Goal: Task Accomplishment & Management: Manage account settings

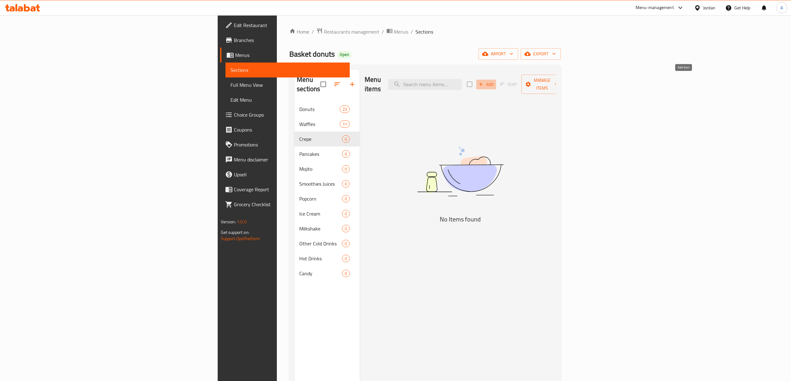
click at [494, 81] on span "Add" at bounding box center [486, 84] width 17 height 7
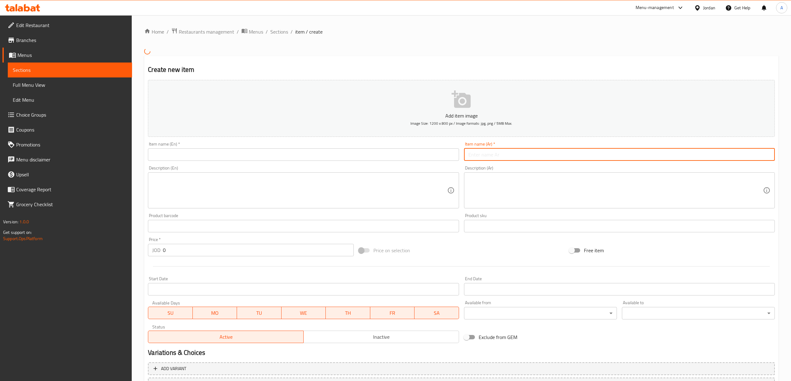
paste input "كريب فواكة"
type input "كريب فواكة"
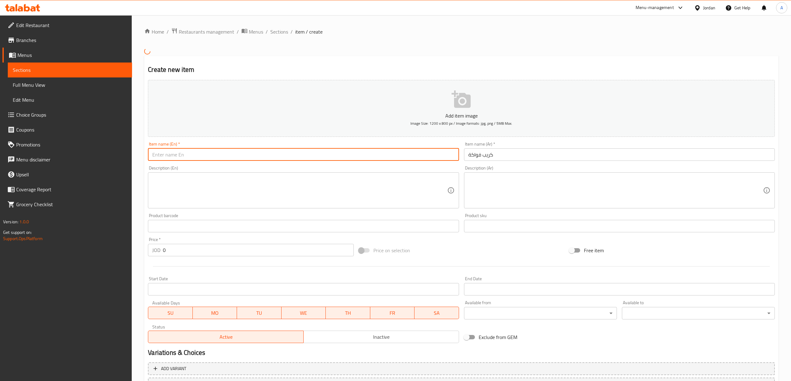
paste input "Fruit Crepe"
type input "Fruit Crepe"
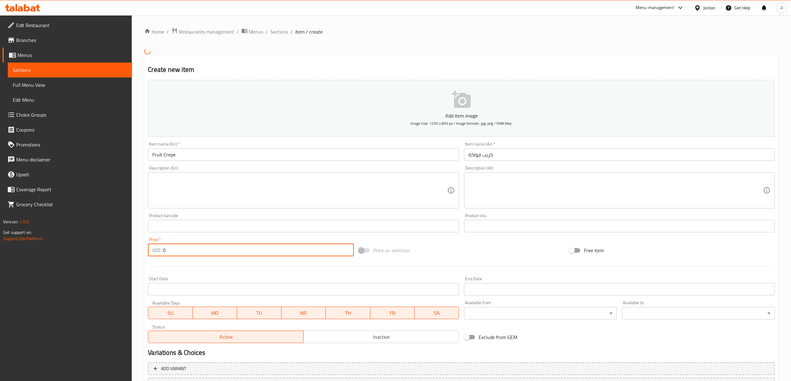
drag, startPoint x: 171, startPoint y: 250, endPoint x: 148, endPoint y: 251, distance: 23.4
click at [148, 251] on div "JOD 0 Price *" at bounding box center [251, 250] width 206 height 12
type input "3"
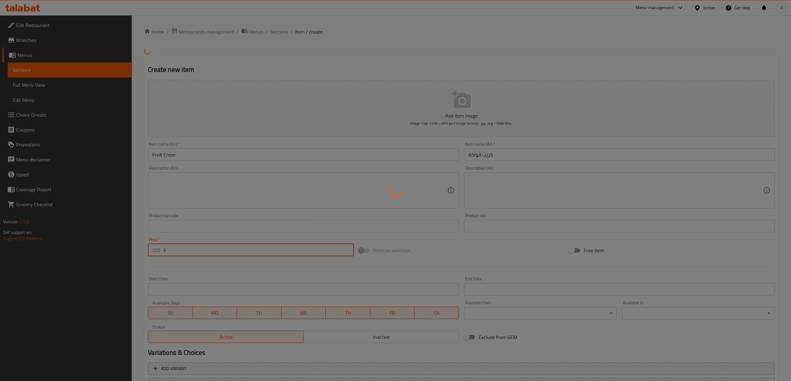
type input "0"
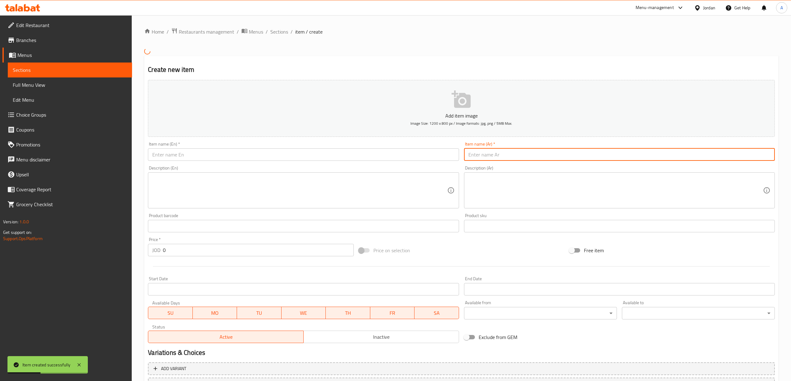
paste input "كريب نوتيلا"
type input "كريب نوتيلا"
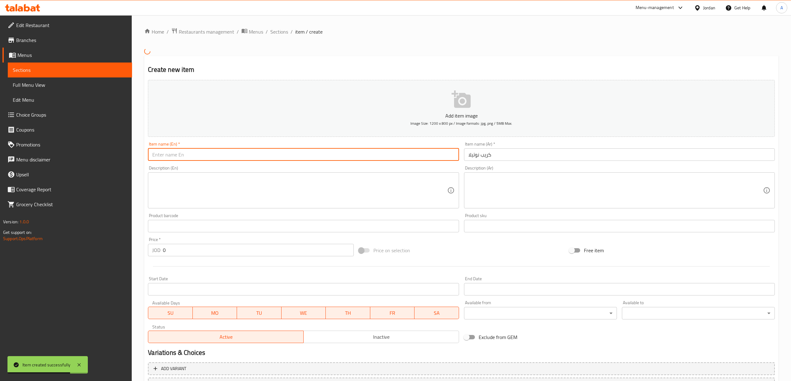
paste input "Nutella crepe"
click at [232, 156] on input "Nutella crepe" at bounding box center [303, 155] width 311 height 12
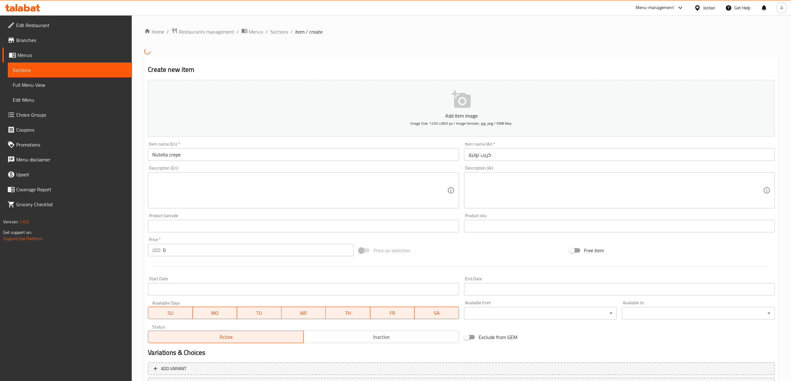
click at [238, 154] on input "Nutella crepe" at bounding box center [303, 155] width 311 height 12
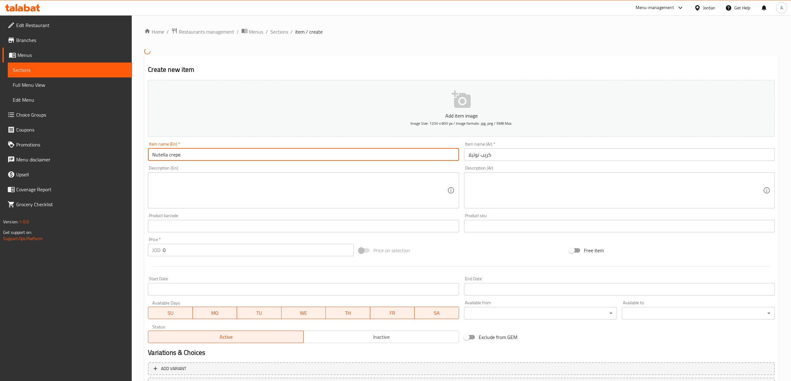
click at [238, 154] on input "Nutella crepe" at bounding box center [303, 155] width 311 height 12
paste input "C"
type input "Nutella Crepe"
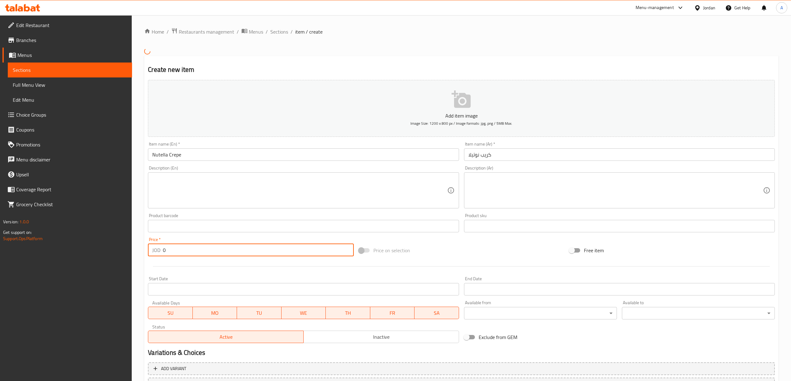
drag, startPoint x: 172, startPoint y: 250, endPoint x: 158, endPoint y: 253, distance: 14.8
click at [158, 253] on div "JOD 0 Price *" at bounding box center [251, 250] width 206 height 12
type input "3"
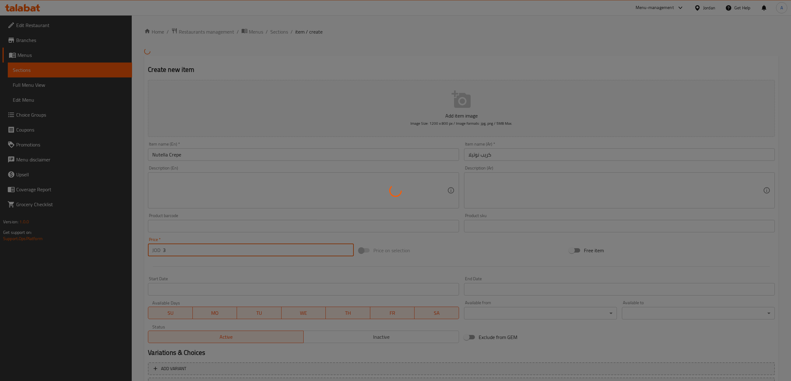
type input "0"
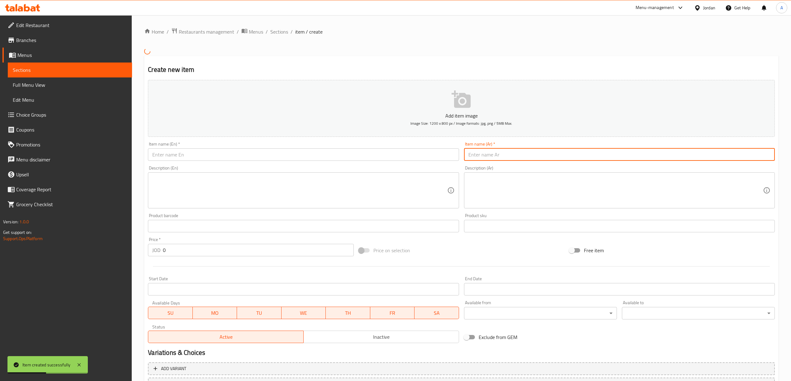
paste input "كريب لوتس"
type input "كريب لوتس"
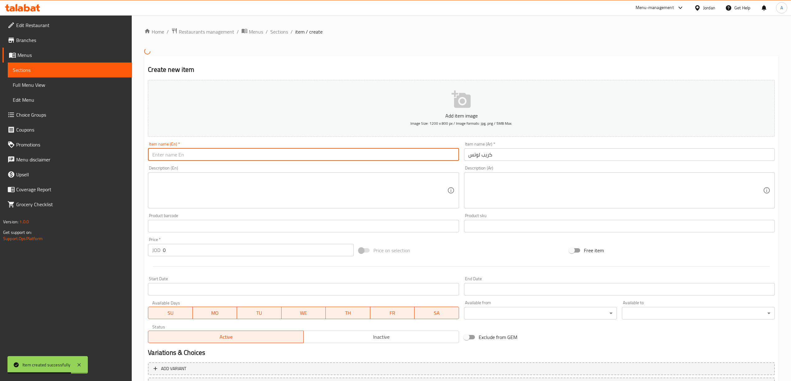
drag, startPoint x: 287, startPoint y: 163, endPoint x: 290, endPoint y: 155, distance: 8.5
paste input "Lotus crepe"
type input "Lotus Crepe"
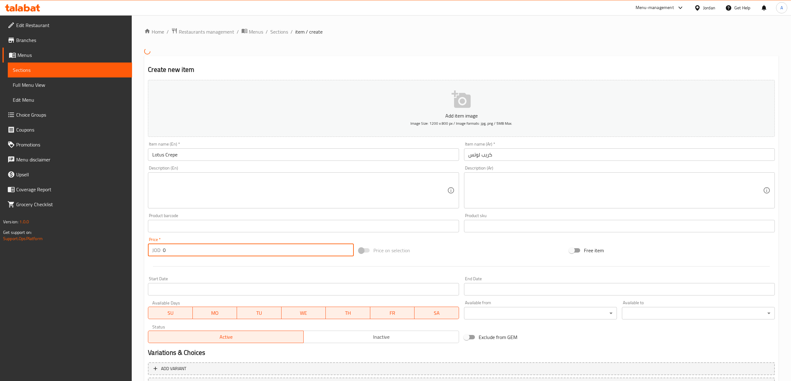
drag, startPoint x: 174, startPoint y: 255, endPoint x: 156, endPoint y: 257, distance: 17.5
click at [156, 257] on div "Price   * JOD 0 Price *" at bounding box center [250, 247] width 210 height 24
type input "3"
click at [210, 270] on div at bounding box center [461, 266] width 632 height 15
click at [323, 148] on div "Item name (En)   * Lotus Crepe Item name (En) *" at bounding box center [303, 151] width 311 height 19
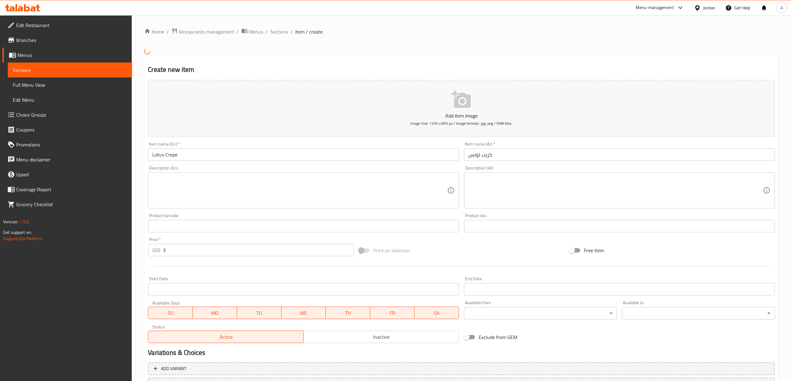
click at [321, 161] on input "Lotus Crepe" at bounding box center [303, 155] width 311 height 12
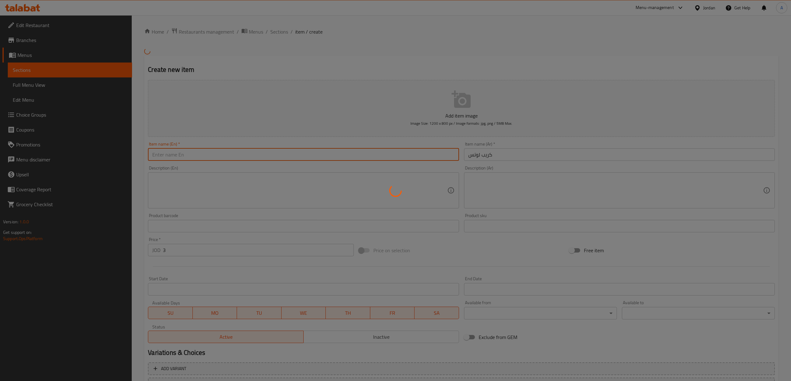
type input "0"
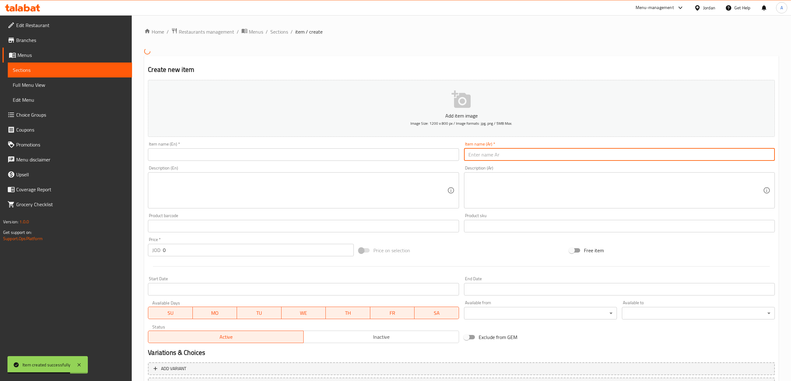
paste input "كريب بستاشيو"
type input "كريب بستاشيو"
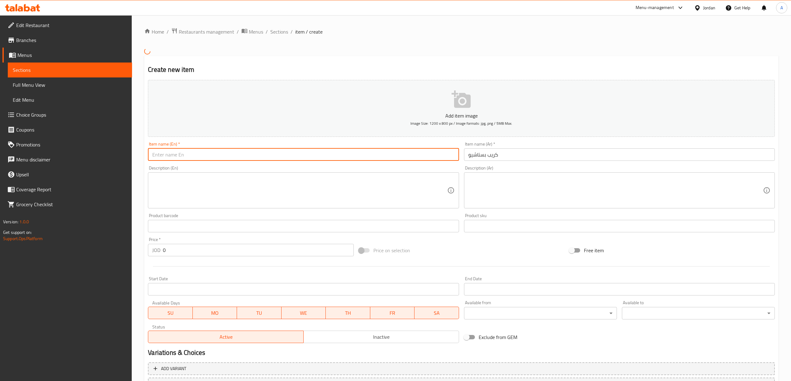
paste input "Pistachio Crepe"
type input "Pistachio Crepe"
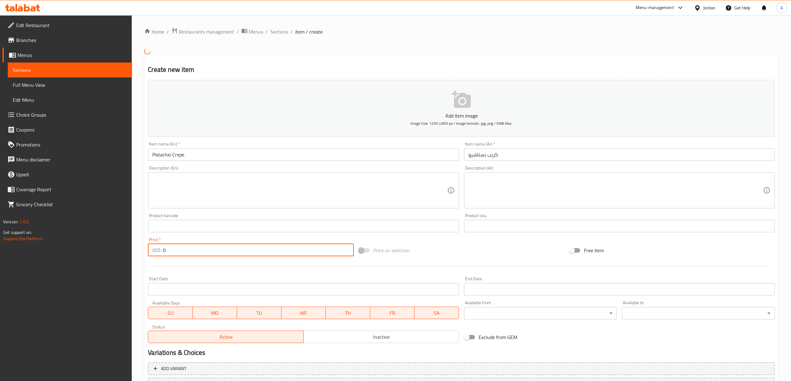
drag, startPoint x: 169, startPoint y: 248, endPoint x: 149, endPoint y: 254, distance: 20.3
click at [149, 254] on div "JOD 0 Price *" at bounding box center [251, 250] width 206 height 12
type input "3"
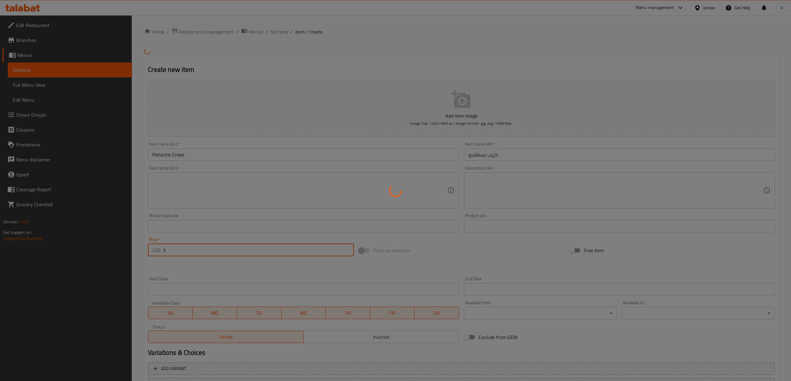
type input "0"
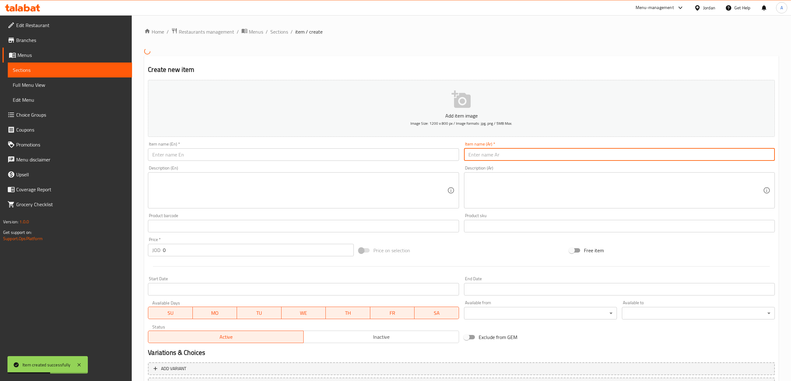
paste input "كريب ايس كريم"
type input "كريب ايس كريم"
click at [306, 155] on input "text" at bounding box center [303, 155] width 311 height 12
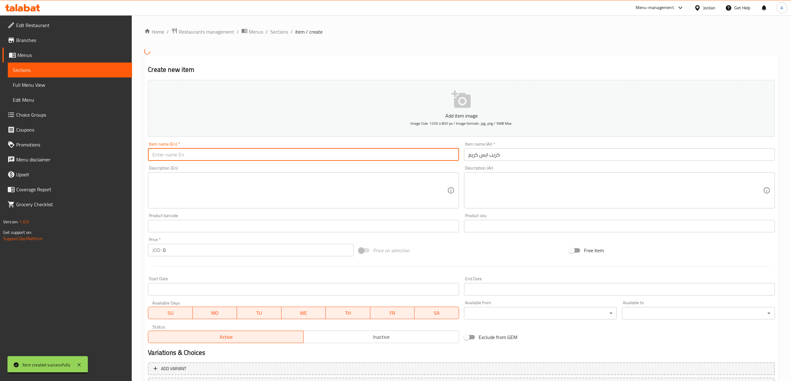
paste input "Ice Cream Crepe"
type input "Ice Cream Crepe"
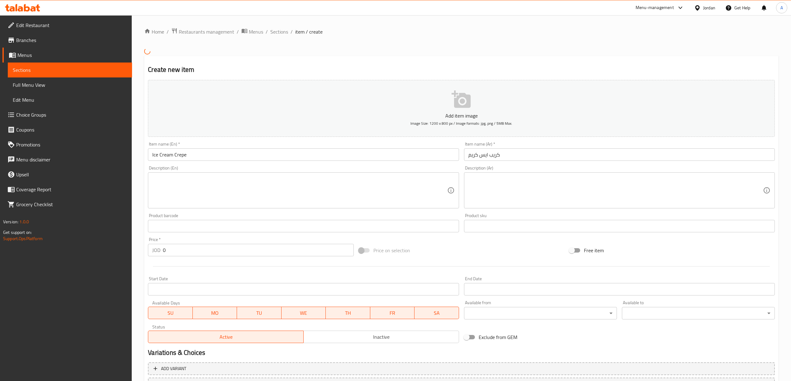
drag, startPoint x: 176, startPoint y: 240, endPoint x: 162, endPoint y: 244, distance: 14.2
click at [162, 244] on div "Price   * JOD 0 Price *" at bounding box center [251, 247] width 206 height 19
drag, startPoint x: 168, startPoint y: 247, endPoint x: 159, endPoint y: 251, distance: 9.4
click at [159, 251] on div "JOD 0 Price *" at bounding box center [251, 250] width 206 height 12
type input "3"
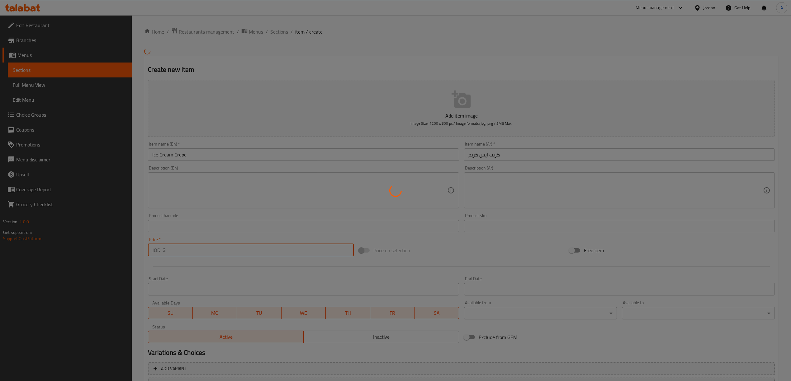
type input "0"
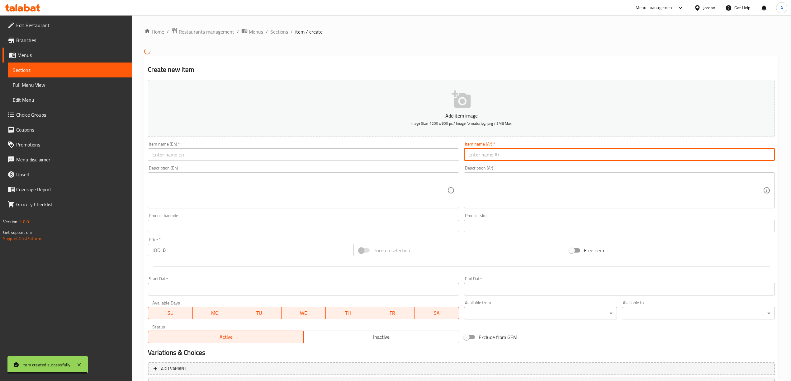
paste input "كريب شاورما"
type input "كريب شاورما"
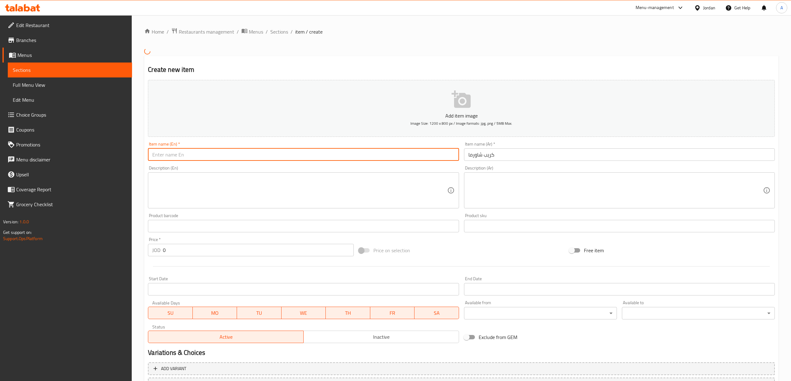
paste input "Shawarma Crepe"
type input "Shawarma Crepe"
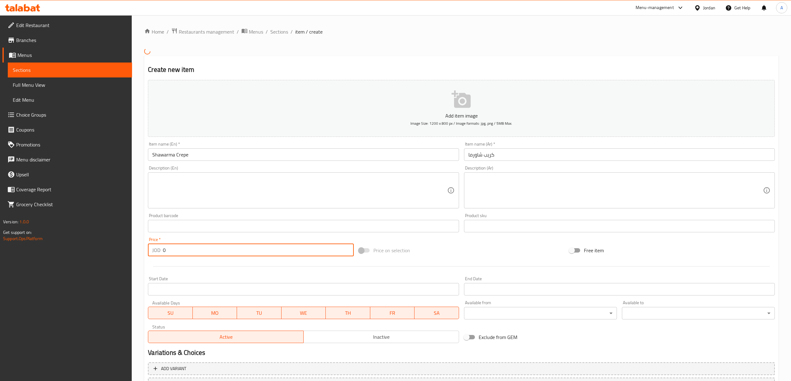
drag, startPoint x: 168, startPoint y: 252, endPoint x: 154, endPoint y: 257, distance: 15.1
click at [154, 257] on div "JOD 0 Price *" at bounding box center [251, 250] width 206 height 12
type input "3"
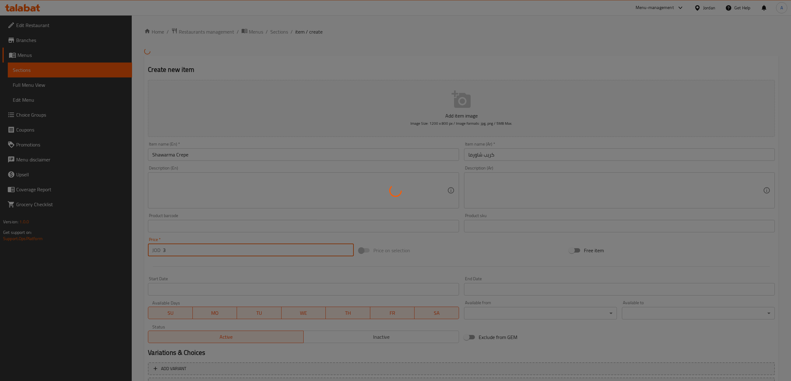
type input "0"
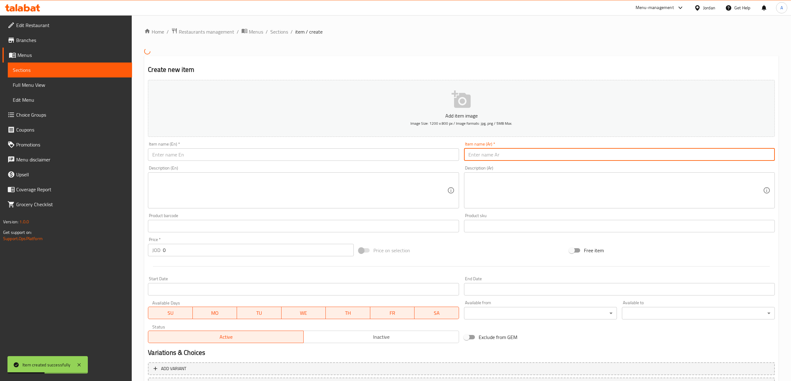
paste input "كريب كيندر"
type input "كريب كيندر"
click at [183, 149] on div "Item name (En)   * Item name (En) *" at bounding box center [303, 151] width 311 height 19
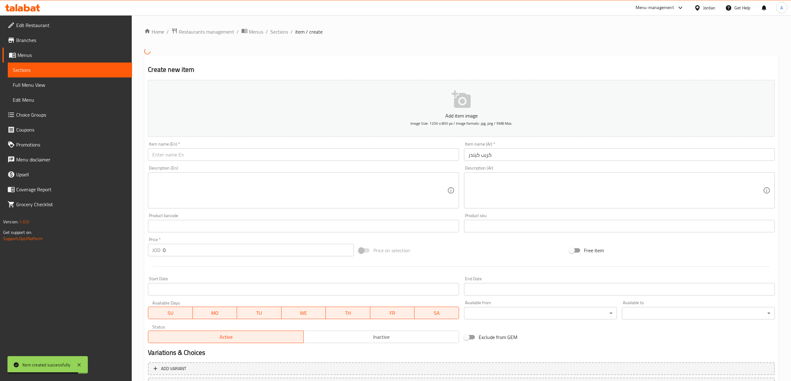
click at [184, 151] on input "text" at bounding box center [303, 155] width 311 height 12
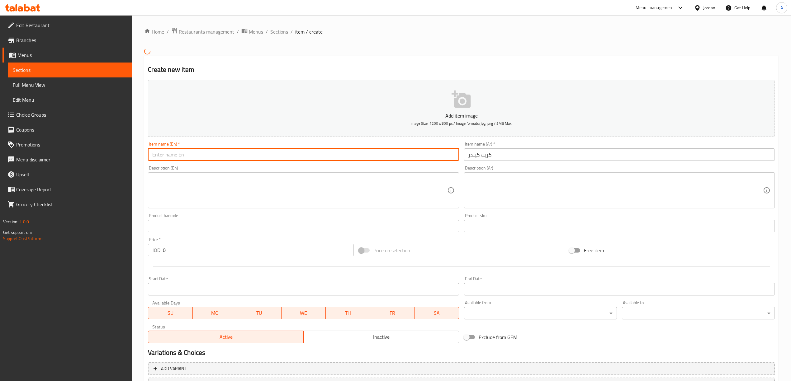
paste input "Kinder Crepe"
type input "Kinder Crepe"
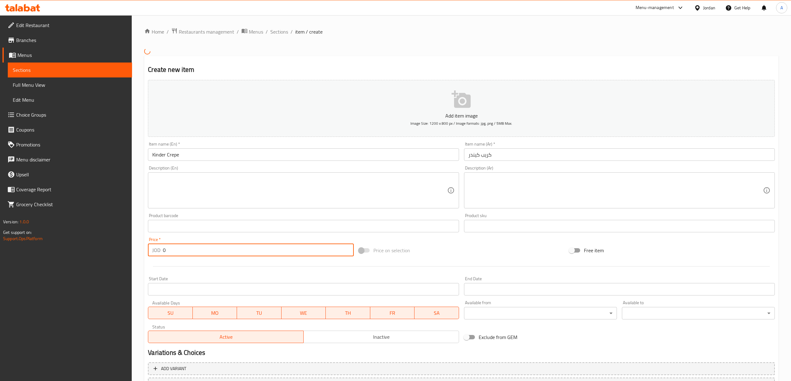
drag, startPoint x: 173, startPoint y: 253, endPoint x: 155, endPoint y: 245, distance: 19.9
click at [155, 245] on div "JOD 0 Price *" at bounding box center [251, 250] width 206 height 12
paste input "2.5"
type input "2.50"
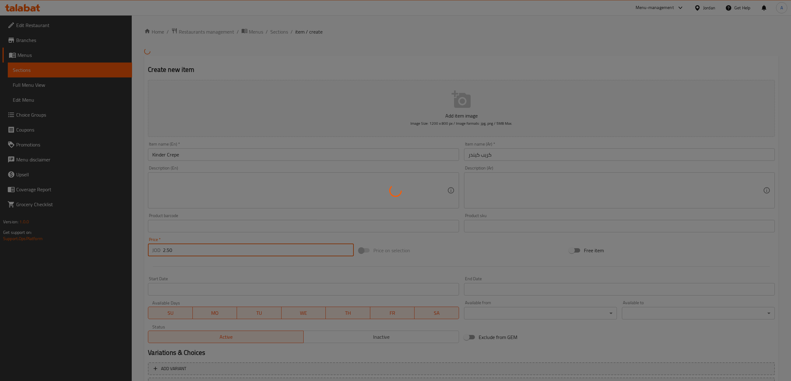
type input "0"
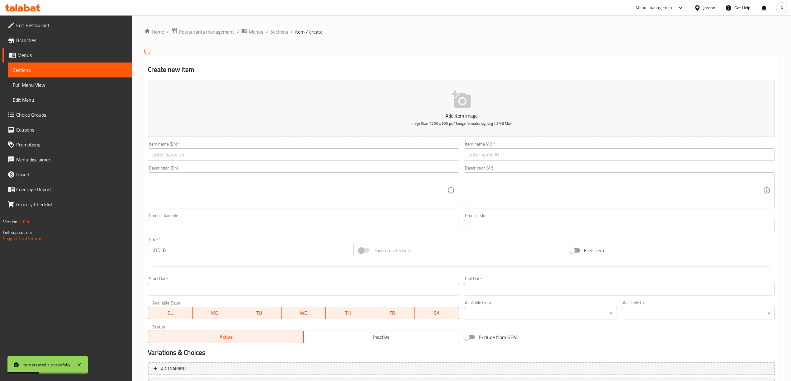
drag, startPoint x: 501, startPoint y: 163, endPoint x: 499, endPoint y: 156, distance: 6.4
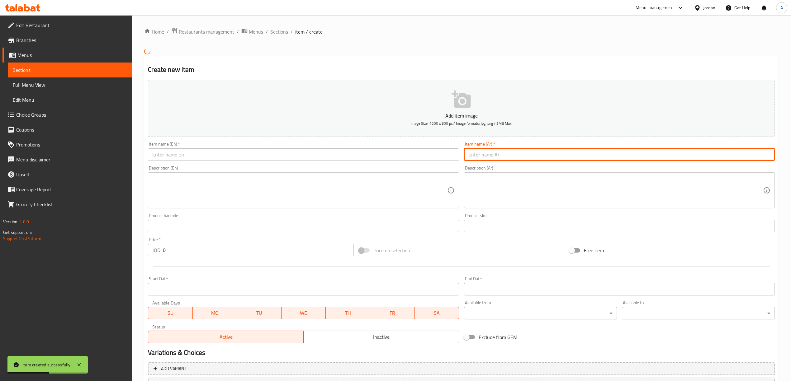
paste input "كريب اوريو"
type input "كريب اوريو"
click at [266, 155] on input "text" at bounding box center [303, 155] width 311 height 12
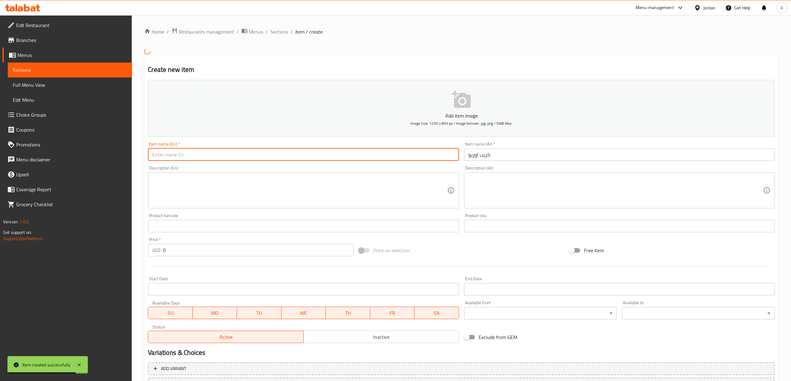
paste input "Oreo Crepe"
type input "Oreo Crepe"
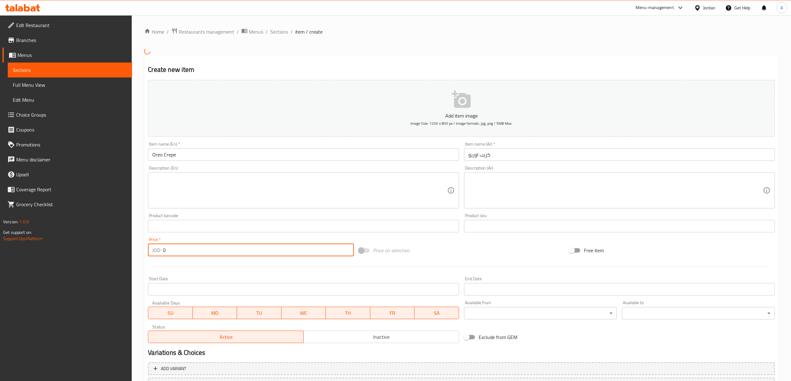
drag, startPoint x: 179, startPoint y: 247, endPoint x: 133, endPoint y: 246, distance: 46.1
click at [133, 246] on div "Home / Restaurants management / Menus / Sections / item / create Create new ite…" at bounding box center [461, 223] width 659 height 416
paste input "2.5"
type input "2.50"
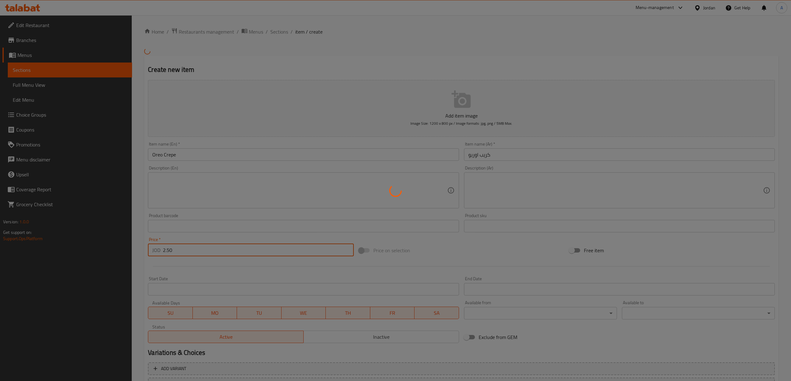
type input "0"
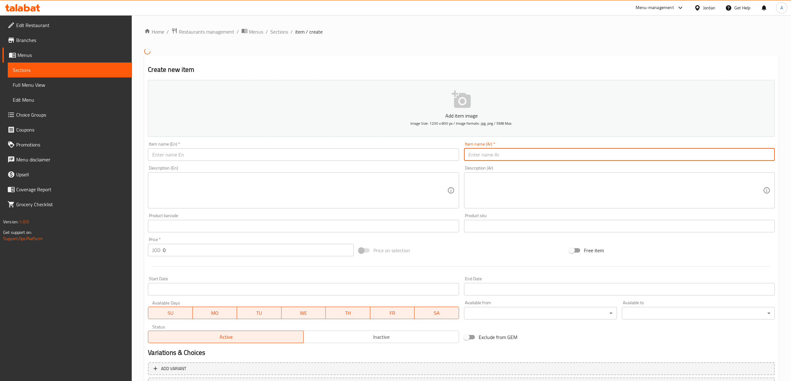
click at [470, 151] on input "text" at bounding box center [619, 155] width 311 height 12
paste input "كريب مارشملو"
type input "كريب مارشملو"
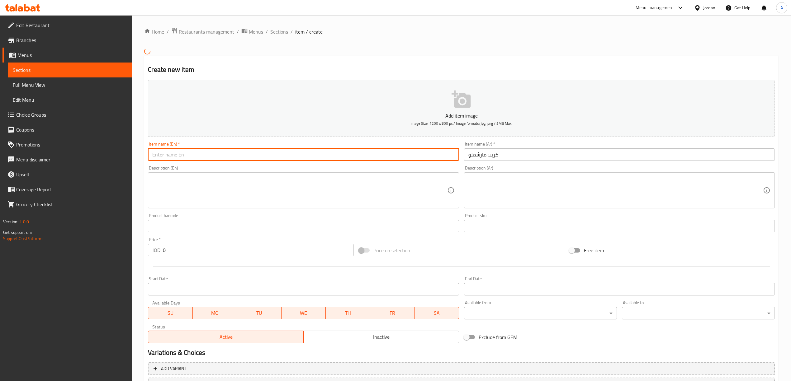
paste input "Marshmallow Crepe"
type input "Marshmallow Crepe"
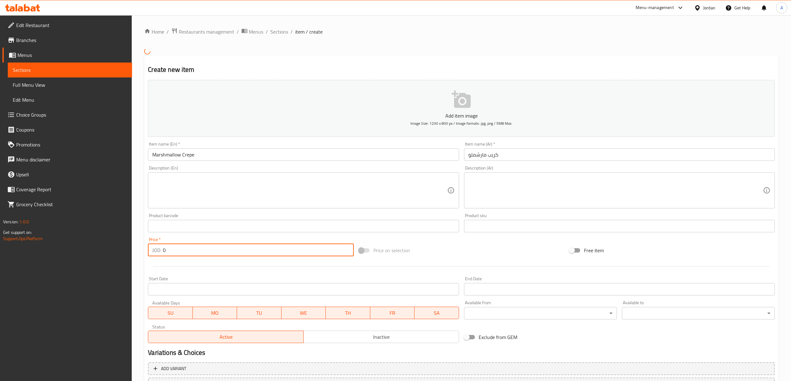
drag, startPoint x: 188, startPoint y: 255, endPoint x: 161, endPoint y: 252, distance: 27.0
click at [161, 252] on div "JOD 0 Price *" at bounding box center [251, 250] width 206 height 12
paste input "2.5"
type input "2.50"
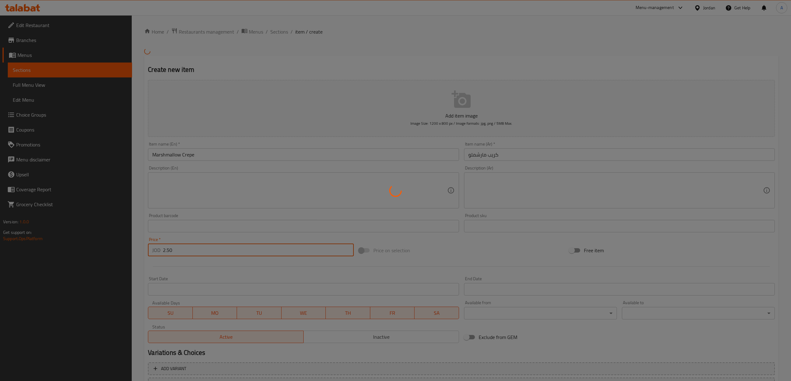
type input "0"
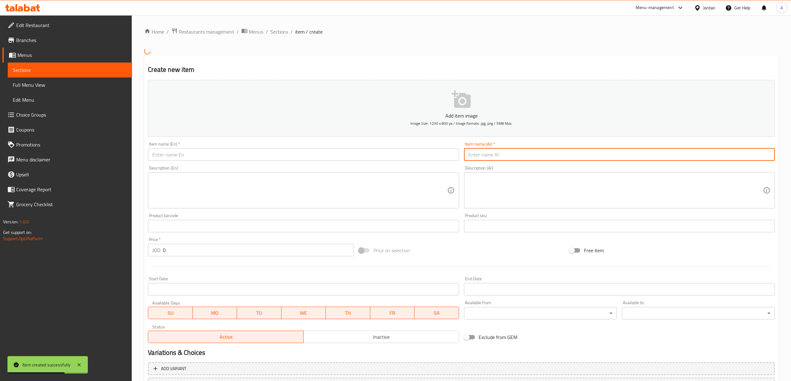
paste input "كريب فوتوتشيني"
type input "كريب فوتوتشيني"
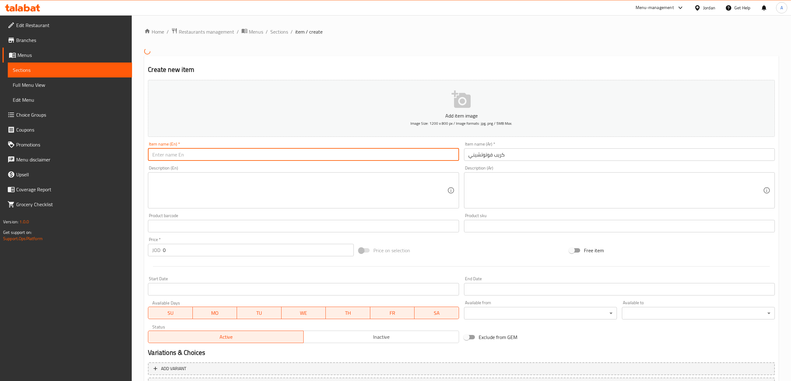
paste input "Fettuccine Crepe"
type input "Fettuccine Crepe"
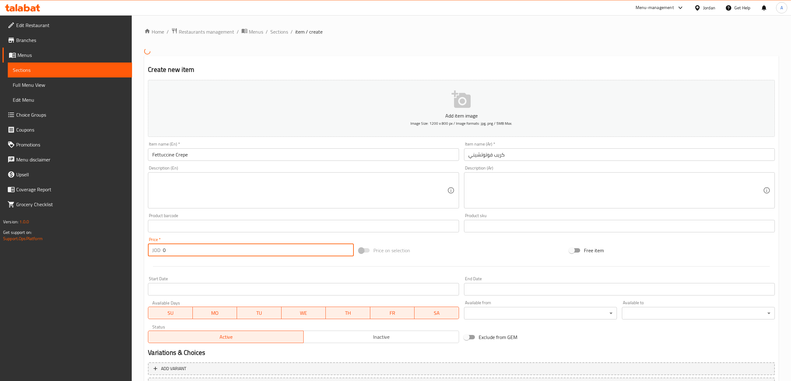
drag, startPoint x: 186, startPoint y: 257, endPoint x: 159, endPoint y: 248, distance: 28.0
click at [159, 248] on div "JOD 0 Price *" at bounding box center [251, 250] width 206 height 12
paste input "4.0"
type input "4.00"
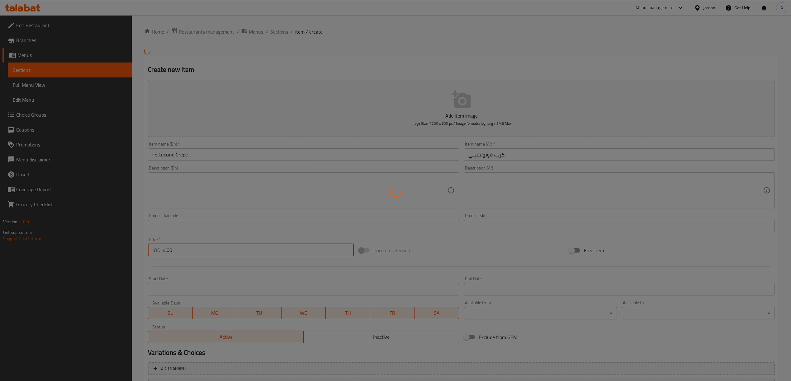
type input "0"
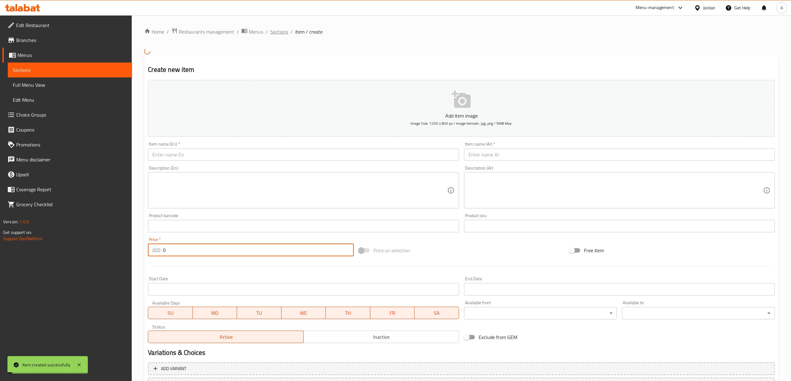
click at [277, 33] on span "Sections" at bounding box center [279, 31] width 18 height 7
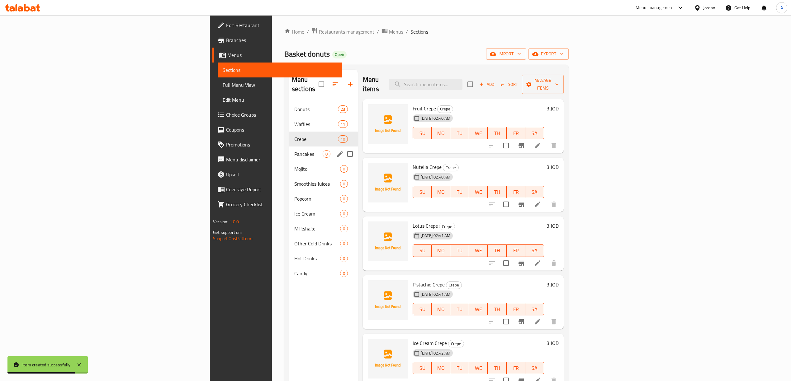
click at [289, 147] on div "Pancakes 0" at bounding box center [323, 154] width 69 height 15
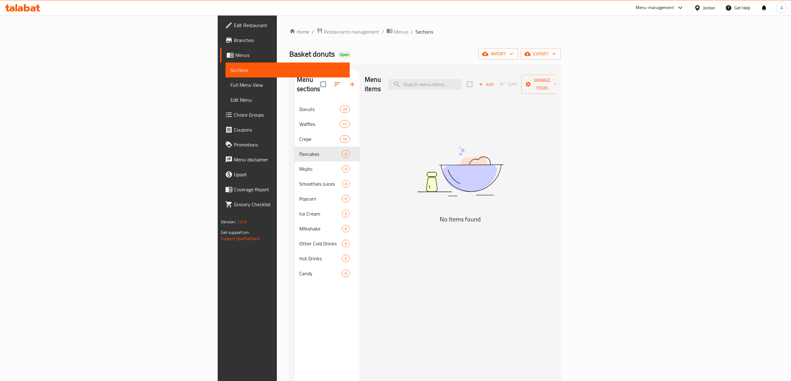
click at [563, 85] on div "Add Sort Manage items" at bounding box center [515, 84] width 96 height 19
click at [484, 82] on icon "button" at bounding box center [481, 85] width 6 height 6
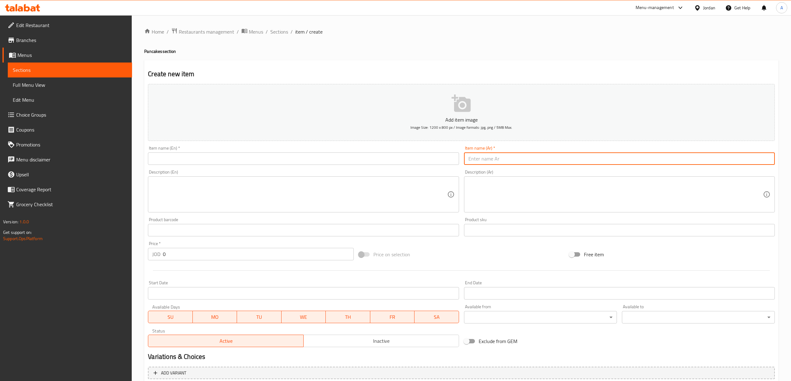
paste input "بانكيك سيروب"
type input "بانكيك سيروب"
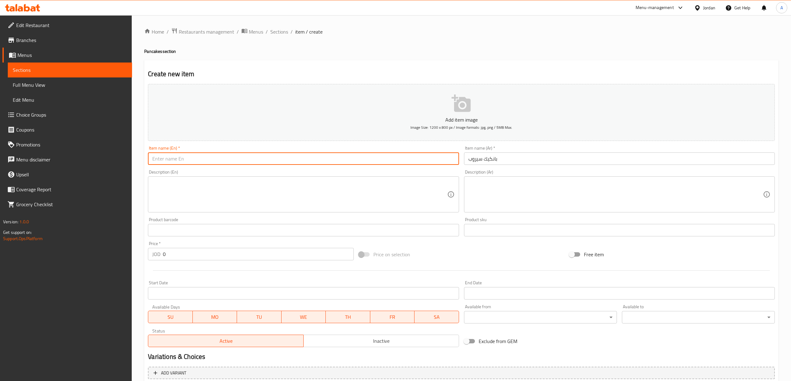
paste input "Syrup Pancake"
type input "Syrup Pancake"
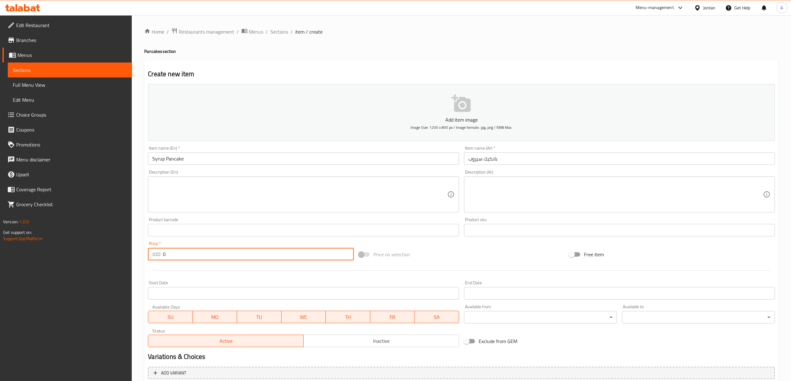
drag, startPoint x: 167, startPoint y: 254, endPoint x: 159, endPoint y: 249, distance: 9.8
click at [159, 249] on div "JOD 0 Price *" at bounding box center [251, 254] width 206 height 12
paste input "2.0"
type input "2.00"
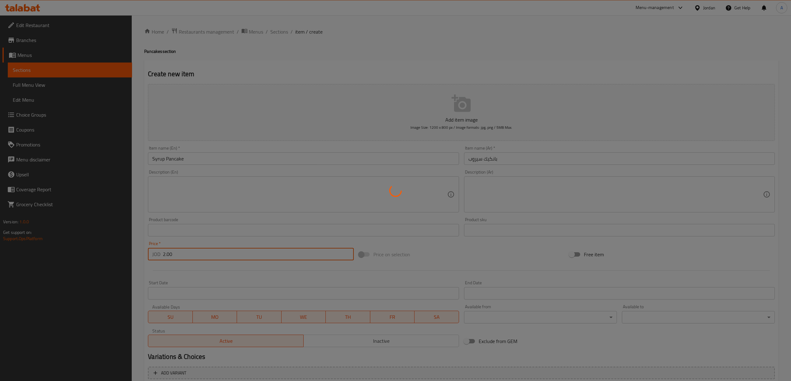
type input "0"
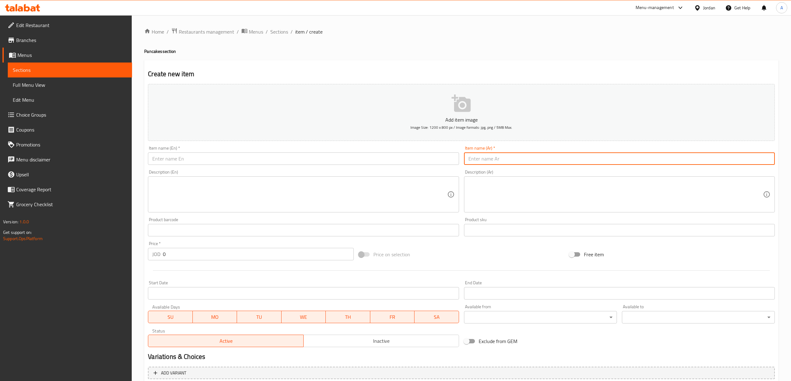
paste input "بانكيك شوكلت"
type input "بانكيك شوكلت"
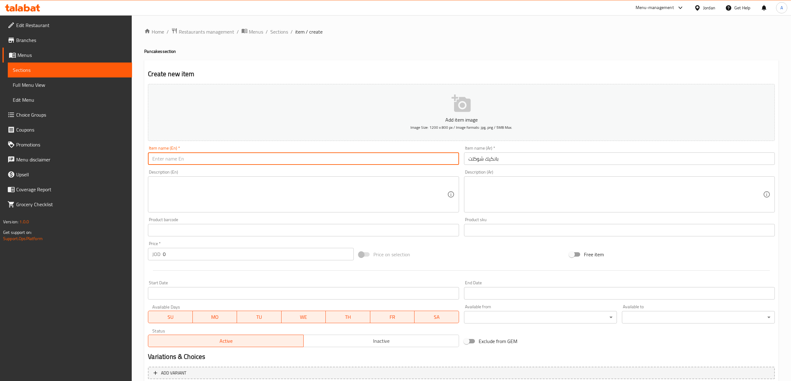
click at [246, 164] on input "text" at bounding box center [303, 159] width 311 height 12
paste input "Chocolate Pancakes"
type input "Chocolate Pancakes"
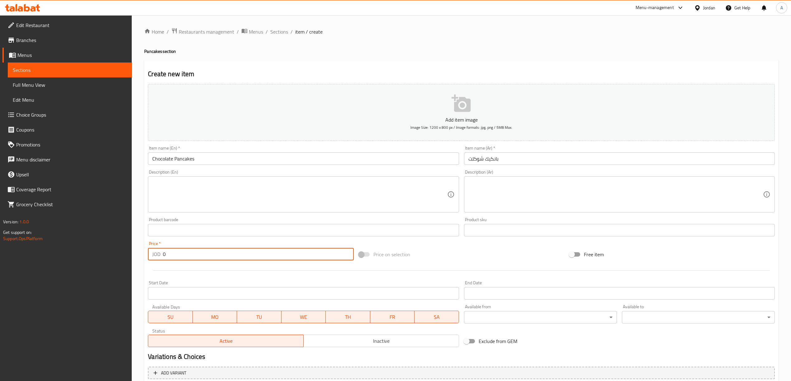
drag, startPoint x: 190, startPoint y: 253, endPoint x: 160, endPoint y: 248, distance: 30.2
click at [160, 248] on div "JOD 0 Price *" at bounding box center [251, 254] width 206 height 12
paste input "2.5"
type input "2.50"
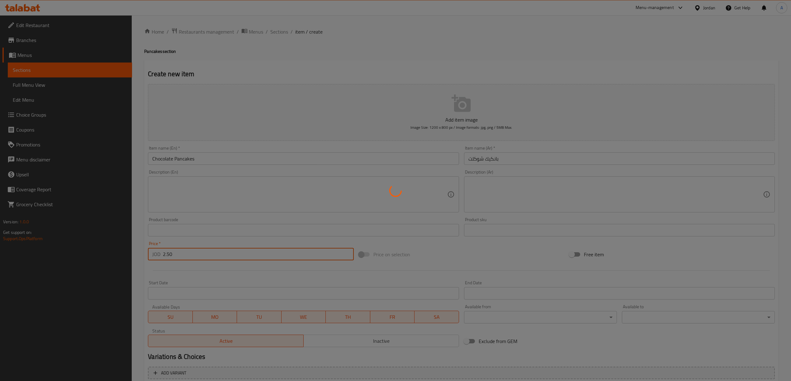
type input "0"
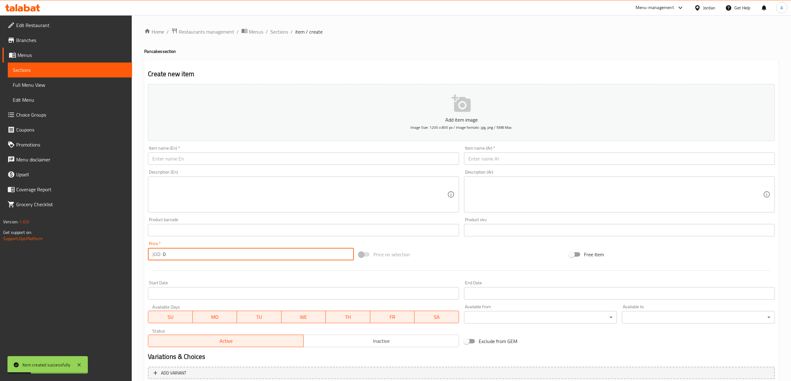
click at [523, 162] on input "text" at bounding box center [619, 159] width 311 height 12
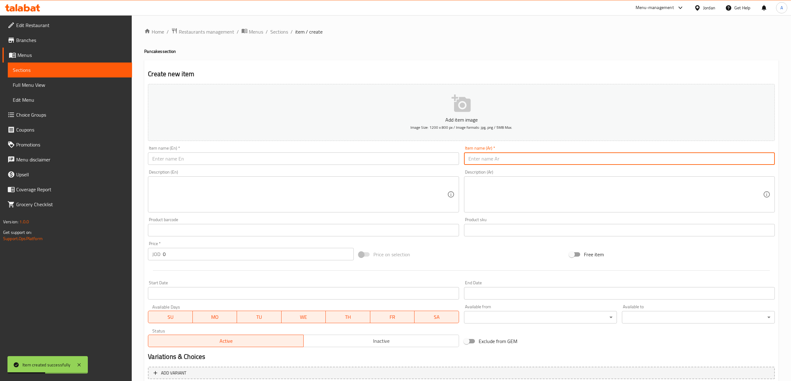
paste input "بانكيك شوكلت مع فواكة"
type input "بانكيك شوكلت مع فواكة"
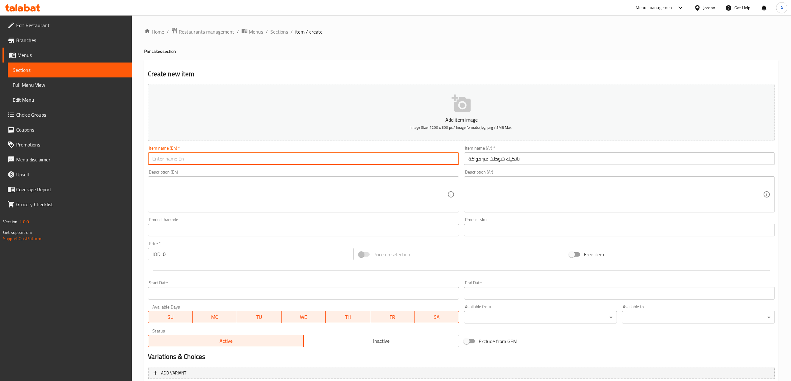
paste input "Chocolate Pancakes With Fruits"
type input "Chocolate Pancakes With Fruits"
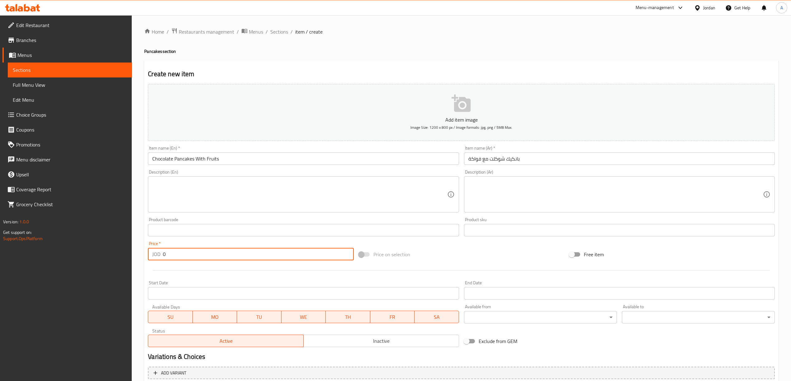
drag, startPoint x: 175, startPoint y: 254, endPoint x: 158, endPoint y: 254, distance: 16.8
click at [158, 254] on div "JOD 0 Price *" at bounding box center [251, 254] width 206 height 12
paste input "3.0"
type input "3.00"
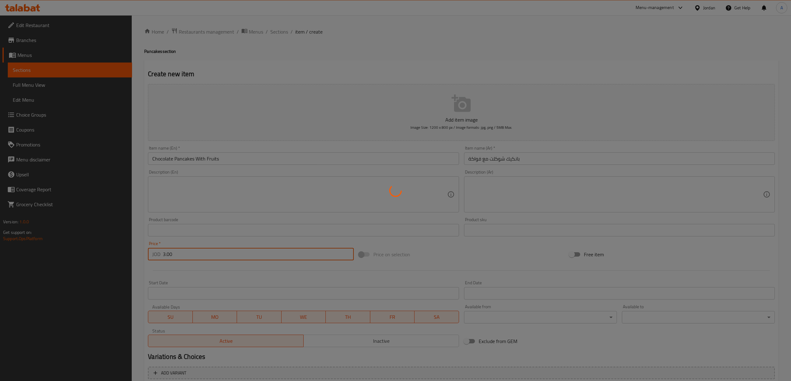
type input "0"
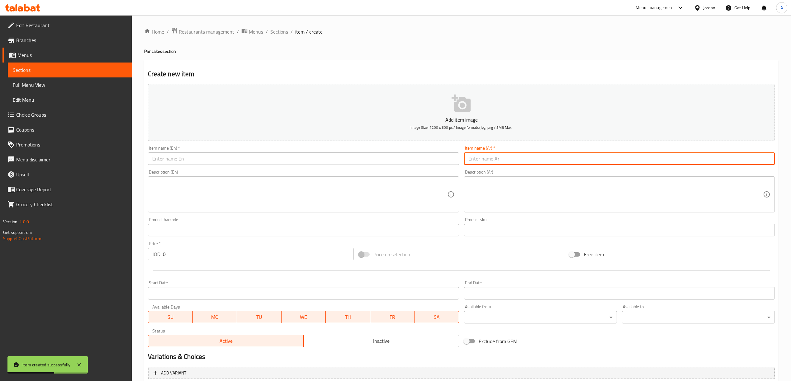
paste input "بانكيك شوكلت مع فراولة ومارشميللو"
type input "بانكيك شوكلت مع فراولة ومارشميللو"
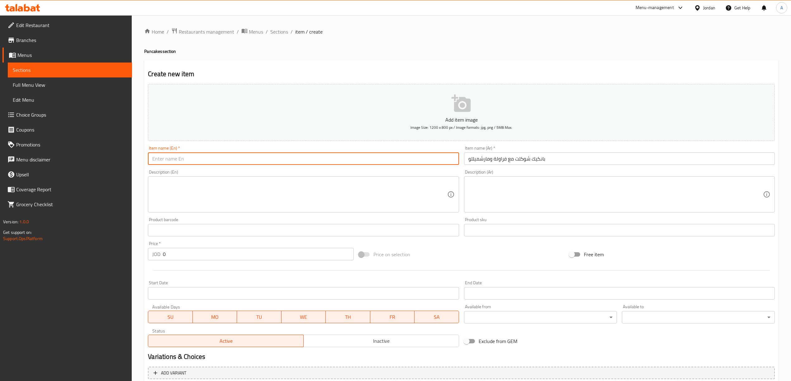
paste input "Chocolate Pancakes With Strawberries And Marshmallows"
type input "Chocolate Pancakes With Strawberries And Marshmallows"
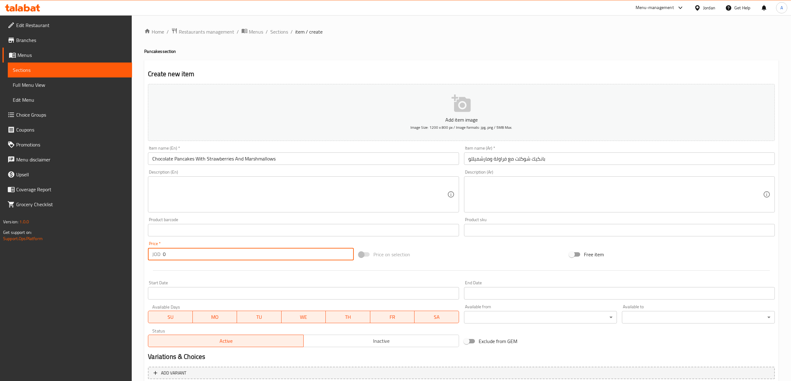
drag, startPoint x: 172, startPoint y: 253, endPoint x: 153, endPoint y: 251, distance: 18.8
click at [153, 251] on div "JOD 0 Price *" at bounding box center [251, 254] width 206 height 12
paste input "2.5"
type input "2.50"
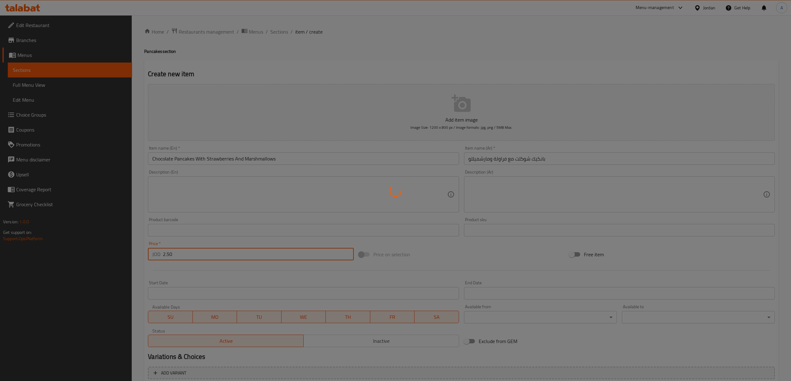
type input "0"
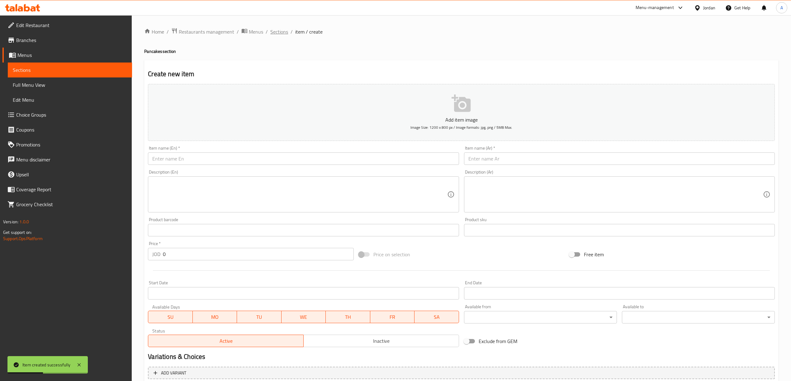
click at [283, 31] on span "Sections" at bounding box center [279, 31] width 18 height 7
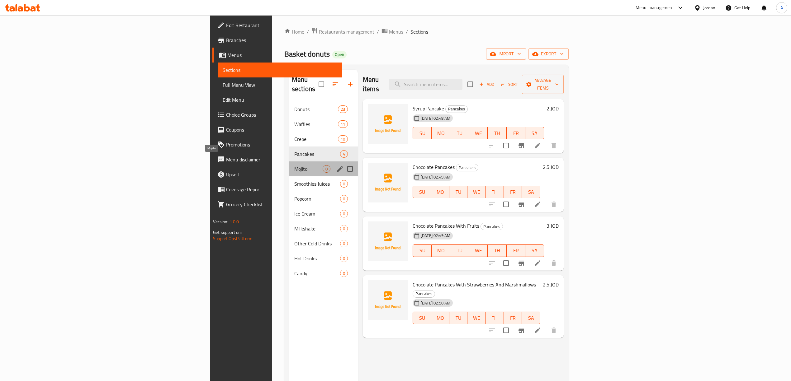
click at [294, 165] on span "Mojito" at bounding box center [308, 168] width 28 height 7
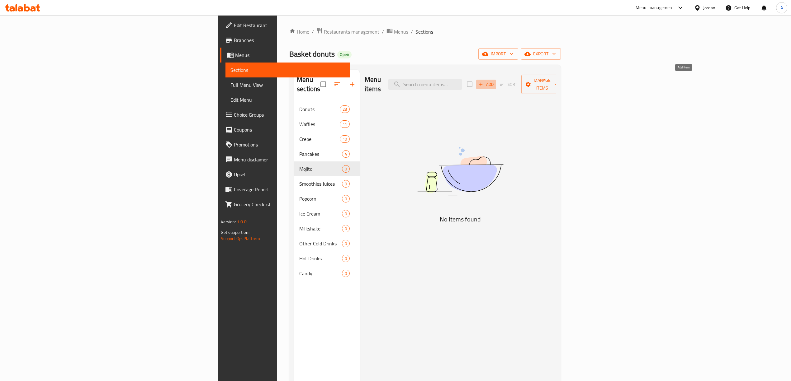
click at [494, 81] on span "Add" at bounding box center [486, 84] width 17 height 7
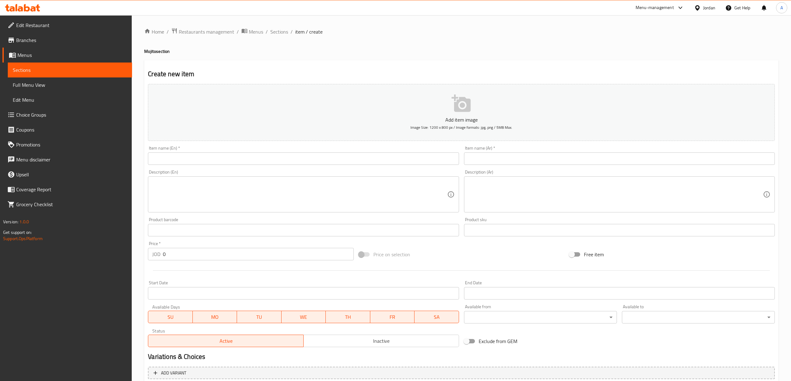
click at [504, 161] on input "text" at bounding box center [619, 159] width 311 height 12
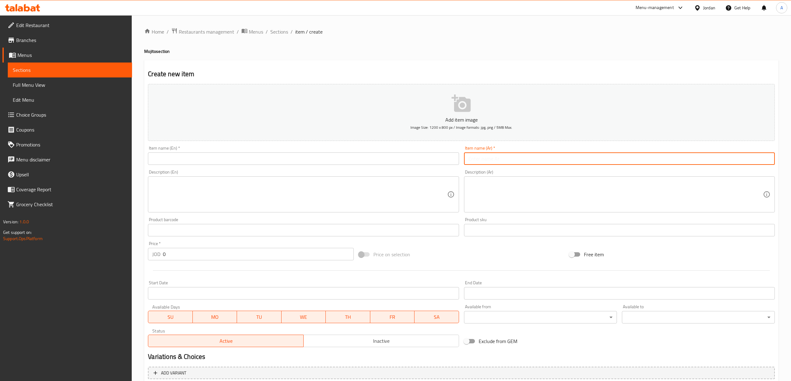
paste input "[PERSON_NAME]"
type input "[PERSON_NAME]"
click at [320, 163] on input "text" at bounding box center [303, 159] width 311 height 12
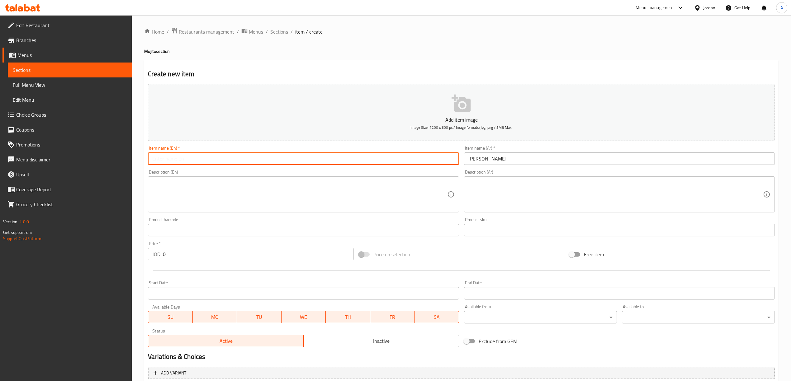
paste input "Blue Sky Mojito"
type input "Blue Sky Mojito"
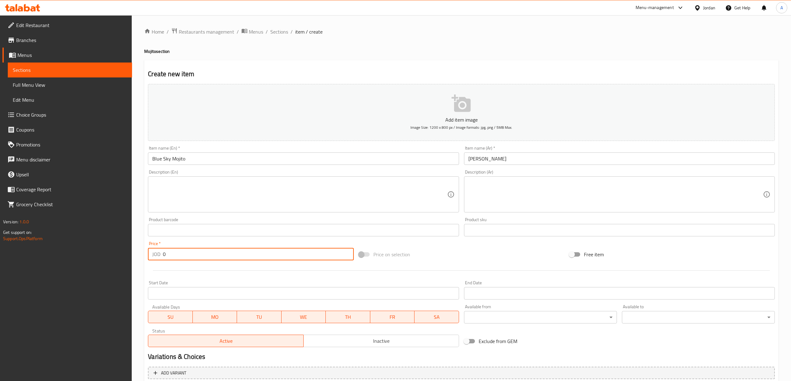
drag, startPoint x: 179, startPoint y: 256, endPoint x: 153, endPoint y: 252, distance: 25.9
click at [153, 252] on div "JOD 0 Price *" at bounding box center [251, 254] width 206 height 12
paste input "1.75"
type input "1.75"
click at [301, 202] on textarea at bounding box center [299, 195] width 295 height 30
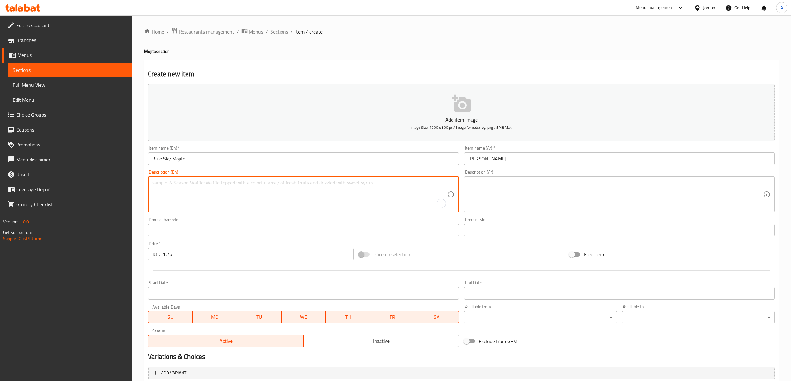
paste textarea "Cup 500m"
type textarea "Cup 500m"
click at [518, 187] on textarea at bounding box center [615, 195] width 295 height 30
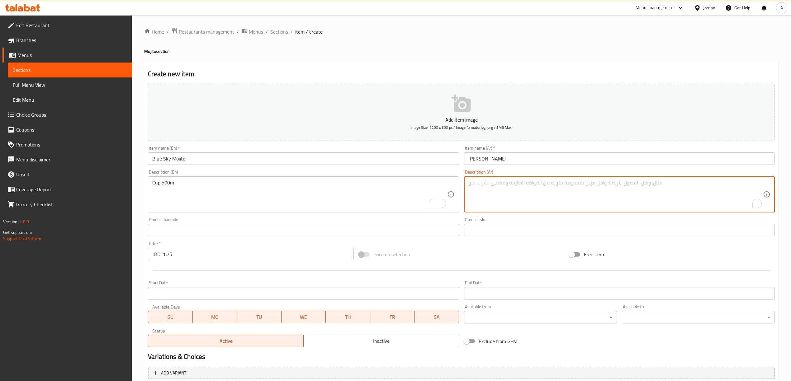
paste textarea "كأس 500م"
type textarea "كأس 500م"
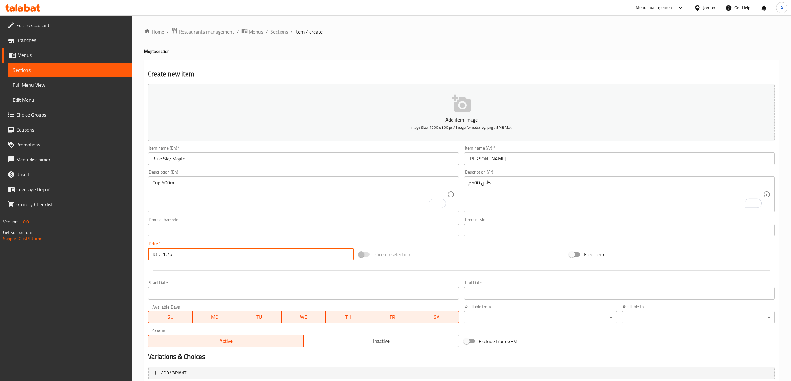
drag, startPoint x: 182, startPoint y: 255, endPoint x: 161, endPoint y: 260, distance: 21.8
click at [161, 260] on div "JOD 1.75 Price *" at bounding box center [251, 254] width 206 height 12
paste input "0"
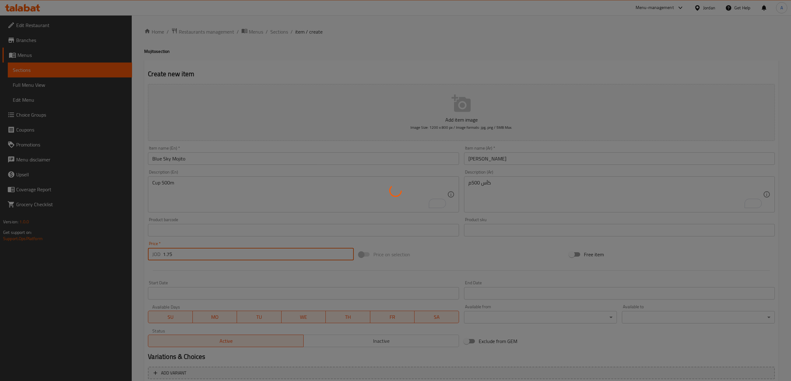
type input "0"
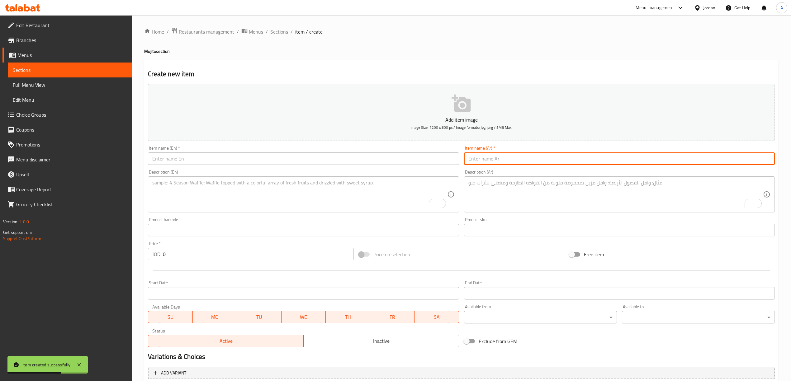
paste input "موهيتو بطيخ ورمان"
type input "موهيتو بطيخ ورمان"
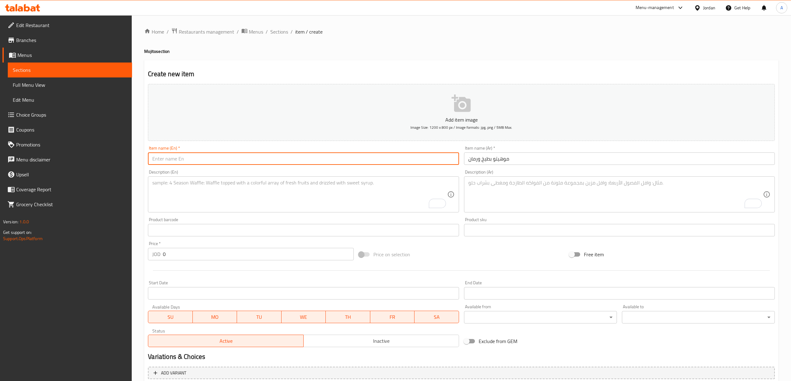
paste input "Watermelon And Pomegranate Mojito"
type input "Watermelon And Pomegranate Mojito"
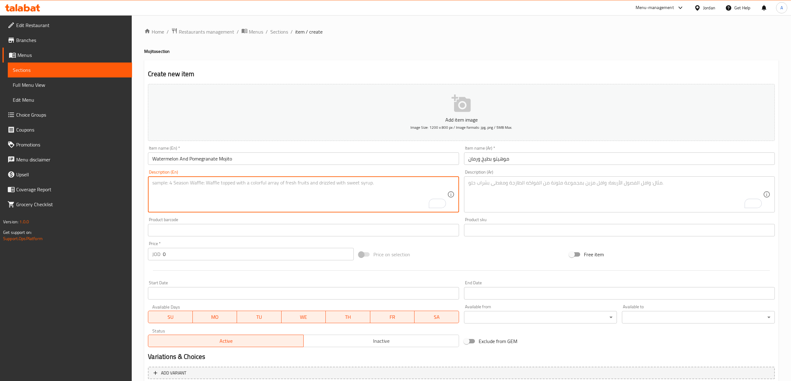
paste textarea "Cup 500m"
type textarea "Cup 500m"
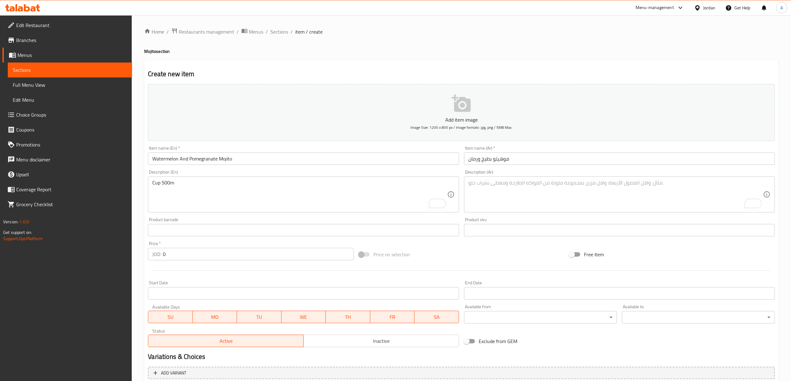
drag, startPoint x: 517, startPoint y: 177, endPoint x: 513, endPoint y: 190, distance: 13.3
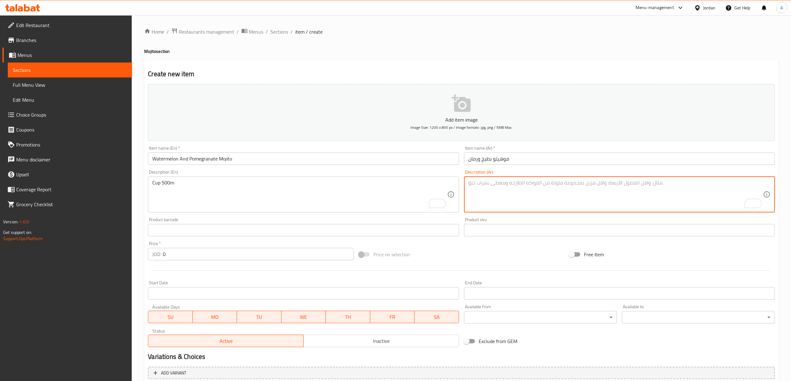
paste textarea "كأس 500م"
type textarea "كأس 500م"
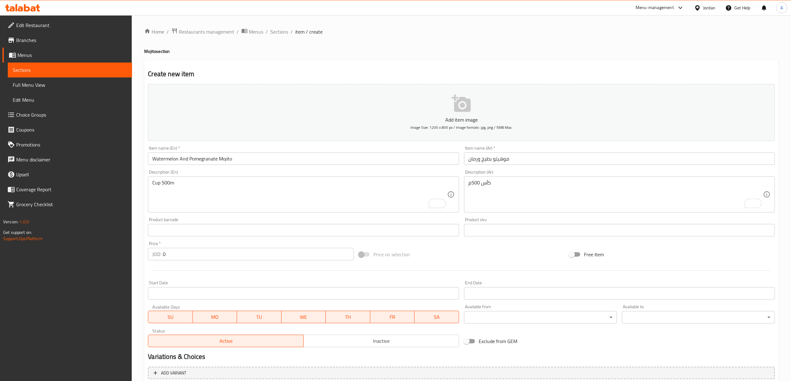
drag, startPoint x: 182, startPoint y: 248, endPoint x: 175, endPoint y: 246, distance: 7.4
click at [176, 247] on div "Price   * JOD 0 Price *" at bounding box center [251, 251] width 206 height 19
click at [173, 253] on div "Price   * JOD 0 Price *" at bounding box center [251, 251] width 206 height 19
drag, startPoint x: 173, startPoint y: 253, endPoint x: 164, endPoint y: 253, distance: 8.7
click at [164, 253] on input "0" at bounding box center [258, 254] width 191 height 12
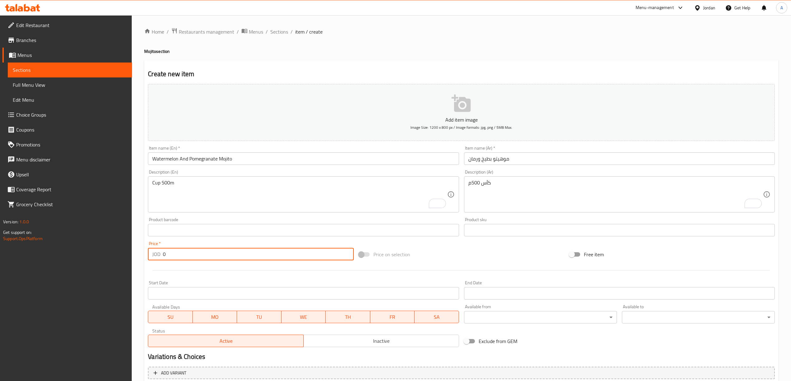
paste input "1.75"
type input "1.75"
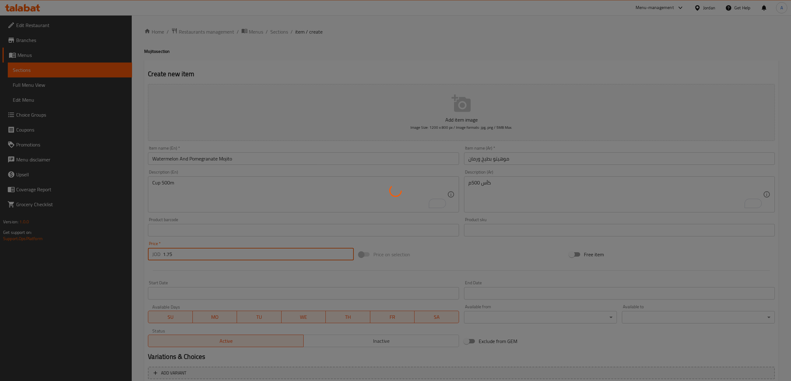
type input "0"
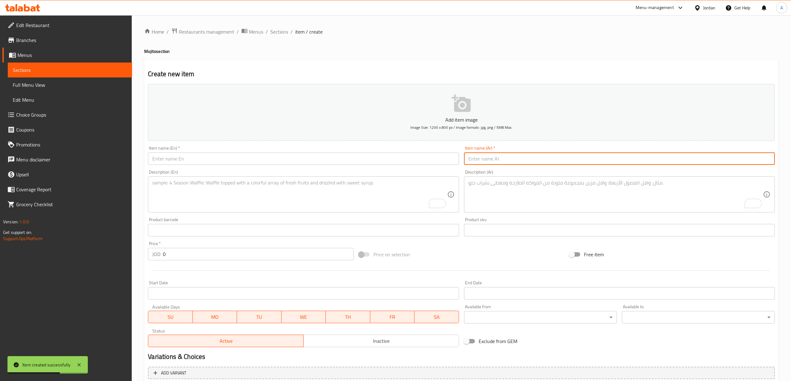
paste input "موهيتو علكة وفراولة"
type input "موهيتو علكة وفراولة"
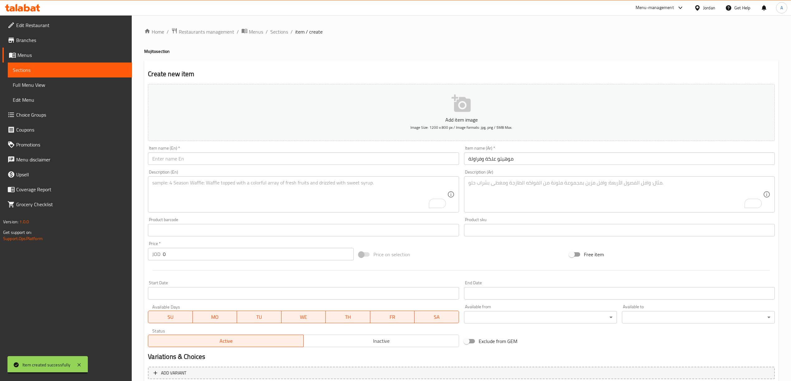
drag, startPoint x: 281, startPoint y: 146, endPoint x: 277, endPoint y: 156, distance: 11.0
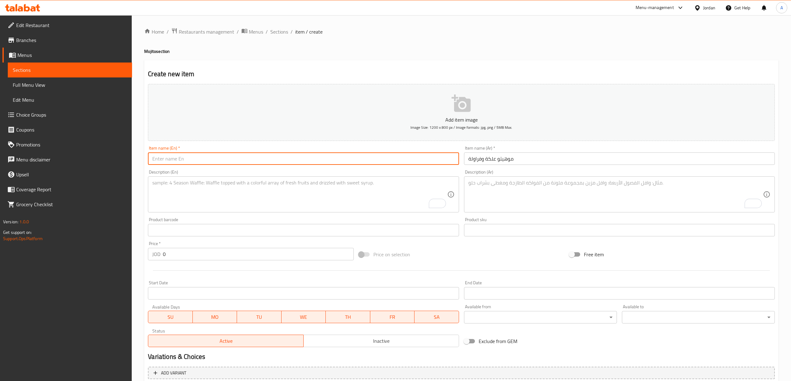
paste input "Bubble Gum And Strawberry Mojito"
type input "Bubble Gum And Strawberry Mojito"
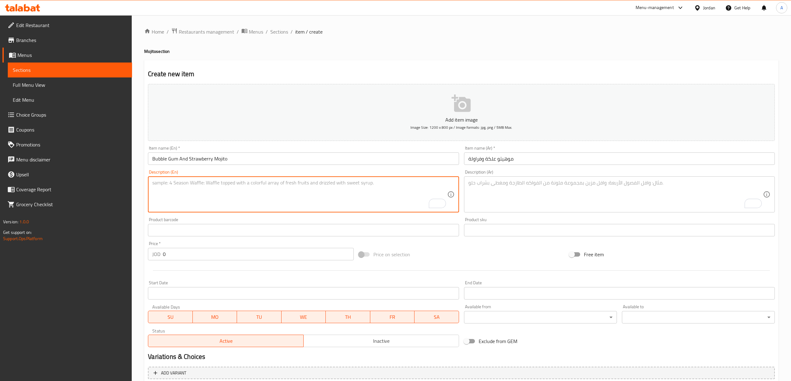
paste textarea "Cup 500m"
type textarea "Cup 500m"
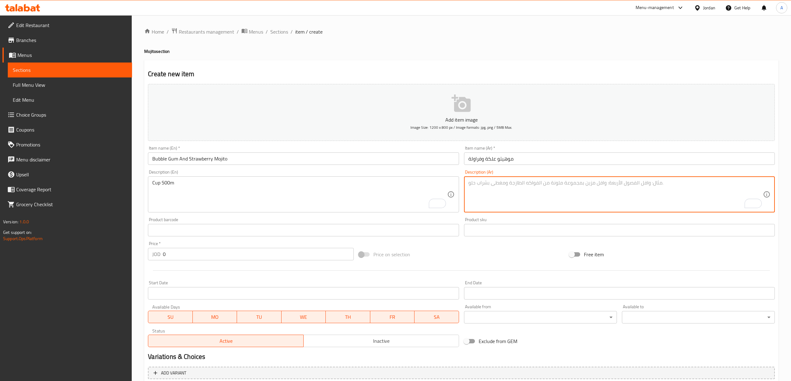
paste textarea "كأس 500م"
type textarea "كأس 500م"
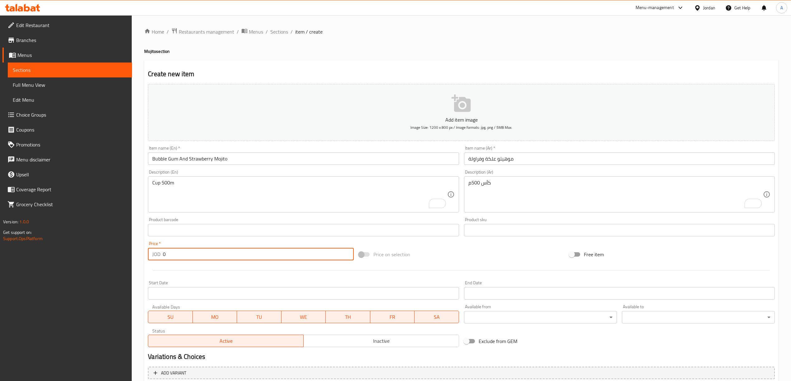
drag, startPoint x: 176, startPoint y: 258, endPoint x: 150, endPoint y: 259, distance: 26.5
click at [150, 259] on div "JOD 0 Price *" at bounding box center [251, 254] width 206 height 12
paste input "1.75"
type input "1.75"
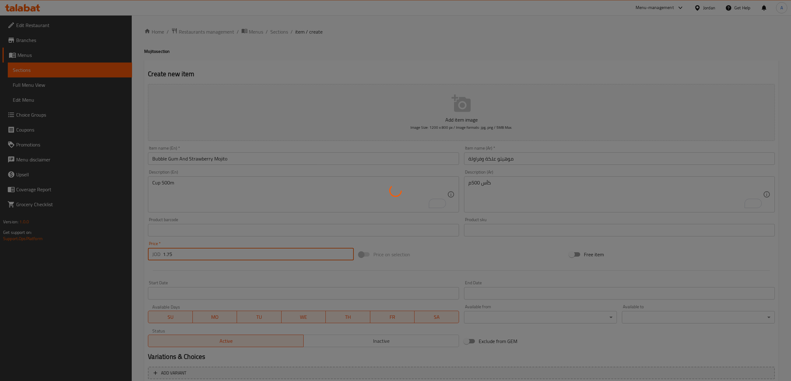
type input "0"
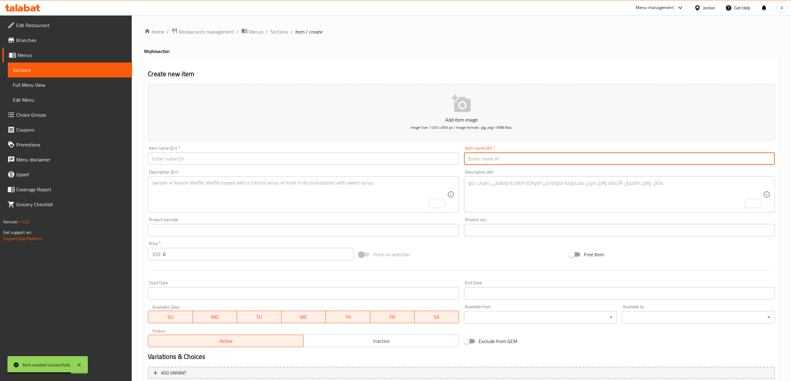
paste input "موهيتو رمان وتوت"
type input "موهيتو رمان وتوت"
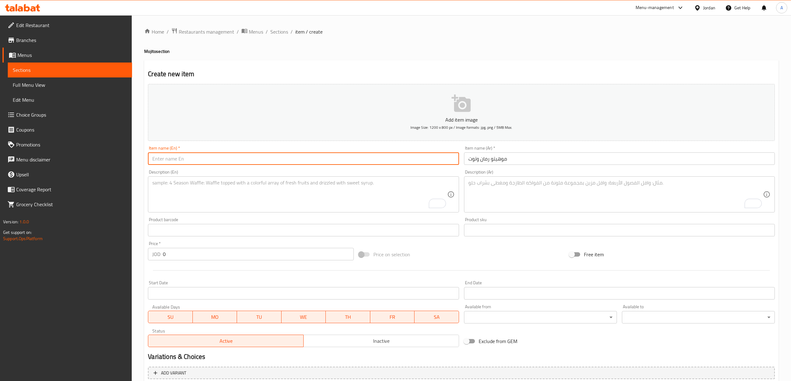
paste input "Pomegranate And Berry Mojito"
type input "Pomegranate And Berry Mojito"
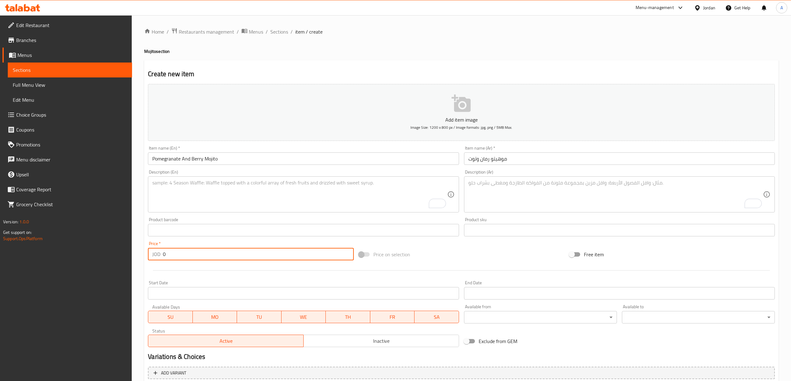
drag, startPoint x: 175, startPoint y: 254, endPoint x: 137, endPoint y: 252, distance: 37.7
click at [137, 252] on div "Home / Restaurants management / Menus / Sections / item / create Mojito section…" at bounding box center [461, 227] width 659 height 425
paste input "1.75"
type input "1.75"
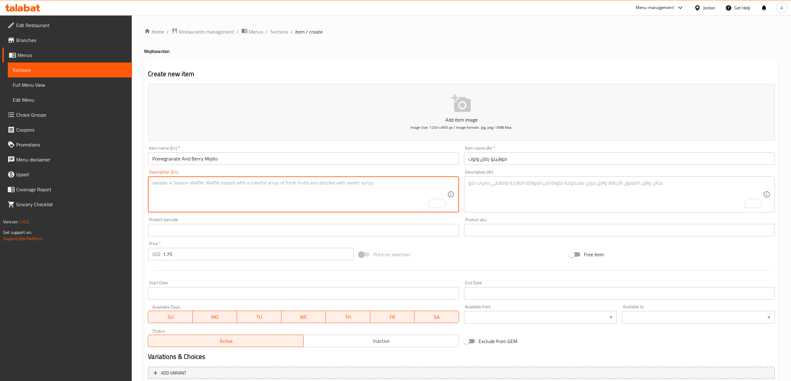
paste textarea "Cup 500m"
type textarea "Cup 500m"
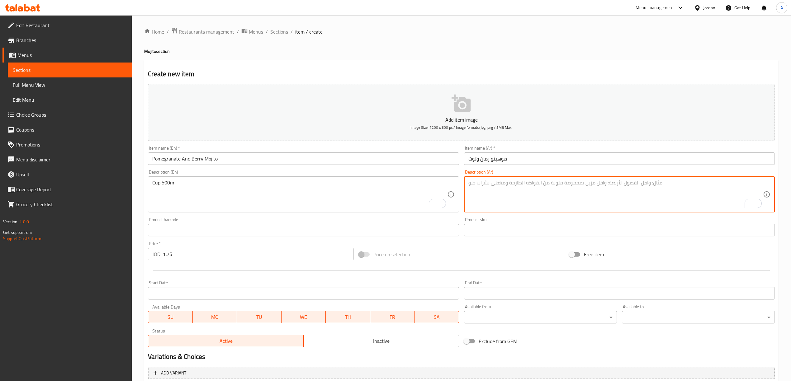
paste textarea "كأس 500م"
type textarea "كأس 500م"
click at [309, 161] on input "Pomegranate And Berry Mojito" at bounding box center [303, 159] width 311 height 12
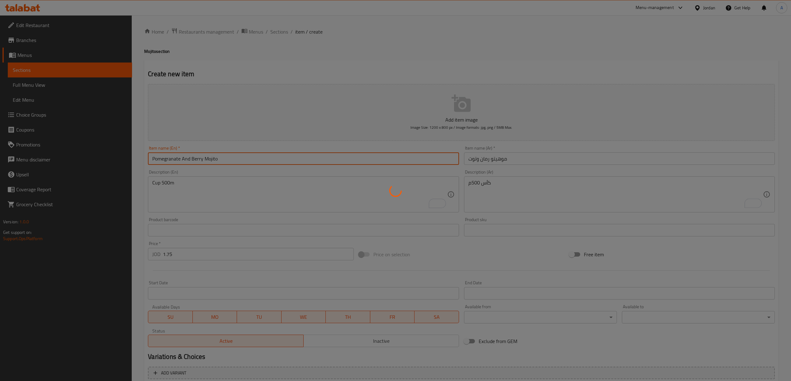
type input "0"
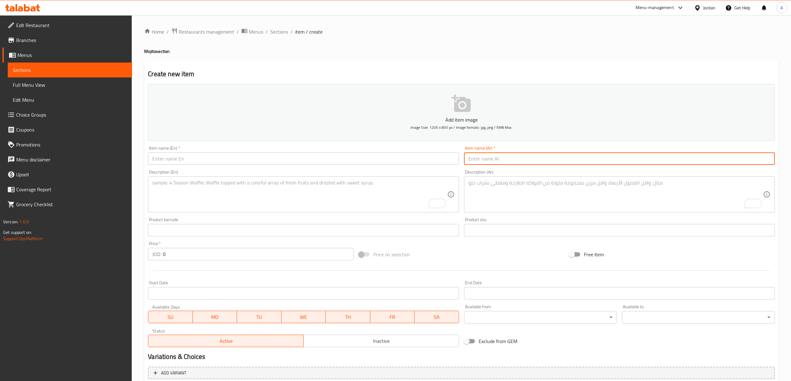
paste input "موهيتو باشن ومانجا"
type input "موهيتو باشن ومانجا"
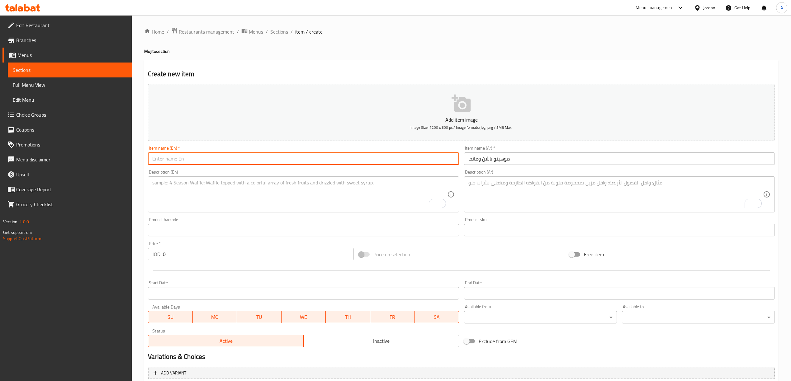
paste input "Passion And [PERSON_NAME]"
type input "Passion And [PERSON_NAME]"
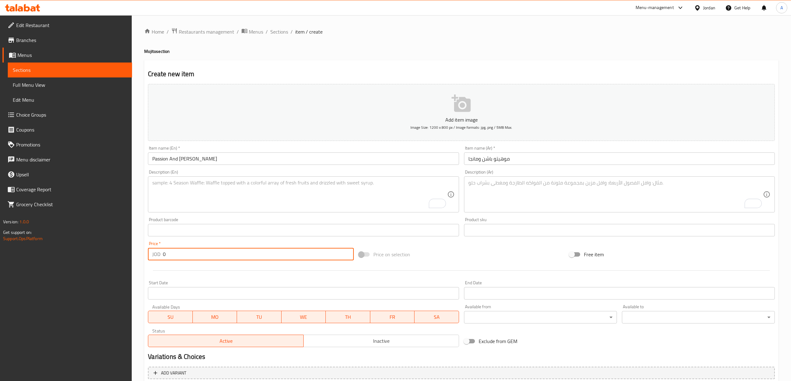
drag, startPoint x: 173, startPoint y: 257, endPoint x: 160, endPoint y: 254, distance: 13.7
click at [160, 254] on div "JOD 0 Price *" at bounding box center [251, 254] width 206 height 12
paste input "1.75"
type input "1.75"
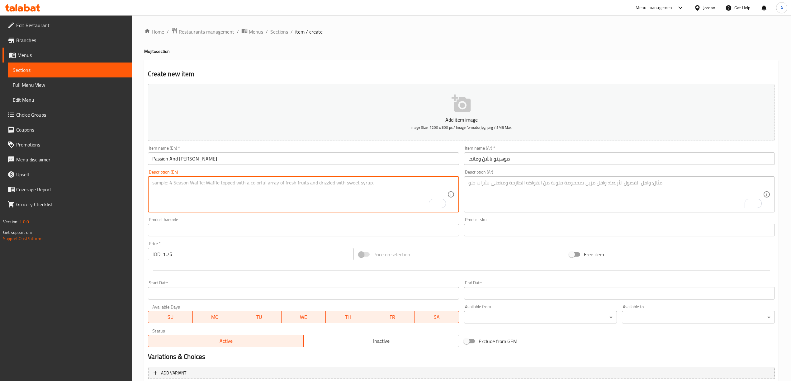
paste textarea "Cup 500m"
type textarea "Cup 500m"
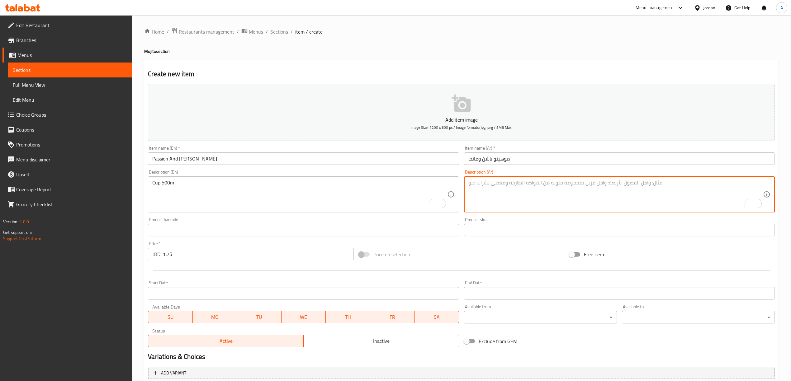
drag, startPoint x: 521, startPoint y: 179, endPoint x: 474, endPoint y: 186, distance: 47.3
paste textarea "كأس 500م"
type textarea "كأس 500م"
click at [522, 161] on input "موهيتو باشن ومانجا" at bounding box center [619, 159] width 311 height 12
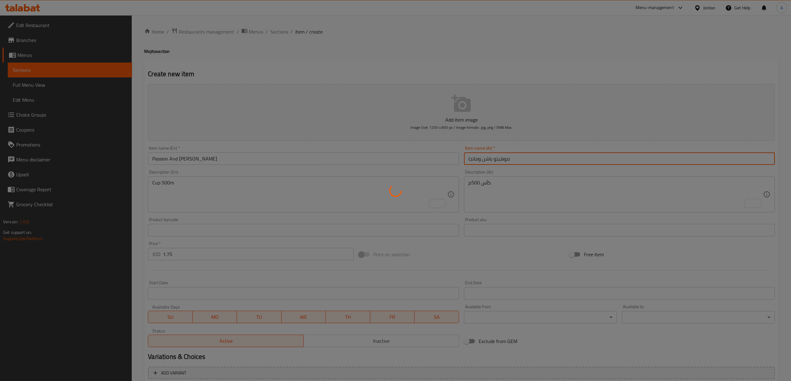
type input "0"
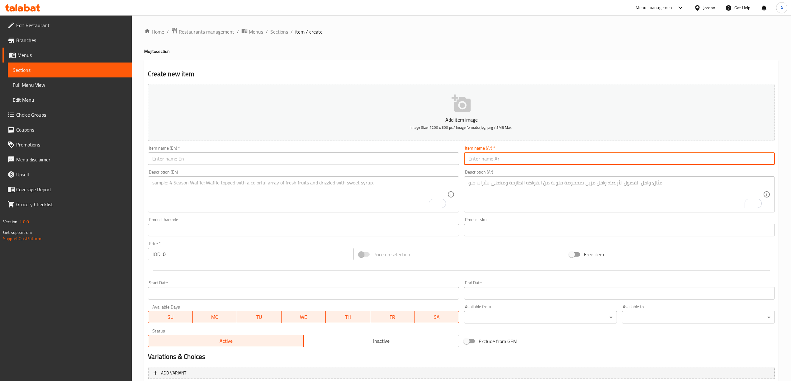
paste input "موهيتو كيوي وتفاح اخضر"
type input "موهيتو كيوي وتفاح اخضر"
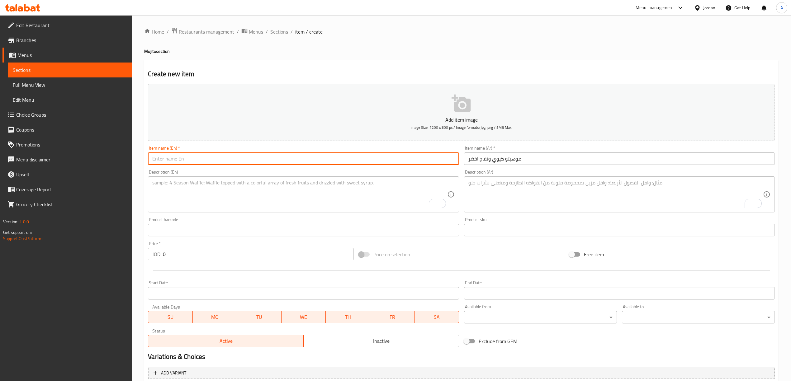
paste input "Kiwi And Green Apple Mojito"
type input "Kiwi And Green Apple Mojito"
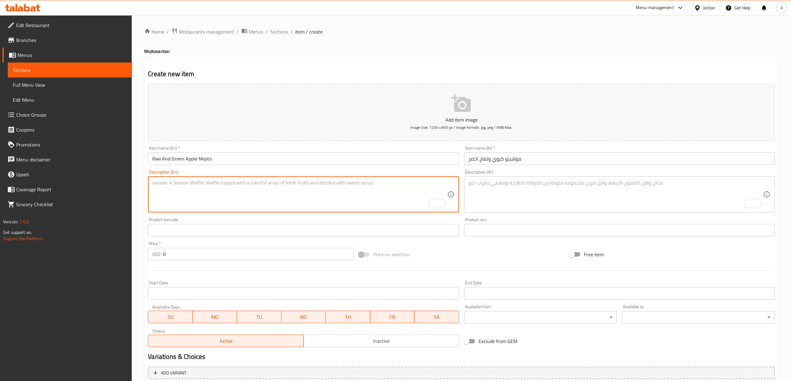
paste textarea "Cup 500m"
type textarea "Cup 500m"
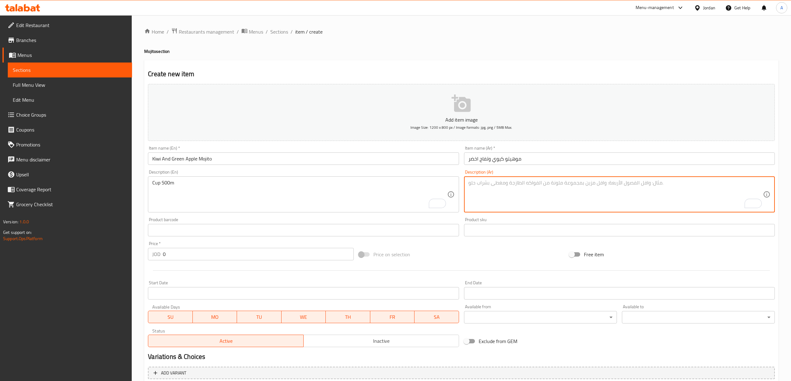
paste textarea "كأس 500م"
type textarea "كأس 500م"
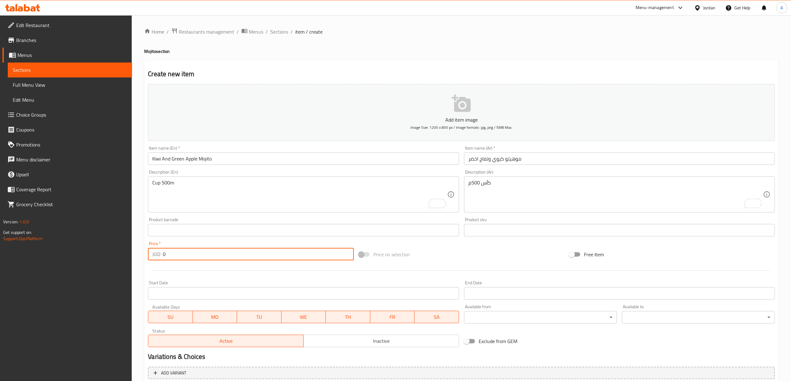
drag, startPoint x: 191, startPoint y: 260, endPoint x: 157, endPoint y: 258, distance: 33.4
click at [157, 258] on div "JOD 0 Price *" at bounding box center [251, 254] width 206 height 12
paste input "1.75"
type input "1.75"
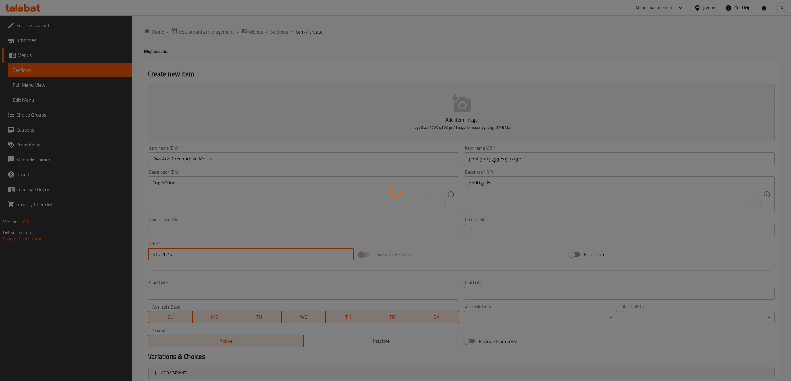
type input "0"
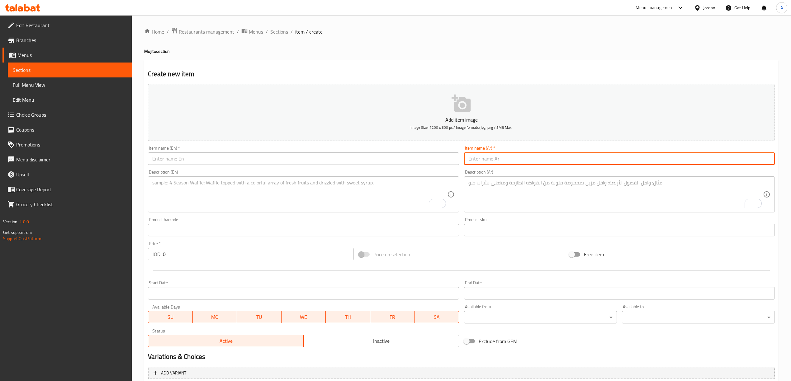
paste input "ليمون رانش موهیتو"
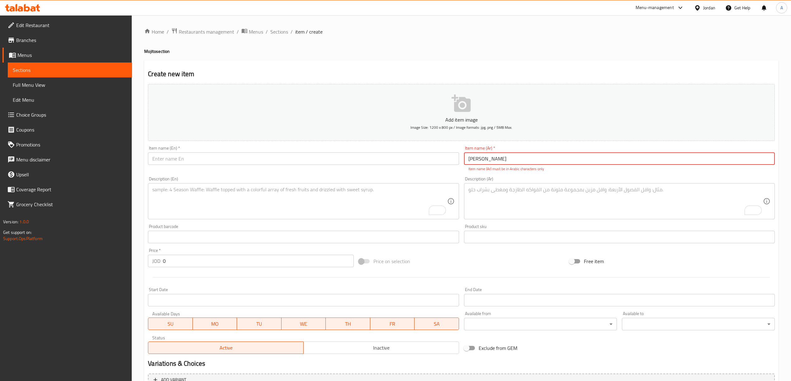
click at [508, 163] on input "ليمون رانش موهیتو" at bounding box center [619, 159] width 311 height 12
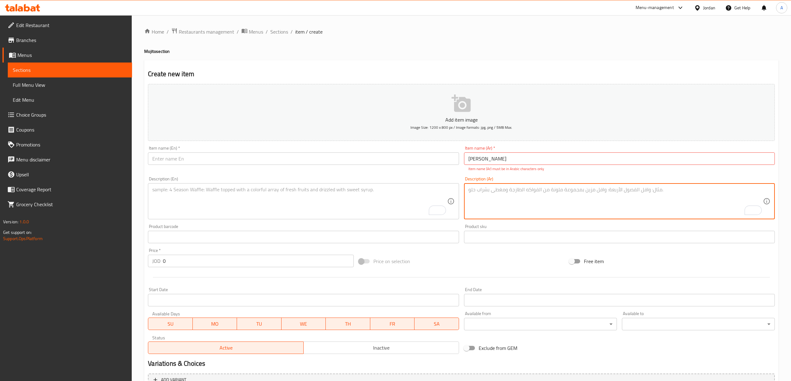
click at [541, 189] on textarea "To enrich screen reader interactions, please activate Accessibility in Grammarl…" at bounding box center [615, 202] width 295 height 30
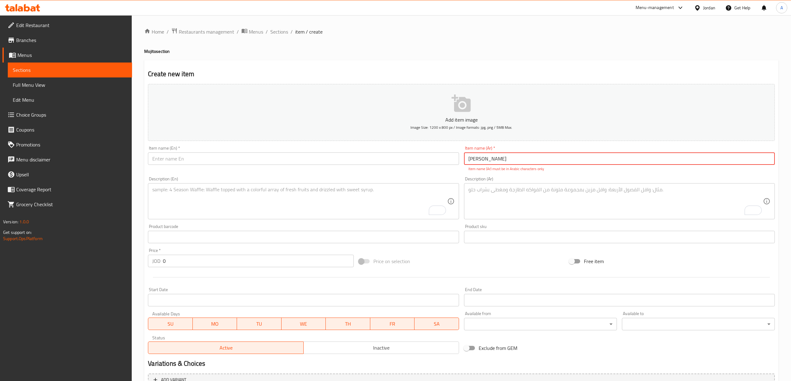
click at [474, 157] on input "ليمون رانش موهیتو" at bounding box center [619, 159] width 311 height 12
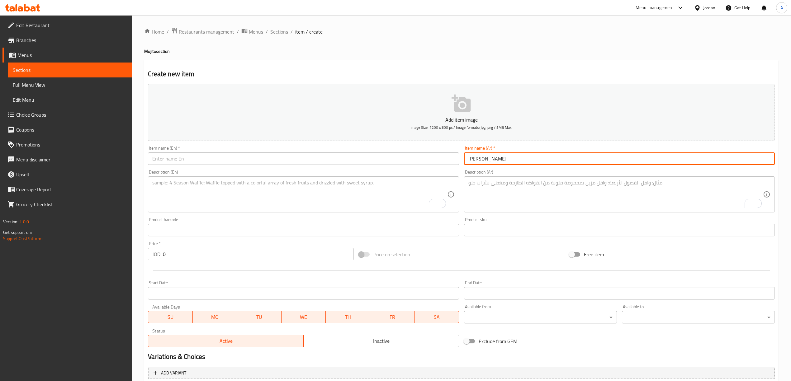
type input "[PERSON_NAME]"
click at [323, 165] on input "text" at bounding box center [303, 159] width 311 height 12
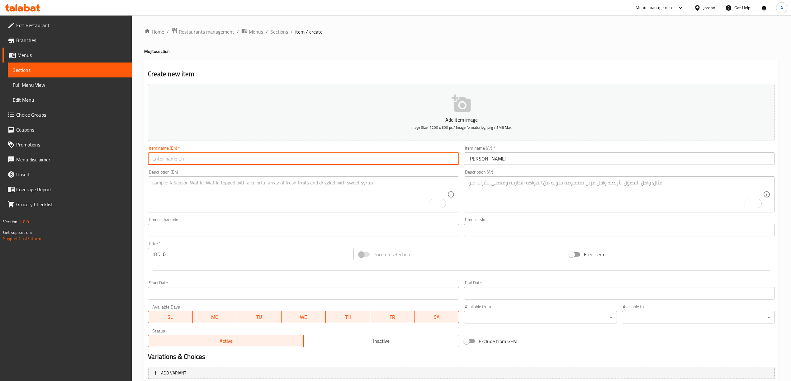
paste input "Lemon Ranch Mojito"
type input "Lemon Ranch Mojito"
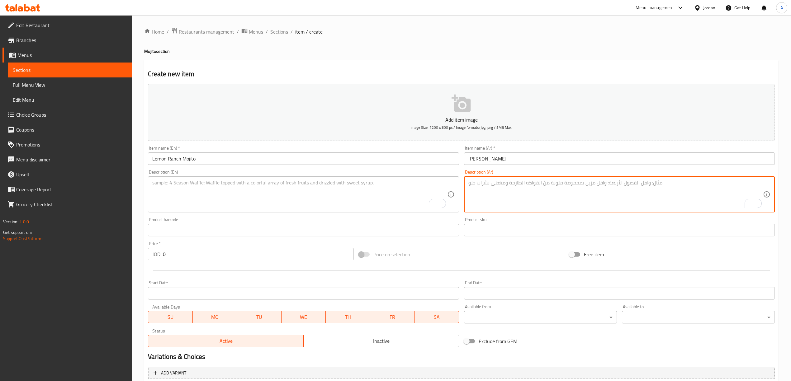
click at [507, 205] on textarea "To enrich screen reader interactions, please activate Accessibility in Grammarl…" at bounding box center [615, 195] width 295 height 30
paste textarea "كأس 500م"
type textarea "كأس 500م"
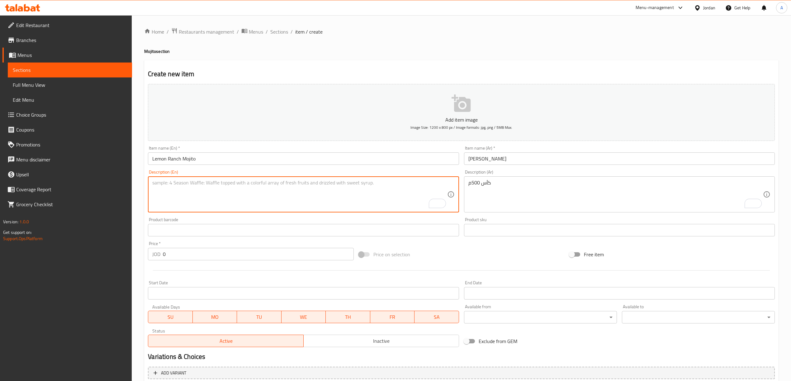
click at [323, 183] on textarea "To enrich screen reader interactions, please activate Accessibility in Grammarl…" at bounding box center [299, 195] width 295 height 30
paste textarea "Cup 500m"
type textarea "Cup 500m"
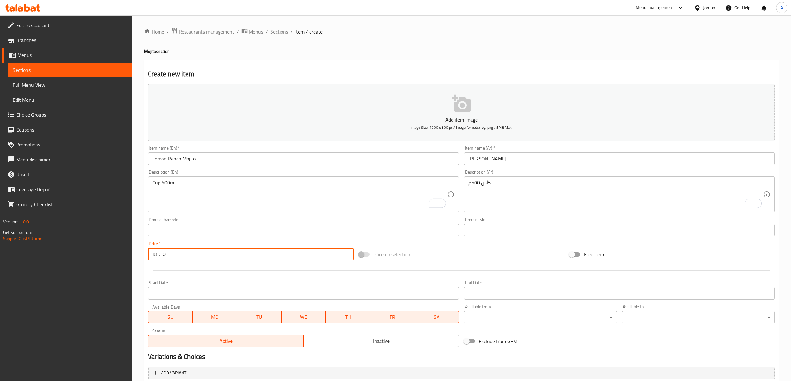
drag, startPoint x: 187, startPoint y: 254, endPoint x: 151, endPoint y: 249, distance: 36.8
click at [151, 249] on div "JOD 0 Price *" at bounding box center [251, 254] width 206 height 12
paste input "1.75"
type input "1.75"
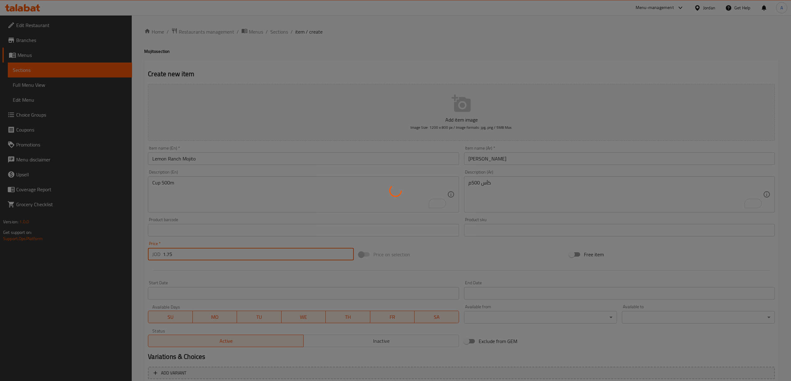
type input "0"
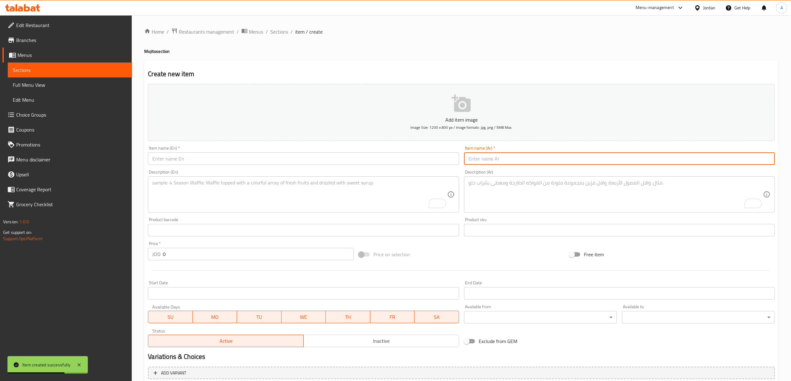
paste input "موهيتو [PERSON_NAME]"
type input "موهيتو [PERSON_NAME]"
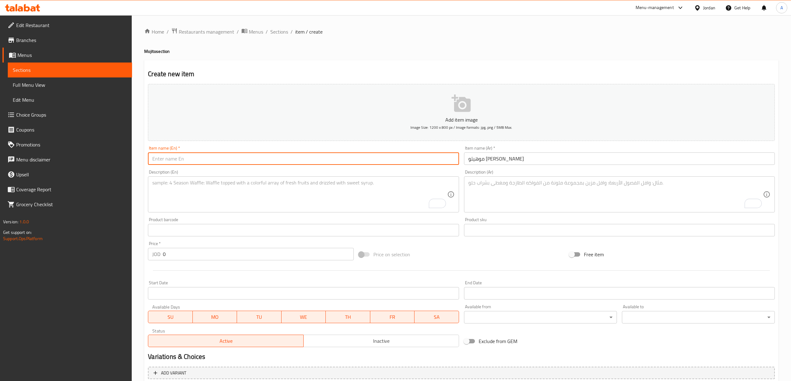
paste input "Mixed [PERSON_NAME]"
type input "Mixed [PERSON_NAME]"
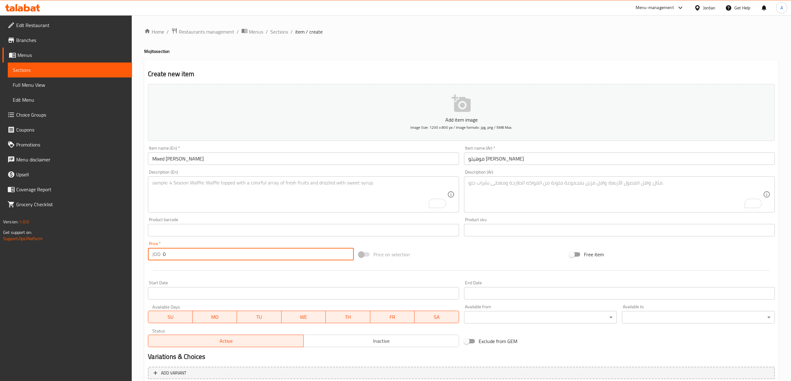
drag, startPoint x: 178, startPoint y: 255, endPoint x: 149, endPoint y: 257, distance: 29.3
click at [149, 257] on div "JOD 0 Price *" at bounding box center [251, 254] width 206 height 12
paste input "1.75"
type input "1.75"
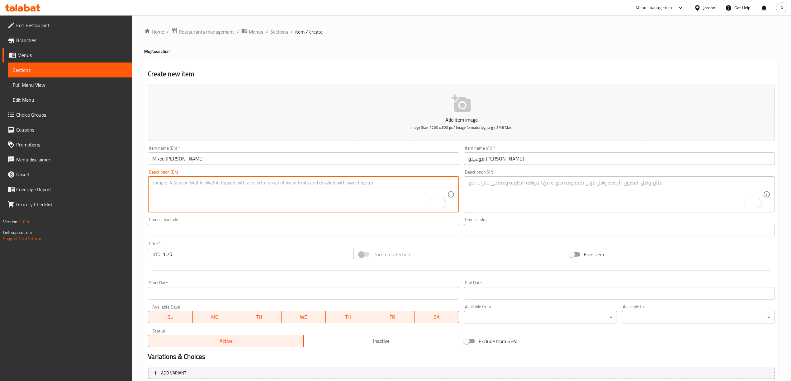
paste textarea "Cup 500m"
type textarea "Cup 500m"
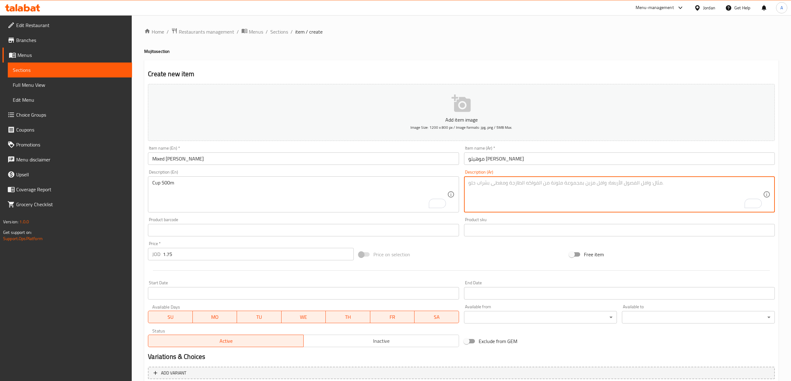
paste textarea "كأس 500م"
type textarea "كأس 500م"
click at [266, 158] on input "Mixed [PERSON_NAME]" at bounding box center [303, 159] width 311 height 12
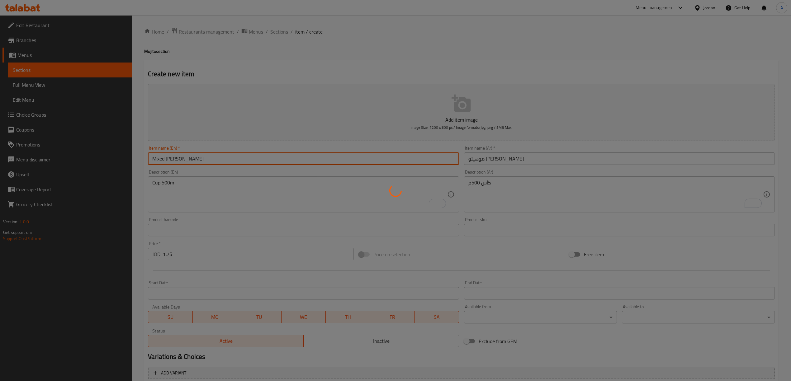
type input "0"
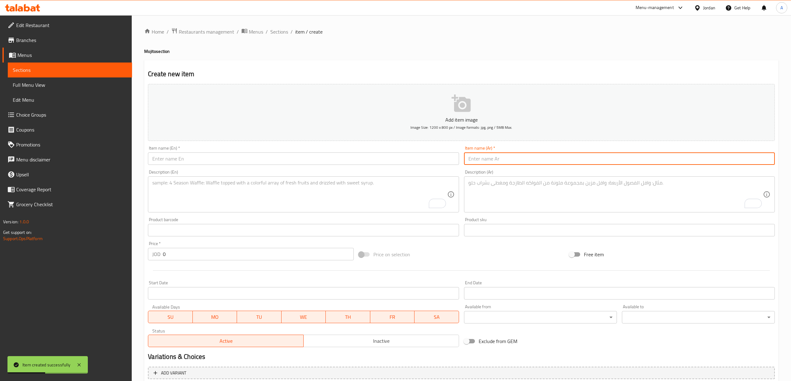
click at [518, 161] on input "text" at bounding box center [619, 159] width 311 height 12
paste input "موهيتو فراولة وتوت"
type input "موهيتو فراولة وتوت"
click at [300, 150] on div "Item name (En)   * Item name (En) *" at bounding box center [303, 155] width 311 height 19
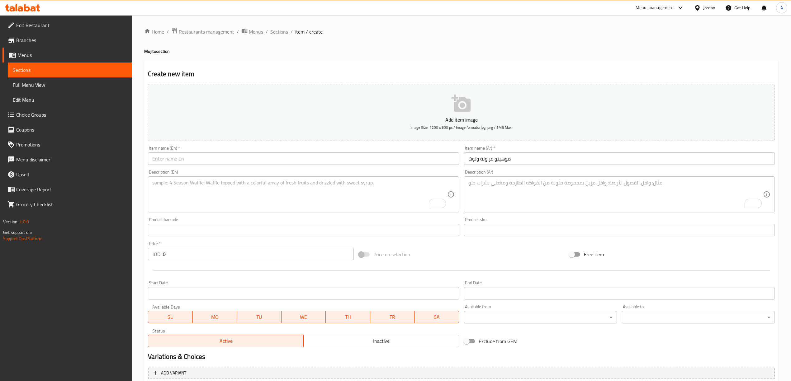
click at [304, 166] on div "Item name (En)   * Item name (En) *" at bounding box center [303, 156] width 316 height 24
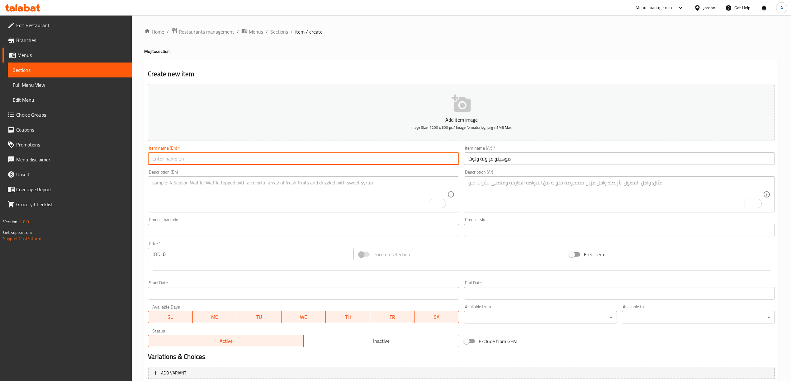
click at [300, 156] on input "text" at bounding box center [303, 159] width 311 height 12
paste input "Strawberry And Berry Mojito"
type input "Strawberry And Berry Mojito"
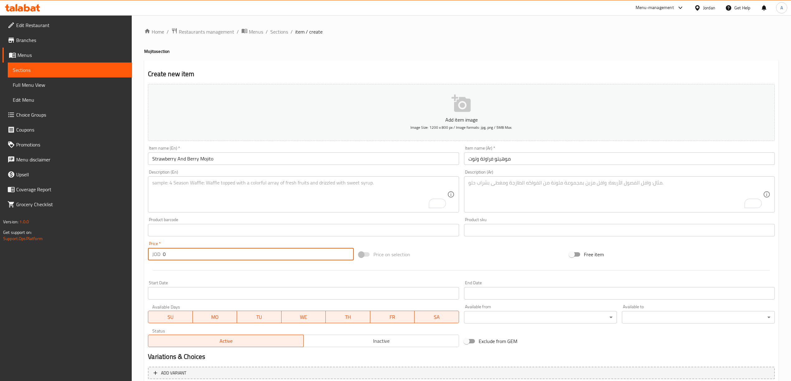
drag, startPoint x: 170, startPoint y: 251, endPoint x: 145, endPoint y: 253, distance: 24.7
click at [145, 253] on div "Price   * JOD 0 Price *" at bounding box center [250, 251] width 210 height 24
paste input "1.75"
type input "1.75"
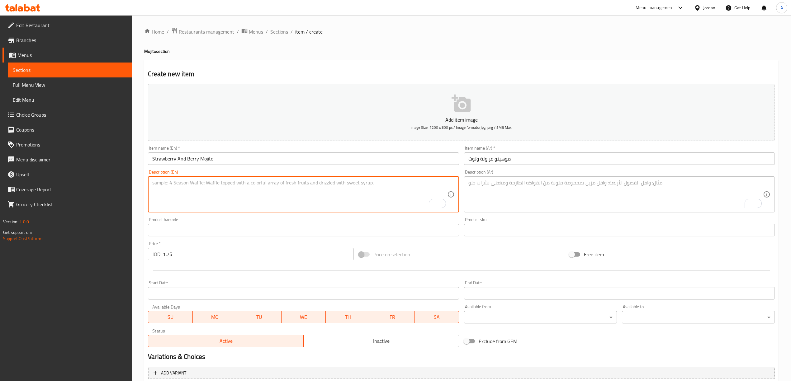
paste textarea "Cup 500m"
type textarea "Cup 500m"
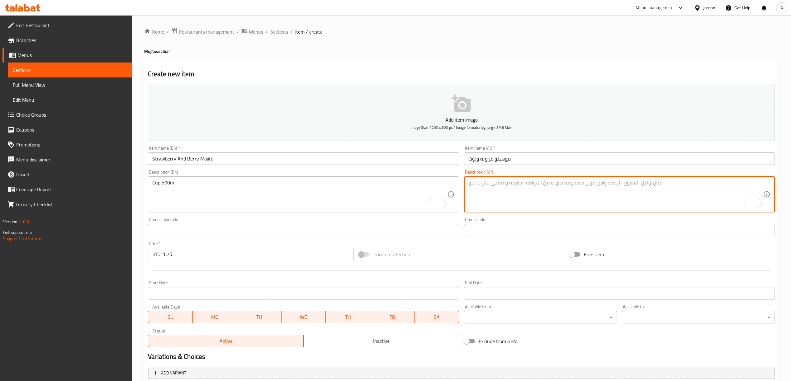
paste textarea "كأس 500م"
type textarea "كأس 500م"
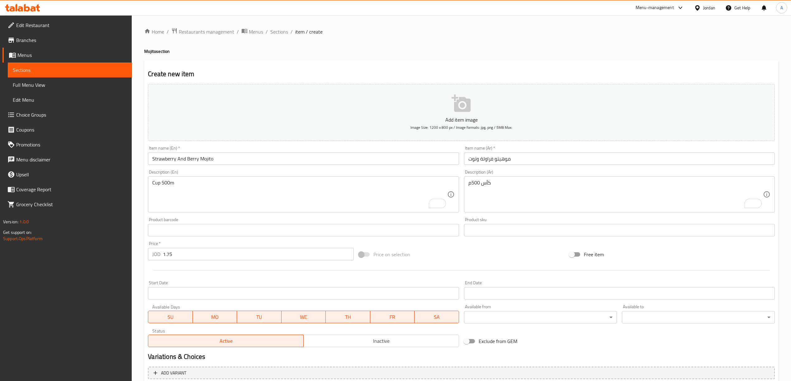
click at [524, 152] on div "Item name (Ar)   * موهيتو فراولة وتوت Item name (Ar) *" at bounding box center [619, 155] width 311 height 19
click at [522, 162] on input "موهيتو فراولة وتوت" at bounding box center [619, 159] width 311 height 12
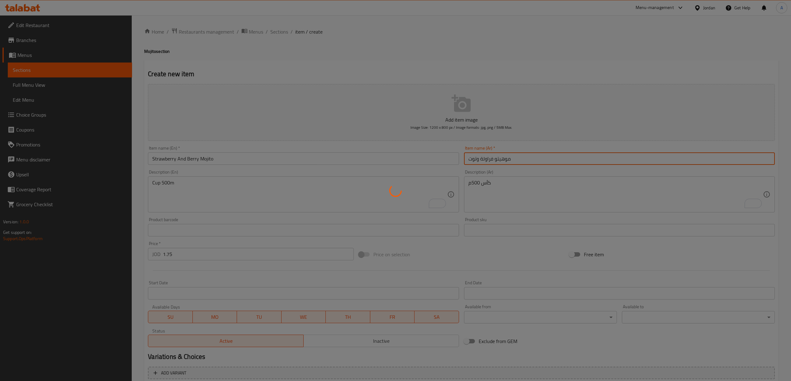
type input "0"
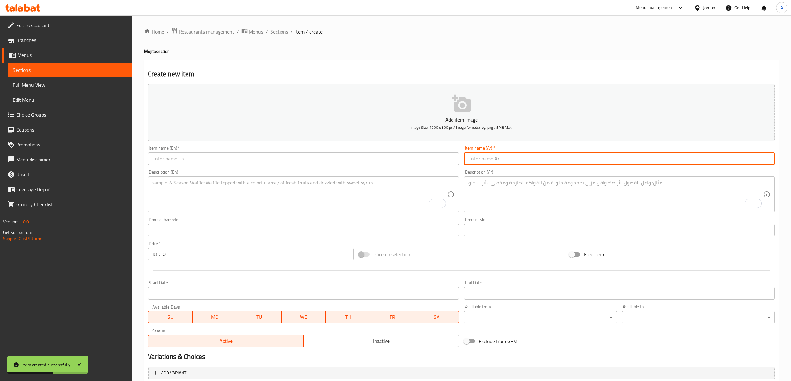
paste input "[PERSON_NAME]"
type input "[PERSON_NAME]"
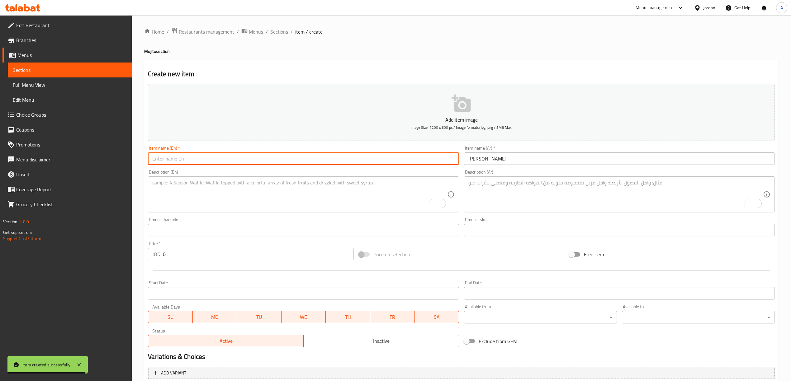
drag, startPoint x: 296, startPoint y: 144, endPoint x: 269, endPoint y: 156, distance: 30.0
paste input "Kiwi And [PERSON_NAME]"
type input "Kiwi And [PERSON_NAME]"
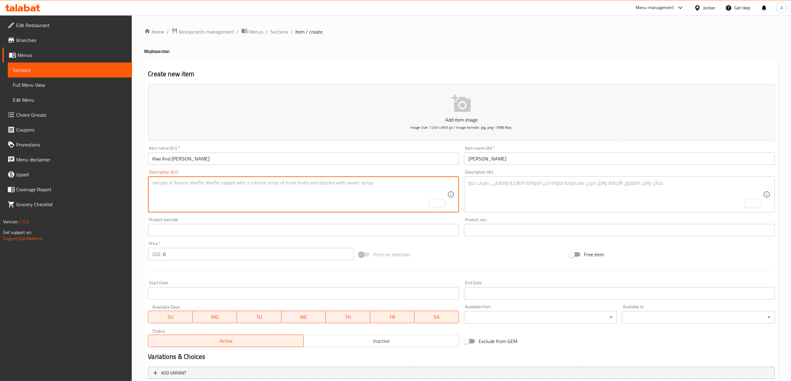
paste textarea "Cup 500m"
type textarea "Cup 500m"
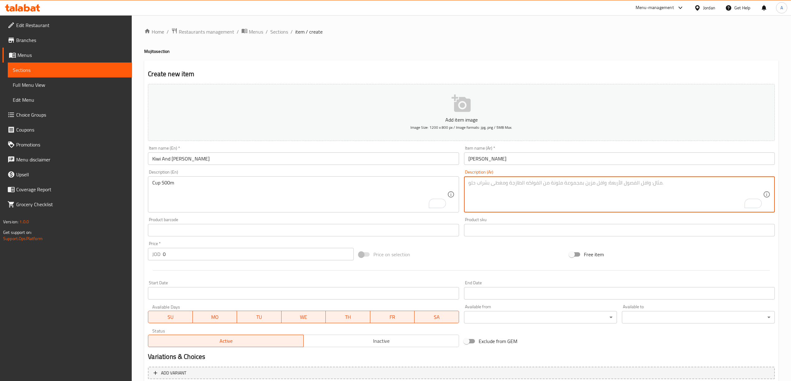
paste textarea "كأس 500م"
type textarea "كأس 500م"
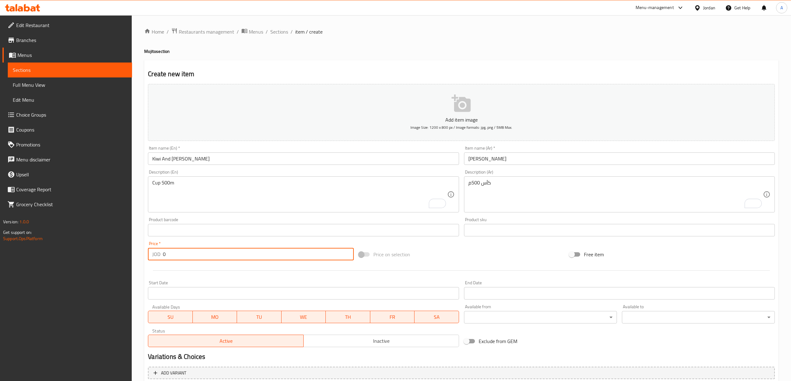
drag, startPoint x: 181, startPoint y: 252, endPoint x: 146, endPoint y: 252, distance: 34.6
click at [146, 252] on div "Price   * JOD 0 Price *" at bounding box center [250, 251] width 210 height 24
paste input "1.75"
type input "1.75"
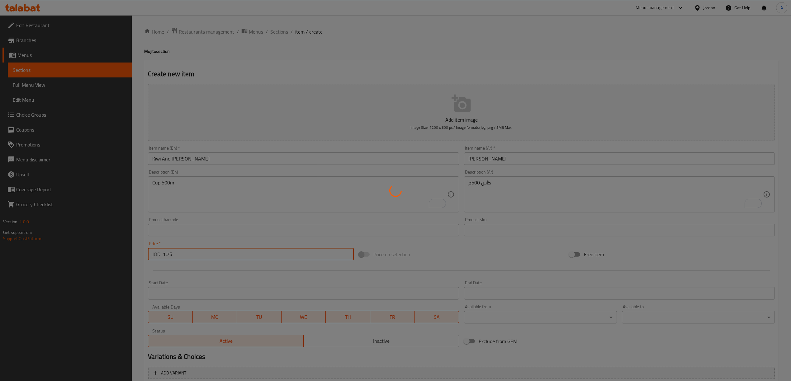
type input "0"
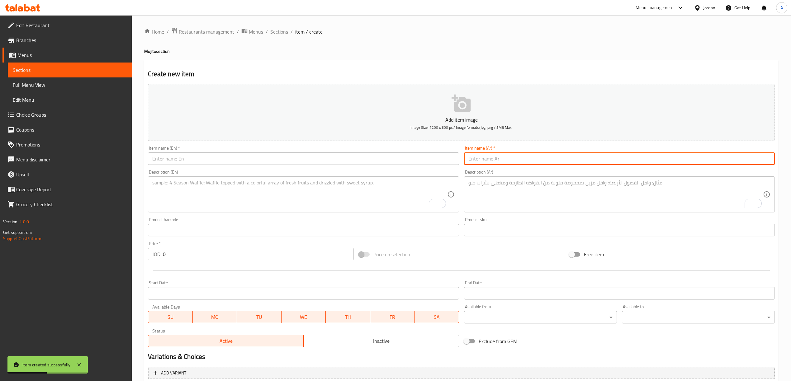
paste input "موهيتو بطيخ وفراولة وعلكة"
type input "موهيتو بطيخ وفراولة وعلكة"
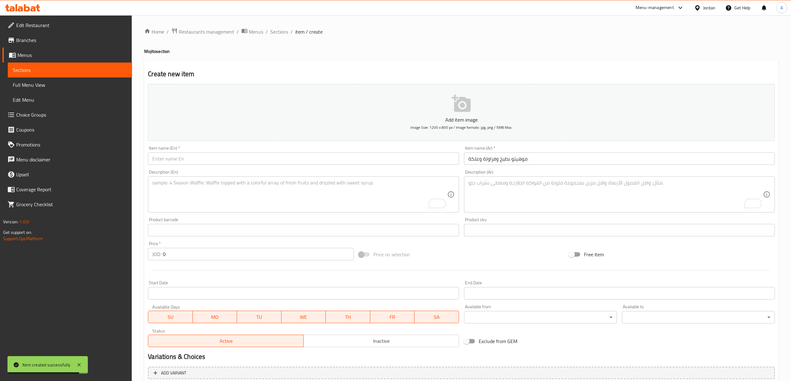
drag, startPoint x: 298, startPoint y: 151, endPoint x: 296, endPoint y: 158, distance: 7.6
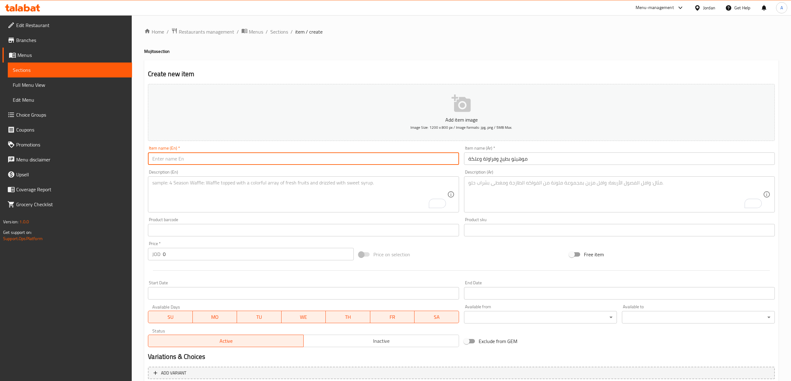
paste input "Watermelon, Strawberry, And Bubblegum Mojito"
type input "Watermelon, Strawberry, And Bubblegum Mojito"
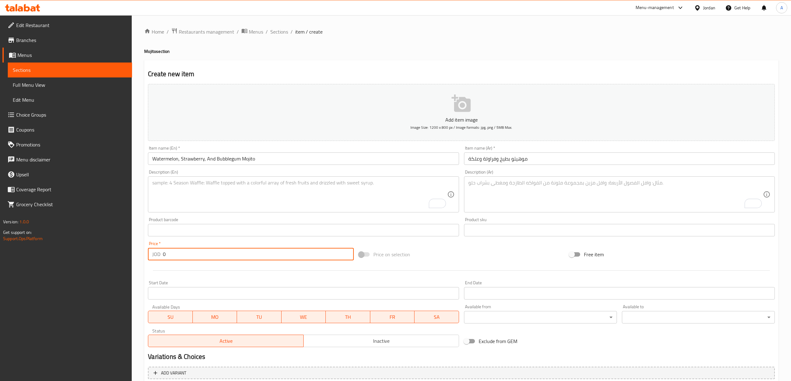
drag, startPoint x: 172, startPoint y: 254, endPoint x: 153, endPoint y: 261, distance: 20.2
click at [153, 261] on div "JOD 0 Price *" at bounding box center [251, 254] width 206 height 12
paste input "1.75"
type input "1.75"
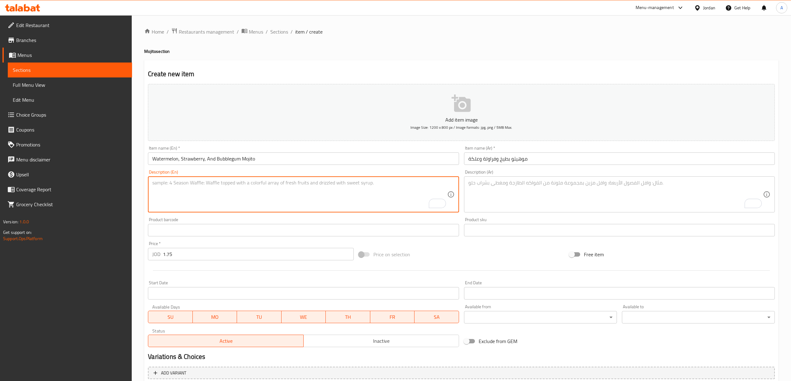
paste textarea "Cup 500m"
type textarea "Cup 500m"
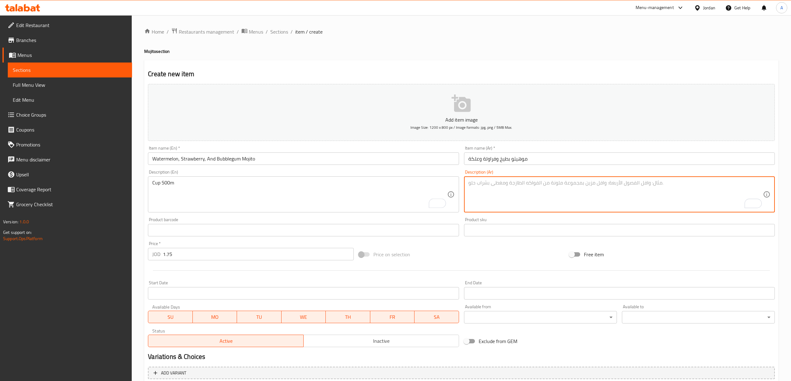
paste textarea "كأس 500م"
type textarea "كأس 500م"
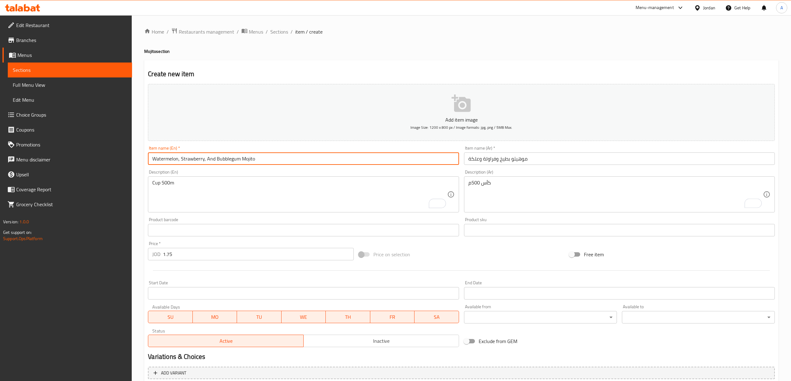
click at [268, 158] on input "Watermelon, Strawberry, And Bubblegum Mojito" at bounding box center [303, 159] width 311 height 12
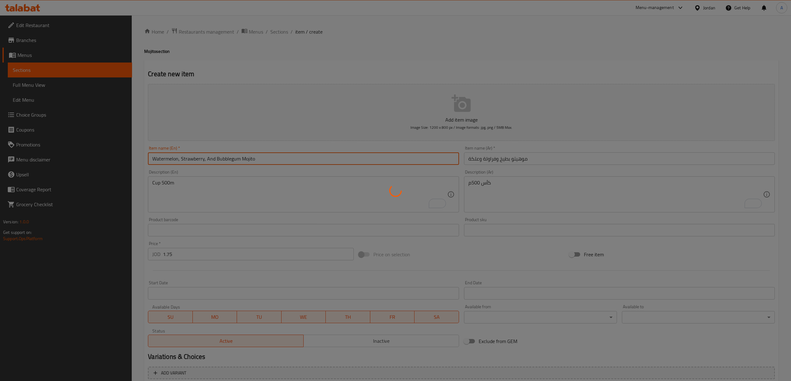
type input "0"
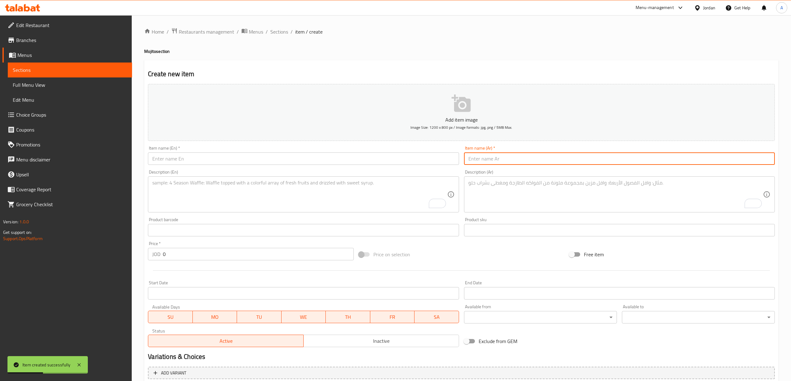
paste input "موهيتو اناناس وجوزهند"
type input "موهيتو اناناس وجوزهند"
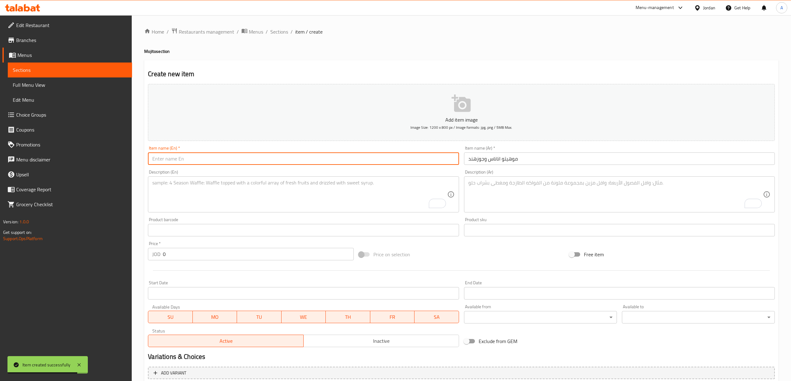
paste input "Pineapple And Coconut Mojito"
type input "Pineapple And Coconut Mojito"
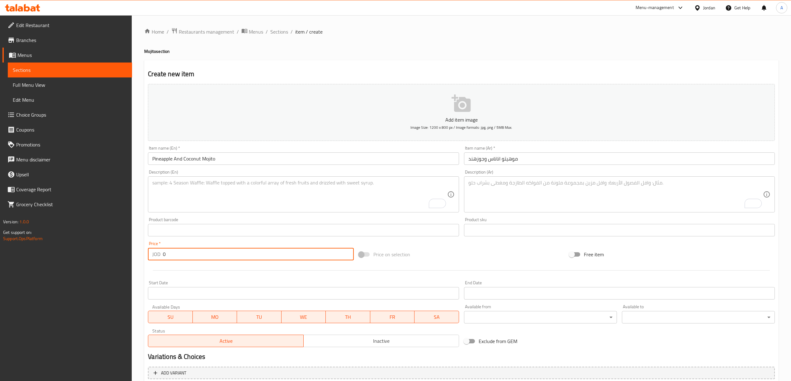
drag, startPoint x: 201, startPoint y: 249, endPoint x: 156, endPoint y: 263, distance: 46.8
click at [156, 263] on div "Price   * JOD 0 Price *" at bounding box center [250, 251] width 210 height 24
paste input "1.75"
type input "1.75"
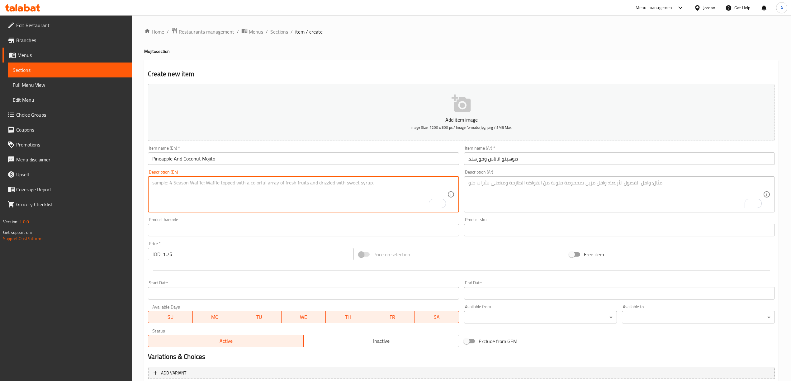
paste textarea "Cup 500m"
type textarea "Cup 500m"
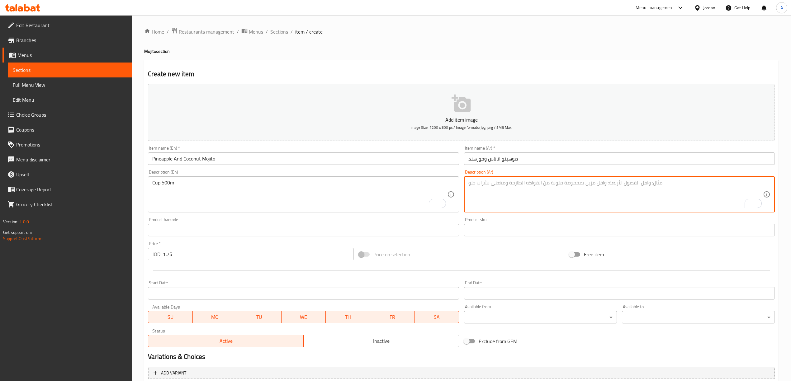
paste textarea "كأس 500م"
type textarea "كأس 500م"
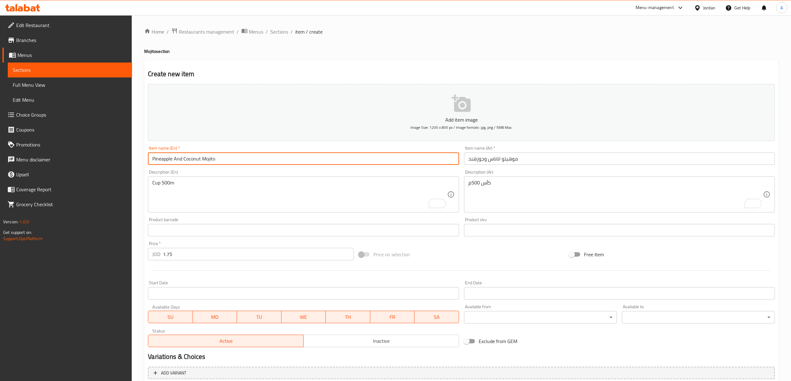
click at [306, 162] on input "Pineapple And Coconut Mojito" at bounding box center [303, 159] width 311 height 12
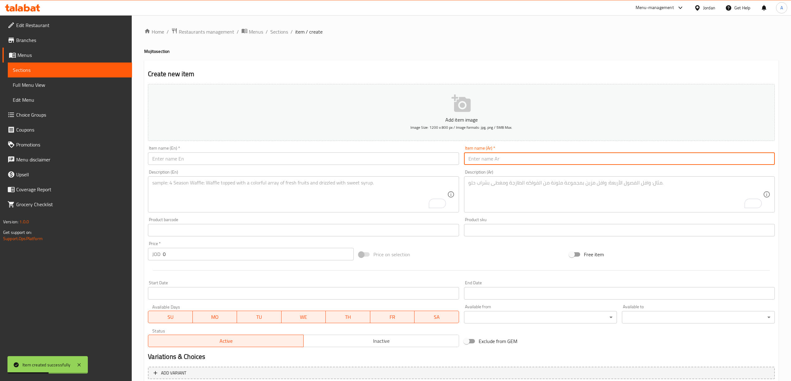
paste input "موهيتو باشن فروت"
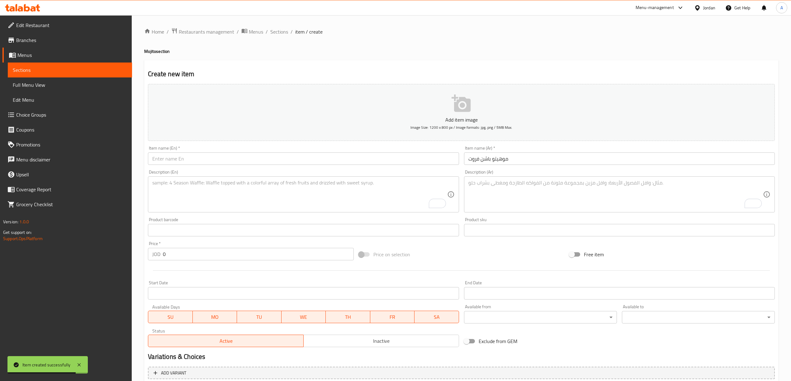
drag, startPoint x: 248, startPoint y: 149, endPoint x: 234, endPoint y: 156, distance: 16.6
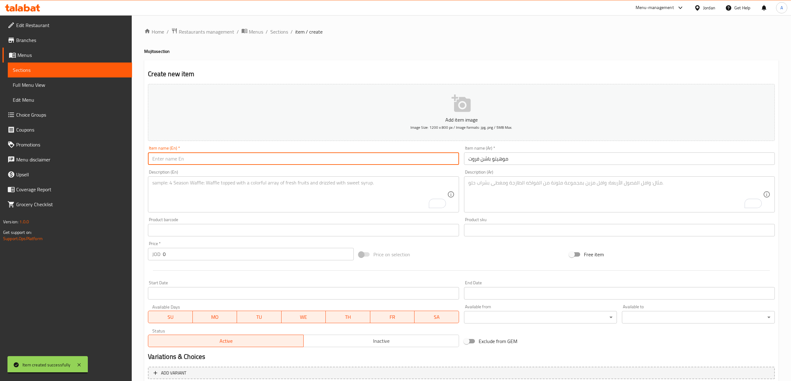
paste input "Passion Fruit Mojito"
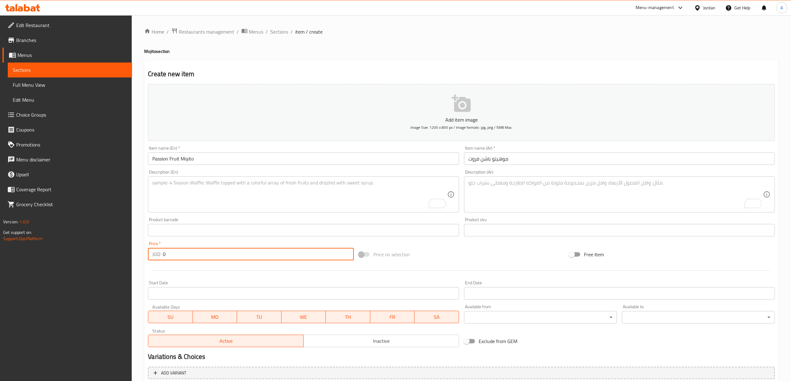
drag, startPoint x: 171, startPoint y: 261, endPoint x: 160, endPoint y: 258, distance: 11.0
click at [160, 258] on div "JOD 0 Price *" at bounding box center [251, 254] width 206 height 12
paste
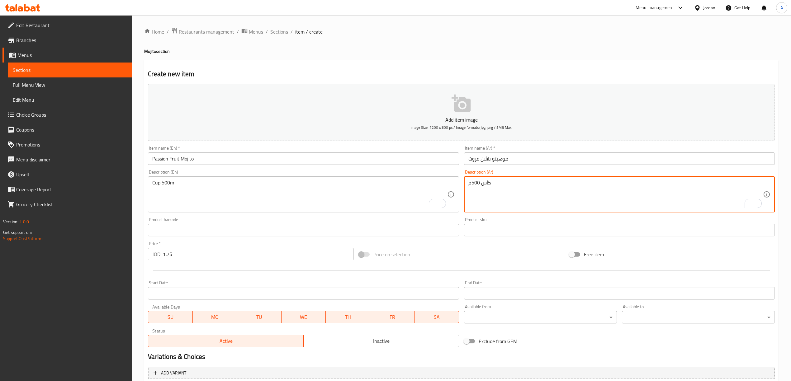
click at [519, 168] on div "Item name (Ar)   * موهيتو باشن فروت Item name (Ar) *" at bounding box center [619, 156] width 316 height 24
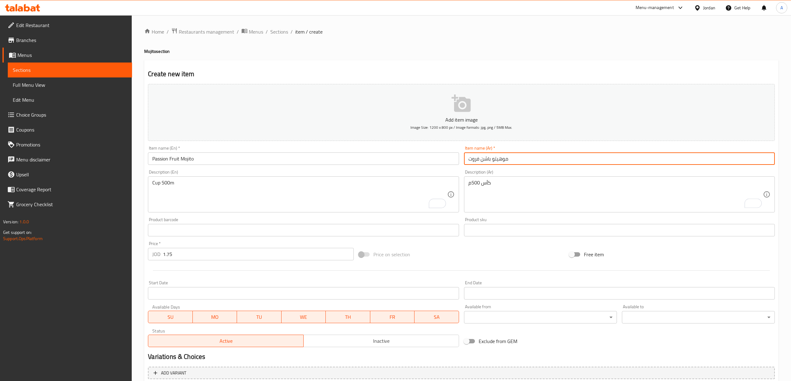
click at [518, 161] on input "موهيتو باشن فروت" at bounding box center [619, 159] width 311 height 12
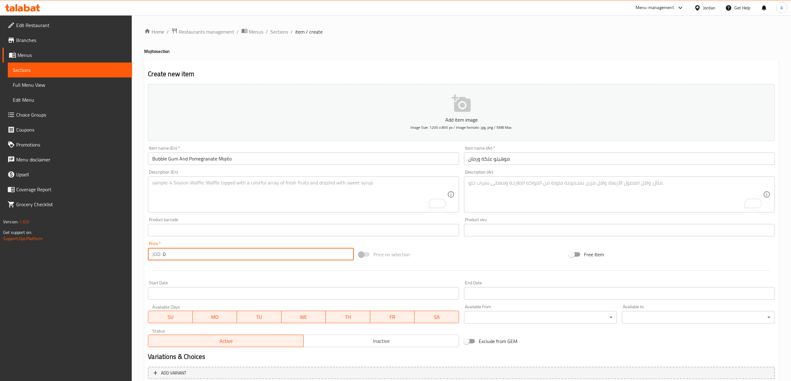
drag, startPoint x: 176, startPoint y: 254, endPoint x: 158, endPoint y: 255, distance: 17.5
click at [158, 255] on div "JOD 0 Price *" at bounding box center [251, 254] width 206 height 12
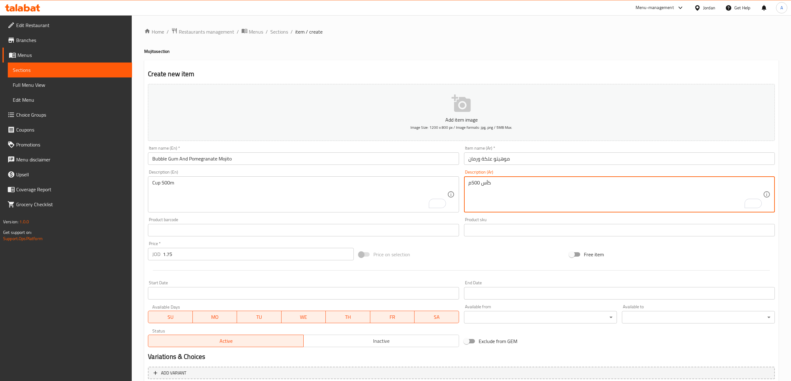
click at [359, 150] on div "Item name (En)   * Bubble Gum And Pomegranate Mojito Item name (En) *" at bounding box center [303, 155] width 311 height 19
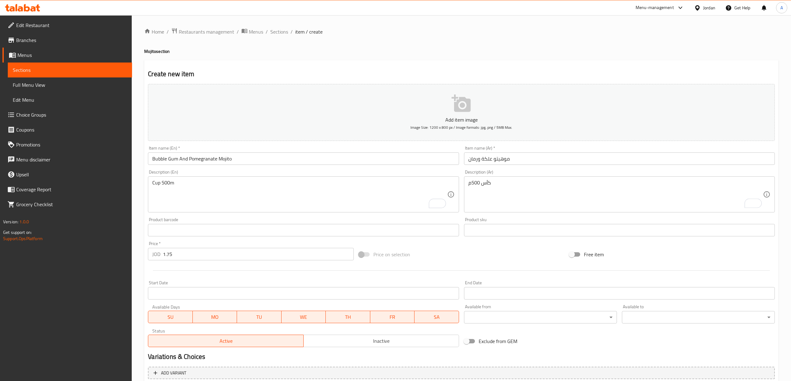
click at [355, 159] on input "Bubble Gum And Pomegranate Mojito" at bounding box center [303, 159] width 311 height 12
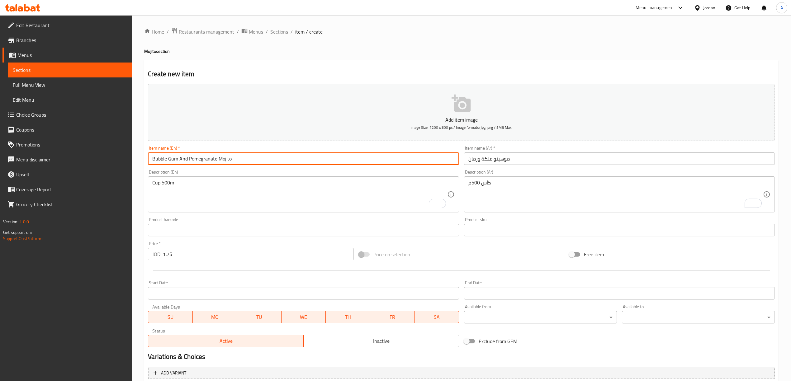
click at [164, 162] on input "Mojito Blue Sky" at bounding box center [303, 159] width 311 height 12
click at [158, 160] on input "Mojito Blue Sky" at bounding box center [303, 159] width 311 height 12
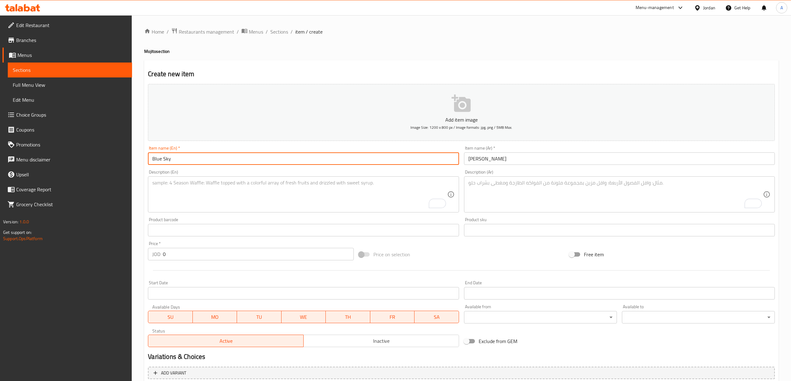
click at [199, 163] on input "Blue Sky" at bounding box center [303, 159] width 311 height 12
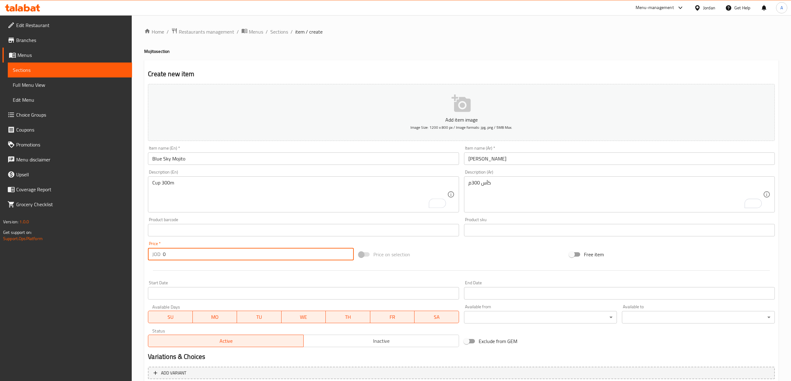
drag, startPoint x: 175, startPoint y: 253, endPoint x: 162, endPoint y: 252, distance: 12.8
click at [162, 252] on div "JOD 0 Price *" at bounding box center [251, 254] width 206 height 12
click at [265, 151] on div "Item name (En)   * Item name (En) *" at bounding box center [303, 155] width 311 height 19
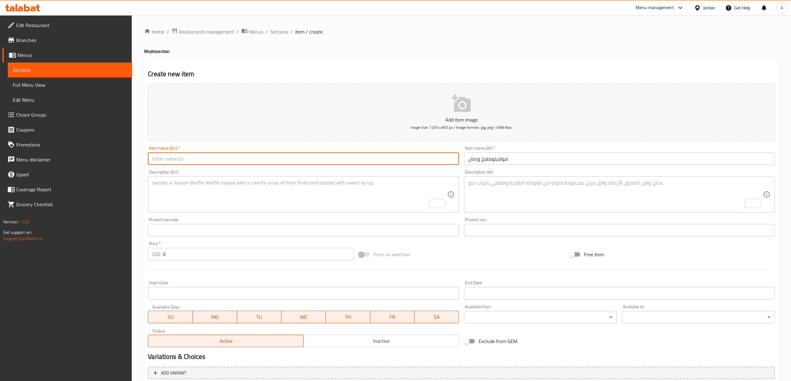
click at [261, 160] on input "text" at bounding box center [303, 159] width 311 height 12
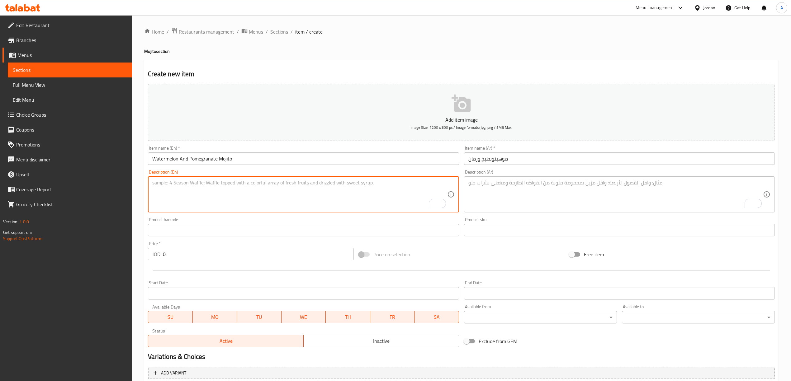
click at [309, 197] on textarea "To enrich screen reader interactions, please activate Accessibility in Grammarl…" at bounding box center [299, 195] width 295 height 30
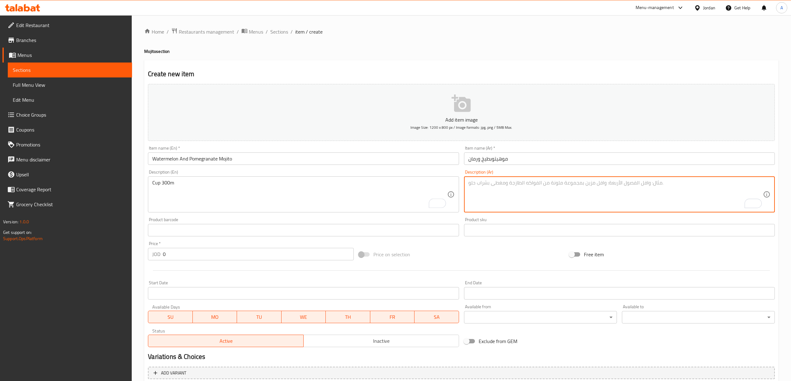
click at [484, 183] on textarea "To enrich screen reader interactions, please activate Accessibility in Grammarl…" at bounding box center [615, 195] width 295 height 30
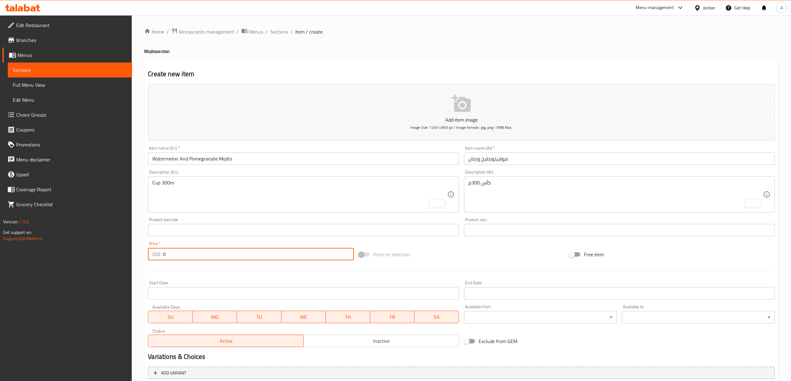
drag, startPoint x: 181, startPoint y: 253, endPoint x: 156, endPoint y: 259, distance: 25.6
click at [156, 259] on div "JOD 0 Price *" at bounding box center [251, 254] width 206 height 12
click at [498, 158] on input "text" at bounding box center [619, 159] width 311 height 12
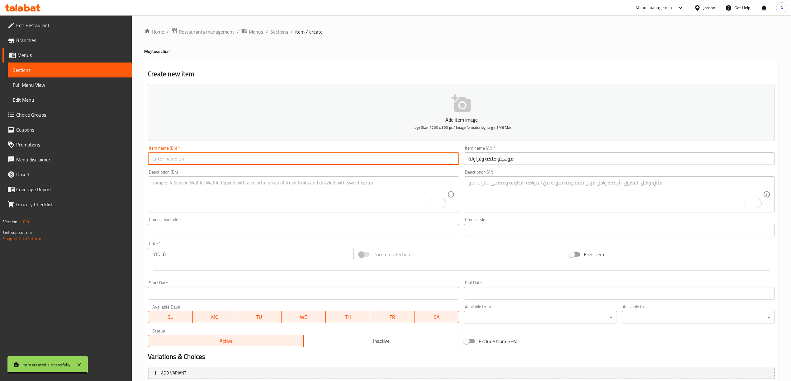
click at [291, 156] on input "text" at bounding box center [303, 159] width 311 height 12
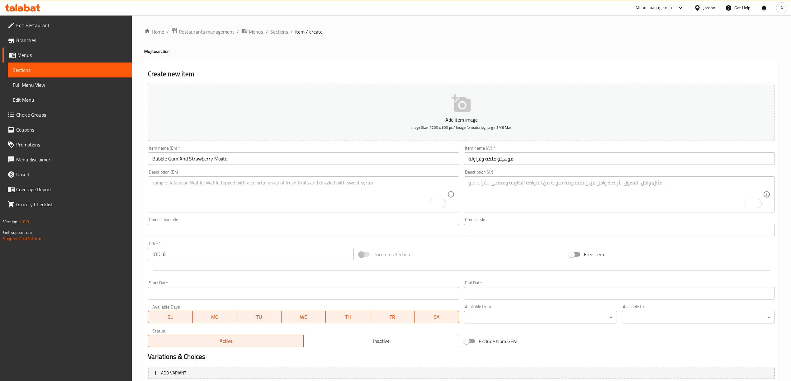
click at [283, 214] on div "Description (En) Description (En)" at bounding box center [303, 192] width 316 height 48
click at [286, 198] on textarea "To enrich screen reader interactions, please activate Accessibility in Grammarl…" at bounding box center [299, 195] width 295 height 30
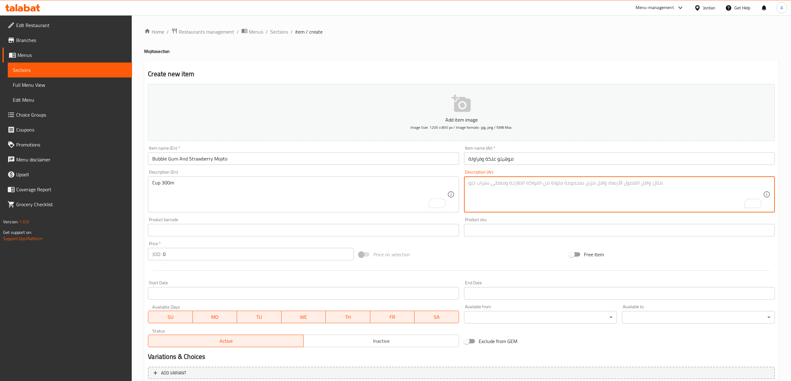
click at [484, 182] on textarea "To enrich screen reader interactions, please activate Accessibility in Grammarl…" at bounding box center [615, 195] width 295 height 30
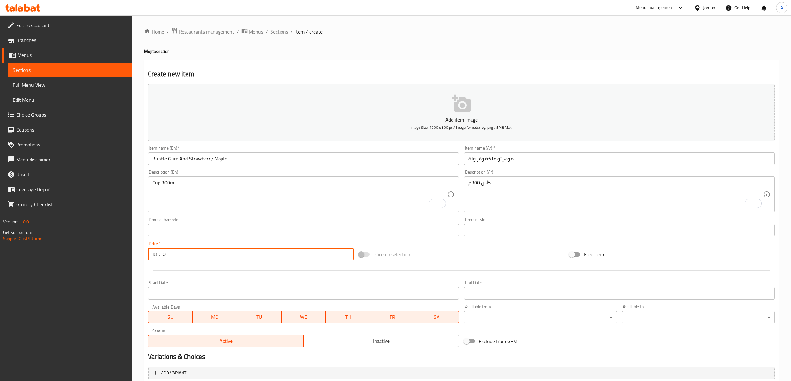
drag, startPoint x: 175, startPoint y: 252, endPoint x: 152, endPoint y: 252, distance: 22.7
click at [152, 252] on div "JOD 0 Price *" at bounding box center [251, 254] width 206 height 12
drag, startPoint x: 170, startPoint y: 253, endPoint x: 160, endPoint y: 253, distance: 9.7
click at [160, 253] on div "JOD 0 Price *" at bounding box center [251, 254] width 206 height 12
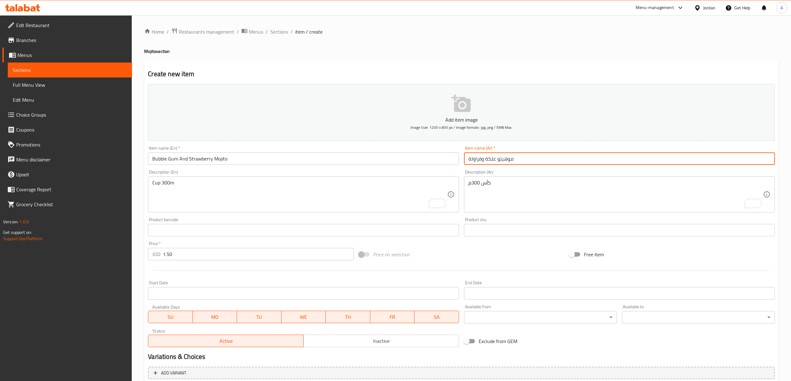
click at [526, 160] on input "موهيتو علكة وفراولة" at bounding box center [619, 159] width 311 height 12
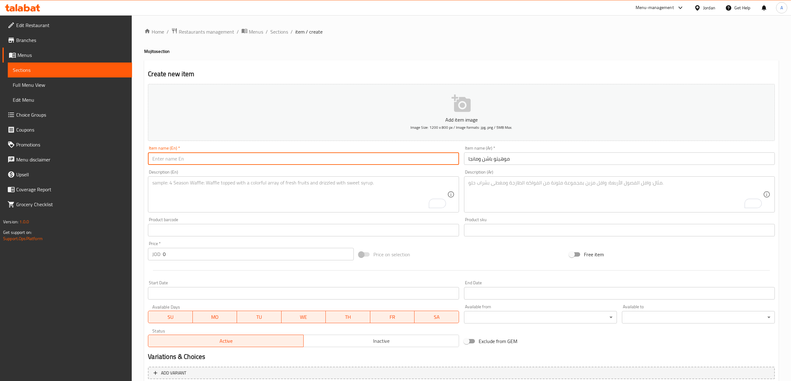
click at [327, 163] on input "text" at bounding box center [303, 159] width 311 height 12
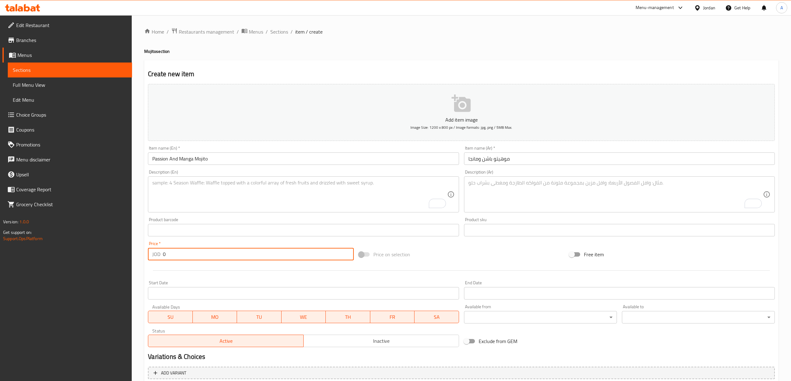
drag, startPoint x: 178, startPoint y: 255, endPoint x: 150, endPoint y: 255, distance: 28.3
click at [150, 255] on div "JOD 0 Price *" at bounding box center [251, 254] width 206 height 12
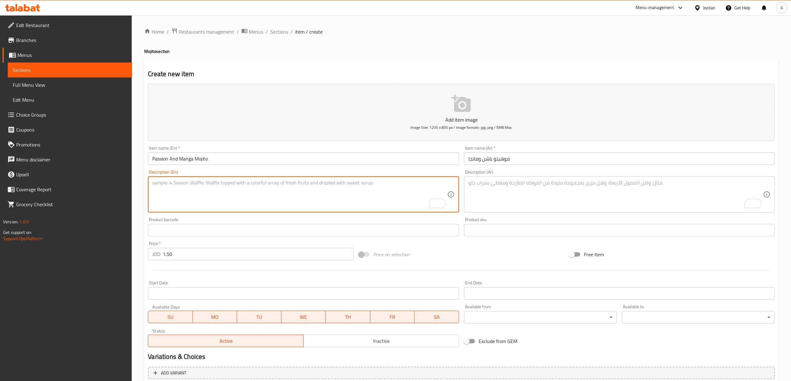
click at [321, 190] on textarea "To enrich screen reader interactions, please activate Accessibility in Grammarl…" at bounding box center [299, 195] width 295 height 30
click at [509, 194] on textarea "To enrich screen reader interactions, please activate Accessibility in Grammarl…" at bounding box center [615, 195] width 295 height 30
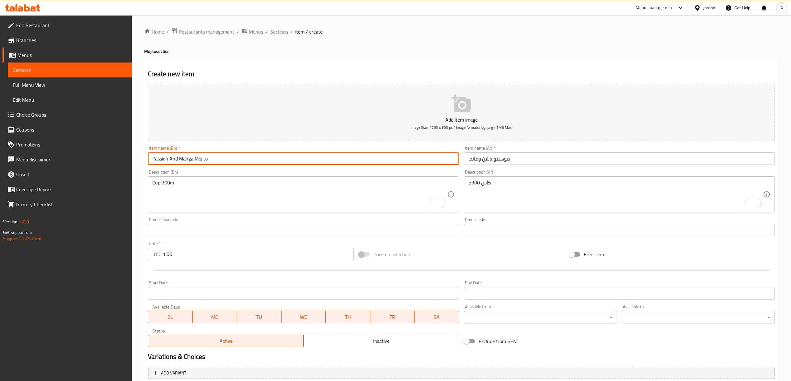
click at [262, 161] on input "Passion And Manga Mojito" at bounding box center [303, 159] width 311 height 12
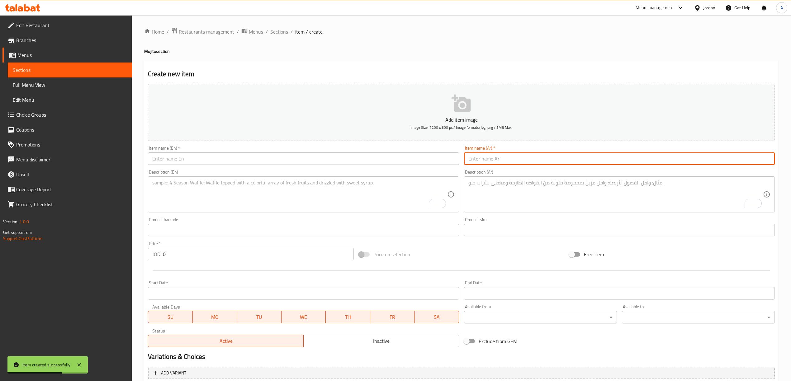
click at [483, 154] on input "text" at bounding box center [619, 159] width 311 height 12
click at [302, 161] on input "text" at bounding box center [303, 159] width 311 height 12
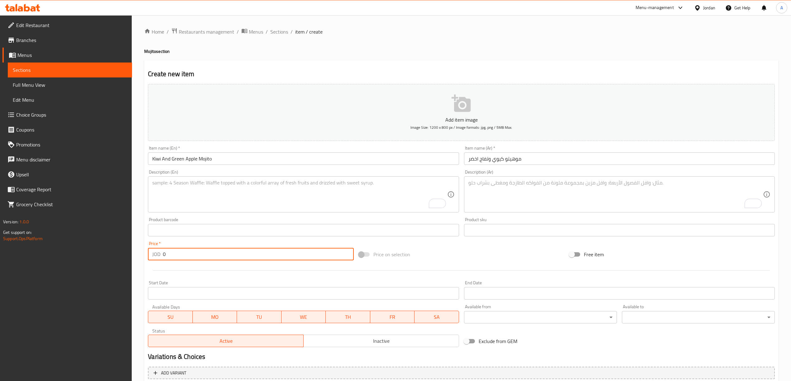
drag, startPoint x: 174, startPoint y: 256, endPoint x: 157, endPoint y: 252, distance: 17.3
click at [157, 252] on div "JOD 0 Price *" at bounding box center [251, 254] width 206 height 12
click at [288, 202] on textarea "To enrich screen reader interactions, please activate Accessibility in Grammarl…" at bounding box center [299, 195] width 295 height 30
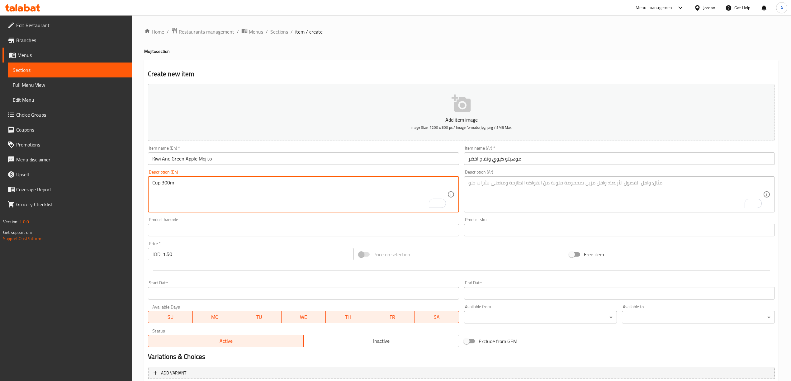
click at [499, 200] on textarea "To enrich screen reader interactions, please activate Accessibility in Grammarl…" at bounding box center [615, 195] width 295 height 30
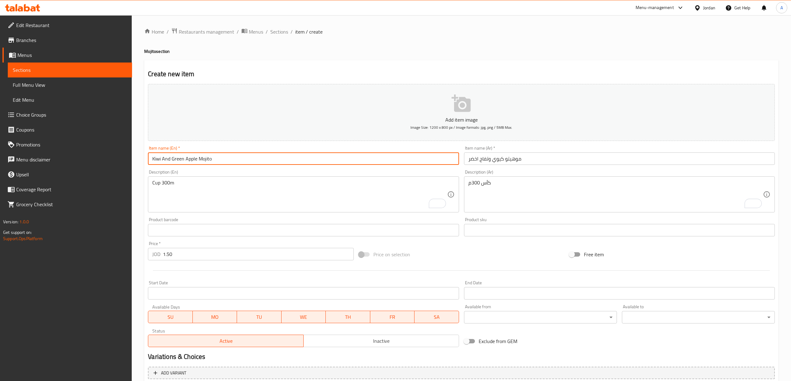
click at [390, 162] on input "Kiwi And Green Apple Mojito" at bounding box center [303, 159] width 311 height 12
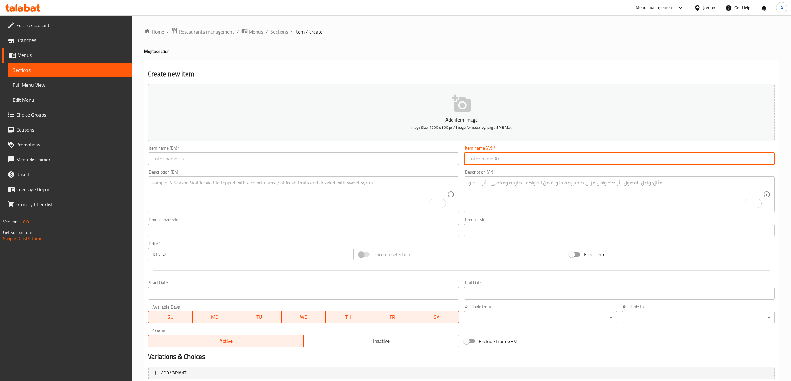
click at [524, 163] on input "text" at bounding box center [619, 159] width 311 height 12
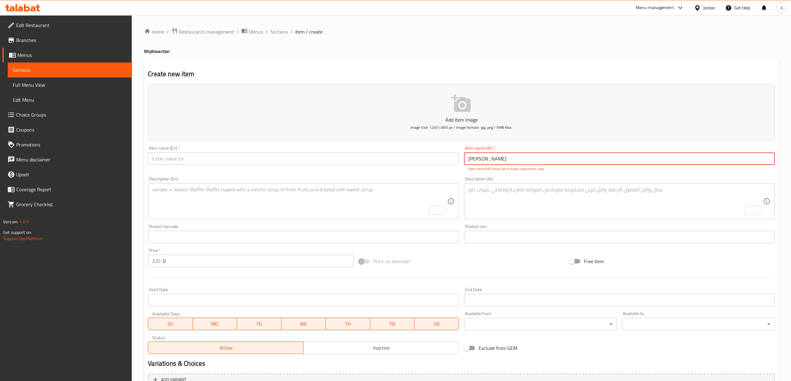
click at [474, 159] on input "ليمون رانش موهیتو" at bounding box center [619, 159] width 311 height 12
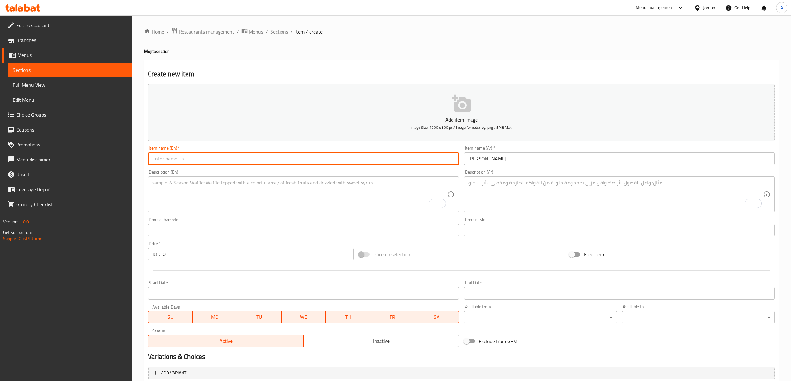
click at [338, 156] on input "text" at bounding box center [303, 159] width 311 height 12
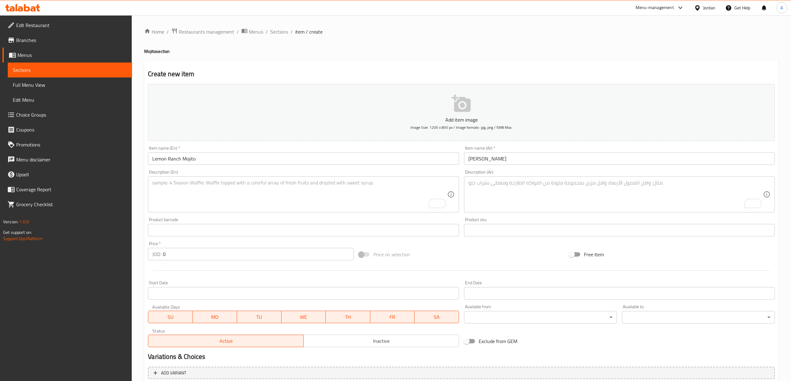
drag, startPoint x: 186, startPoint y: 245, endPoint x: 181, endPoint y: 258, distance: 14.4
click at [181, 257] on div "Price   * JOD 0 Price *" at bounding box center [251, 251] width 206 height 19
drag, startPoint x: 181, startPoint y: 259, endPoint x: 162, endPoint y: 253, distance: 20.1
click at [162, 253] on div "JOD 0 Price *" at bounding box center [251, 254] width 206 height 12
click at [468, 193] on textarea "To enrich screen reader interactions, please activate Accessibility in Grammarl…" at bounding box center [615, 195] width 295 height 30
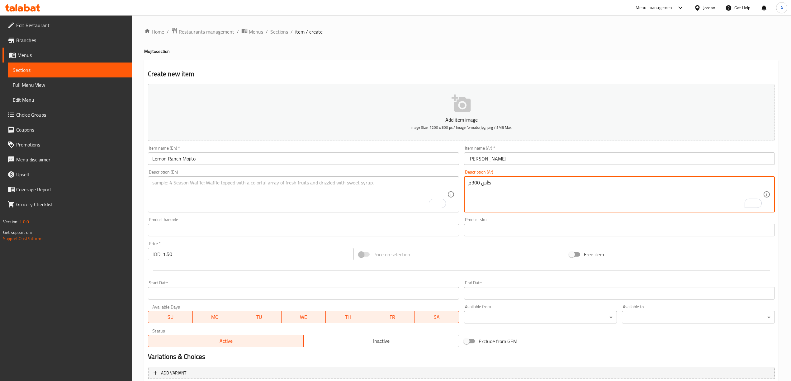
click at [328, 182] on textarea "To enrich screen reader interactions, please activate Accessibility in Grammarl…" at bounding box center [299, 195] width 295 height 30
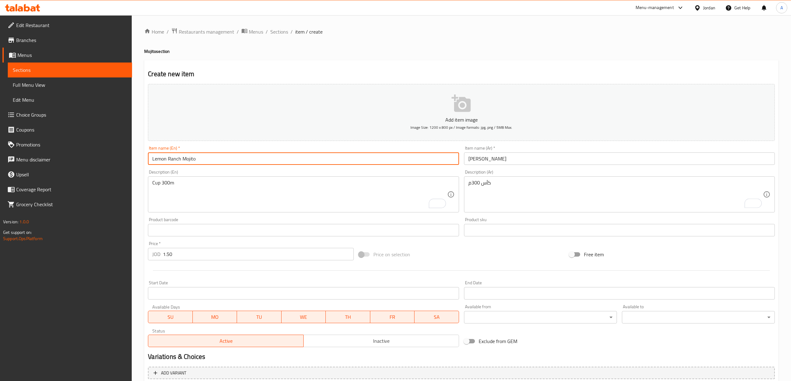
click at [304, 161] on input "Lemon Ranch Mojito" at bounding box center [303, 159] width 311 height 12
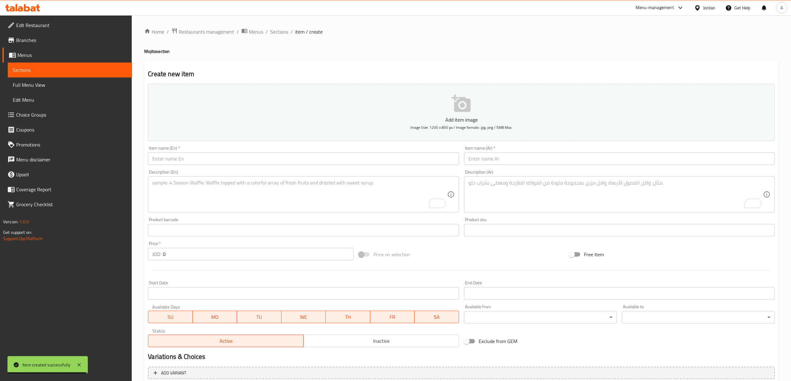
click at [474, 151] on div "Item name (Ar)   * Item name (Ar) *" at bounding box center [619, 155] width 311 height 19
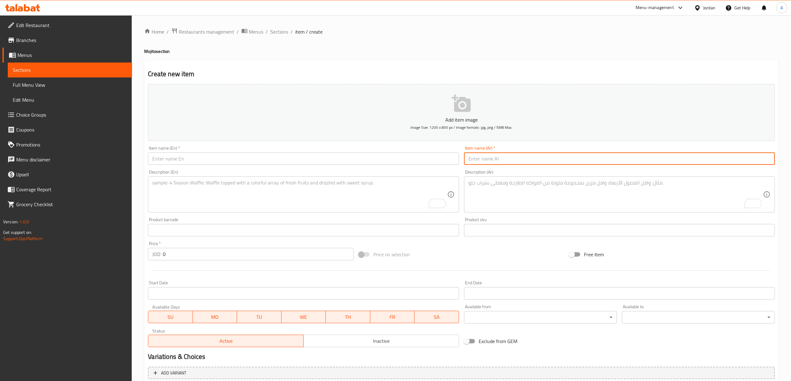
click at [483, 155] on input "text" at bounding box center [619, 159] width 311 height 12
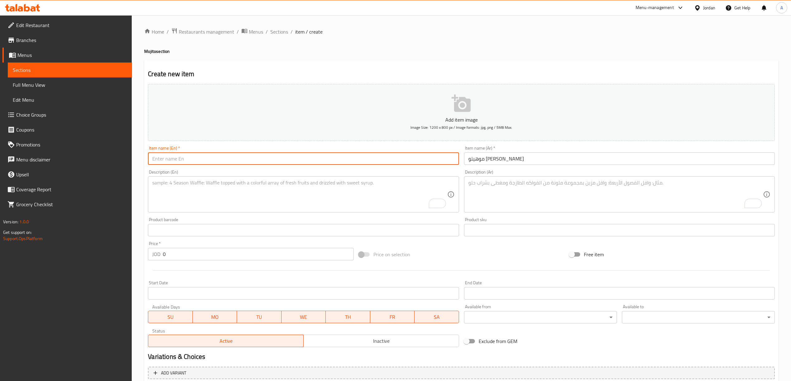
click at [325, 165] on input "text" at bounding box center [303, 159] width 311 height 12
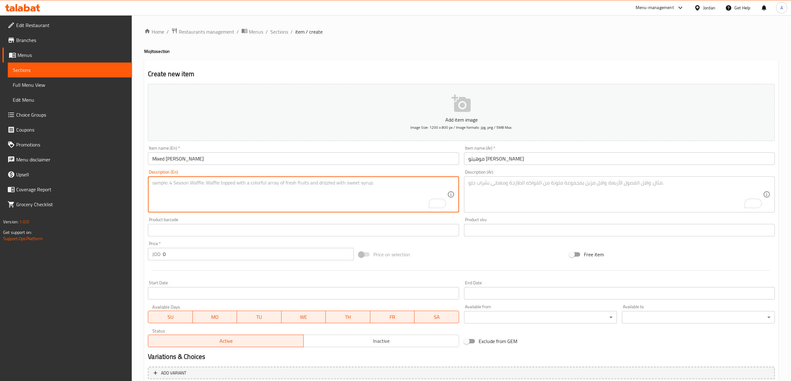
click at [292, 207] on textarea "To enrich screen reader interactions, please activate Accessibility in Grammarl…" at bounding box center [299, 195] width 295 height 30
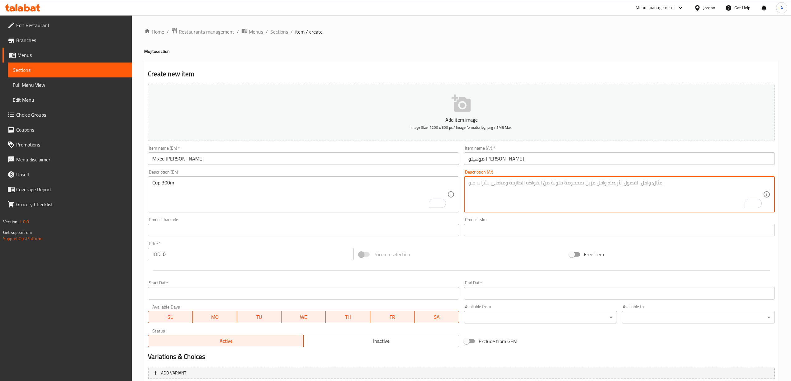
click at [526, 186] on textarea "To enrich screen reader interactions, please activate Accessibility in Grammarl…" at bounding box center [615, 195] width 295 height 30
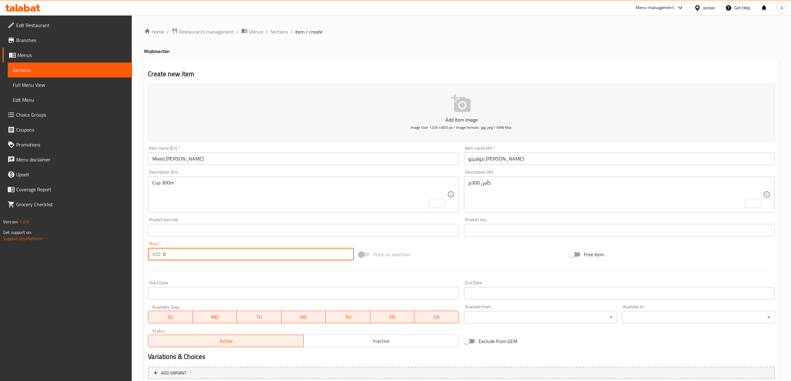
drag, startPoint x: 176, startPoint y: 253, endPoint x: 149, endPoint y: 257, distance: 27.4
click at [149, 257] on div "JOD 0 Price *" at bounding box center [251, 254] width 206 height 12
click at [345, 161] on input "text" at bounding box center [303, 159] width 311 height 12
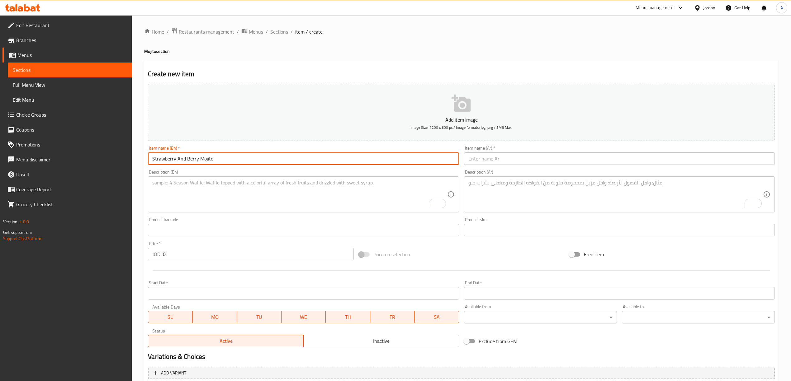
drag, startPoint x: 501, startPoint y: 156, endPoint x: 504, endPoint y: 156, distance: 3.7
click at [501, 156] on input "text" at bounding box center [619, 159] width 311 height 12
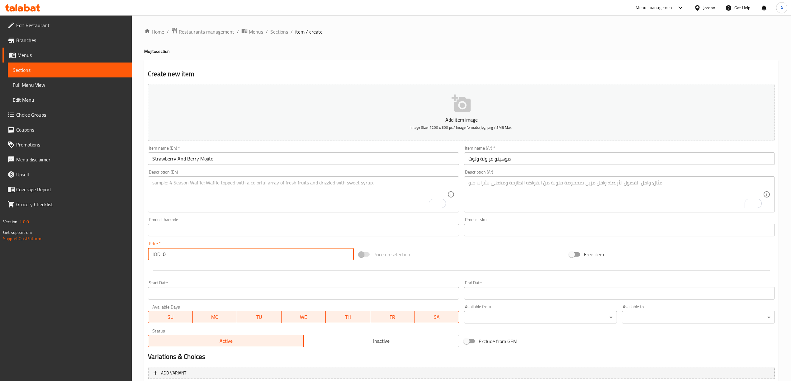
drag, startPoint x: 175, startPoint y: 257, endPoint x: 149, endPoint y: 257, distance: 25.5
click at [149, 257] on div "JOD 0 Price *" at bounding box center [251, 254] width 206 height 12
click at [337, 197] on textarea "To enrich screen reader interactions, please activate Accessibility in Grammarl…" at bounding box center [299, 195] width 295 height 30
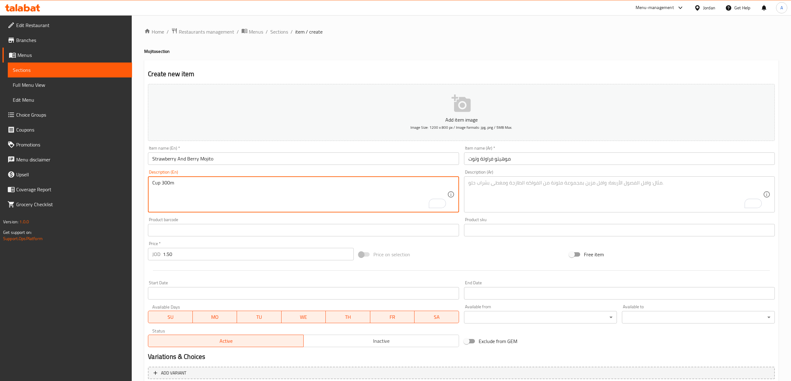
click at [506, 198] on textarea "To enrich screen reader interactions, please activate Accessibility in Grammarl…" at bounding box center [615, 195] width 295 height 30
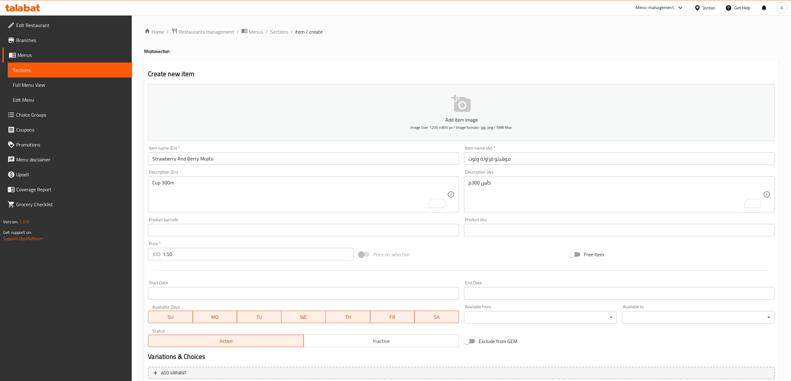
click at [405, 152] on div "Item name (En)   * Strawberry And Berry Mojito Item name (En) *" at bounding box center [303, 155] width 311 height 19
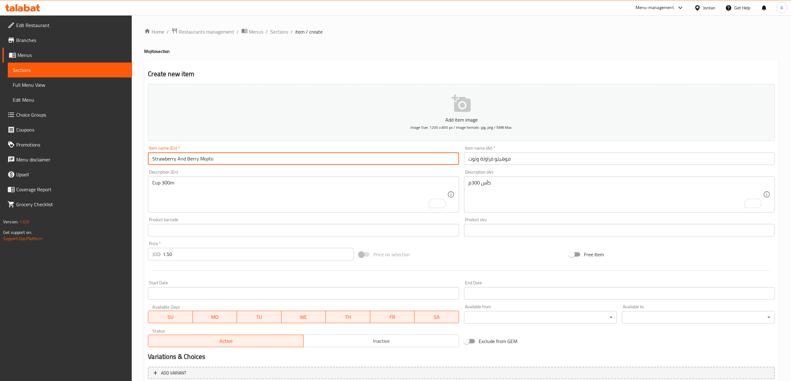
click at [404, 157] on input "Strawberry And Berry Mojito" at bounding box center [303, 159] width 311 height 12
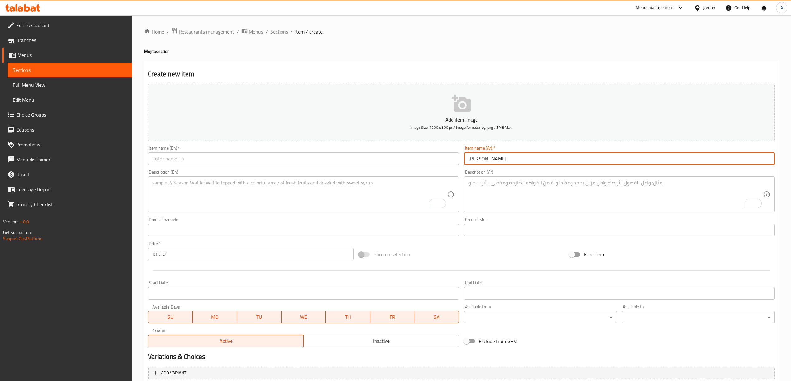
click at [282, 160] on input "text" at bounding box center [303, 159] width 311 height 12
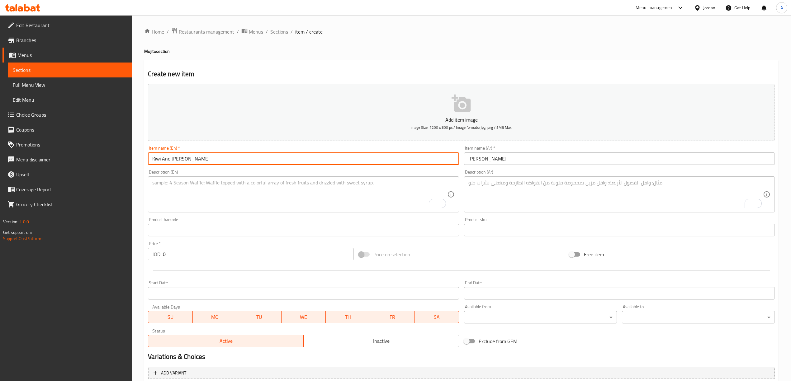
click at [296, 186] on textarea "To enrich screen reader interactions, please activate Accessibility in Grammarl…" at bounding box center [299, 195] width 295 height 30
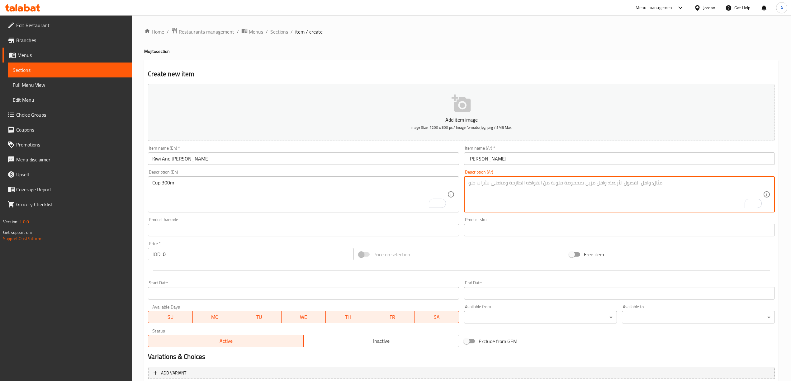
click at [484, 191] on textarea "To enrich screen reader interactions, please activate Accessibility in Grammarl…" at bounding box center [615, 195] width 295 height 30
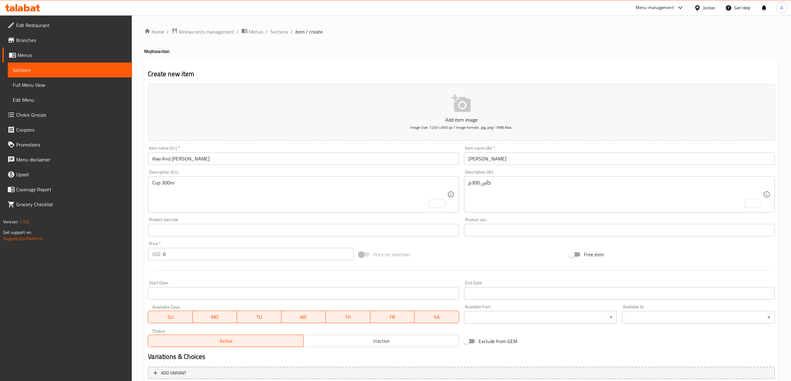
drag, startPoint x: 166, startPoint y: 262, endPoint x: 177, endPoint y: 258, distance: 11.9
click at [172, 261] on div "Price   * JOD 0 Price *" at bounding box center [250, 251] width 210 height 24
drag, startPoint x: 177, startPoint y: 257, endPoint x: 161, endPoint y: 255, distance: 16.3
click at [161, 255] on div "JOD 0 Price *" at bounding box center [251, 254] width 206 height 12
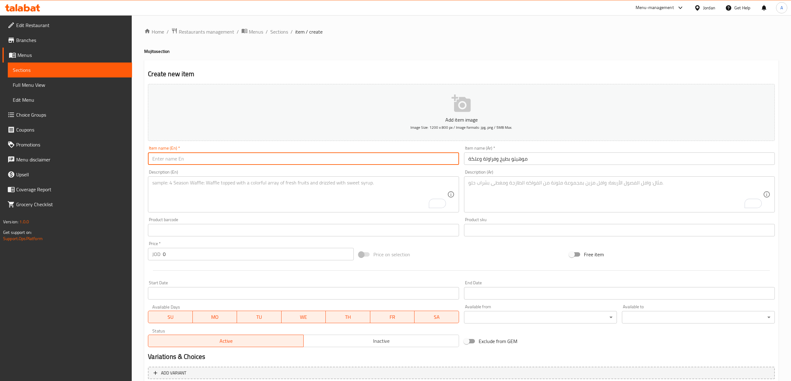
click at [325, 157] on input "text" at bounding box center [303, 159] width 311 height 12
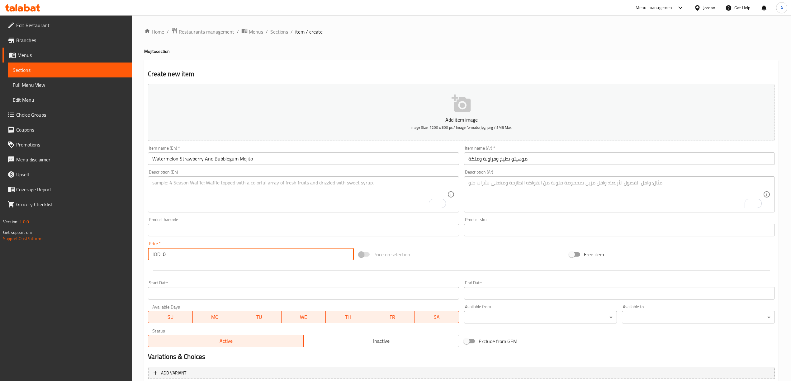
drag, startPoint x: 185, startPoint y: 253, endPoint x: 159, endPoint y: 260, distance: 26.1
click at [159, 260] on div "JOD 0 Price *" at bounding box center [251, 254] width 206 height 12
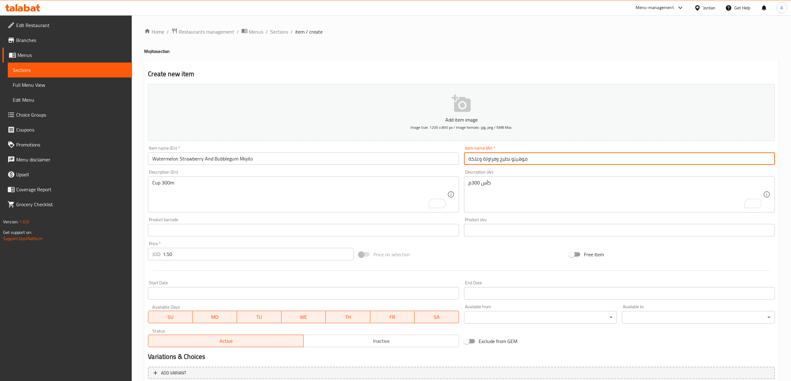
click at [542, 165] on input "موهيتو بطيخ وفراولة وعلكة" at bounding box center [619, 159] width 311 height 12
click at [265, 159] on input "text" at bounding box center [303, 159] width 311 height 12
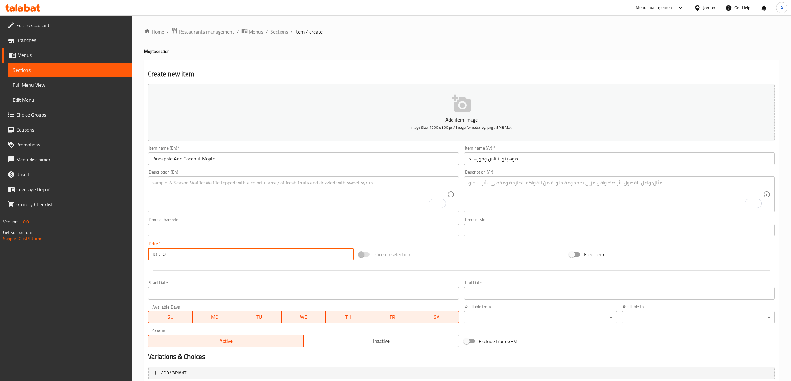
drag, startPoint x: 170, startPoint y: 256, endPoint x: 163, endPoint y: 258, distance: 7.0
click at [163, 258] on input "0" at bounding box center [258, 254] width 191 height 12
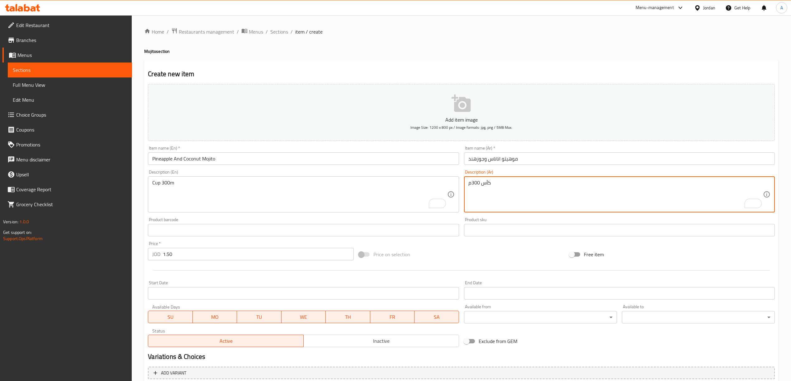
click at [322, 153] on input "Pineapple And Coconut Mojito" at bounding box center [303, 159] width 311 height 12
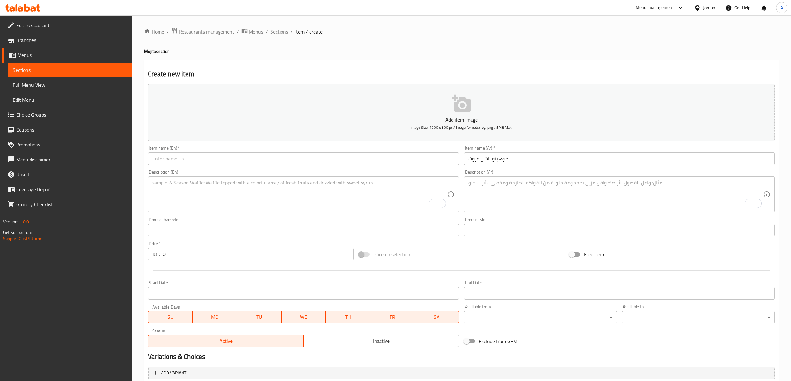
drag, startPoint x: 304, startPoint y: 151, endPoint x: 294, endPoint y: 156, distance: 11.7
drag, startPoint x: 178, startPoint y: 254, endPoint x: 161, endPoint y: 254, distance: 17.8
click at [161, 254] on div "JOD 0 Price *" at bounding box center [251, 254] width 206 height 12
drag, startPoint x: 170, startPoint y: 251, endPoint x: 159, endPoint y: 253, distance: 10.9
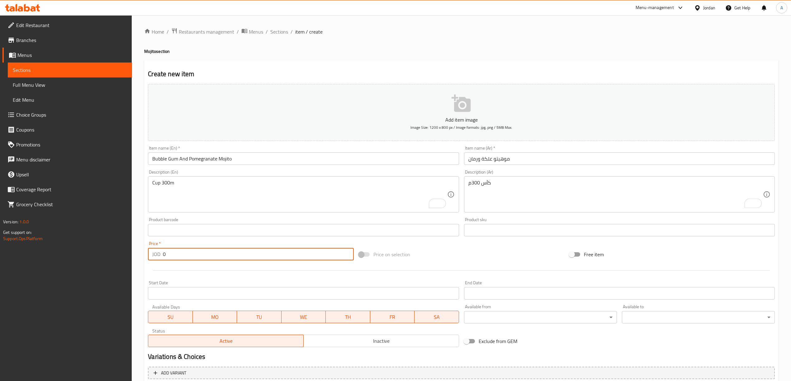
click at [159, 253] on div "JOD 0 Price *" at bounding box center [251, 254] width 206 height 12
drag, startPoint x: 162, startPoint y: 253, endPoint x: 174, endPoint y: 258, distance: 12.9
click at [174, 258] on input "0" at bounding box center [258, 254] width 191 height 12
drag, startPoint x: 171, startPoint y: 254, endPoint x: 154, endPoint y: 254, distance: 17.4
click at [154, 254] on div "JOD 0 Price *" at bounding box center [251, 254] width 206 height 12
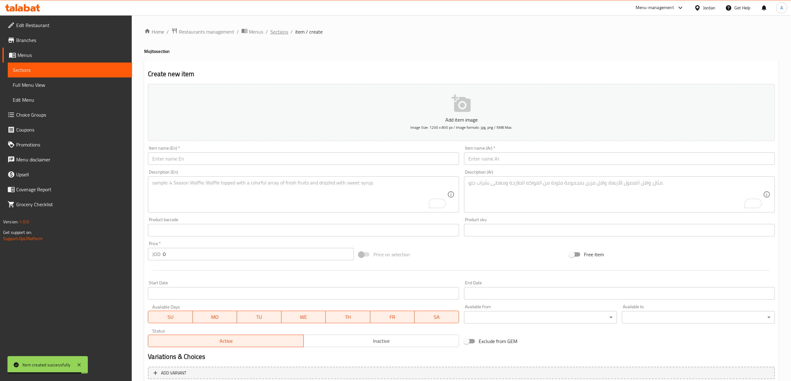
click at [283, 32] on span "Sections" at bounding box center [279, 31] width 18 height 7
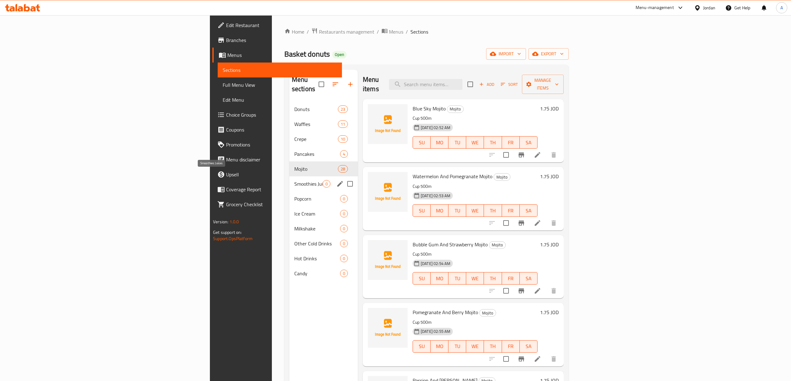
click at [294, 180] on span "Smoothies Juices" at bounding box center [308, 183] width 28 height 7
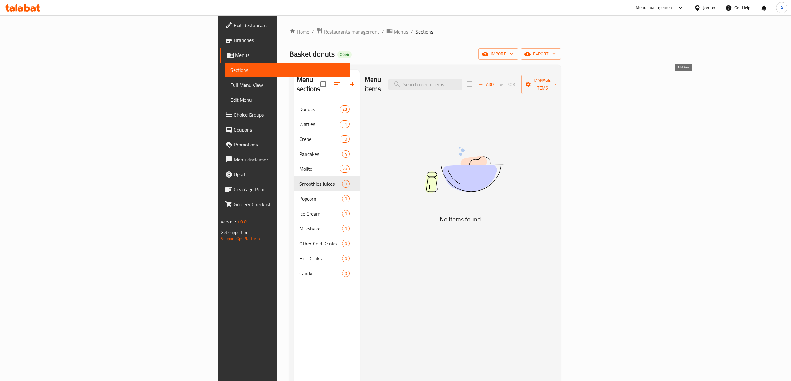
click at [483, 83] on icon "button" at bounding box center [480, 84] width 3 height 3
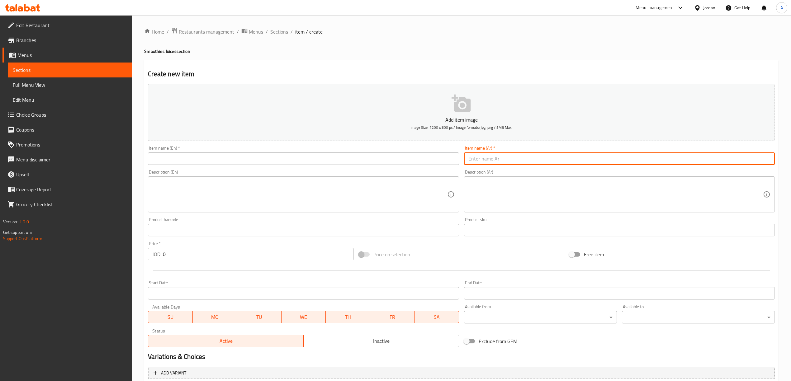
click at [559, 163] on input "text" at bounding box center [619, 159] width 311 height 12
click at [340, 156] on input "text" at bounding box center [303, 159] width 311 height 12
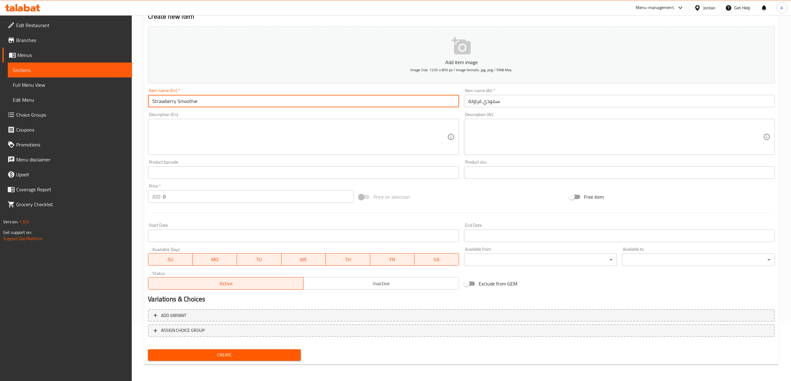
scroll to position [58, 0]
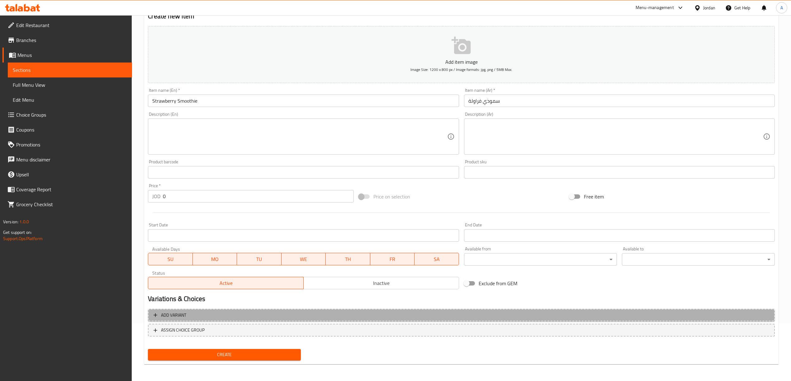
click at [334, 318] on span "Add variant" at bounding box center [462, 316] width 616 height 8
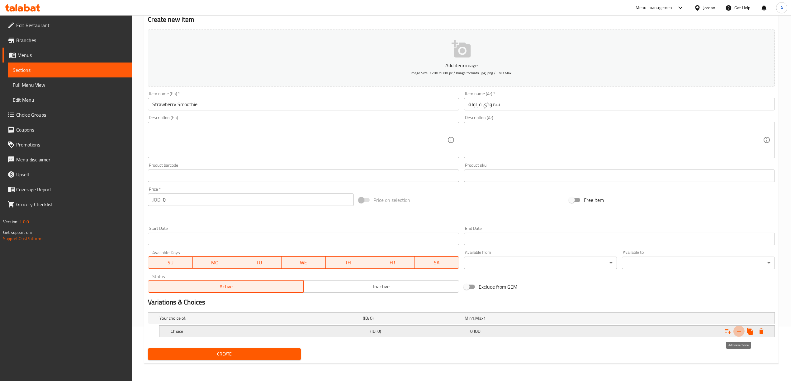
click at [737, 335] on icon "Expand" at bounding box center [738, 331] width 7 height 7
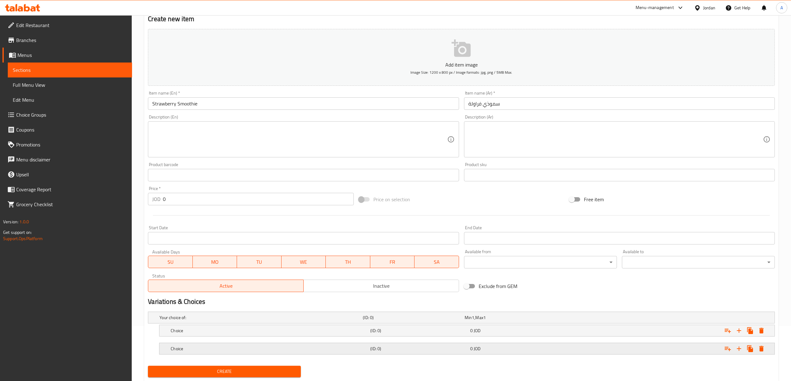
click at [560, 321] on div "0 JOD" at bounding box center [514, 318] width 99 height 6
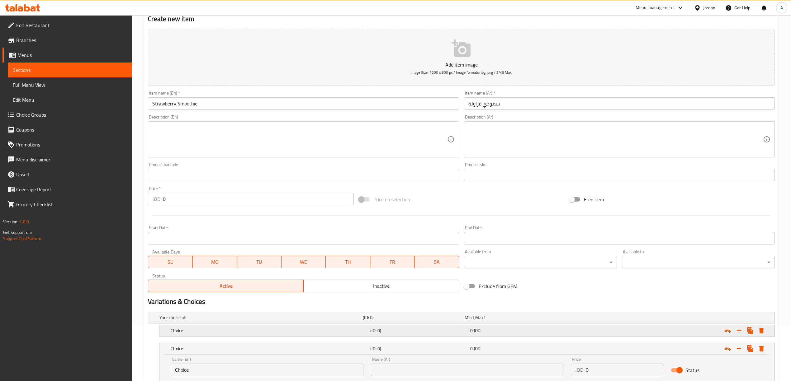
click at [535, 321] on div "0 JOD" at bounding box center [514, 318] width 99 height 6
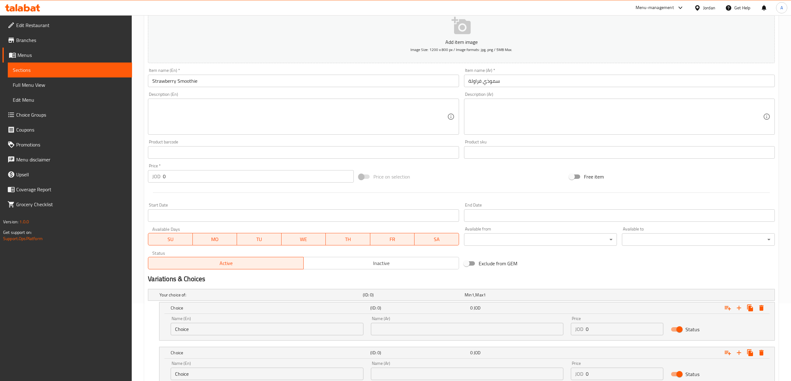
scroll to position [97, 0]
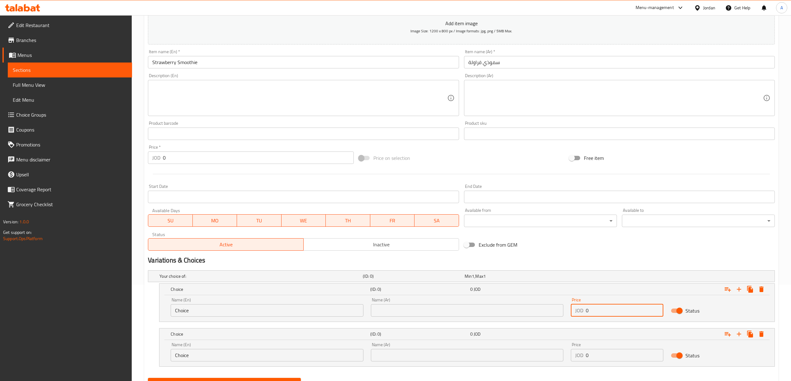
drag, startPoint x: 618, startPoint y: 312, endPoint x: 537, endPoint y: 320, distance: 81.7
click at [555, 317] on div "Name (En) Choice Name (En) Name (Ar) Name (Ar) Price JOD 0 Price Status" at bounding box center [467, 307] width 600 height 26
drag, startPoint x: 596, startPoint y: 353, endPoint x: 574, endPoint y: 359, distance: 22.6
click at [574, 359] on div "JOD 0 Price" at bounding box center [617, 355] width 92 height 12
click at [609, 252] on div "Exclude from GEM" at bounding box center [566, 245] width 210 height 17
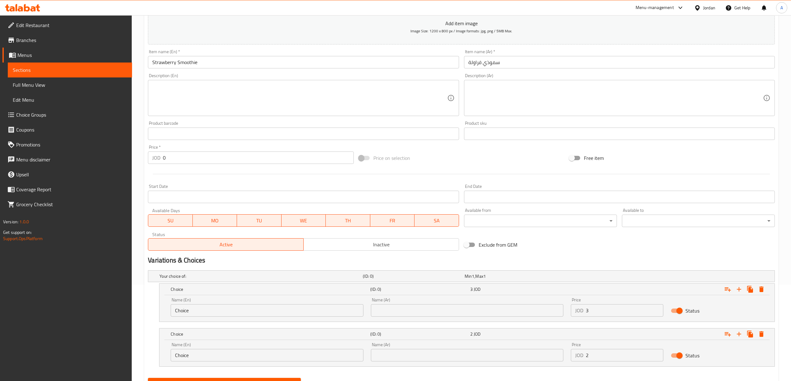
click at [456, 359] on input "text" at bounding box center [467, 355] width 192 height 12
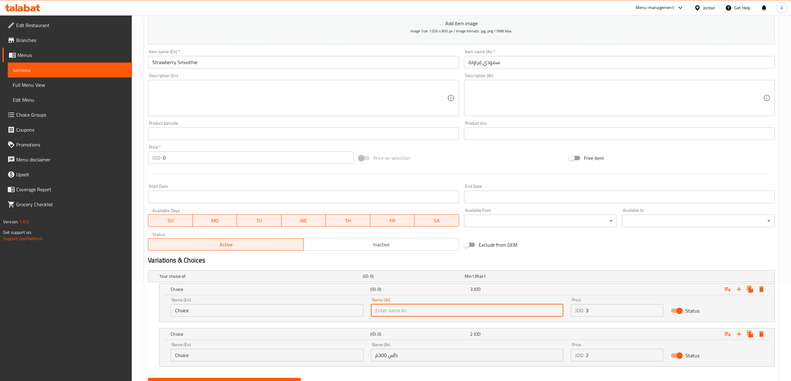
click at [429, 311] on input "text" at bounding box center [467, 311] width 192 height 12
click at [379, 309] on input "كأس 300م" at bounding box center [467, 311] width 192 height 12
click at [293, 359] on input "Choice" at bounding box center [267, 355] width 192 height 12
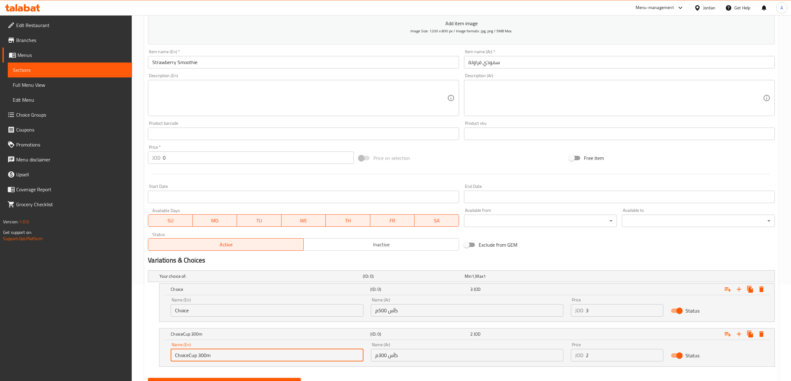
click at [253, 351] on input "ChoiceCup 300m" at bounding box center [267, 355] width 192 height 12
click at [206, 311] on input "Choice" at bounding box center [267, 311] width 192 height 12
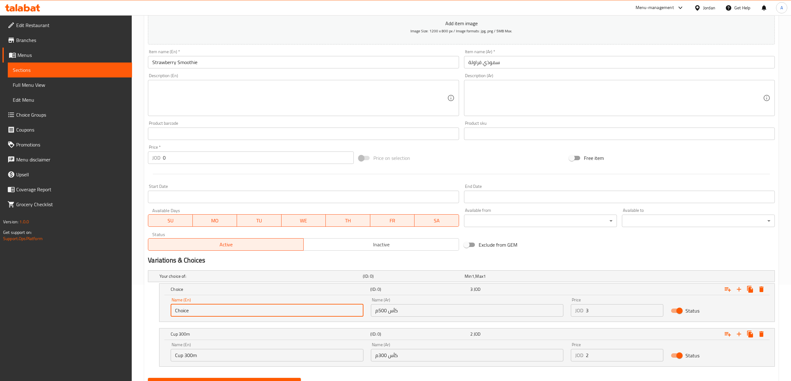
click at [206, 311] on input "Choice" at bounding box center [267, 311] width 192 height 12
drag, startPoint x: 187, startPoint y: 312, endPoint x: 184, endPoint y: 313, distance: 3.6
click at [184, 313] on input "Cup 300m" at bounding box center [267, 311] width 192 height 12
click at [148, 378] on button "Create" at bounding box center [224, 384] width 153 height 12
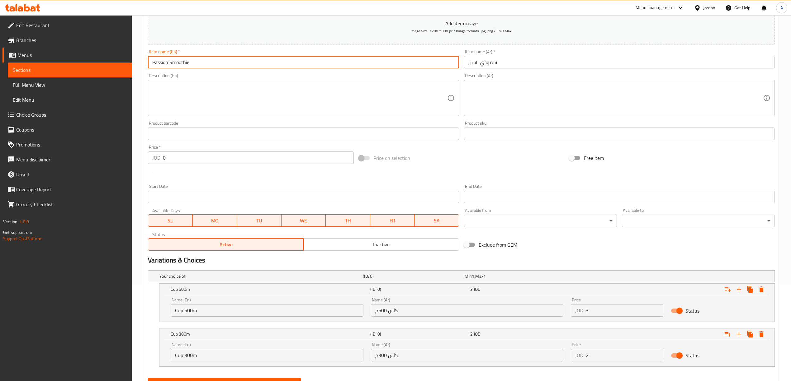
click at [148, 378] on button "Create" at bounding box center [224, 384] width 153 height 12
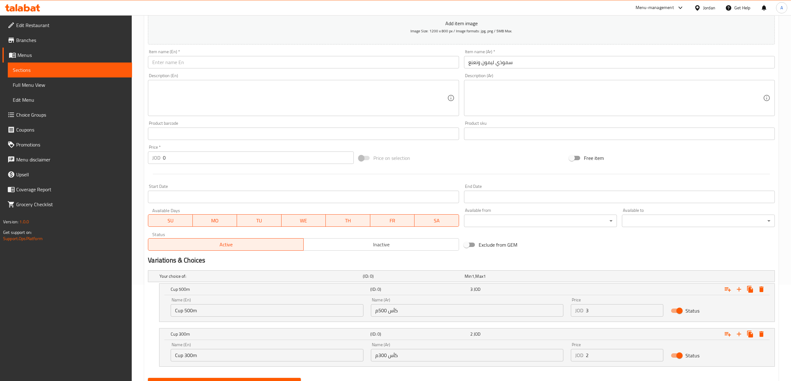
drag, startPoint x: 296, startPoint y: 56, endPoint x: 280, endPoint y: 55, distance: 16.2
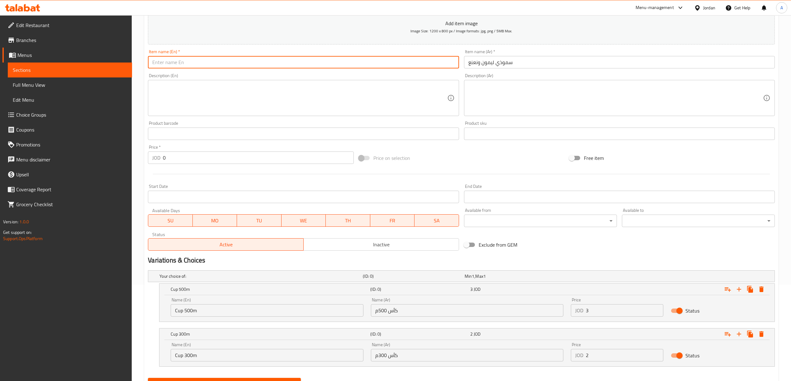
drag, startPoint x: 280, startPoint y: 55, endPoint x: 261, endPoint y: 57, distance: 19.7
click at [148, 378] on button "Create" at bounding box center [224, 384] width 153 height 12
drag, startPoint x: 281, startPoint y: 56, endPoint x: 278, endPoint y: 65, distance: 9.5
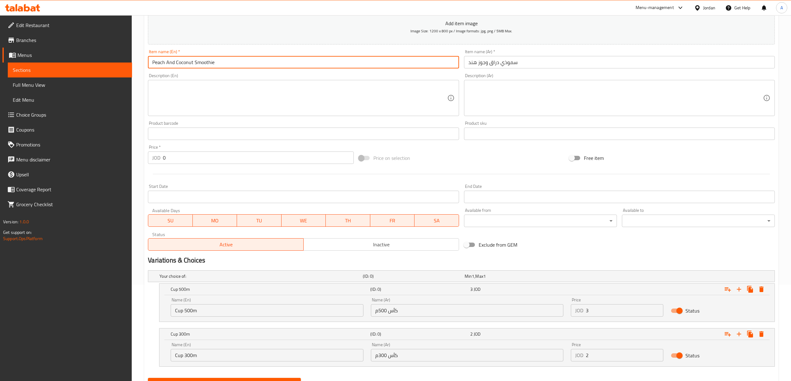
click at [148, 378] on button "Create" at bounding box center [224, 384] width 153 height 12
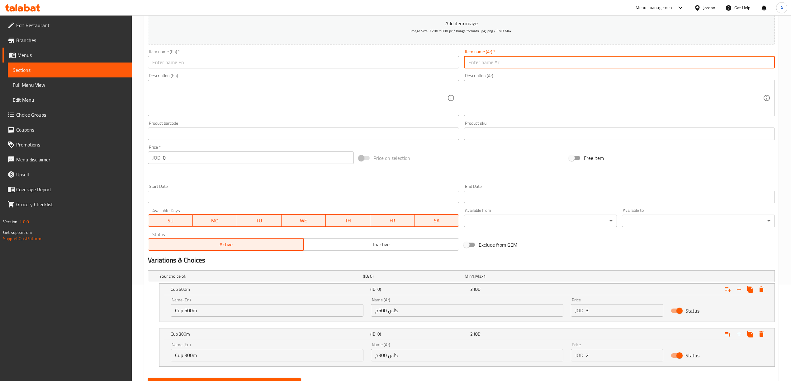
drag, startPoint x: 518, startPoint y: 57, endPoint x: 517, endPoint y: 60, distance: 3.4
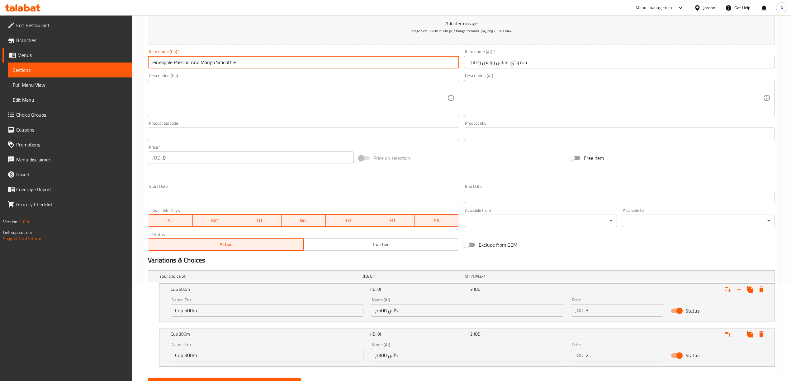
click at [148, 378] on button "Create" at bounding box center [224, 384] width 153 height 12
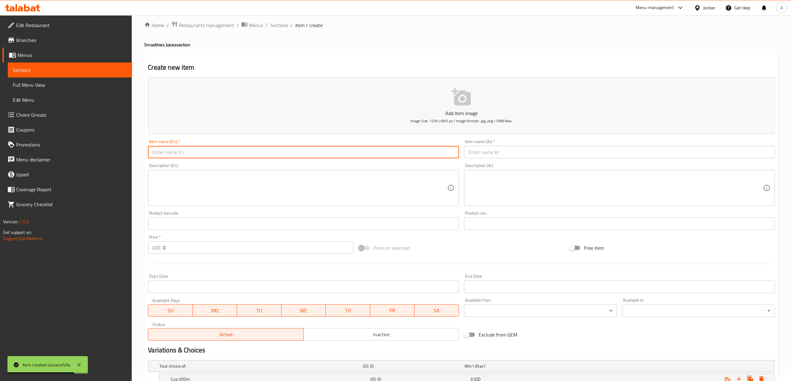
scroll to position [0, 0]
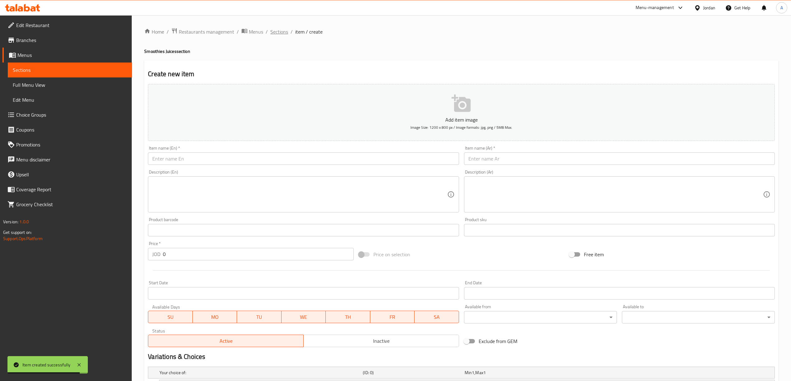
click at [283, 34] on span "Sections" at bounding box center [279, 31] width 18 height 7
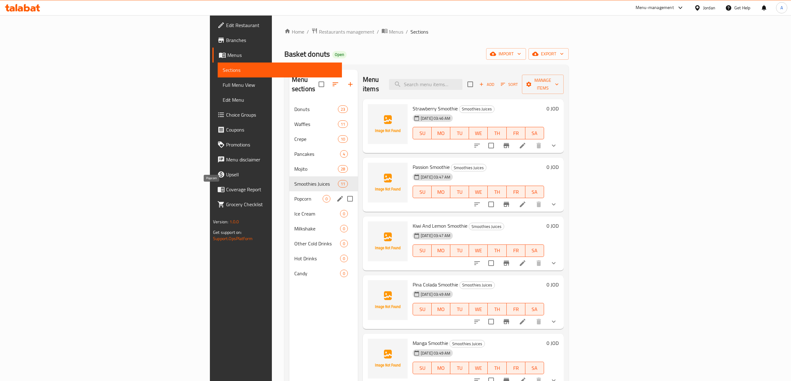
click at [294, 195] on span "Popcorn" at bounding box center [308, 198] width 28 height 7
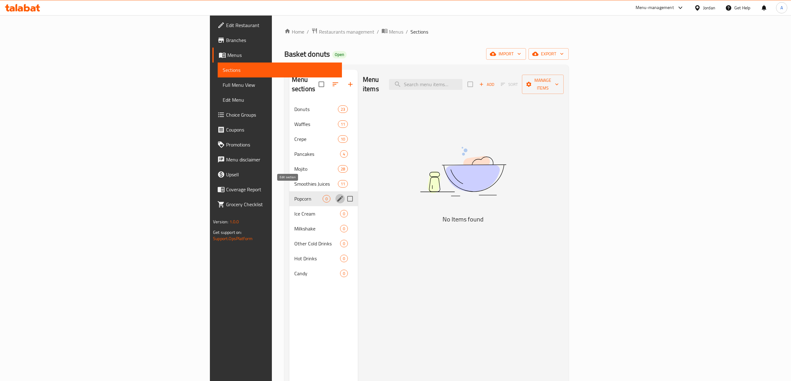
click at [336, 195] on icon "edit" at bounding box center [339, 198] width 7 height 7
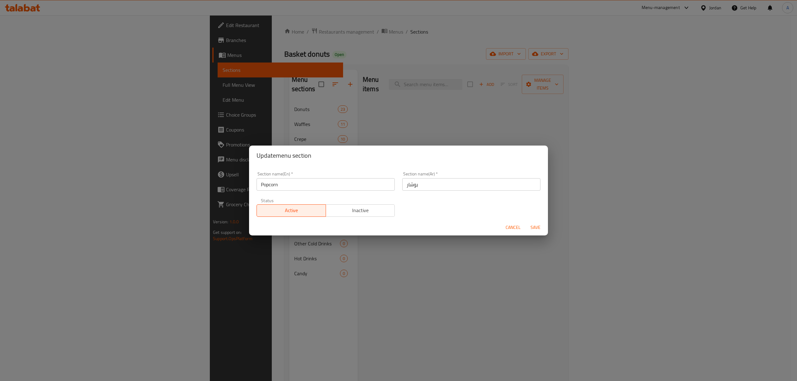
click at [511, 223] on button "Cancel" at bounding box center [513, 228] width 20 height 12
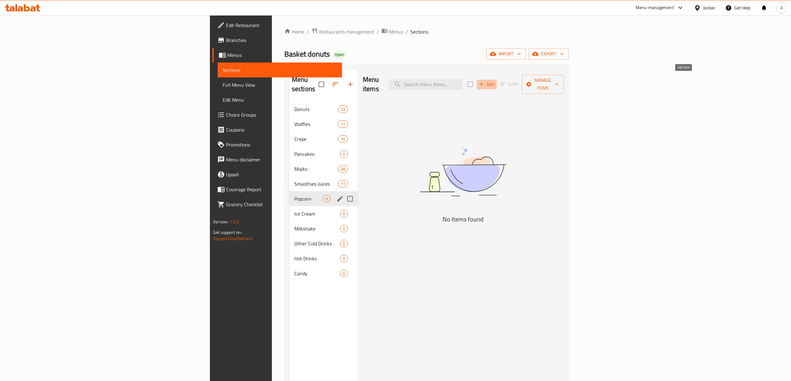
click at [495, 81] on span "Add" at bounding box center [486, 84] width 17 height 7
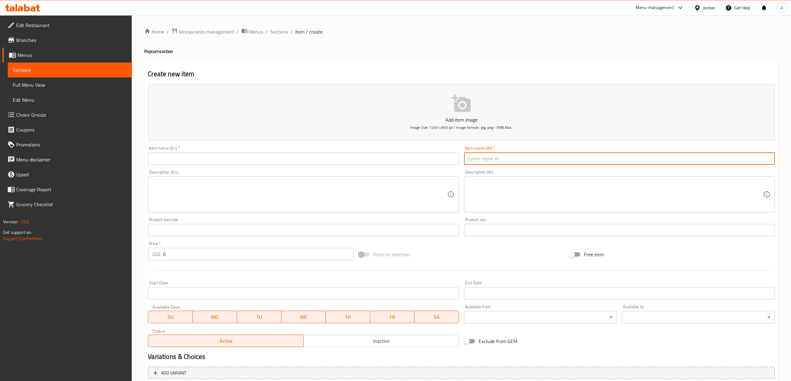
click at [577, 161] on input "text" at bounding box center [619, 159] width 311 height 12
click at [266, 157] on input "text" at bounding box center [303, 159] width 311 height 12
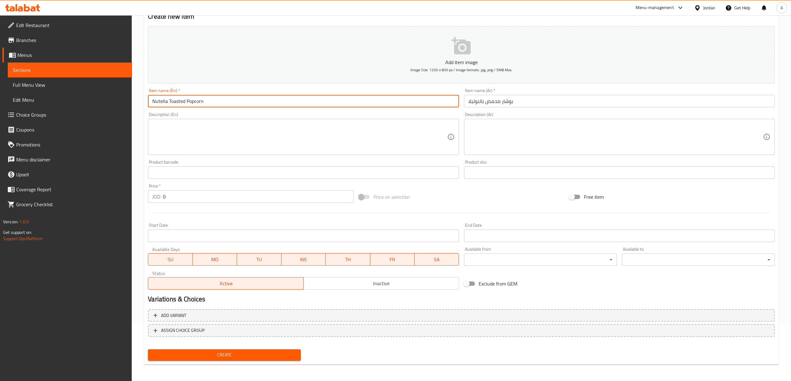
scroll to position [58, 0]
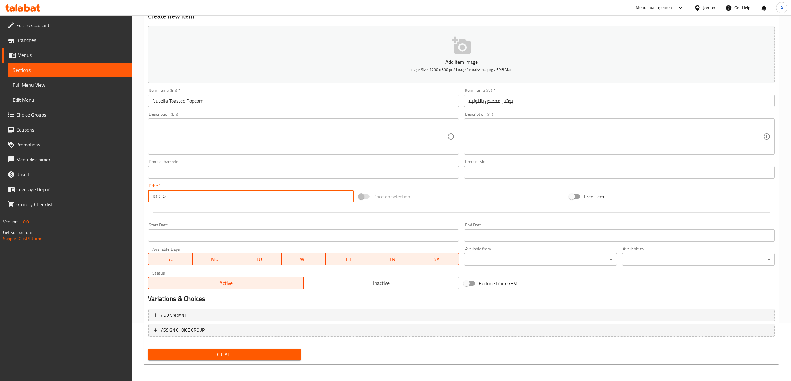
drag, startPoint x: 168, startPoint y: 195, endPoint x: 151, endPoint y: 194, distance: 16.8
click at [151, 194] on div "JOD 0 Price *" at bounding box center [251, 196] width 206 height 12
click at [148, 349] on button "Create" at bounding box center [224, 355] width 153 height 12
drag, startPoint x: 175, startPoint y: 198, endPoint x: 156, endPoint y: 194, distance: 19.4
click at [156, 194] on div "JOD 0 Price *" at bounding box center [251, 196] width 206 height 12
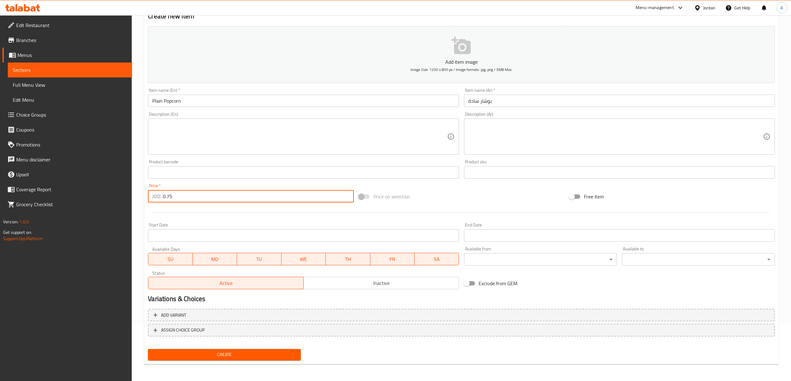
click at [148, 349] on button "Create" at bounding box center [224, 355] width 153 height 12
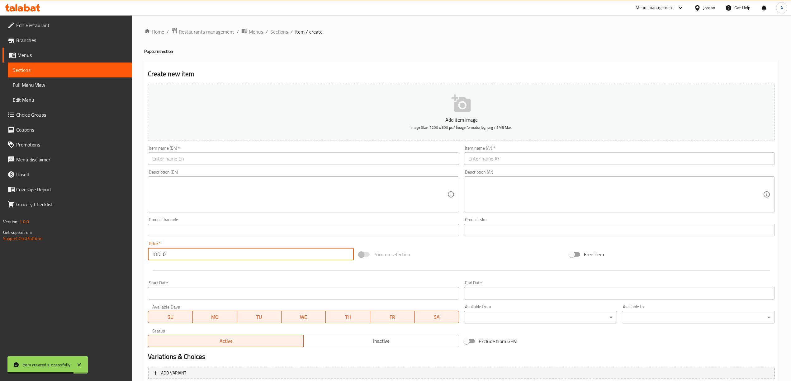
click at [281, 35] on span "Sections" at bounding box center [279, 31] width 18 height 7
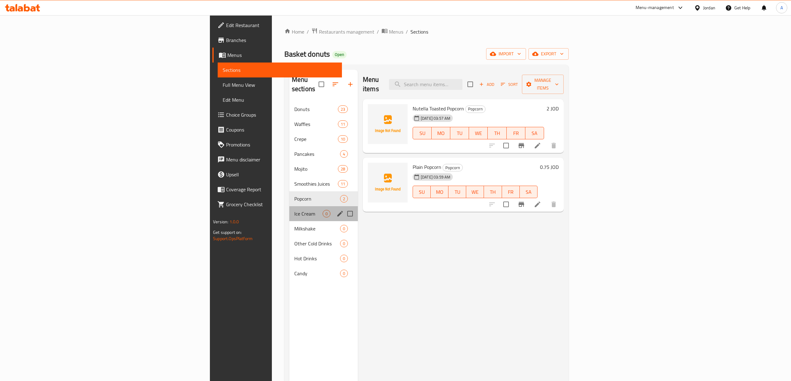
click at [289, 206] on div "Ice Cream 0" at bounding box center [323, 213] width 69 height 15
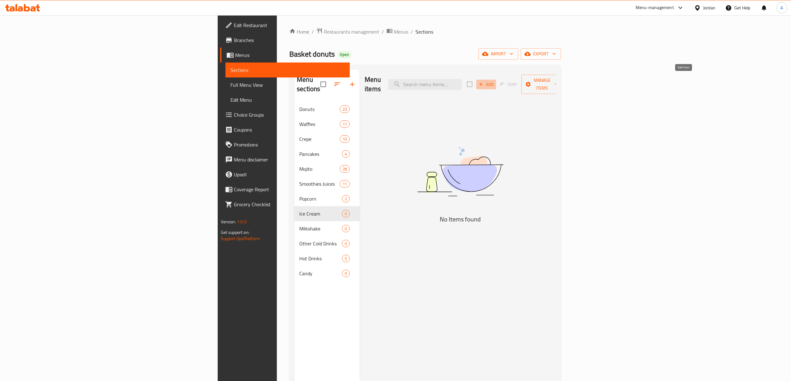
click at [484, 82] on icon "button" at bounding box center [481, 85] width 6 height 6
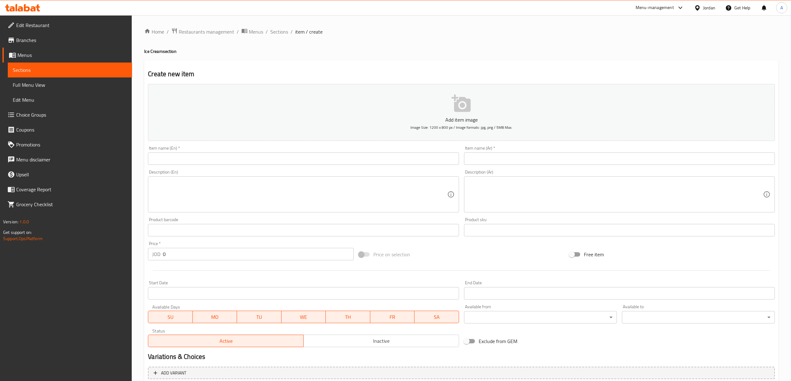
click at [589, 160] on input "text" at bounding box center [619, 159] width 311 height 12
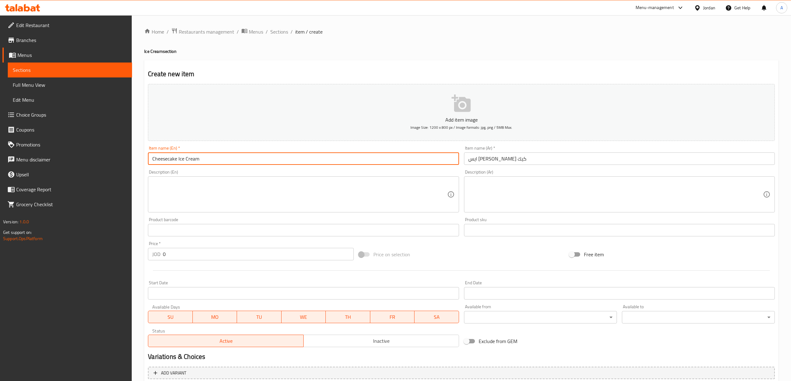
click at [492, 183] on textarea at bounding box center [615, 195] width 295 height 30
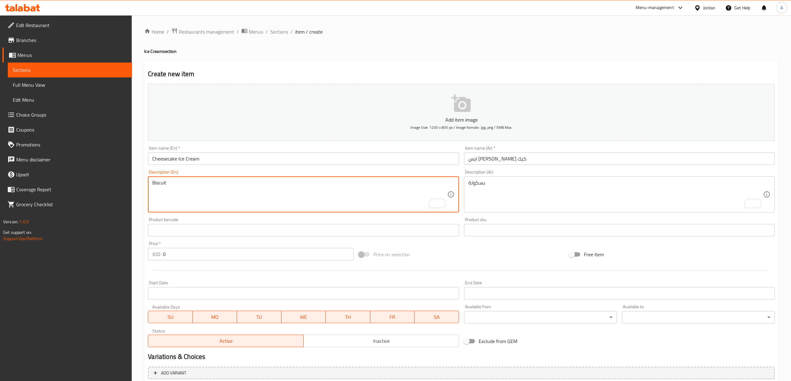
scroll to position [58, 0]
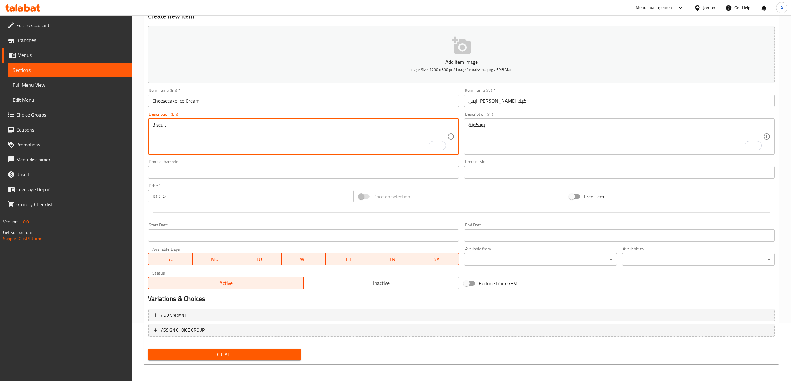
type textarea "Biscuit"
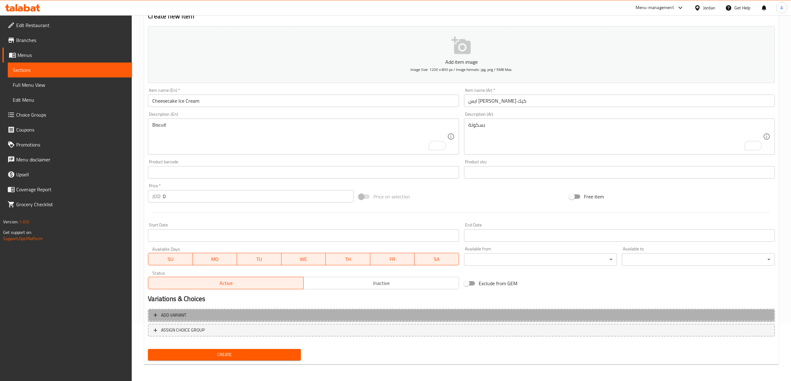
click at [389, 317] on span "Add variant" at bounding box center [462, 316] width 616 height 8
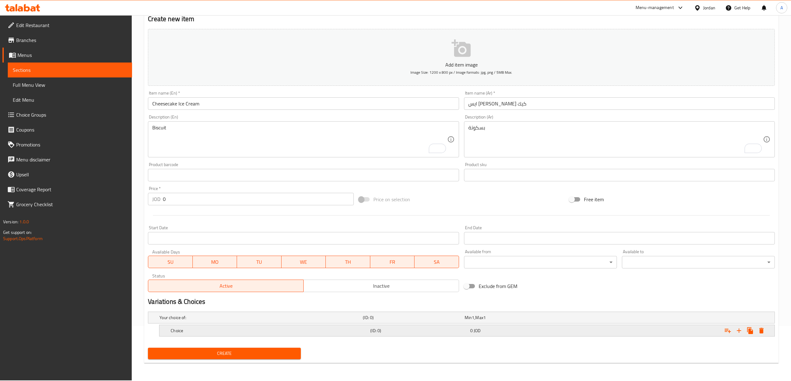
scroll to position [55, 0]
click at [738, 331] on icon "Expand" at bounding box center [739, 331] width 4 height 4
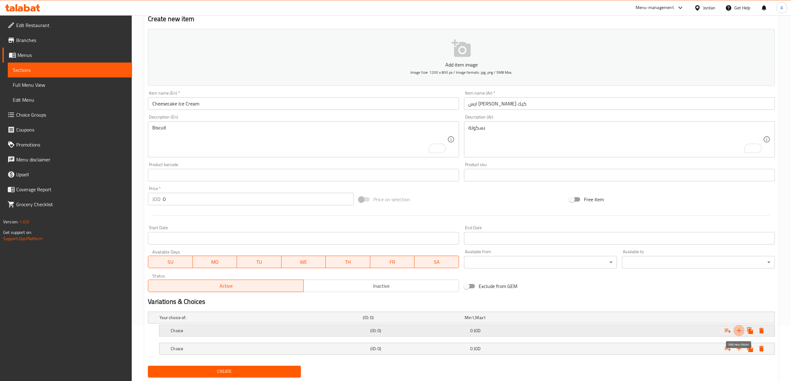
click at [738, 331] on icon "Expand" at bounding box center [739, 331] width 4 height 4
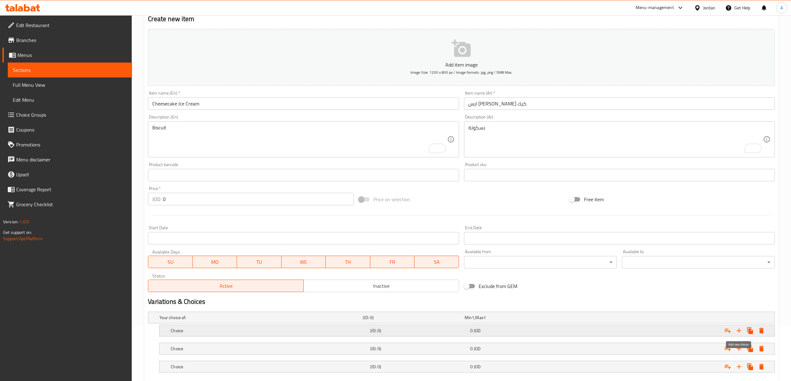
click at [738, 331] on icon "Expand" at bounding box center [739, 331] width 4 height 4
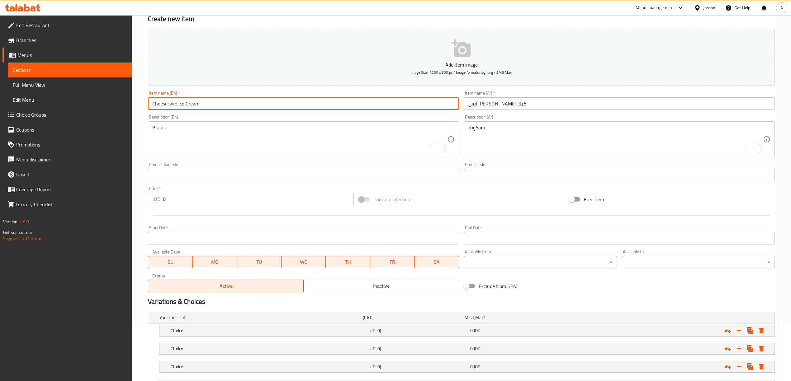
click at [165, 109] on input "Cheesecake Ice Cream" at bounding box center [303, 103] width 311 height 12
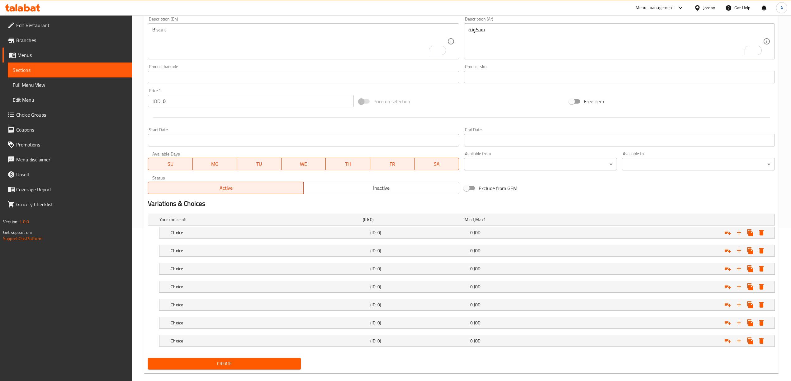
scroll to position [165, 0]
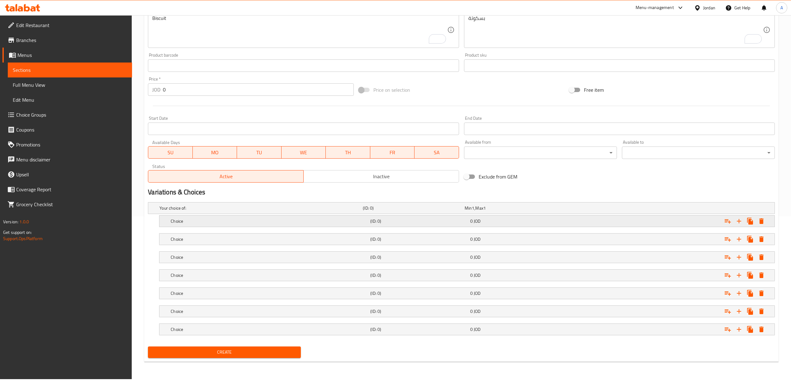
type input "Ice Cream"
click at [265, 211] on h5 "Choice" at bounding box center [259, 208] width 201 height 6
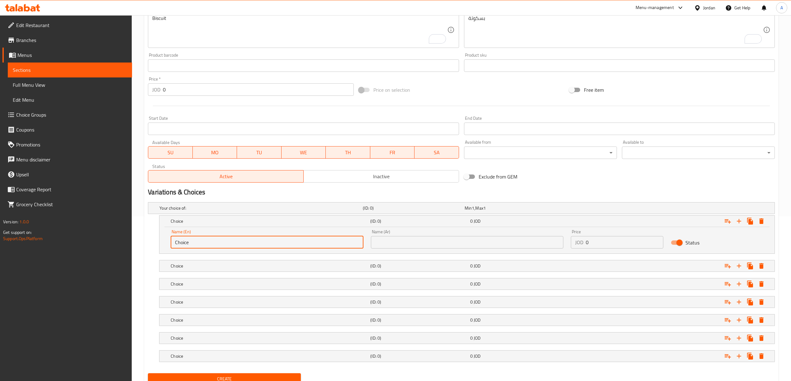
click at [248, 246] on input "Choice" at bounding box center [267, 242] width 192 height 12
paste input "eesecake"
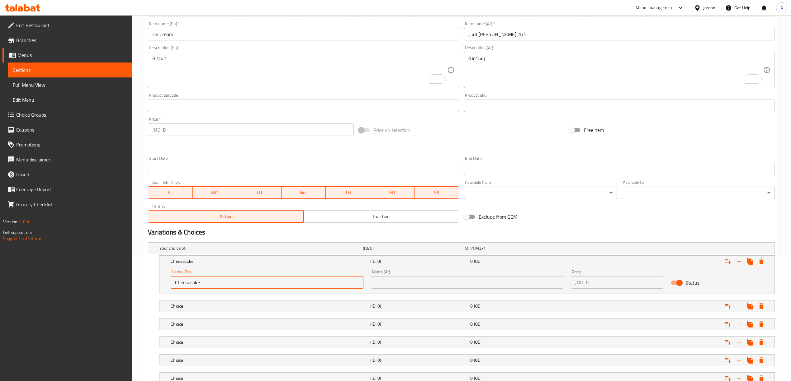
scroll to position [82, 0]
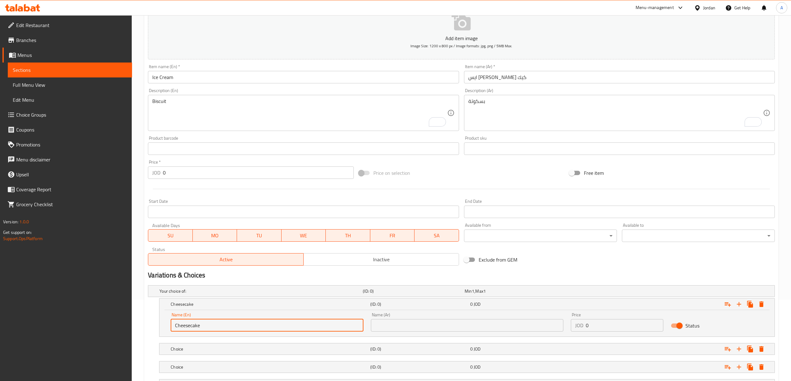
type input "Cheesecake"
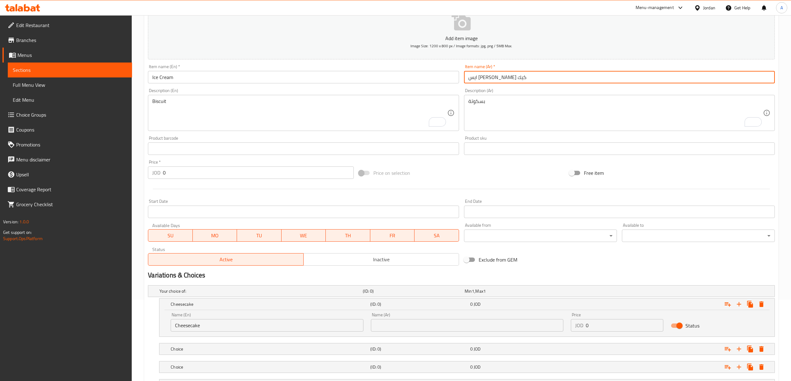
click at [475, 80] on input "ايس كريم تشيز كيك" at bounding box center [619, 77] width 311 height 12
drag, startPoint x: 475, startPoint y: 80, endPoint x: 479, endPoint y: 79, distance: 4.2
click at [479, 79] on input "ايس كريم تشيز كيك" at bounding box center [619, 77] width 311 height 12
click at [483, 78] on input "ايس كريم تشيز كيك" at bounding box center [619, 77] width 311 height 12
drag, startPoint x: 483, startPoint y: 78, endPoint x: 465, endPoint y: 77, distance: 18.2
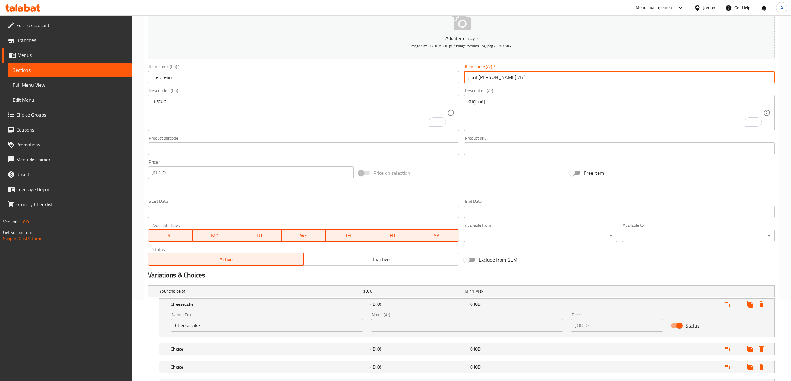
click at [465, 77] on input "ايس كريم تشيز كيك" at bounding box center [619, 77] width 311 height 12
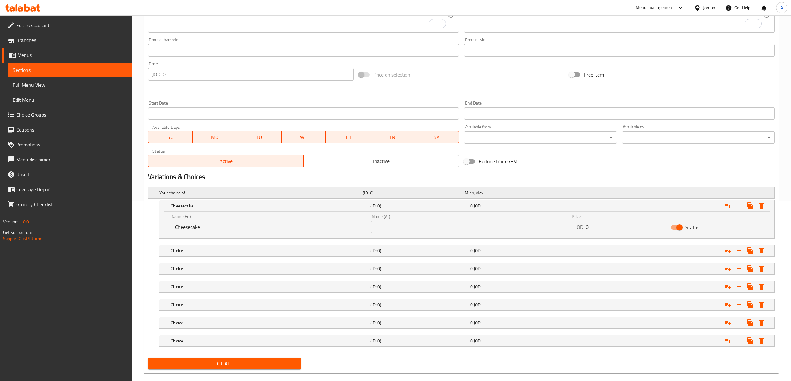
scroll to position [191, 0]
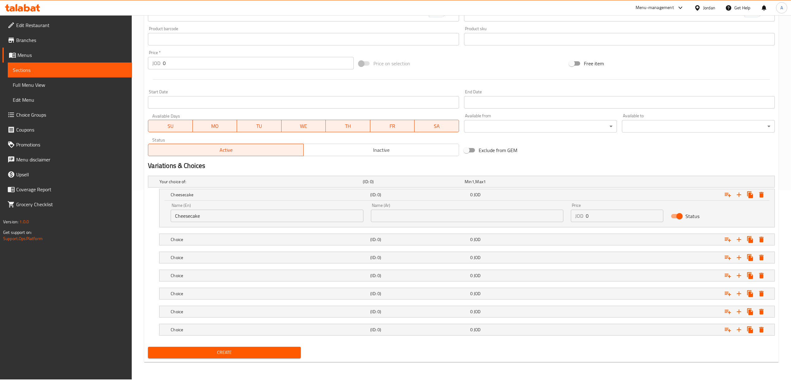
type input "ايس كريم"
click at [399, 221] on input "text" at bounding box center [467, 216] width 192 height 12
paste input "تشيز كيك"
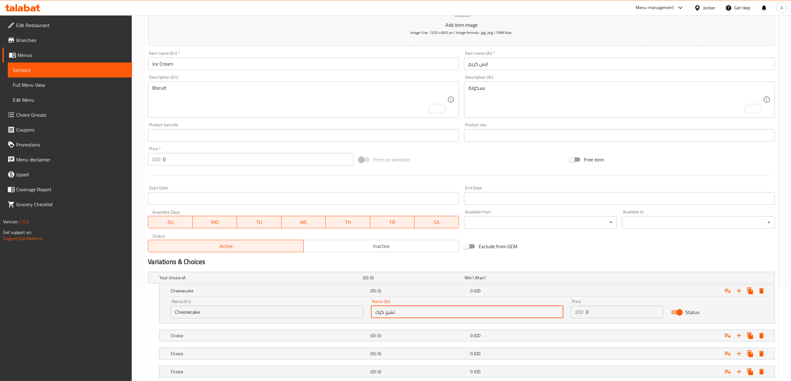
scroll to position [108, 0]
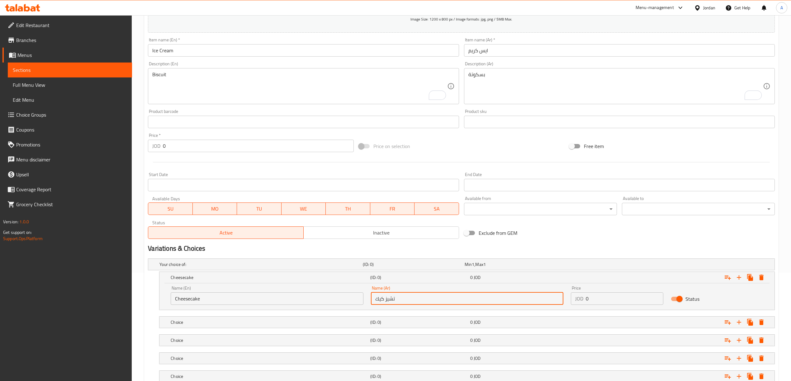
type input "تشيز كيك"
click at [425, 268] on h5 "(ID: 0)" at bounding box center [412, 265] width 99 height 6
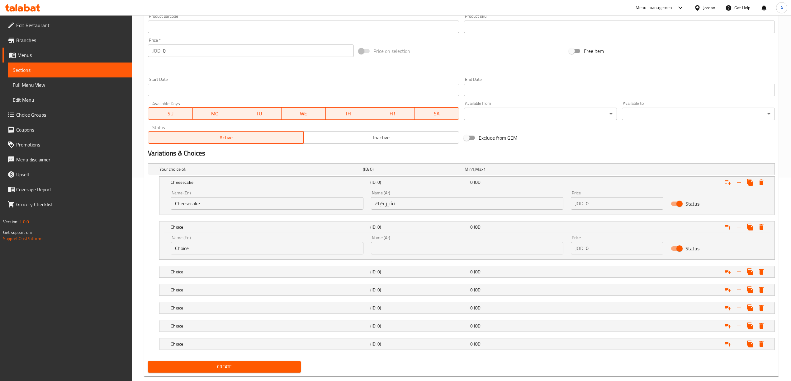
scroll to position [218, 0]
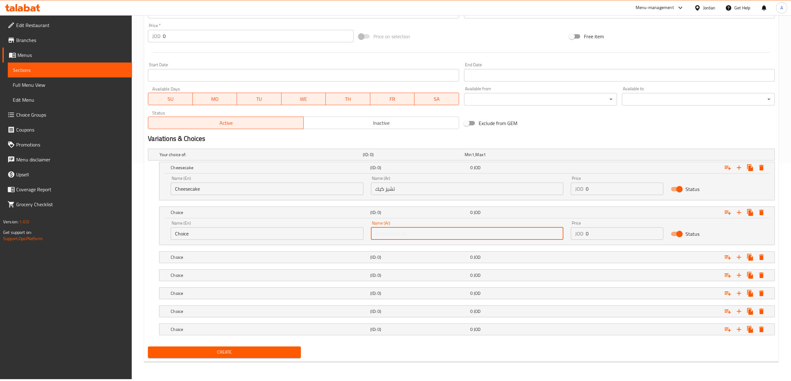
click at [415, 235] on input "text" at bounding box center [467, 234] width 192 height 12
paste input "كروكان"
type input "كروكان"
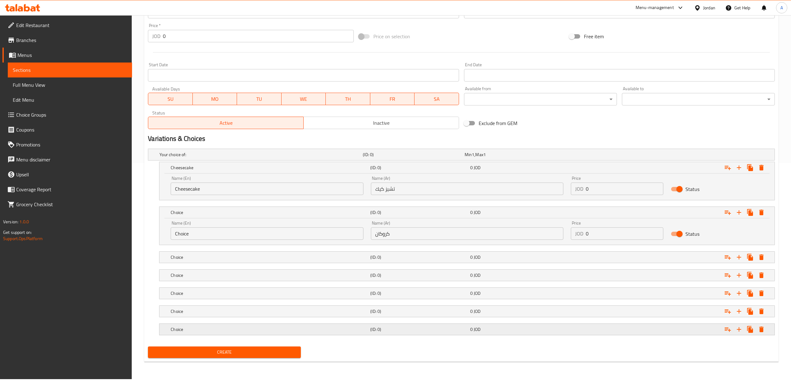
click at [394, 158] on h5 "(ID: 0)" at bounding box center [412, 155] width 99 height 6
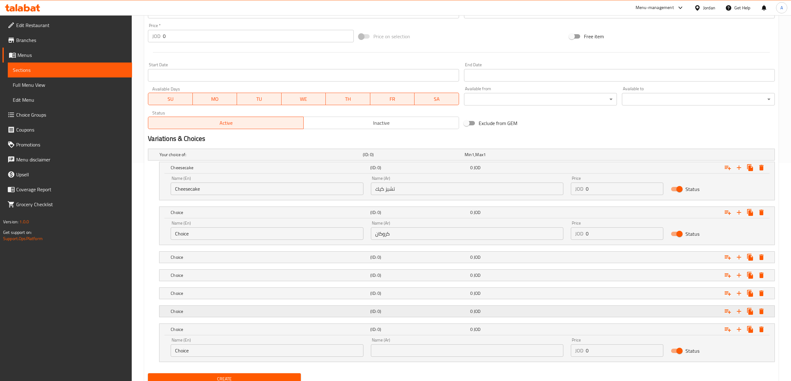
click at [392, 158] on h5 "(ID: 0)" at bounding box center [412, 155] width 99 height 6
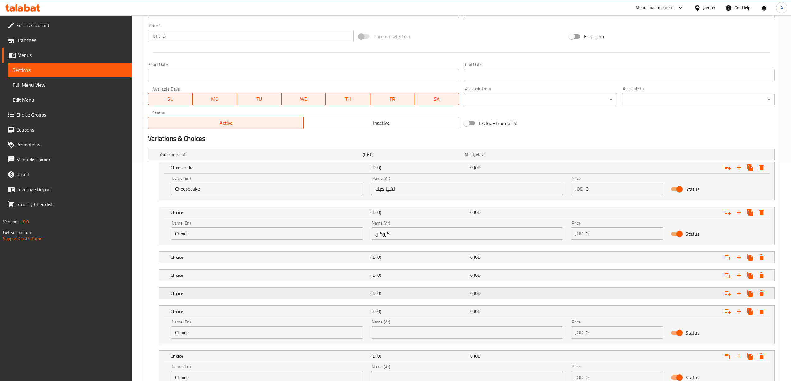
click at [397, 159] on div "(ID: 0)" at bounding box center [413, 154] width 102 height 9
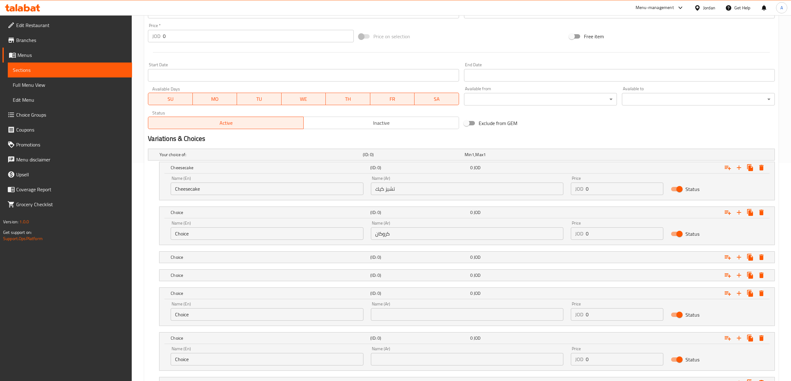
click at [401, 267] on nav at bounding box center [461, 267] width 627 height 5
click at [402, 162] on div "Choice (ID: 0) 0 JOD" at bounding box center [463, 155] width 610 height 14
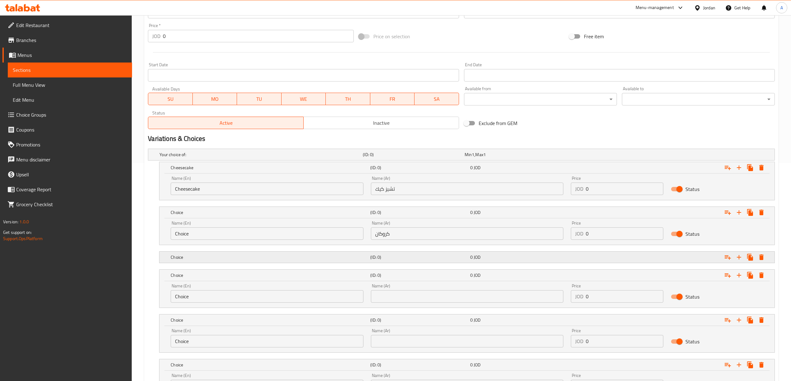
click at [404, 158] on h5 "(ID: 0)" at bounding box center [412, 155] width 99 height 6
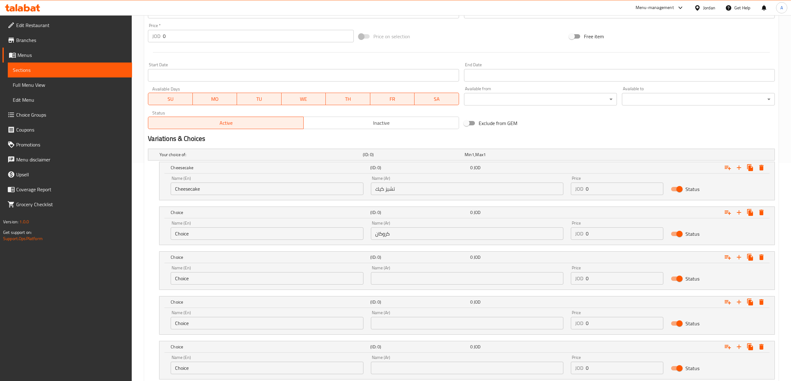
click at [199, 226] on div "Name (En) Choice Name (En)" at bounding box center [267, 230] width 192 height 19
click at [199, 232] on input "Choice" at bounding box center [267, 234] width 192 height 12
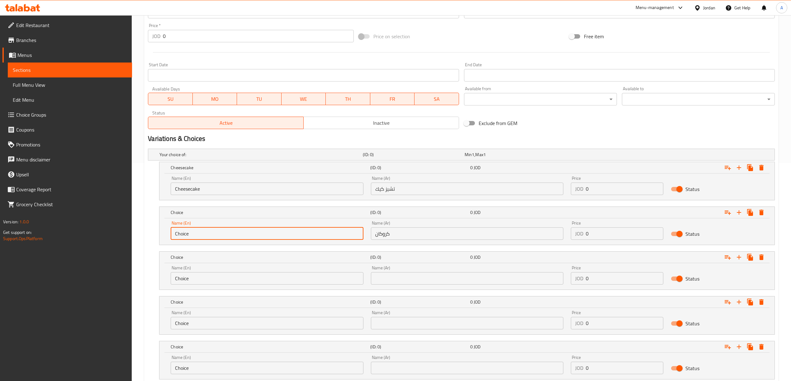
click at [199, 232] on input "Choice" at bounding box center [267, 234] width 192 height 12
paste input "rocan"
type input "Crocan"
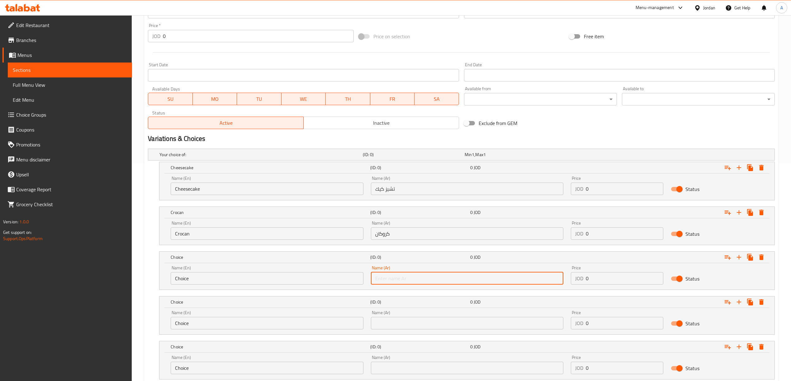
click at [390, 277] on input "text" at bounding box center [467, 278] width 192 height 12
paste input "نوتيلا"
type input "نوتيلا"
click at [242, 282] on input "Choice" at bounding box center [267, 278] width 192 height 12
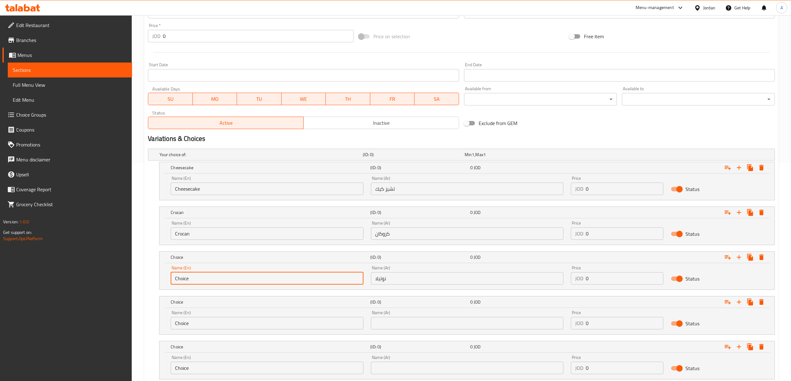
click at [242, 282] on input "Choice" at bounding box center [267, 278] width 192 height 12
paste input "Nutella"
type input "Nutella"
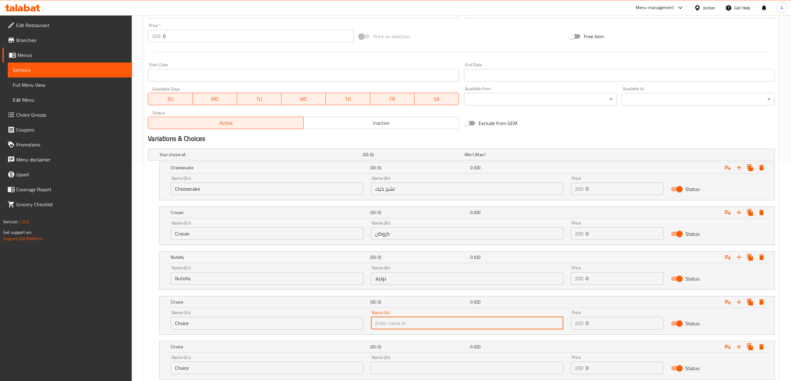
click at [379, 320] on input "text" at bounding box center [467, 323] width 192 height 12
paste input "اوريو"
type input "اوريو"
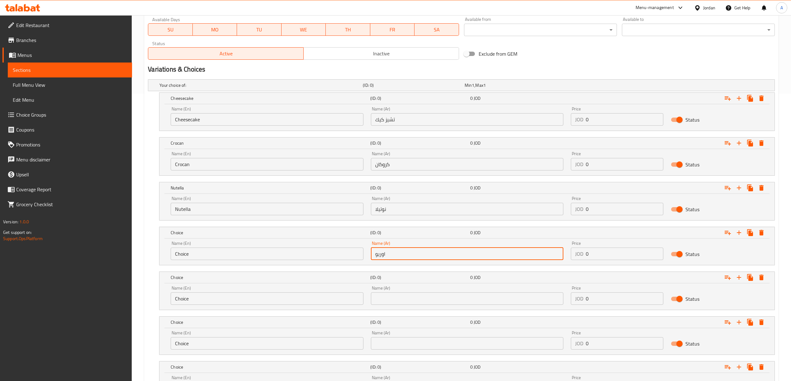
scroll to position [301, 0]
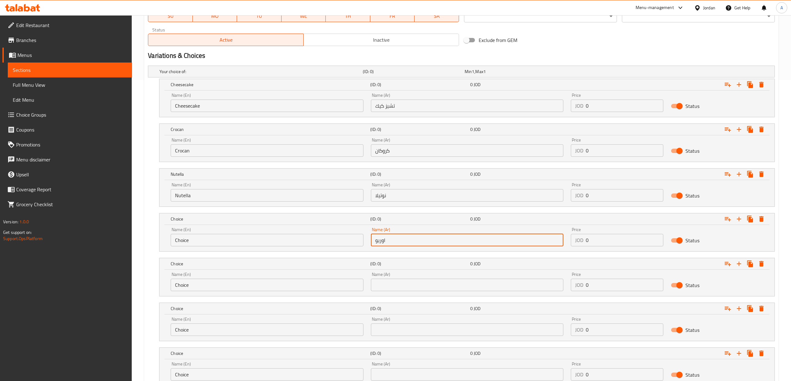
click at [281, 239] on input "Choice" at bounding box center [267, 240] width 192 height 12
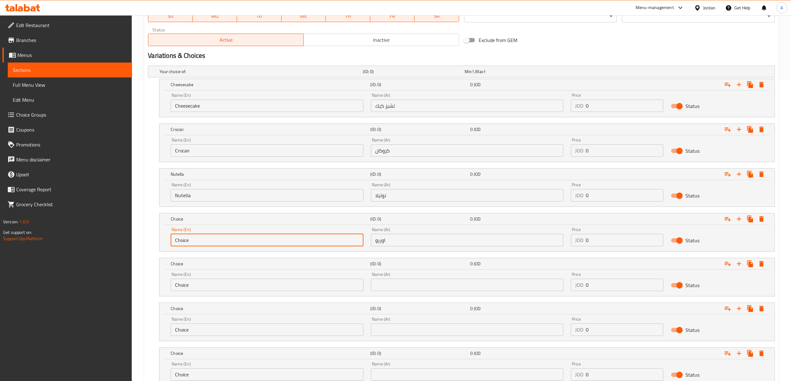
click at [281, 239] on input "Choice" at bounding box center [267, 240] width 192 height 12
paste input "Oreo"
type input "Oreo"
click at [401, 285] on input "text" at bounding box center [467, 285] width 192 height 12
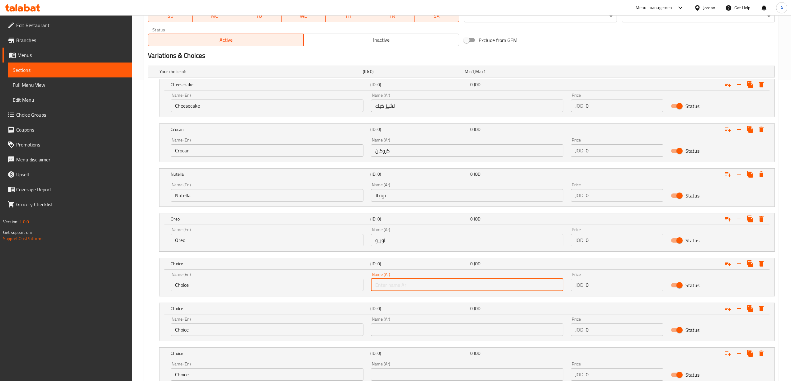
paste input "عربية"
type input "عربية"
click at [187, 280] on div "Name (En) Choice Name (En)" at bounding box center [267, 281] width 192 height 19
click at [186, 286] on input "Choice" at bounding box center [267, 285] width 192 height 12
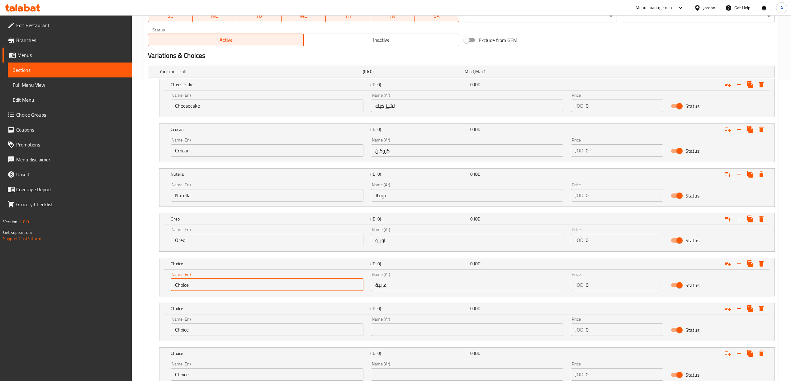
click at [186, 286] on input "Choice" at bounding box center [267, 285] width 192 height 12
paste input "Arabic"
type input "Arabic"
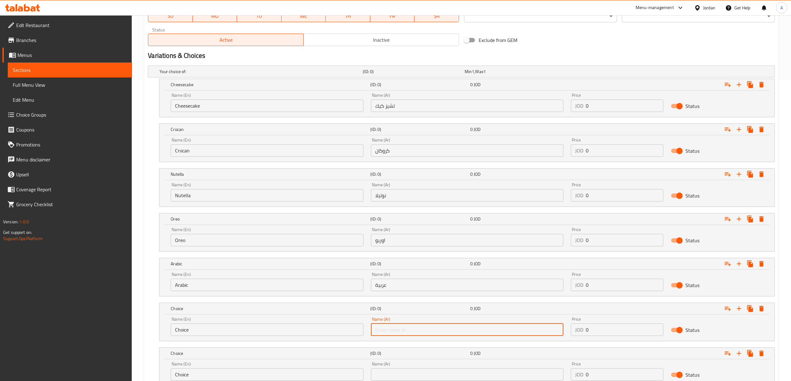
click at [394, 328] on input "text" at bounding box center [467, 330] width 192 height 12
paste input "لوتس"
type input "لوتس"
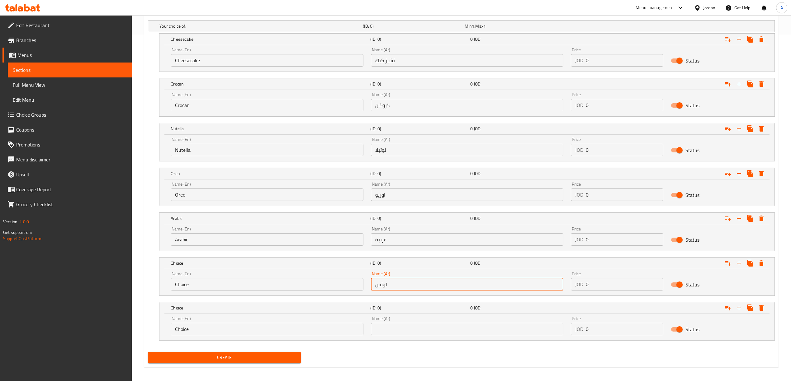
scroll to position [352, 0]
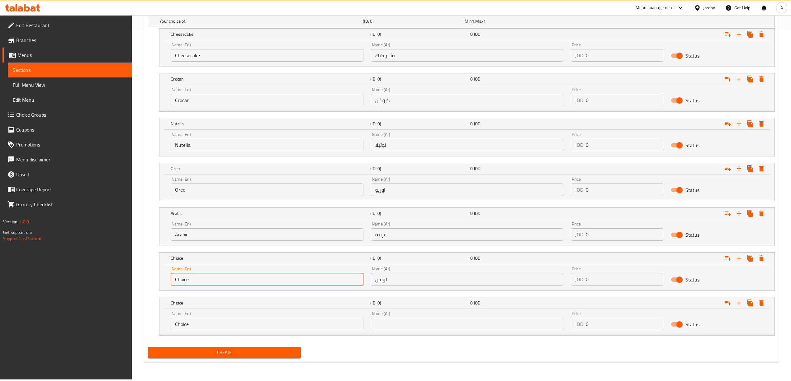
click at [256, 283] on input "Choice" at bounding box center [267, 279] width 192 height 12
paste input "Lotus"
type input "Lotus"
click at [414, 323] on input "text" at bounding box center [467, 324] width 192 height 12
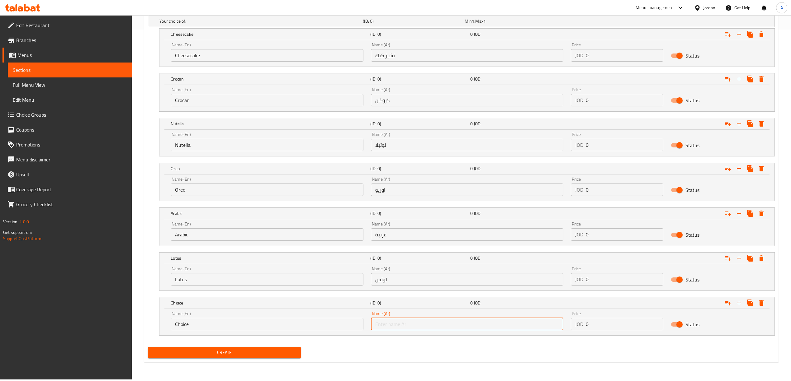
paste input "بلوبيري"
type input "بلوبيري"
click at [251, 323] on input "Choice" at bounding box center [267, 324] width 192 height 12
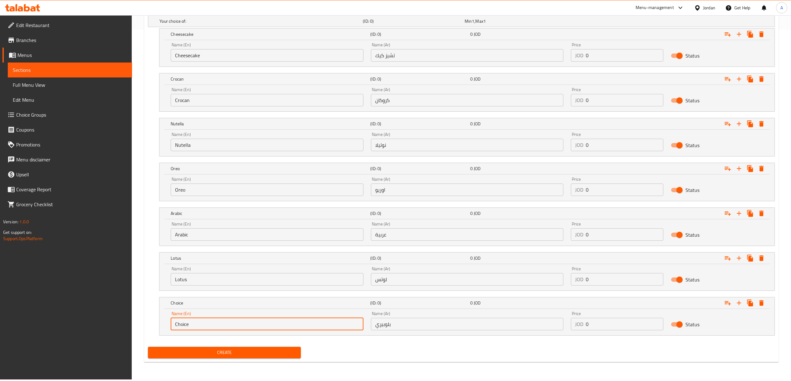
click at [251, 323] on input "Choice" at bounding box center [267, 324] width 192 height 12
paste input "Blueberry"
type input "Blueberry"
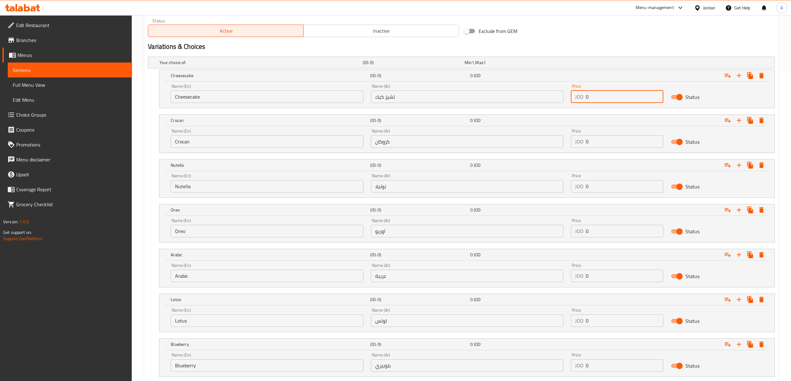
drag, startPoint x: 588, startPoint y: 97, endPoint x: 580, endPoint y: 100, distance: 8.7
click at [580, 100] on div "JOD 0 Price" at bounding box center [617, 97] width 92 height 12
paste input "1.5"
type input "1.50"
drag, startPoint x: 596, startPoint y: 141, endPoint x: 574, endPoint y: 145, distance: 22.7
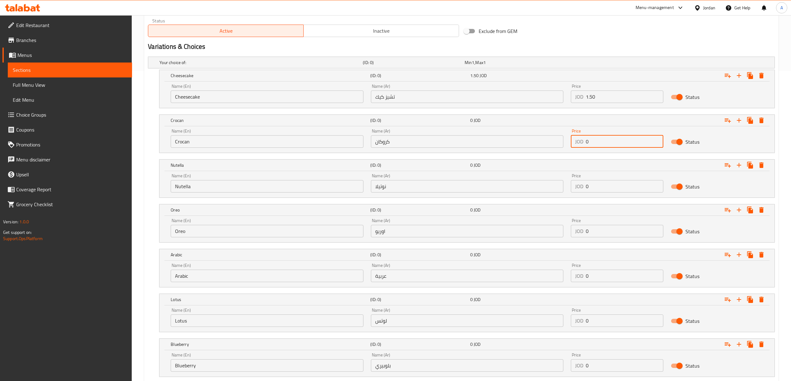
click at [574, 145] on div "JOD 0 Price" at bounding box center [617, 141] width 92 height 12
paste input "1.5"
type input "1.50"
drag, startPoint x: 600, startPoint y: 187, endPoint x: 555, endPoint y: 187, distance: 44.8
click at [555, 187] on div "Name (En) Nutella Name (En) Name (Ar) نوتيلا Name (Ar) Price JOD 0 Price Status" at bounding box center [467, 183] width 600 height 26
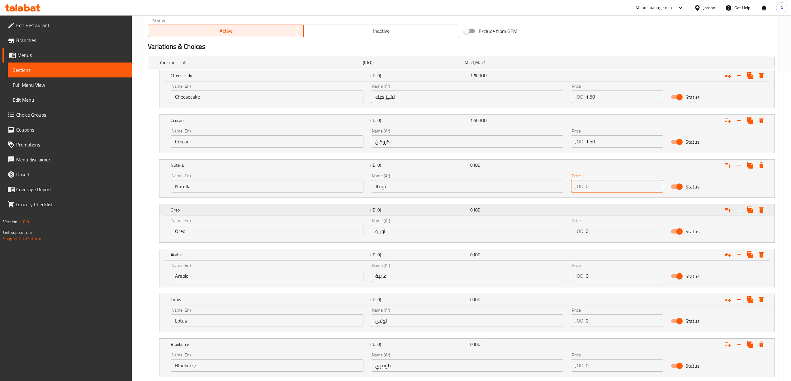
paste input "1.5"
type input "1.50"
drag, startPoint x: 603, startPoint y: 215, endPoint x: 600, endPoint y: 217, distance: 4.3
click at [600, 83] on div "Expand" at bounding box center [669, 76] width 200 height 14
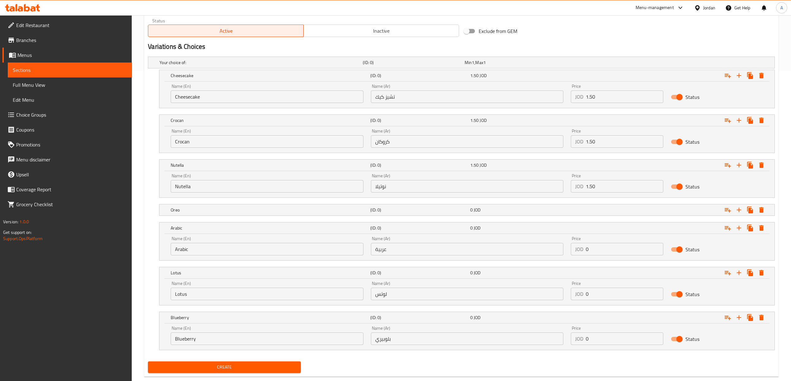
click at [598, 219] on nav at bounding box center [461, 219] width 627 height 5
click at [599, 64] on div "Expand" at bounding box center [666, 62] width 203 height 2
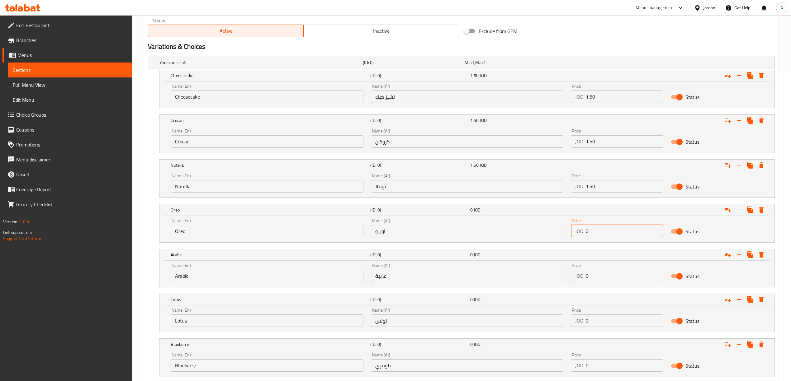
drag, startPoint x: 602, startPoint y: 232, endPoint x: 584, endPoint y: 237, distance: 18.7
click at [584, 235] on div "JOD 0 Price" at bounding box center [617, 231] width 92 height 12
paste input "1.5"
type input "1.50"
drag, startPoint x: 606, startPoint y: 281, endPoint x: 576, endPoint y: 283, distance: 30.0
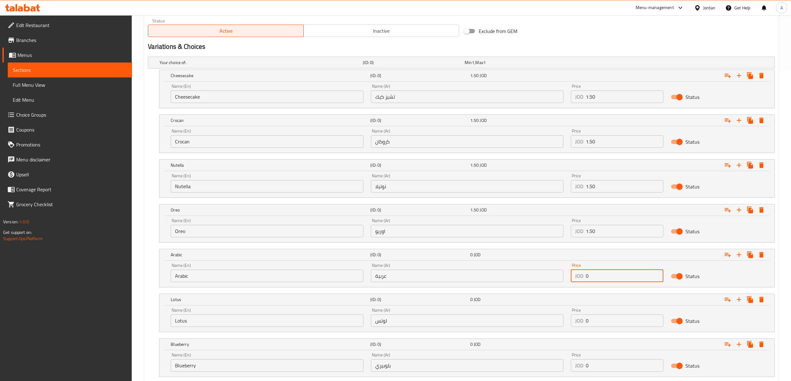
click at [576, 282] on div "JOD 0 Price" at bounding box center [617, 276] width 92 height 12
paste input "1.5"
type input "1.50"
drag, startPoint x: 602, startPoint y: 314, endPoint x: 597, endPoint y: 318, distance: 5.9
click at [597, 318] on div "Price JOD 0 Price" at bounding box center [617, 317] width 92 height 19
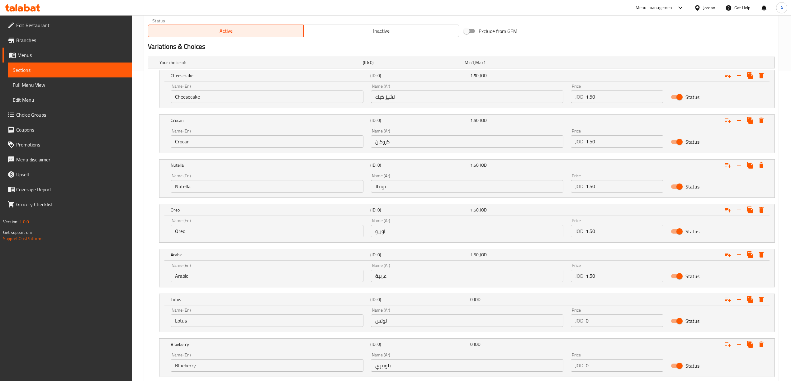
click at [597, 318] on input "0" at bounding box center [625, 321] width 78 height 12
drag, startPoint x: 600, startPoint y: 321, endPoint x: 577, endPoint y: 323, distance: 23.7
click at [577, 323] on div "JOD 0 Price" at bounding box center [617, 321] width 92 height 12
paste input "1.5"
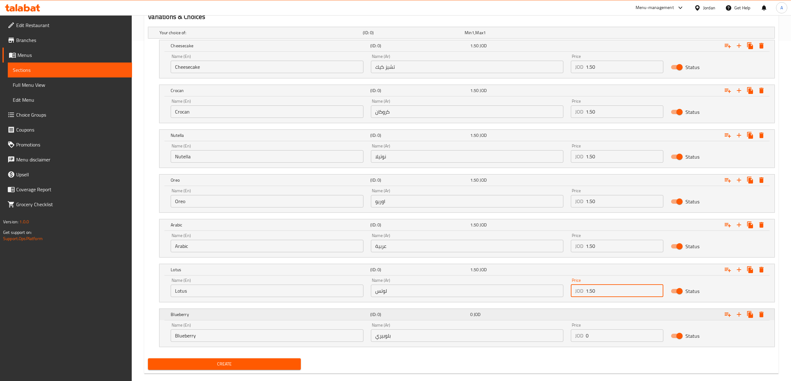
scroll to position [352, 0]
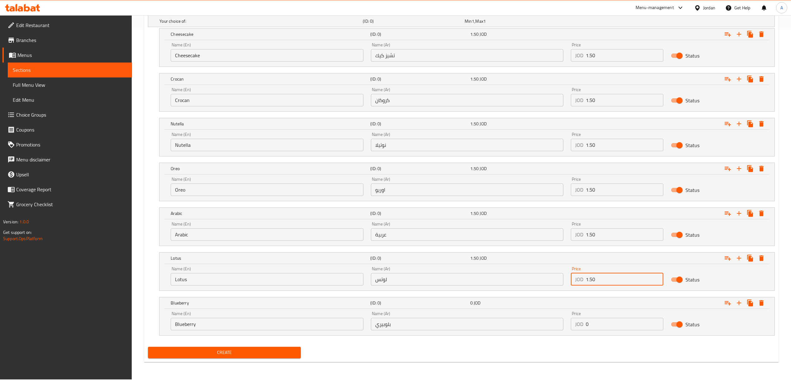
type input "1.50"
drag, startPoint x: 612, startPoint y: 331, endPoint x: 585, endPoint y: 334, distance: 27.6
click at [585, 334] on div "Price JOD 0 Price" at bounding box center [617, 321] width 100 height 26
paste input "1.5"
type input "1.50"
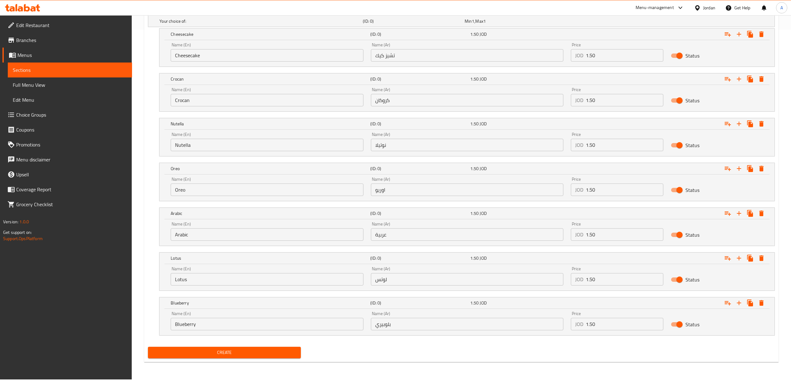
click at [580, 339] on nav at bounding box center [461, 339] width 627 height 5
click at [162, 357] on span "Create" at bounding box center [224, 353] width 143 height 8
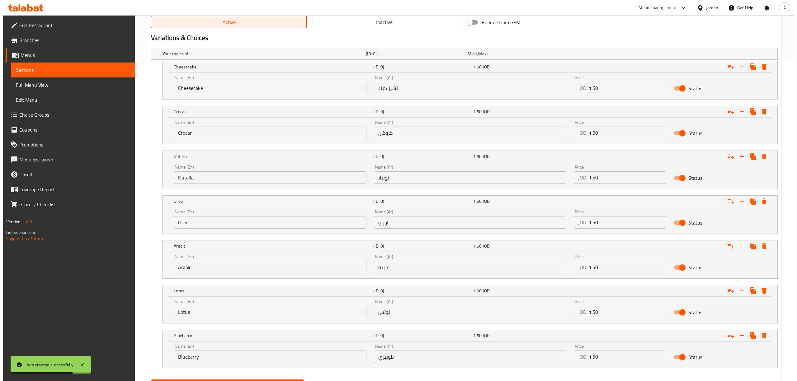
scroll to position [310, 0]
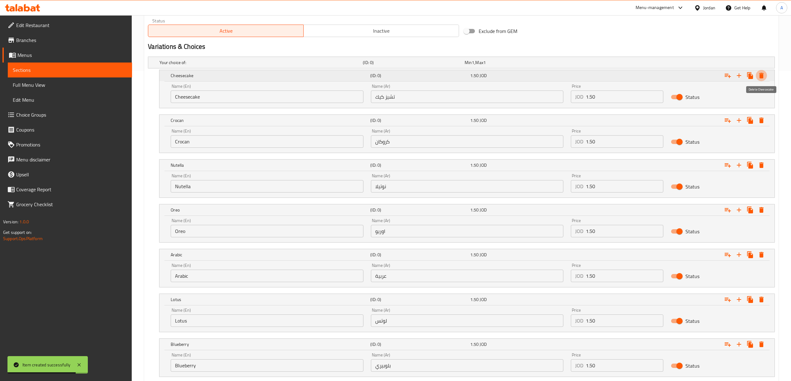
click at [762, 73] on icon "Expand" at bounding box center [761, 76] width 4 height 6
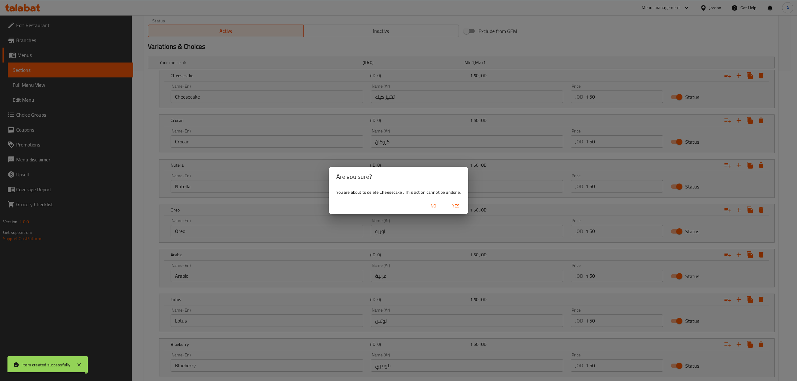
click at [449, 212] on div "No Yes" at bounding box center [399, 206] width 140 height 17
click at [455, 211] on button "Yes" at bounding box center [456, 207] width 20 height 12
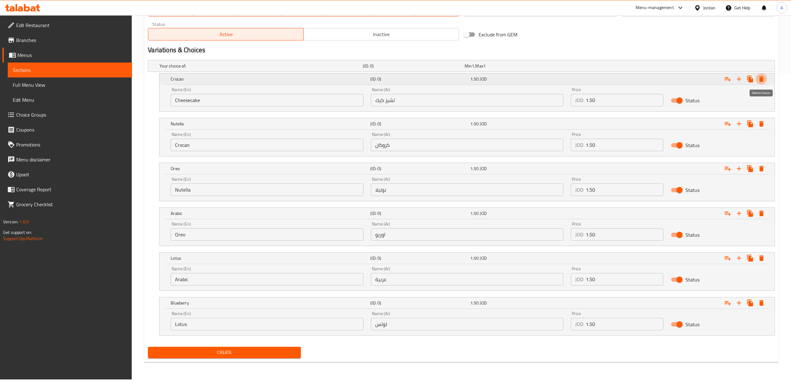
click at [763, 78] on icon "Expand" at bounding box center [761, 78] width 7 height 7
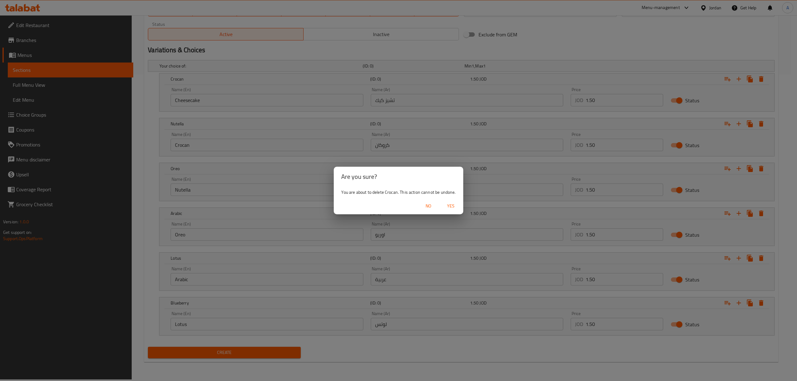
click at [456, 207] on span "Yes" at bounding box center [450, 206] width 15 height 8
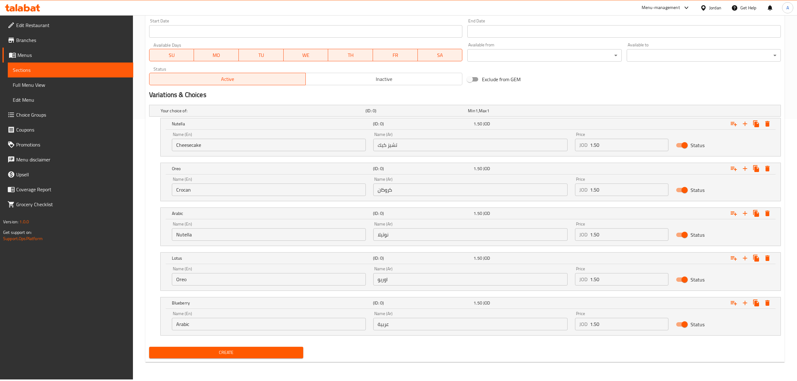
scroll to position [262, 0]
click at [761, 122] on icon "Expand" at bounding box center [761, 124] width 4 height 6
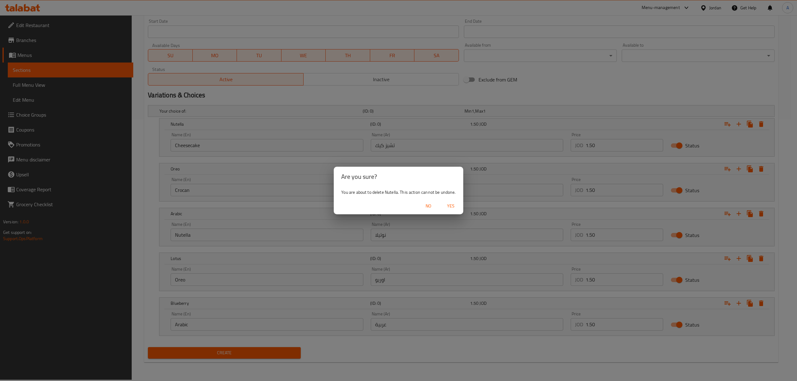
click at [452, 203] on span "Yes" at bounding box center [450, 206] width 15 height 8
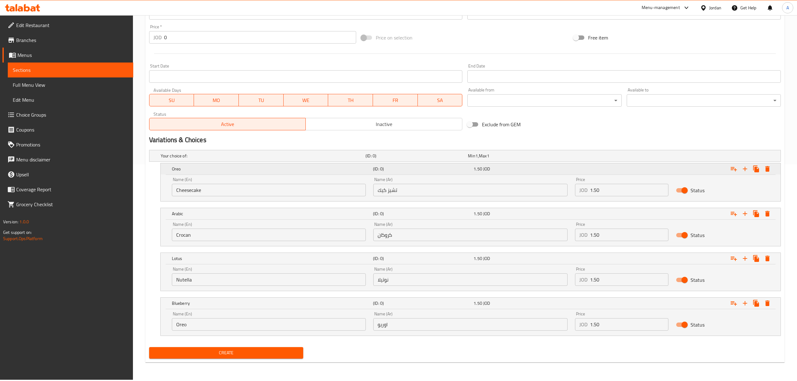
scroll to position [217, 0]
click at [762, 169] on icon "Expand" at bounding box center [761, 169] width 4 height 6
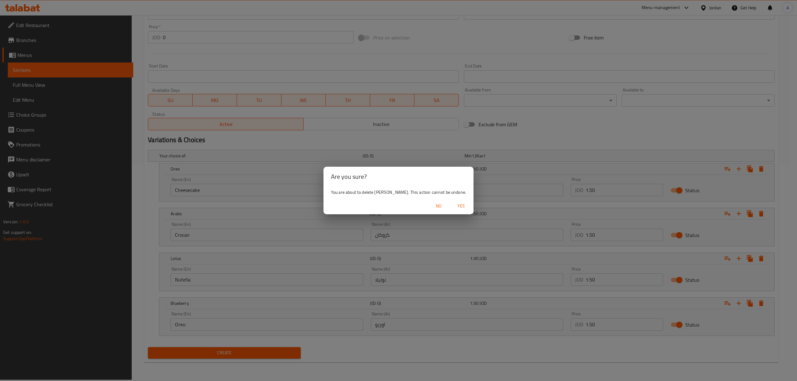
click at [454, 206] on span "Yes" at bounding box center [461, 206] width 15 height 8
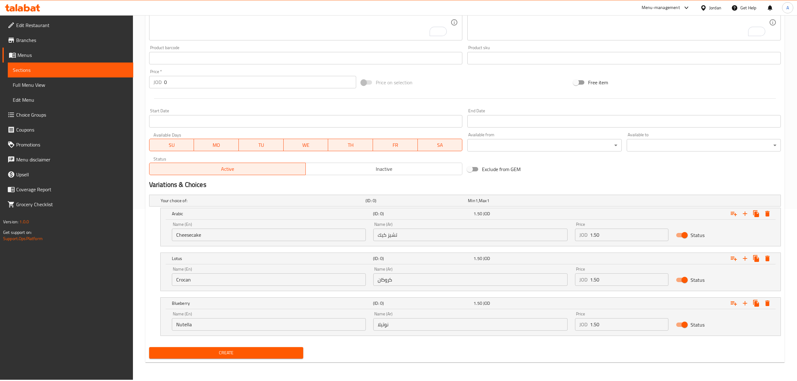
scroll to position [172, 0]
click at [763, 214] on icon "Expand" at bounding box center [761, 213] width 7 height 7
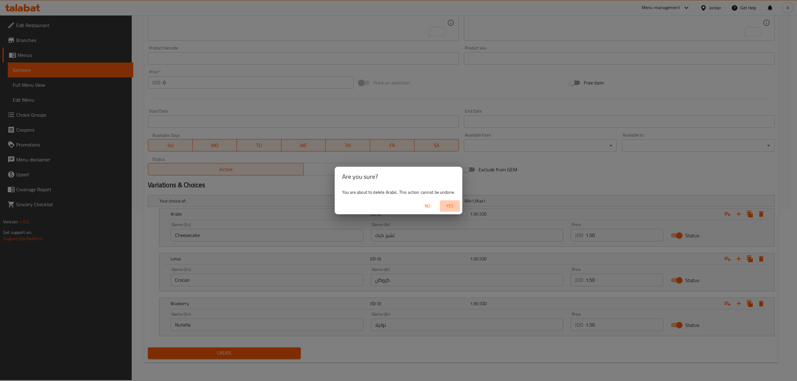
click at [448, 203] on span "Yes" at bounding box center [449, 206] width 15 height 8
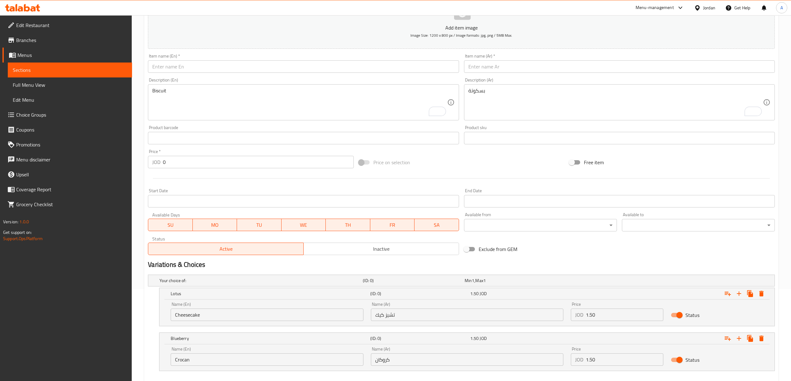
scroll to position [44, 0]
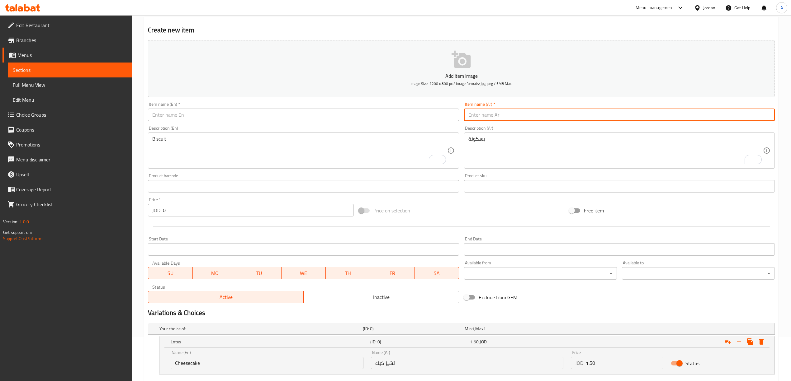
click at [501, 118] on input "text" at bounding box center [619, 115] width 311 height 12
paste input "ايس [PERSON_NAME]"
type input "ايس [PERSON_NAME]"
click at [278, 120] on input "text" at bounding box center [303, 115] width 311 height 12
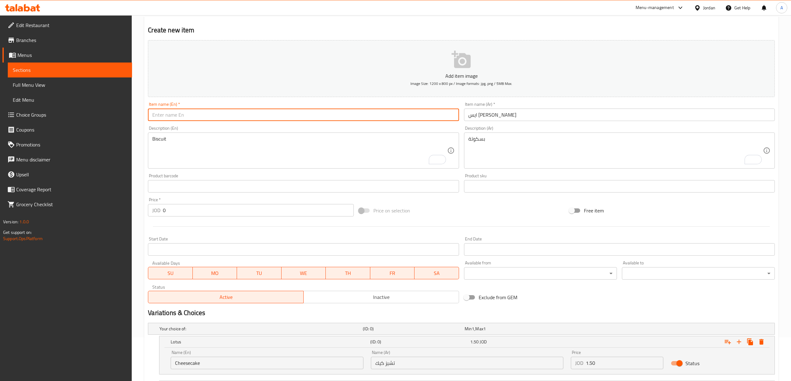
paste input "Ice Cream Scoop"
type input "Ice Cream Scoop"
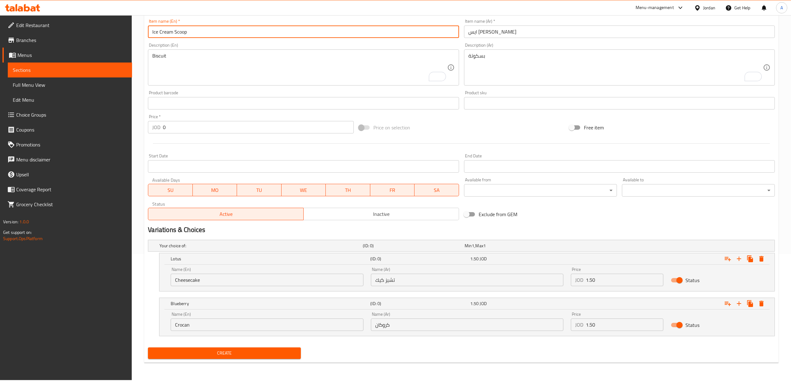
click at [459, 278] on input "تشيز كيك" at bounding box center [467, 280] width 192 height 12
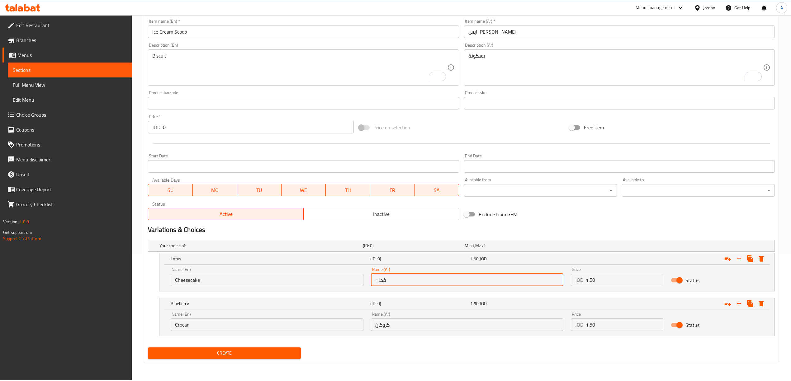
type input "1 قطعة"
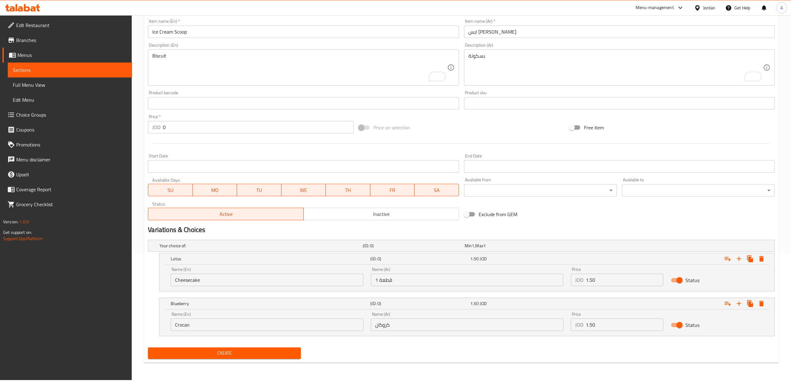
click at [431, 334] on div "Name (Ar) كروكان Name (Ar)" at bounding box center [467, 322] width 200 height 26
click at [430, 329] on input "كروكان" at bounding box center [467, 325] width 192 height 12
type input "2 بولة"
click at [388, 325] on input "2 بولة" at bounding box center [467, 325] width 192 height 12
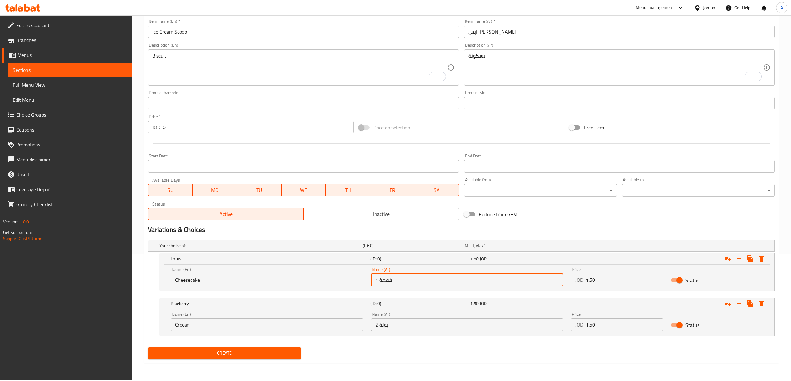
click at [390, 282] on input "1 قطعة" at bounding box center [467, 280] width 192 height 12
paste input "بول"
type input "1 بولة"
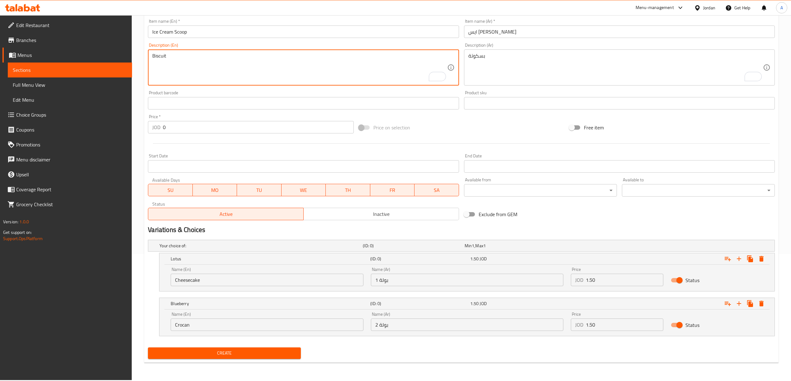
click at [261, 76] on textarea "Biscuit" at bounding box center [299, 68] width 295 height 30
paste textarea "cup"
type textarea "cup"
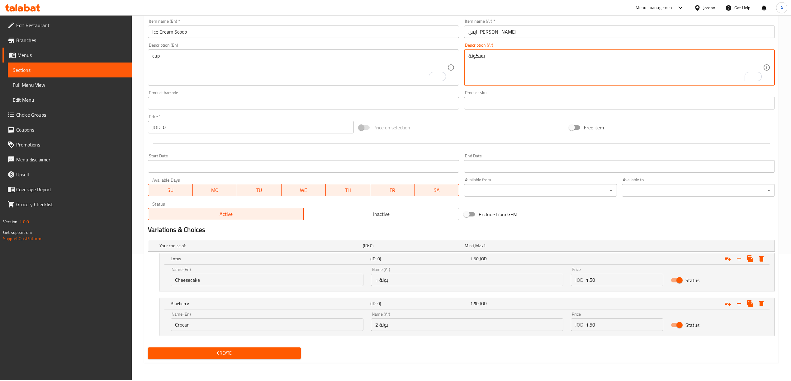
click at [516, 64] on textarea "بسكوتة" at bounding box center [615, 68] width 295 height 30
paste textarea "كوب"
type textarea "كوب"
click at [204, 280] on input "Cheesecake" at bounding box center [267, 280] width 192 height 12
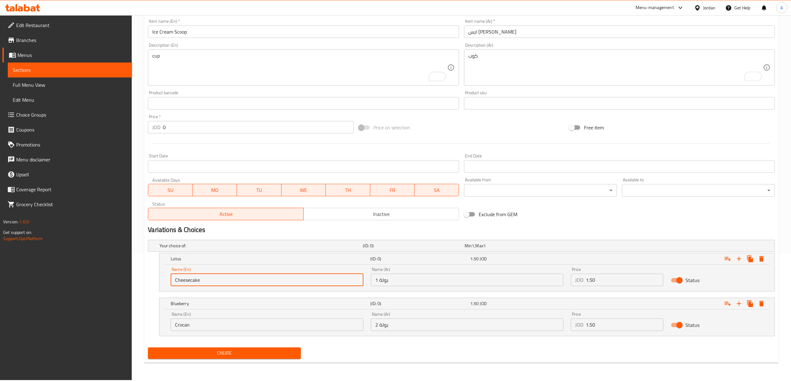
click at [204, 280] on input "Cheesecake" at bounding box center [267, 280] width 192 height 12
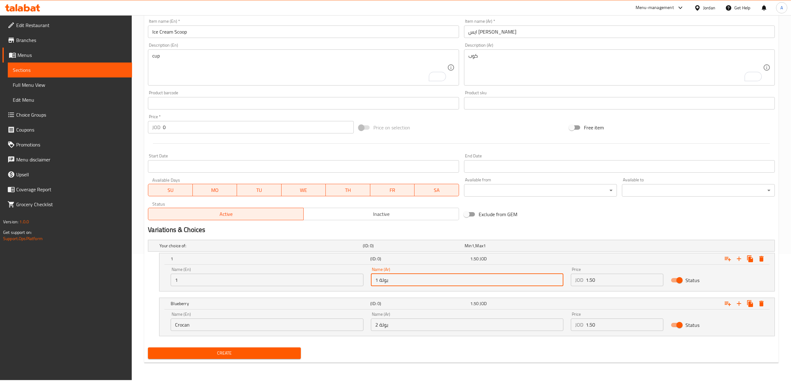
click at [385, 281] on input "1 بولة" at bounding box center [467, 280] width 192 height 12
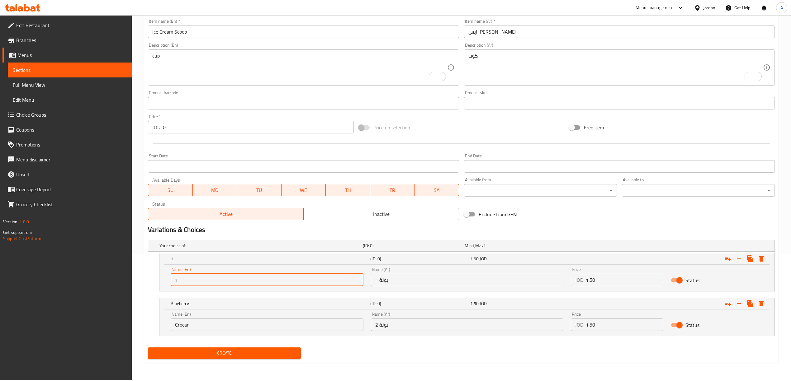
click at [228, 286] on input "1" at bounding box center [267, 280] width 192 height 12
paste input "Scoop"
type input "1 Scoop"
click at [222, 320] on input "Crocan" at bounding box center [267, 325] width 192 height 12
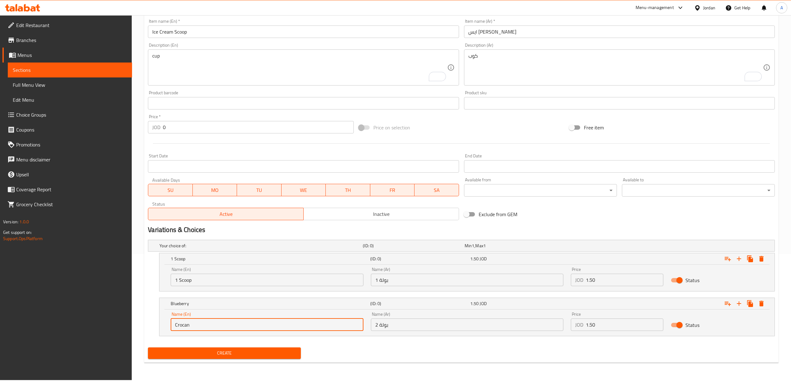
click at [222, 320] on input "Crocan" at bounding box center [267, 325] width 192 height 12
paste input "Scoop"
type input "2 scoops"
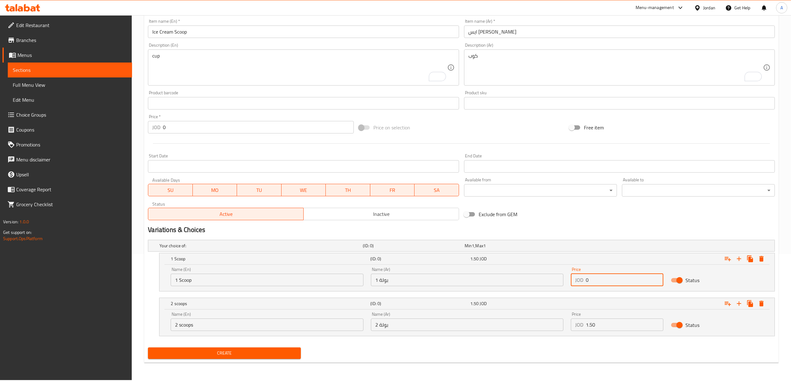
drag, startPoint x: 601, startPoint y: 275, endPoint x: 586, endPoint y: 275, distance: 15.3
click at [586, 275] on input "0" at bounding box center [625, 280] width 78 height 12
paste input "2.0"
click at [588, 280] on input "2.00" at bounding box center [625, 280] width 78 height 12
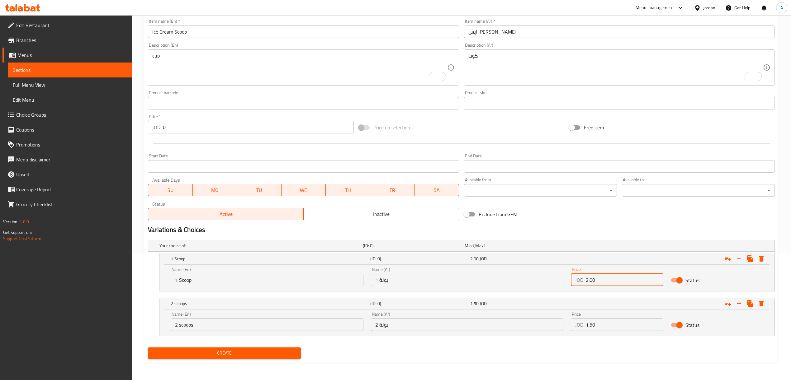
paste input "1.25"
type input "1.25"
drag, startPoint x: 603, startPoint y: 320, endPoint x: 579, endPoint y: 322, distance: 24.3
click at [579, 322] on div "JOD 0 Price" at bounding box center [617, 325] width 92 height 12
paste input "2.0"
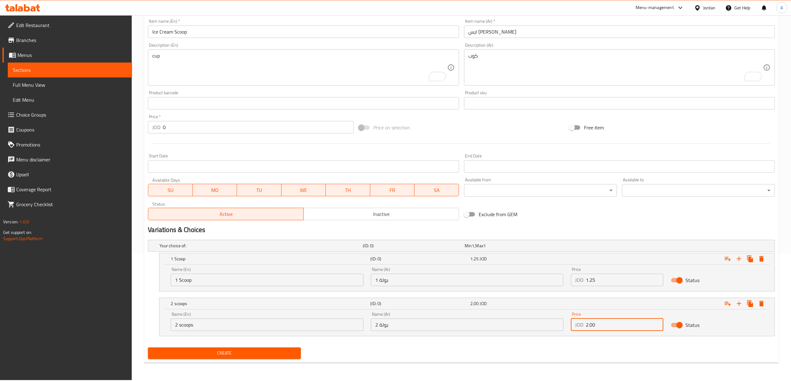
type input "2.00"
click at [148, 348] on button "Create" at bounding box center [224, 354] width 153 height 12
click at [492, 35] on input "text" at bounding box center [619, 32] width 311 height 12
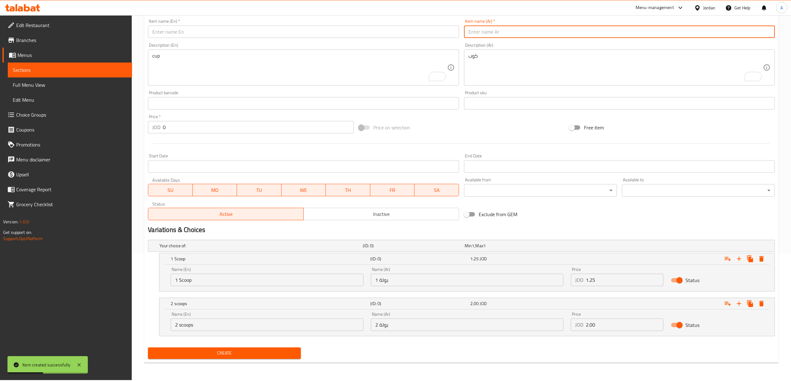
paste input "ايس كريم مشكل"
type input "ايس كريم مشكل"
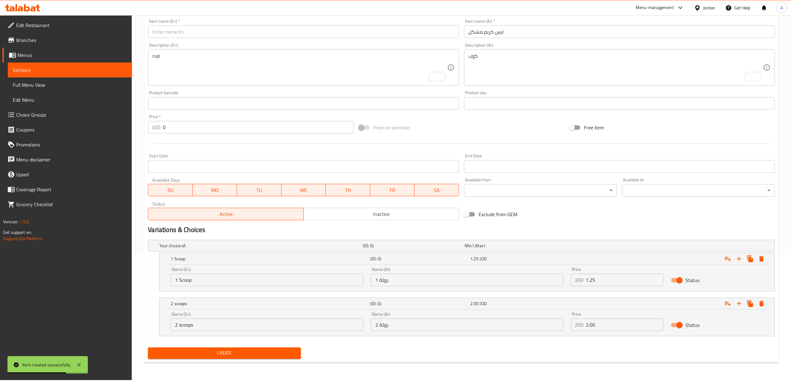
click at [294, 24] on div "Item name (En)   * Item name (En) *" at bounding box center [303, 28] width 311 height 19
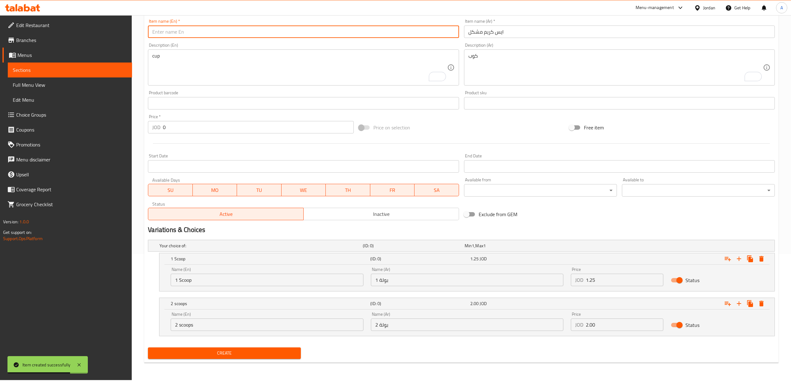
click at [293, 30] on input "text" at bounding box center [303, 32] width 311 height 12
paste input "Mixed Ice Cream"
type input "Mixed Ice Cream"
click at [736, 304] on icon "Expand" at bounding box center [738, 303] width 7 height 7
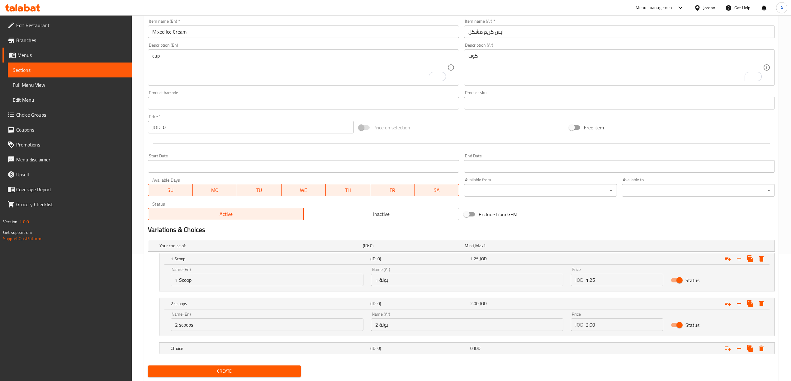
click at [331, 284] on input "1 Scoop" at bounding box center [267, 280] width 192 height 12
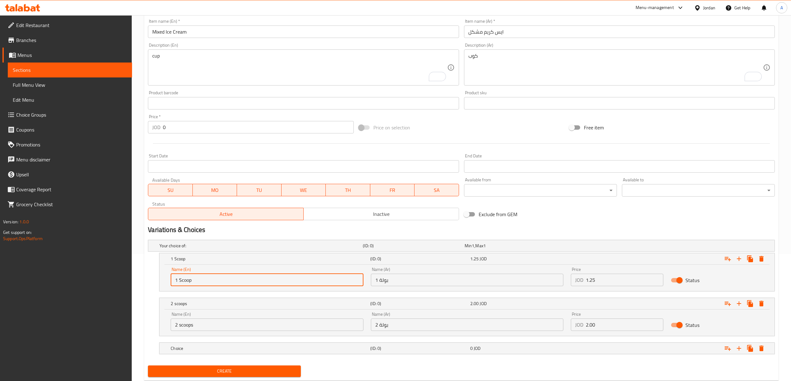
click at [331, 284] on input "1 Scoop" at bounding box center [267, 280] width 192 height 12
type input "1 Kilo"
click at [223, 334] on div "Name (En) 2 scoops Name (En)" at bounding box center [267, 322] width 200 height 26
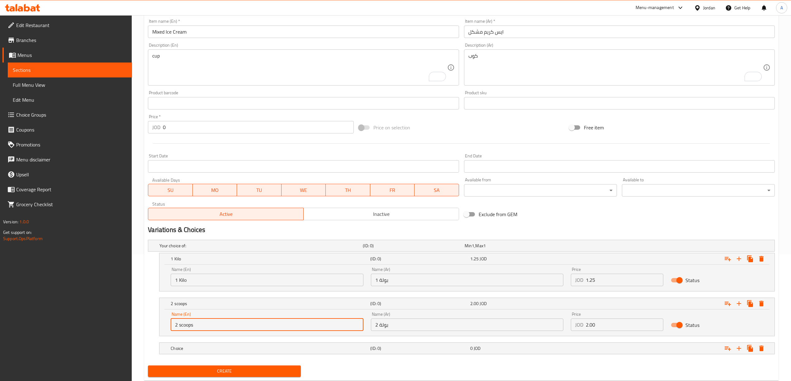
click at [225, 330] on input "2 scoops" at bounding box center [267, 325] width 192 height 12
click at [202, 331] on input "2" at bounding box center [267, 325] width 192 height 12
type input "500 Gram"
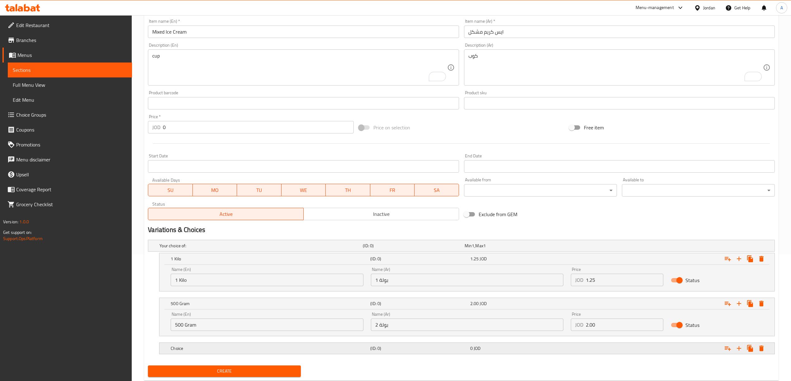
click at [206, 249] on h5 "Choice" at bounding box center [259, 246] width 201 height 6
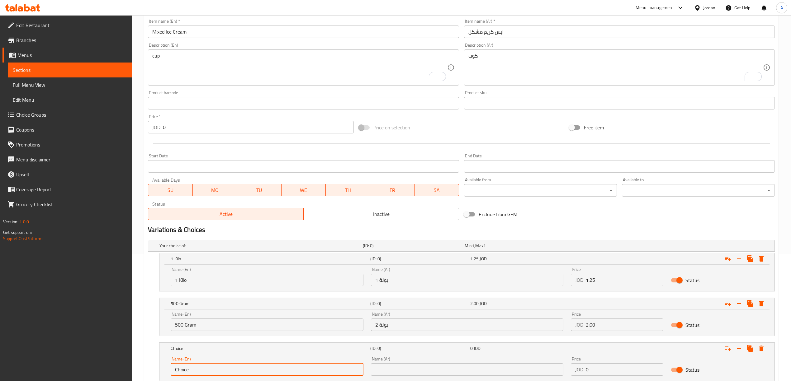
click at [207, 376] on input "Choice" at bounding box center [267, 370] width 192 height 12
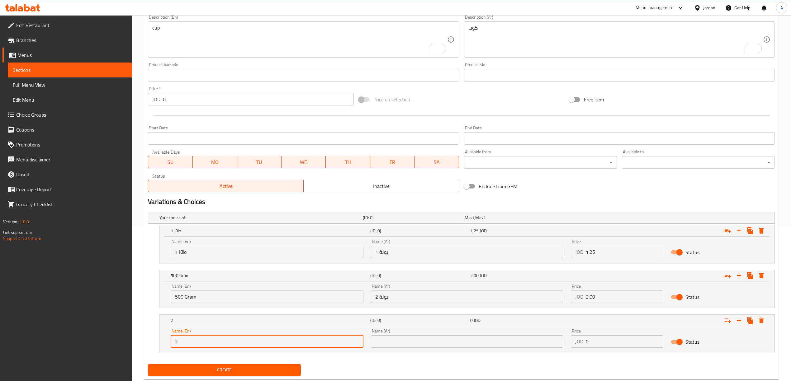
scroll to position [172, 0]
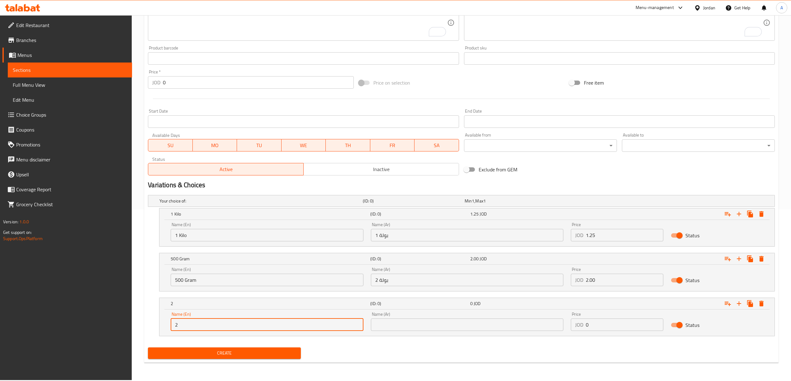
click at [238, 321] on input "2" at bounding box center [267, 325] width 192 height 12
click at [177, 327] on input "200 G" at bounding box center [267, 325] width 192 height 12
type input "250 G"
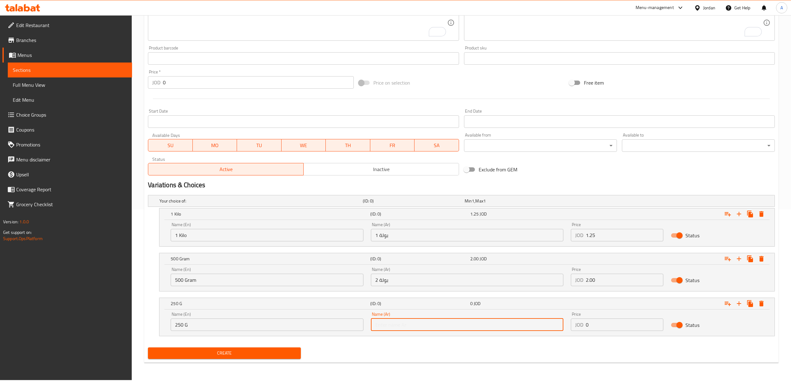
click at [402, 326] on input "text" at bounding box center [467, 325] width 192 height 12
click at [382, 325] on input "200 جرام" at bounding box center [467, 325] width 192 height 12
type input "250 جرام"
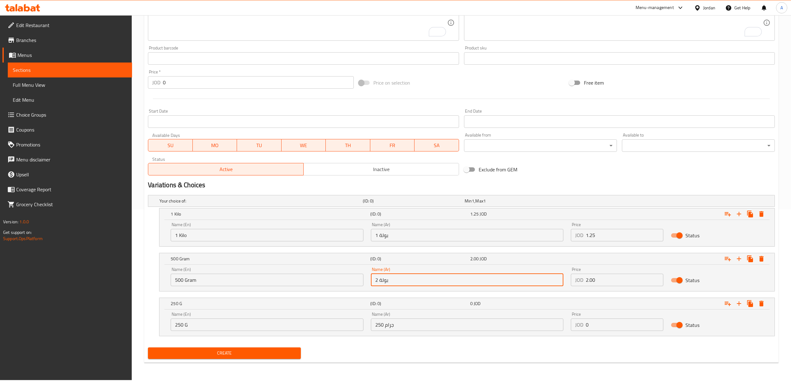
drag, startPoint x: 400, startPoint y: 279, endPoint x: 400, endPoint y: 283, distance: 3.5
click at [400, 283] on input "2 بولة" at bounding box center [467, 280] width 192 height 12
type input "500 جرام"
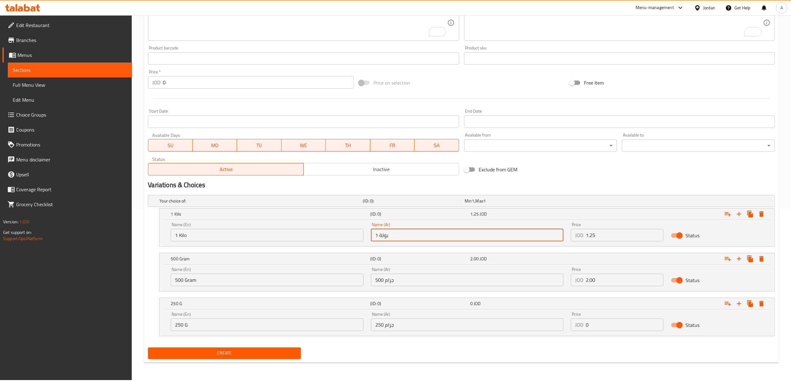
click at [407, 234] on input "1 بولة" at bounding box center [467, 235] width 192 height 12
type input "1 كيلو"
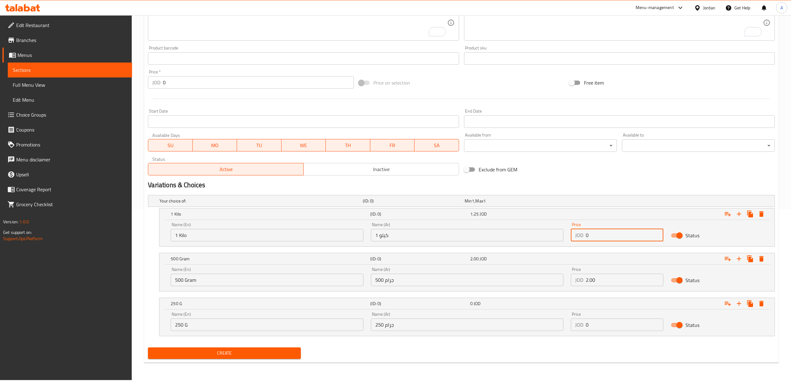
drag, startPoint x: 603, startPoint y: 239, endPoint x: 572, endPoint y: 243, distance: 30.7
click at [572, 243] on div "Price JOD 0 Price" at bounding box center [617, 232] width 100 height 26
paste input "7.0"
type input "7.00"
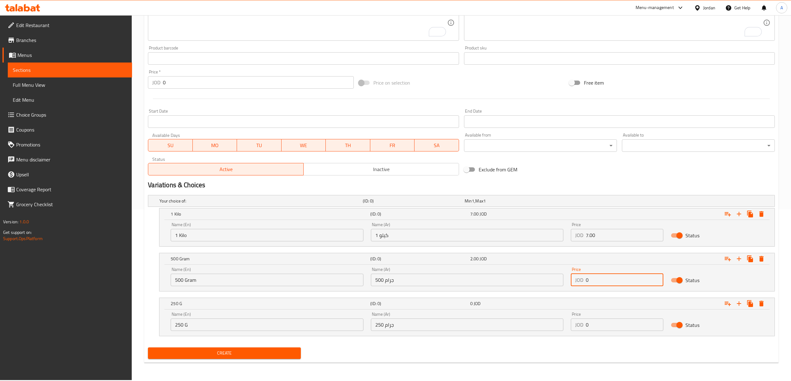
drag, startPoint x: 597, startPoint y: 278, endPoint x: 567, endPoint y: 278, distance: 29.9
click at [567, 278] on div "Price JOD 0 Price" at bounding box center [617, 277] width 100 height 26
paste input "4.0"
type input "4.00"
drag, startPoint x: 588, startPoint y: 329, endPoint x: 576, endPoint y: 328, distance: 11.9
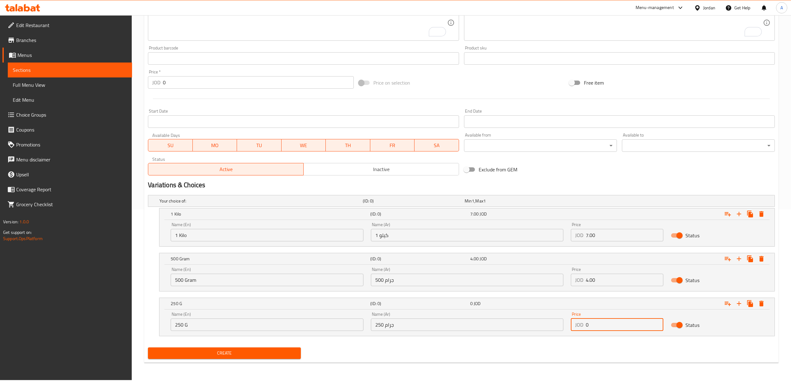
click at [576, 328] on div "JOD 0 Price" at bounding box center [617, 325] width 92 height 12
paste input "3.0"
type input "3.00"
click at [148, 348] on button "Create" at bounding box center [224, 354] width 153 height 12
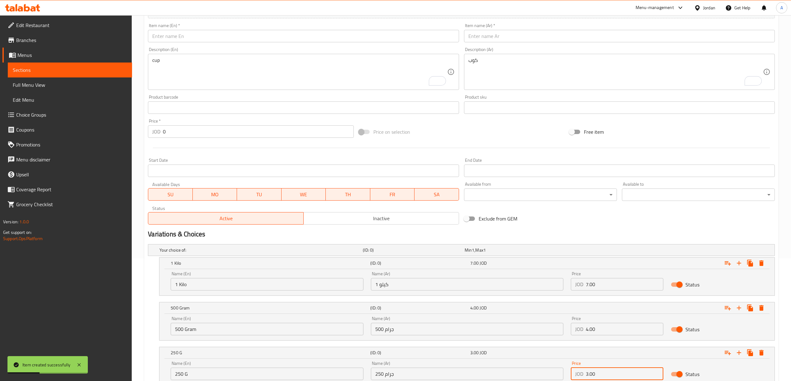
scroll to position [89, 0]
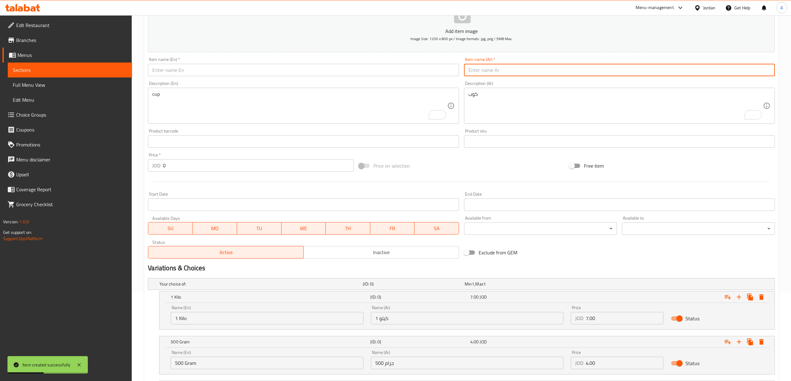
click at [499, 66] on input "text" at bounding box center [619, 70] width 311 height 12
paste input "ایس کریم سوفت"
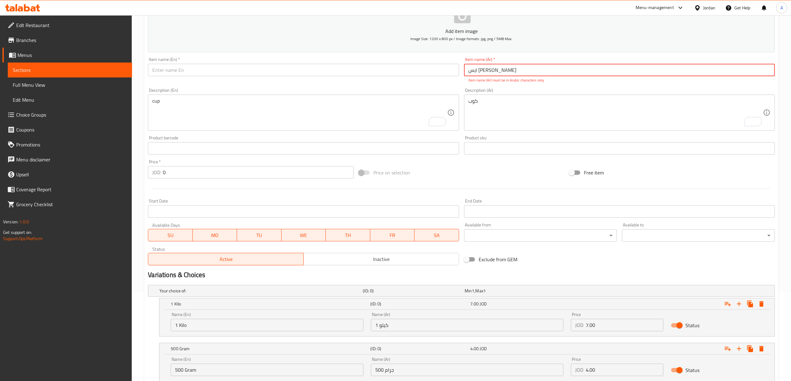
click at [501, 69] on input "ایس کریم سوفت" at bounding box center [619, 70] width 311 height 12
click at [489, 69] on input "ايس کریم سوفت" at bounding box center [619, 70] width 311 height 12
click at [489, 74] on input "ايس کریم سوفت" at bounding box center [619, 70] width 311 height 12
click at [488, 72] on input "ايس کریم سوفت" at bounding box center [619, 70] width 311 height 12
drag, startPoint x: 471, startPoint y: 70, endPoint x: 468, endPoint y: 71, distance: 3.9
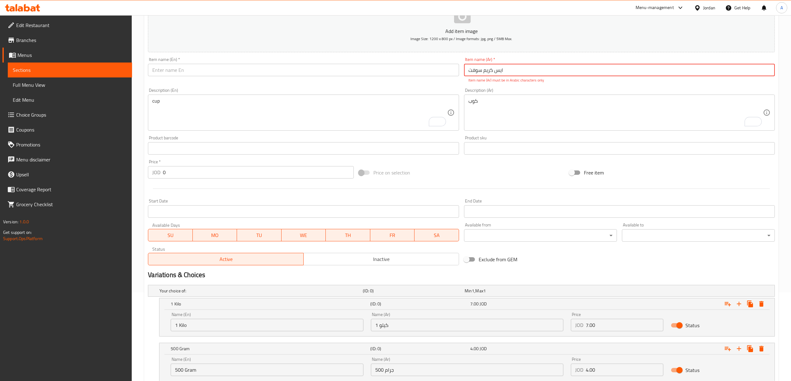
click at [468, 71] on input "ايس کريم سوفت" at bounding box center [619, 70] width 311 height 12
click at [516, 74] on input "ايس کريم سوفت" at bounding box center [619, 70] width 311 height 12
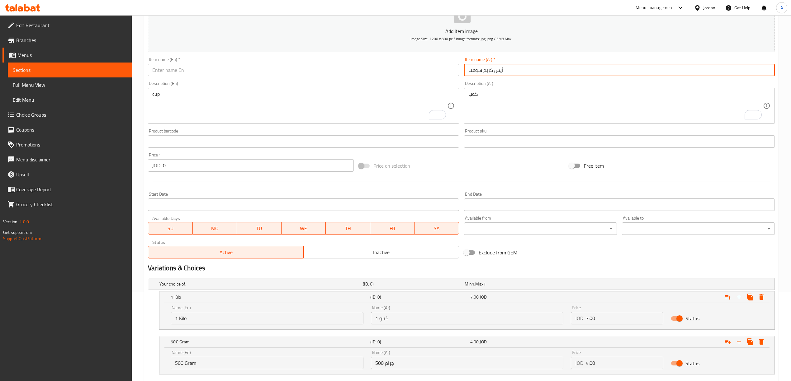
click at [513, 67] on input "أيس كريم سوفت" at bounding box center [619, 70] width 311 height 12
type input "أيس كريم سوفت"
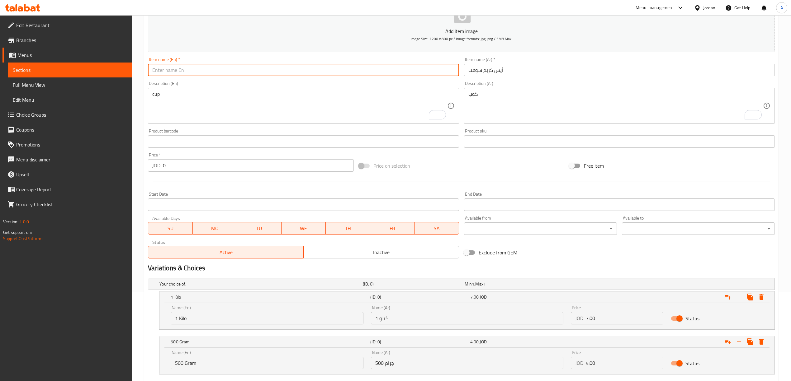
click at [293, 64] on input "text" at bounding box center [303, 70] width 311 height 12
paste input "Soft Ice Cream"
type input "Soft Ice Cream"
click at [518, 106] on textarea "To enrich screen reader interactions, please activate Accessibility in Grammarl…" at bounding box center [615, 106] width 295 height 30
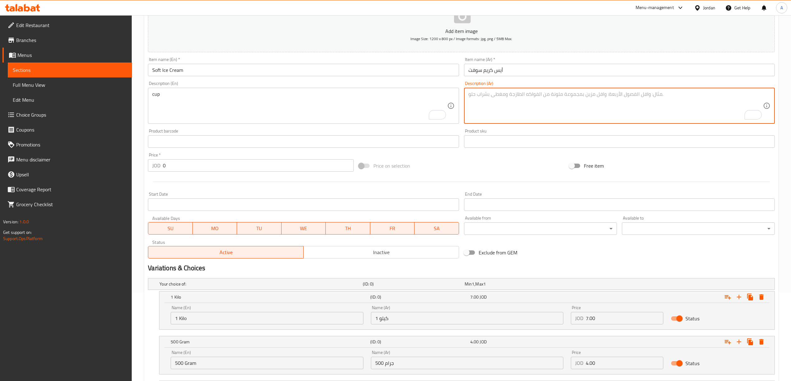
paste textarea "فانيلا - شوكلت"
type textarea "فانيلا - شوكلت"
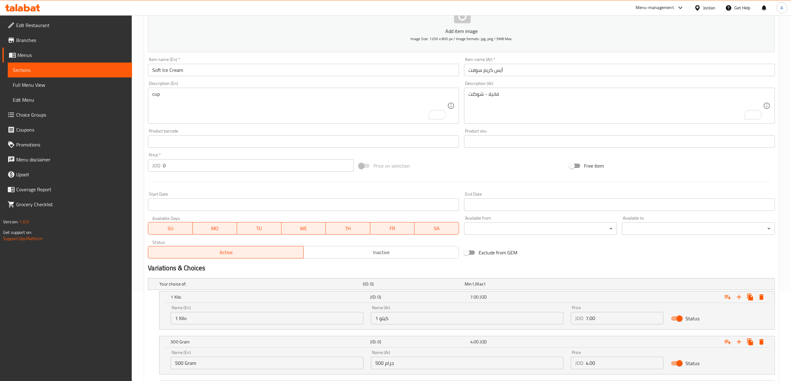
click at [335, 115] on textarea "cup" at bounding box center [299, 106] width 295 height 30
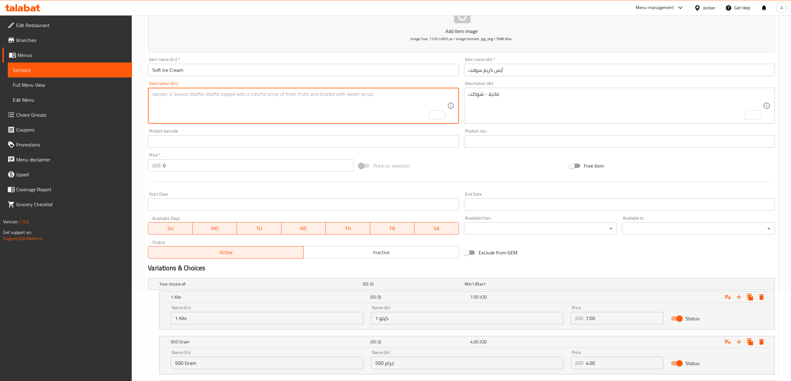
paste textarea "Vanilla - chocolate"
type textarea "Vanilla - chocolate"
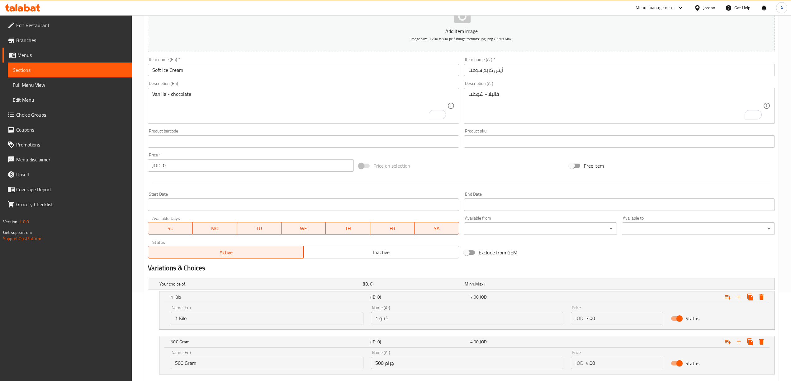
click at [370, 184] on div at bounding box center [461, 181] width 632 height 15
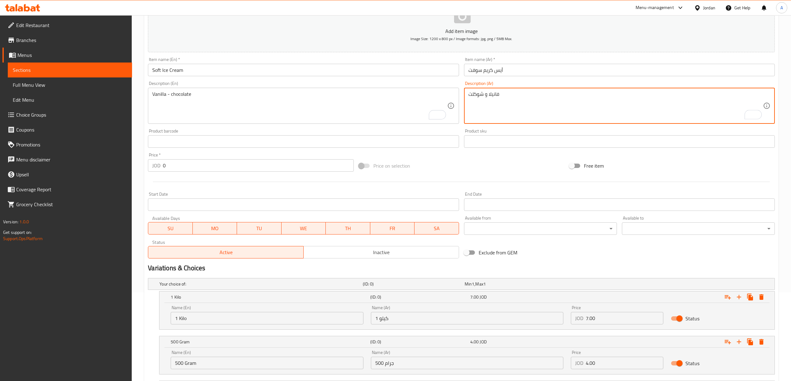
type textarea "فانيلا و شوكلت"
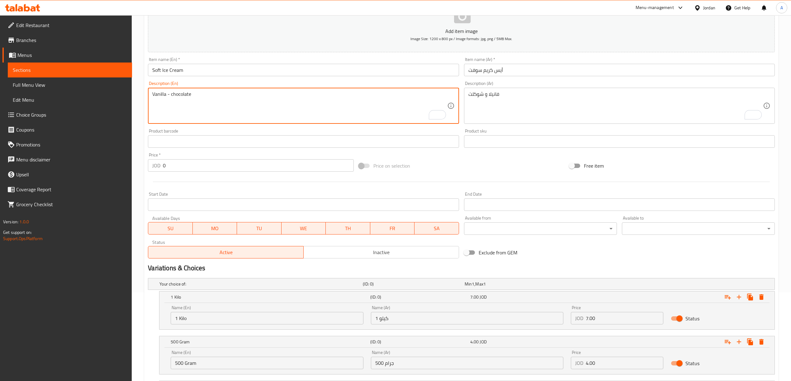
drag, startPoint x: 169, startPoint y: 96, endPoint x: 181, endPoint y: 100, distance: 12.1
type textarea "Vanilla or chocolate"
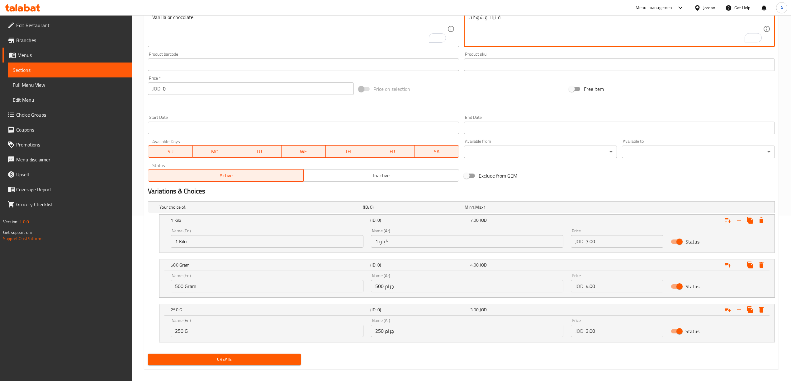
scroll to position [172, 0]
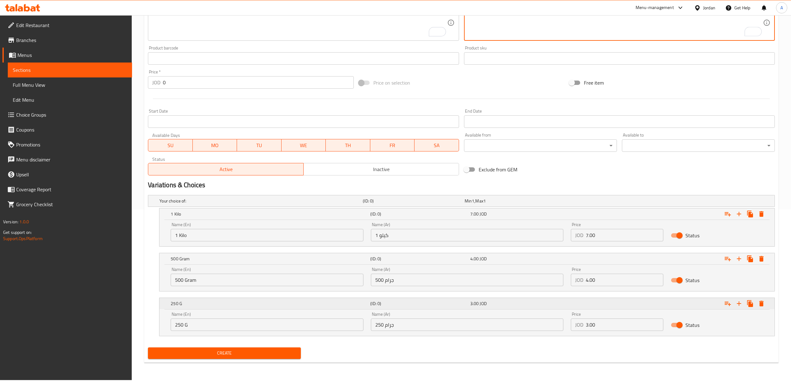
type textarea "فانيلا او شوكلت"
click at [738, 306] on icon "Expand" at bounding box center [738, 303] width 7 height 7
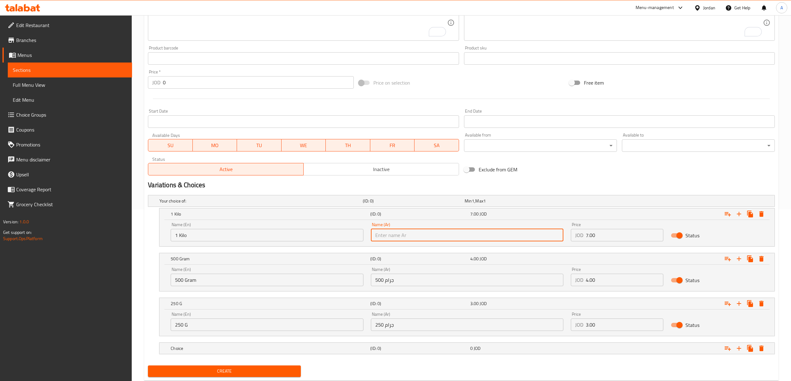
click at [501, 235] on input "text" at bounding box center [467, 235] width 192 height 12
paste input "فانيلا"
type input "فانيلا"
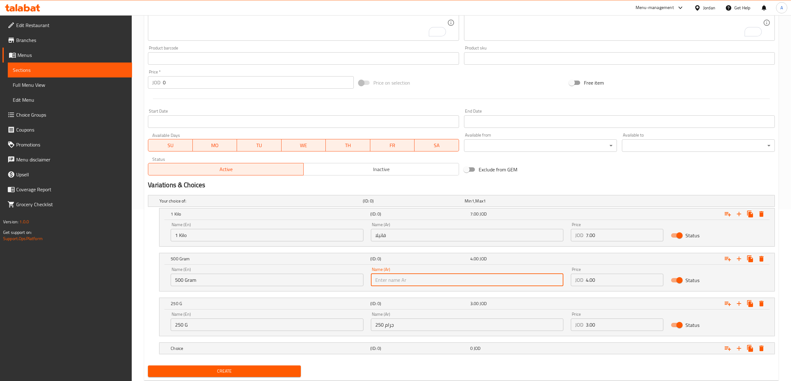
click at [423, 282] on input "text" at bounding box center [467, 280] width 192 height 12
paste input "فانيلا"
type input "فانيلا"
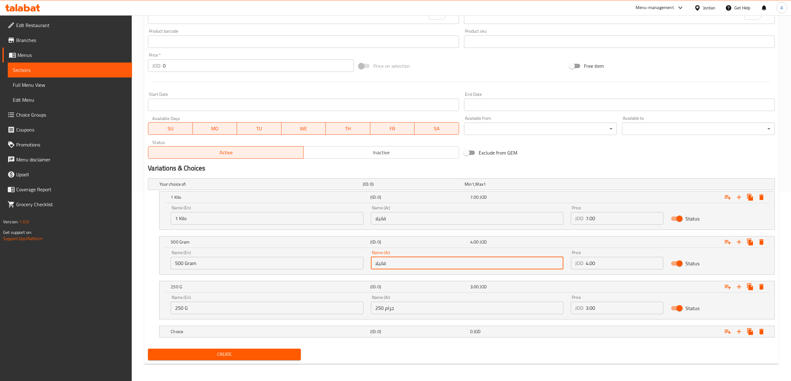
scroll to position [190, 0]
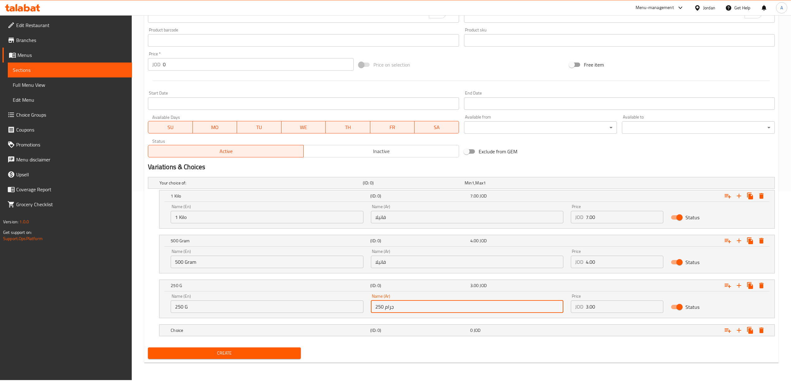
click at [454, 309] on input "250 جرام" at bounding box center [467, 307] width 192 height 12
paste input "شوكلت"
type input "شوكلت"
click at [437, 187] on div "(ID: 0)" at bounding box center [413, 183] width 102 height 9
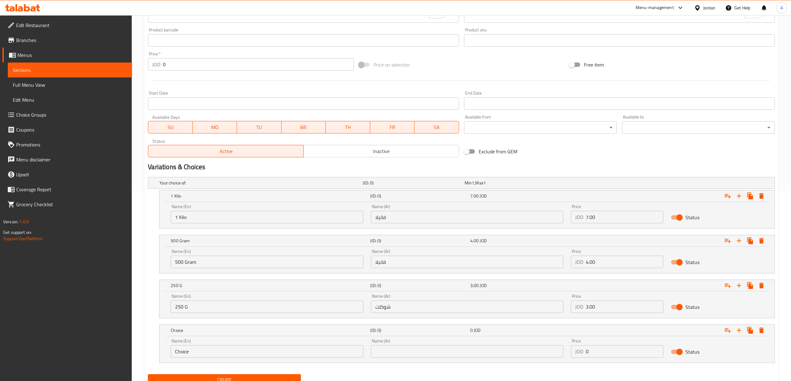
click at [430, 354] on input "text" at bounding box center [467, 352] width 192 height 12
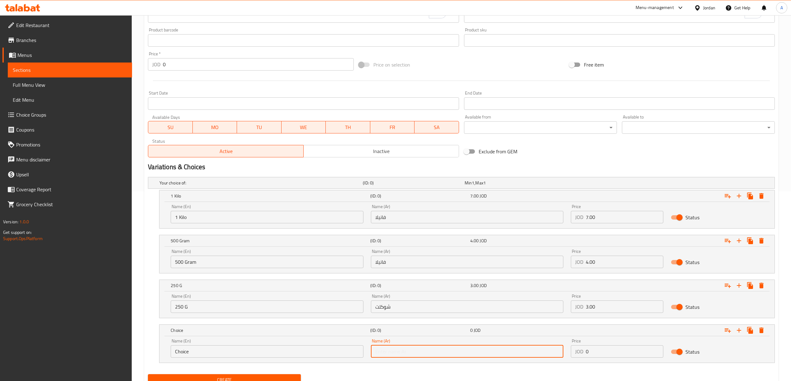
paste input "شوكلت"
type input "شوكلت"
click at [266, 215] on input "1 Kilo" at bounding box center [267, 217] width 192 height 12
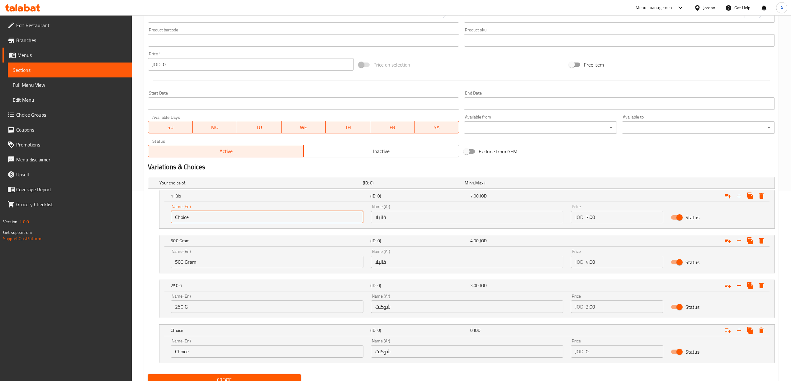
click at [266, 215] on input "Choice" at bounding box center [267, 217] width 192 height 12
paste input "Vanilla"
type input "Vanilla"
drag, startPoint x: 237, startPoint y: 258, endPoint x: 237, endPoint y: 262, distance: 4.4
click at [237, 262] on input "500 Gram" at bounding box center [267, 262] width 192 height 12
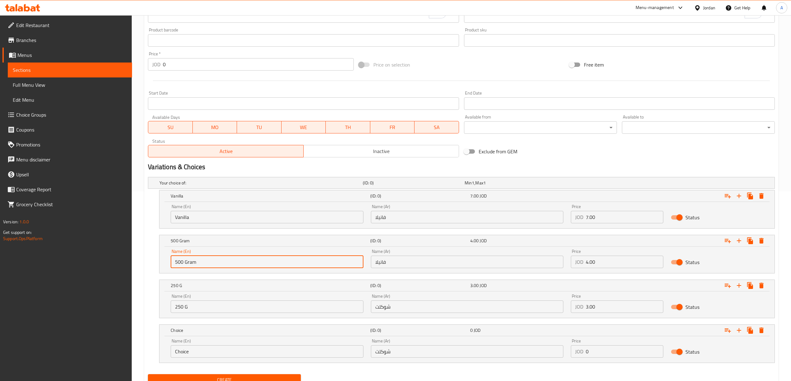
click at [237, 262] on input "500 Gram" at bounding box center [267, 262] width 192 height 12
paste input "Vanilla"
type input "Vanilla"
click at [204, 315] on div "Name (En) 250 G Name (En)" at bounding box center [267, 304] width 200 height 26
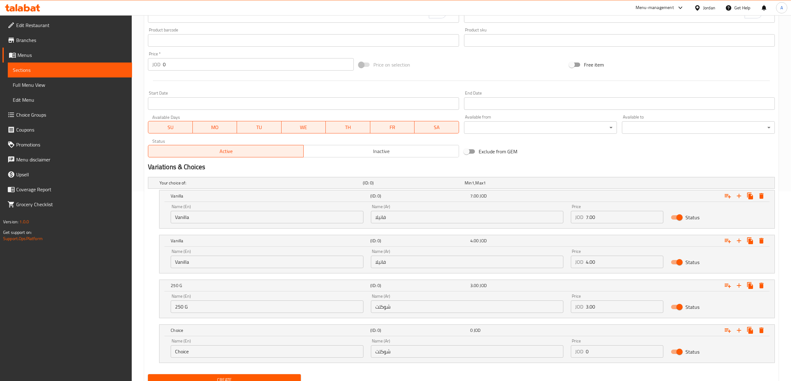
click at [207, 305] on input "250 G" at bounding box center [267, 307] width 192 height 12
paste input "colat"
type input "Chocolate"
click at [195, 352] on input "Choice" at bounding box center [267, 352] width 192 height 12
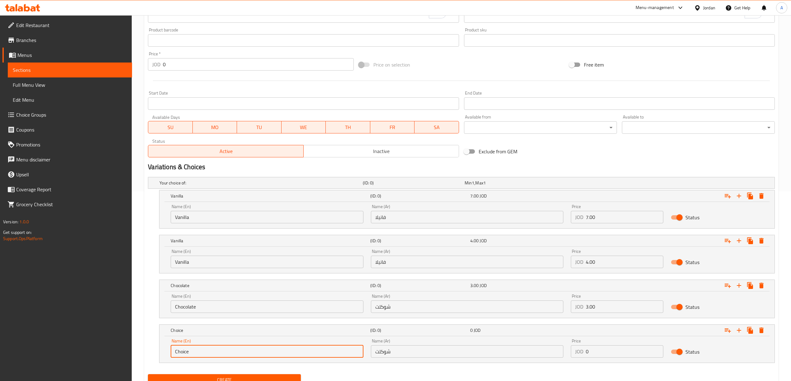
click at [195, 352] on input "Choice" at bounding box center [267, 352] width 192 height 12
paste input "colat"
type input "Chocolate"
click at [467, 223] on input "فانيلا" at bounding box center [467, 217] width 192 height 12
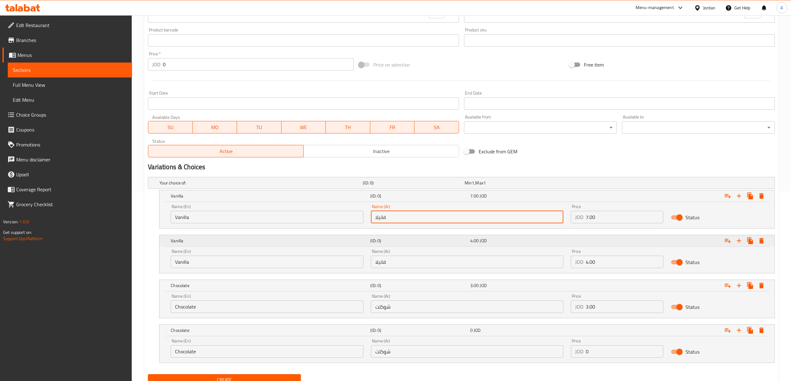
paste input "بسكوتة"
type input "[PERSON_NAME]"
click at [442, 317] on div "Name (Ar) شوكلت Name (Ar)" at bounding box center [467, 304] width 200 height 26
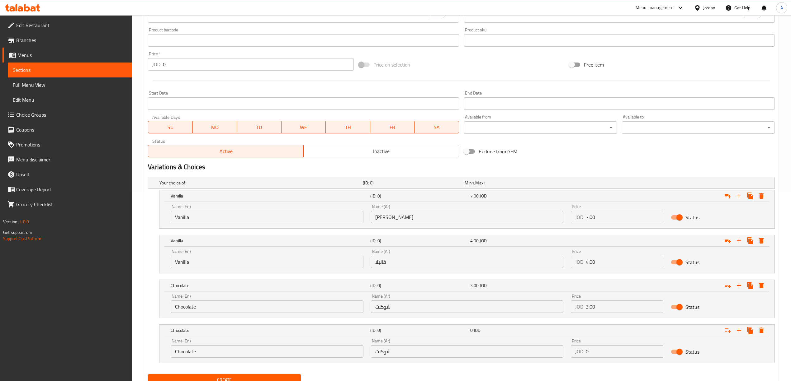
click at [442, 313] on input "شوكلت" at bounding box center [467, 307] width 192 height 12
paste input "بسكوتة"
type input "شوكلت بسكوتة"
click at [427, 264] on input "فانيلا" at bounding box center [467, 262] width 192 height 12
paste input "علبة"
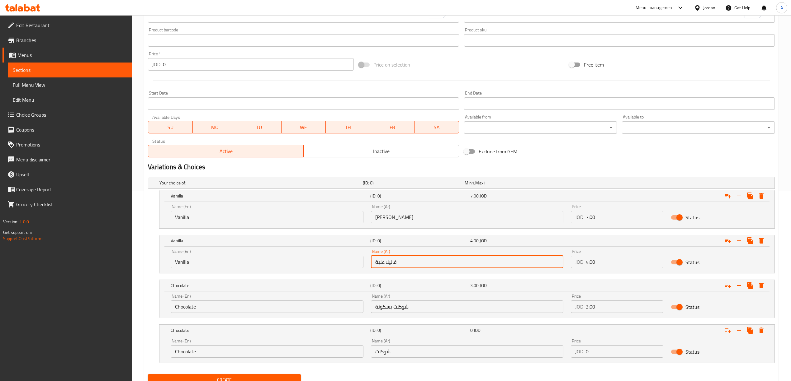
type input "فانيلا علبة"
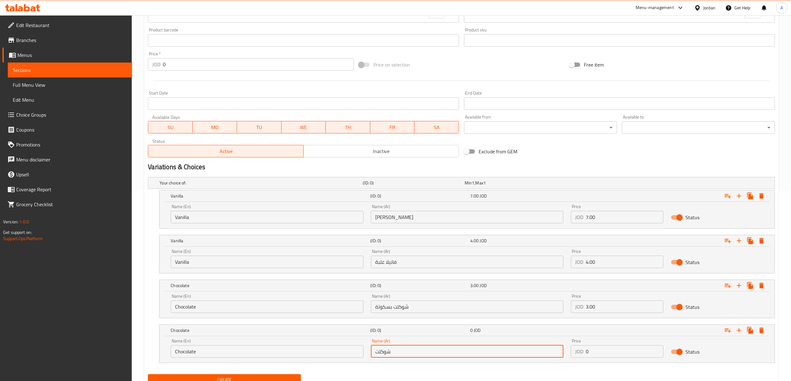
click at [415, 353] on input "شوكلت" at bounding box center [467, 352] width 192 height 12
paste input "علبة"
type input "شوكلت علبة"
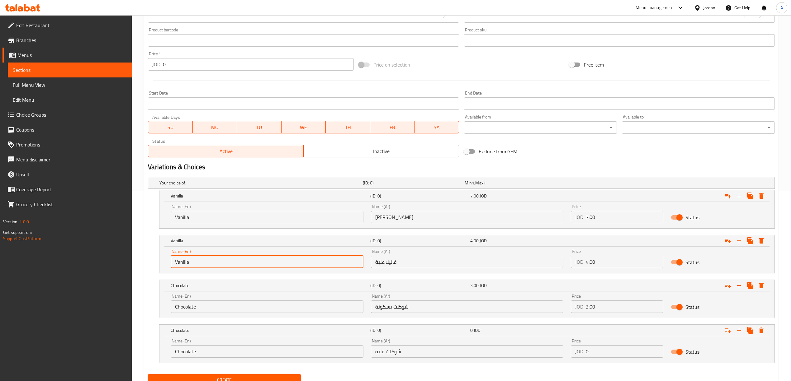
click at [235, 268] on input "Vanilla" at bounding box center [267, 262] width 192 height 12
paste input "cup"
type input "Vanilla cup"
click at [254, 347] on input "Chocolate" at bounding box center [267, 352] width 192 height 12
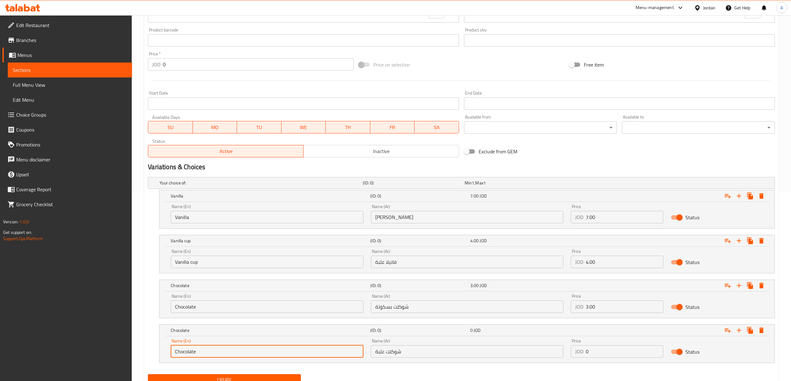
paste input "cup"
type input "Chocolate cup"
click at [280, 215] on input "Vanilla" at bounding box center [267, 217] width 192 height 12
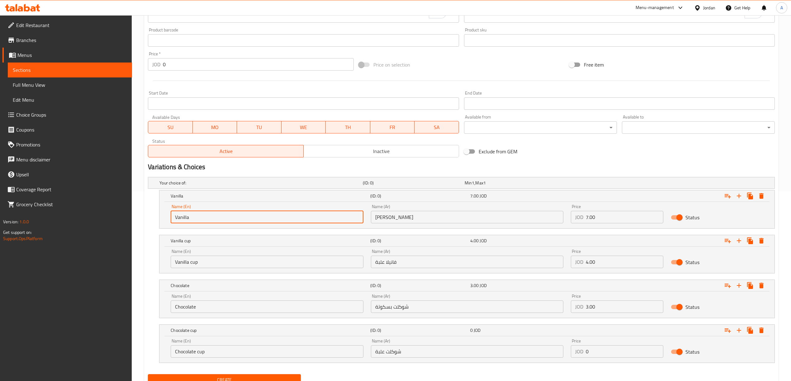
paste input "Biscuit"
type input "Vanilla Biscuit"
click at [230, 305] on input "Chocolate" at bounding box center [267, 307] width 192 height 12
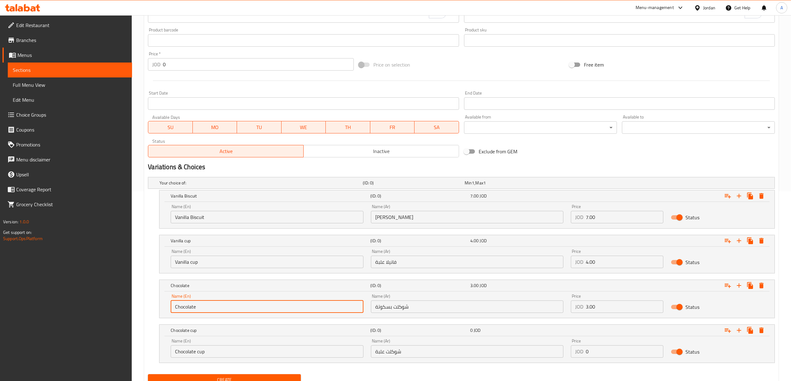
paste input "Biscuit"
type input "Chocolate Biscuit"
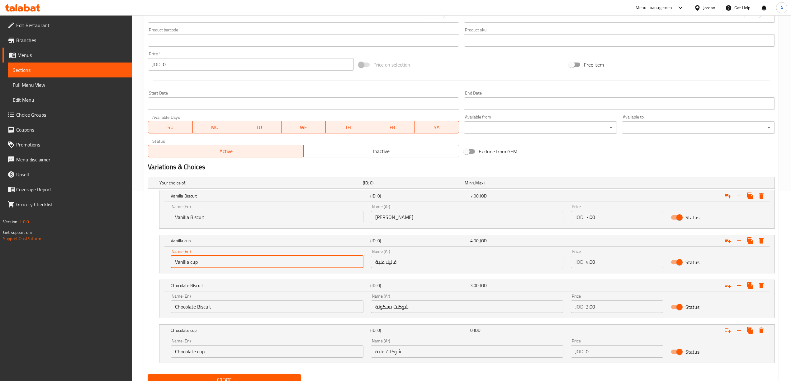
click at [194, 264] on input "Vanilla cup" at bounding box center [267, 262] width 192 height 12
click at [190, 268] on input "Vanilla cup" at bounding box center [267, 262] width 192 height 12
type input "Vanilla Cup"
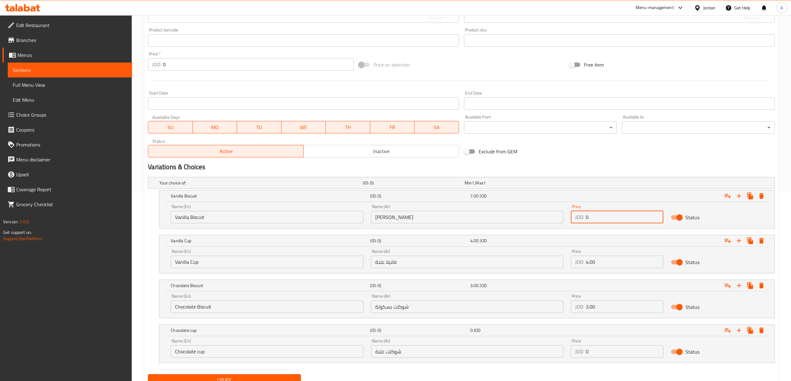
drag, startPoint x: 600, startPoint y: 212, endPoint x: 579, endPoint y: 216, distance: 21.3
click at [579, 216] on div "JOD 0 Price" at bounding box center [617, 217] width 92 height 12
paste input "1.25"
type input "1.25"
drag, startPoint x: 602, startPoint y: 310, endPoint x: 578, endPoint y: 314, distance: 24.0
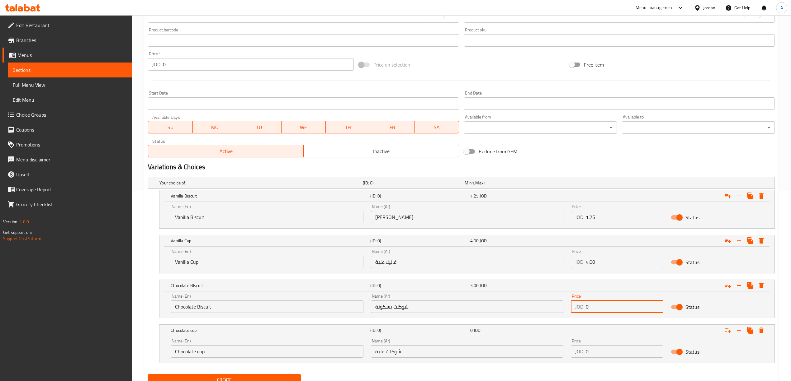
click at [578, 314] on div "Price JOD 0 Price" at bounding box center [617, 304] width 100 height 26
paste input "1.25"
type input "1.25"
drag, startPoint x: 612, startPoint y: 262, endPoint x: 583, endPoint y: 260, distance: 29.3
click at [583, 260] on div "JOD 0 Price" at bounding box center [617, 262] width 92 height 12
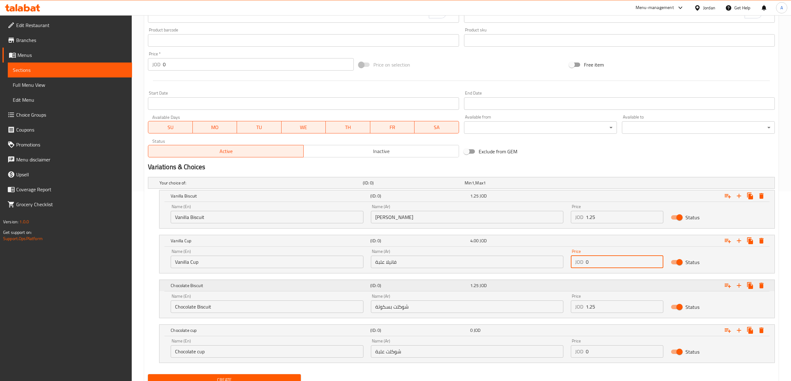
paste input "1.0"
type input "1.00"
drag, startPoint x: 597, startPoint y: 348, endPoint x: 572, endPoint y: 354, distance: 26.2
click at [572, 354] on div "JOD 0 Price" at bounding box center [617, 352] width 92 height 12
paste input "1.0"
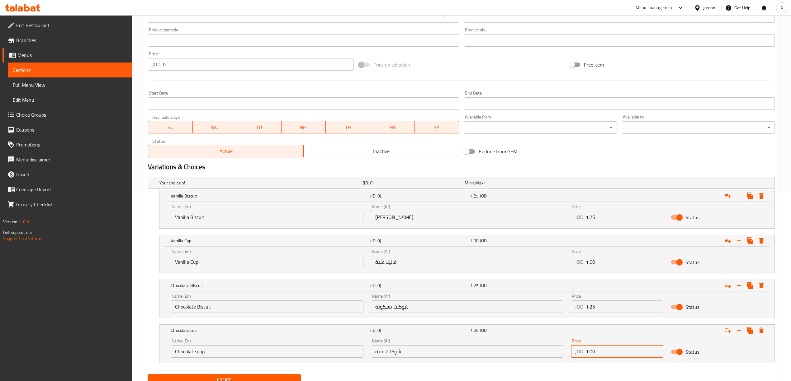
type input "1.00"
click at [148, 375] on button "Create" at bounding box center [224, 381] width 153 height 12
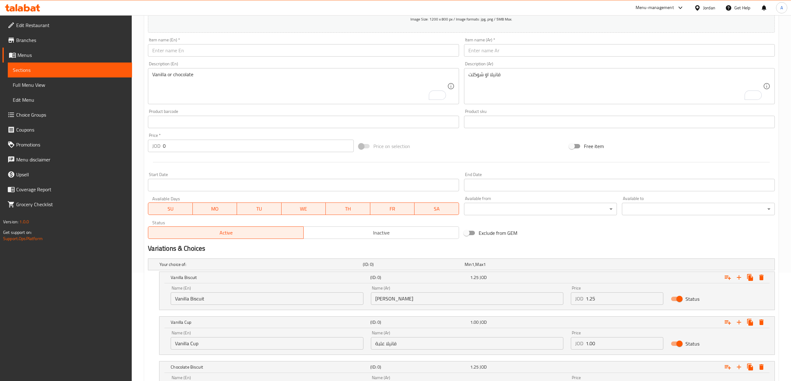
scroll to position [0, 0]
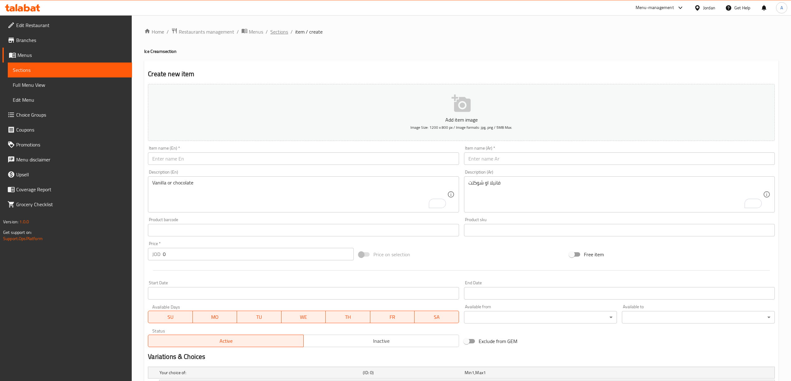
click at [282, 31] on span "Sections" at bounding box center [279, 31] width 18 height 7
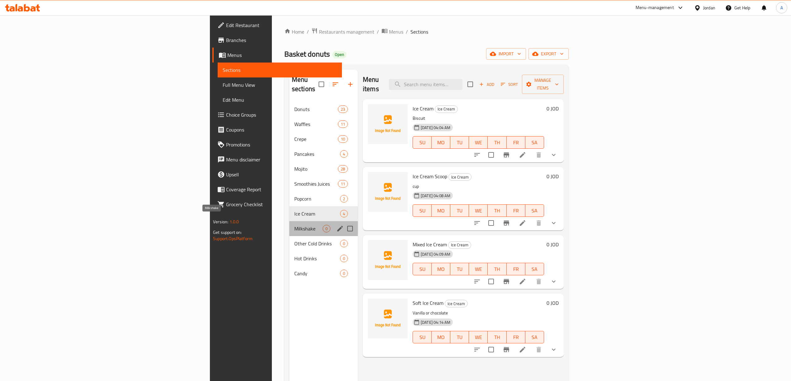
click at [294, 225] on span "Milkshake" at bounding box center [308, 228] width 28 height 7
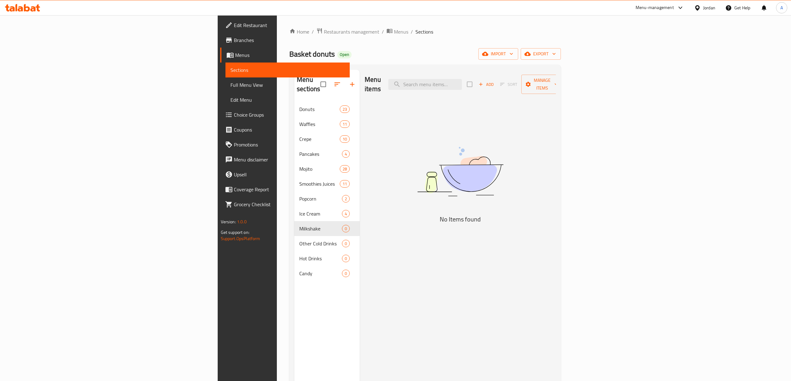
click at [556, 73] on div "Menu items Add Sort Manage items" at bounding box center [460, 85] width 191 height 30
click at [563, 75] on div "Add Sort Manage items" at bounding box center [515, 84] width 96 height 19
click at [494, 82] on span "Add" at bounding box center [486, 84] width 17 height 7
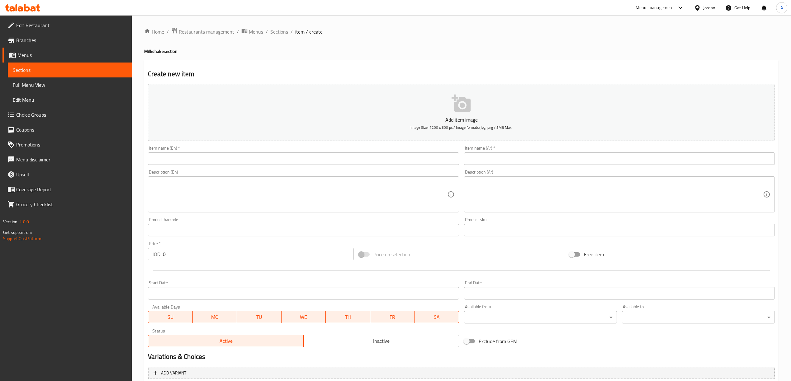
click at [536, 162] on input "text" at bounding box center [619, 159] width 311 height 12
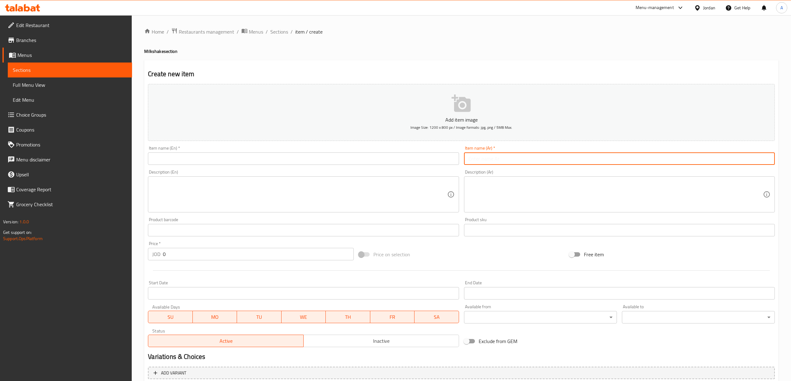
paste input "ميلك شيك"
type input "ميلك شيك"
click at [334, 160] on input "text" at bounding box center [303, 159] width 311 height 12
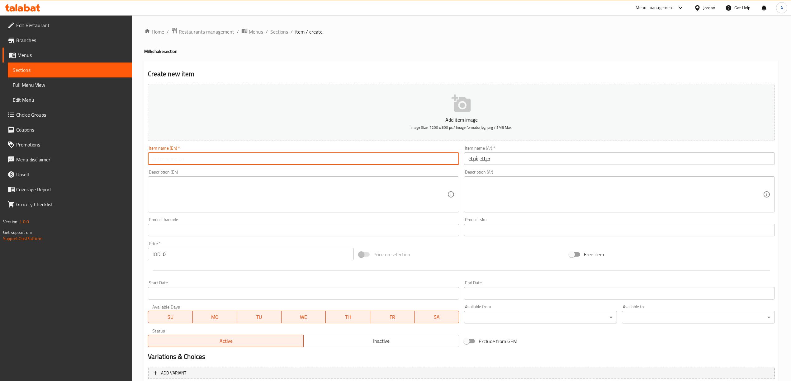
paste input "Milkshake"
type input "Milkshake"
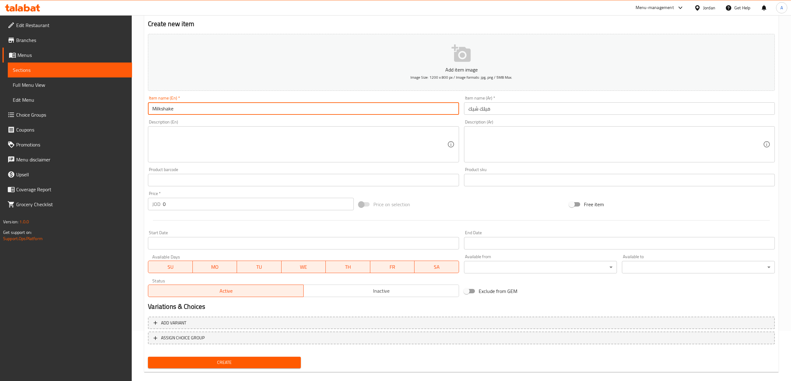
scroll to position [58, 0]
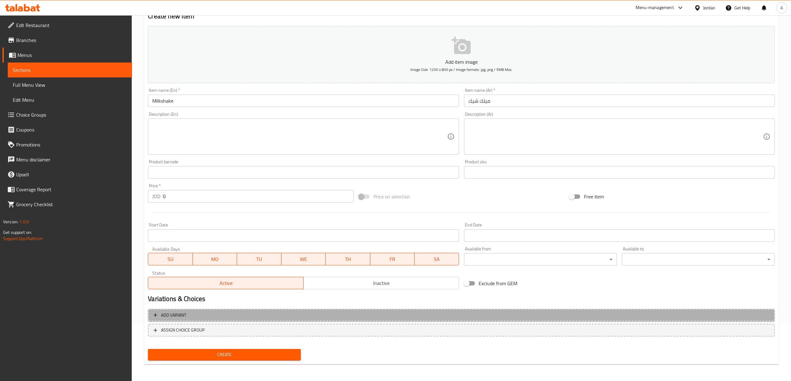
click at [431, 318] on span "Add variant" at bounding box center [462, 316] width 616 height 8
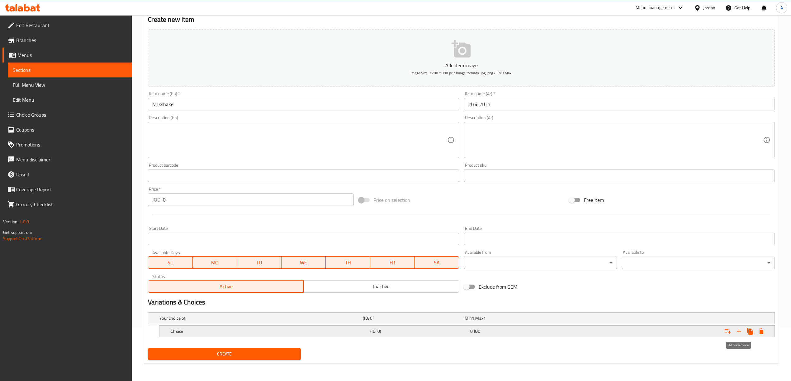
click at [740, 330] on icon "Expand" at bounding box center [738, 331] width 7 height 7
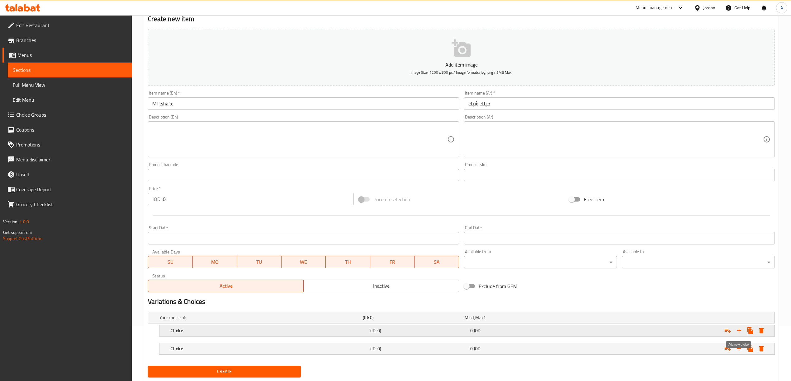
click at [740, 330] on icon "Expand" at bounding box center [738, 330] width 7 height 7
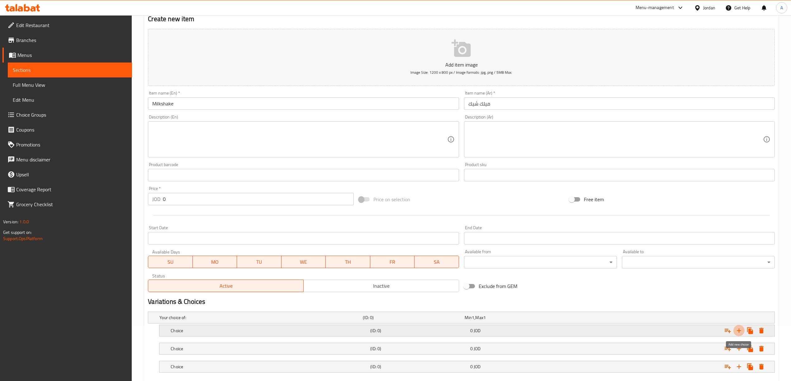
click at [740, 330] on icon "Expand" at bounding box center [738, 330] width 7 height 7
click at [739, 330] on icon "Expand" at bounding box center [739, 331] width 4 height 4
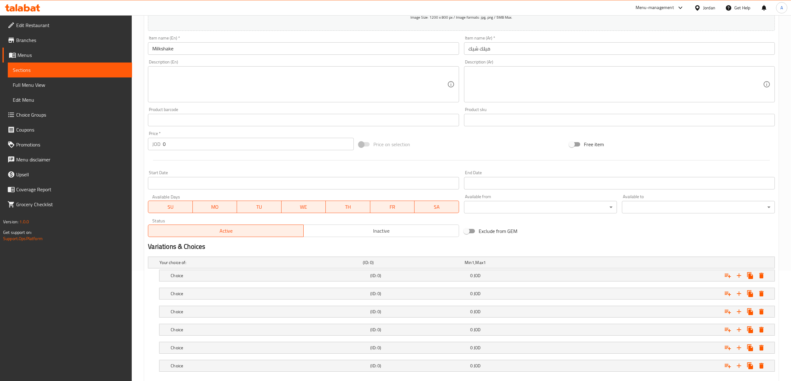
scroll to position [146, 0]
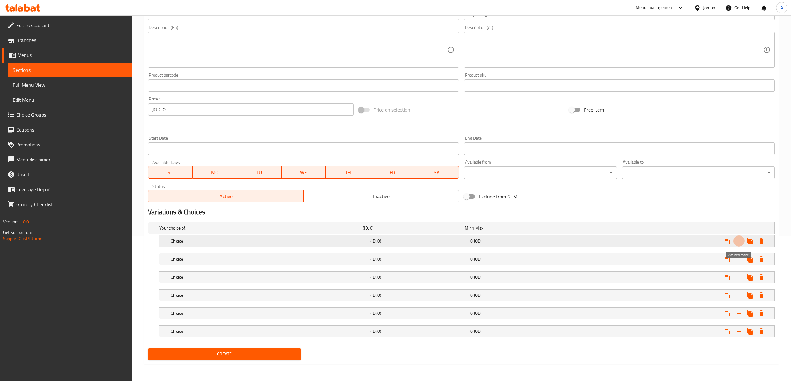
click at [735, 236] on button "Expand" at bounding box center [738, 241] width 11 height 11
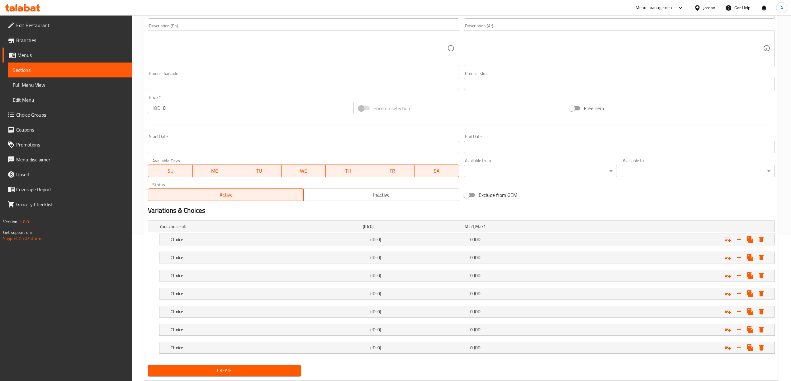
click at [489, 359] on nav at bounding box center [461, 357] width 627 height 5
click at [490, 230] on div "0 JOD" at bounding box center [514, 227] width 99 height 6
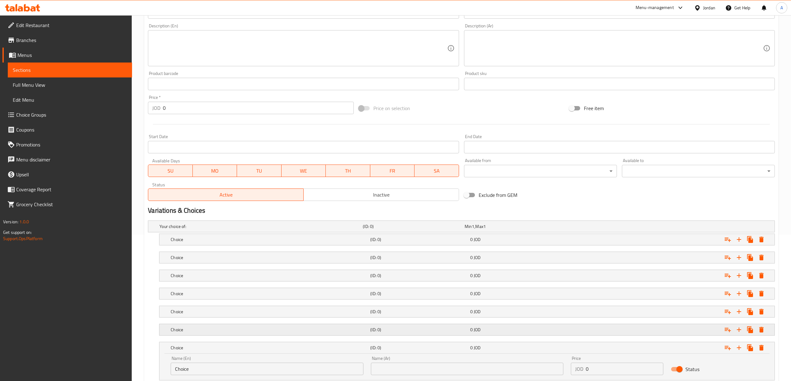
click at [485, 234] on div "Choice (ID: 0) 0 JOD" at bounding box center [463, 227] width 610 height 14
click at [482, 234] on div "Choice (ID: 0) 0 JOD" at bounding box center [463, 227] width 610 height 14
click at [474, 231] on span "JOD" at bounding box center [473, 227] width 2 height 8
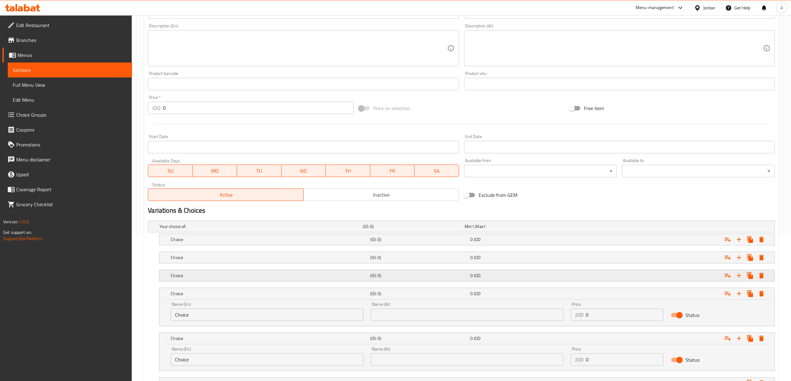
click at [472, 230] on div "0 JOD" at bounding box center [514, 227] width 99 height 6
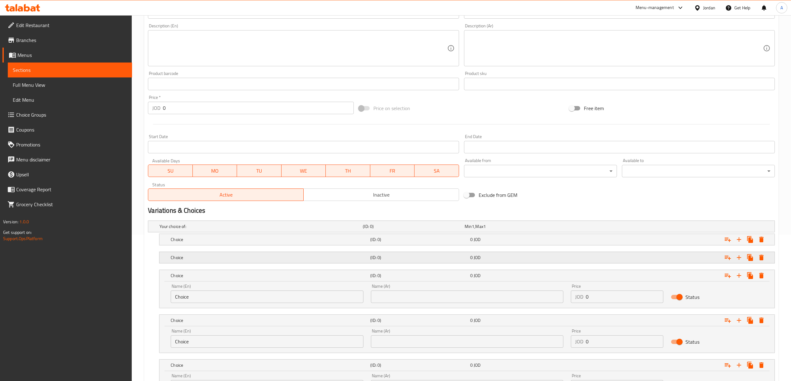
click at [473, 230] on div "0 JOD" at bounding box center [514, 227] width 99 height 6
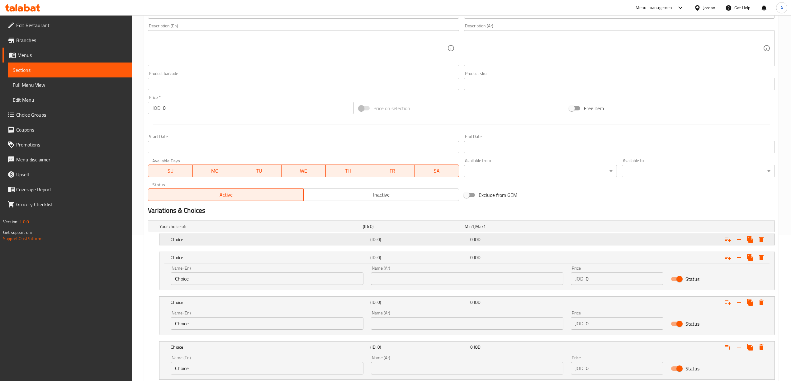
click at [471, 231] on span "0" at bounding box center [468, 227] width 7 height 8
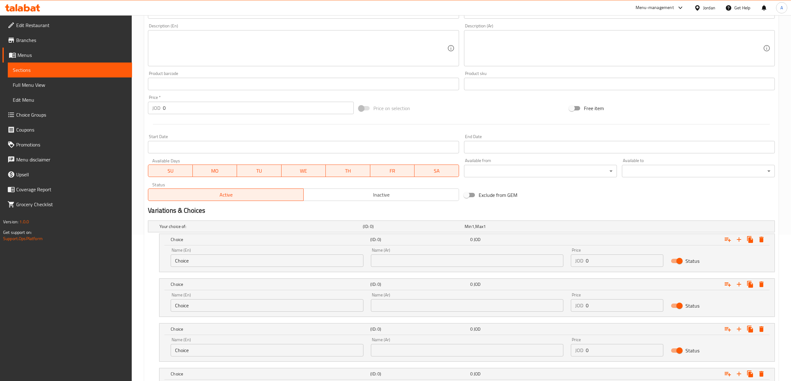
click at [488, 249] on div "Name (Ar) Name (Ar)" at bounding box center [467, 257] width 192 height 19
click at [488, 255] on input "text" at bounding box center [467, 261] width 192 height 12
paste input "تشيز كيك"
type input "تشيز كيك"
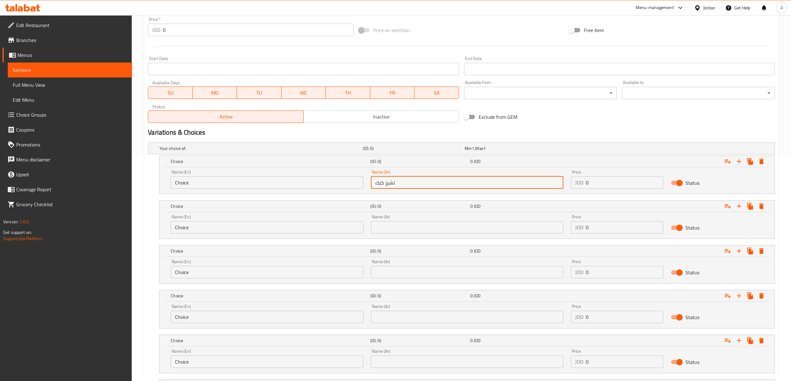
scroll to position [229, 0]
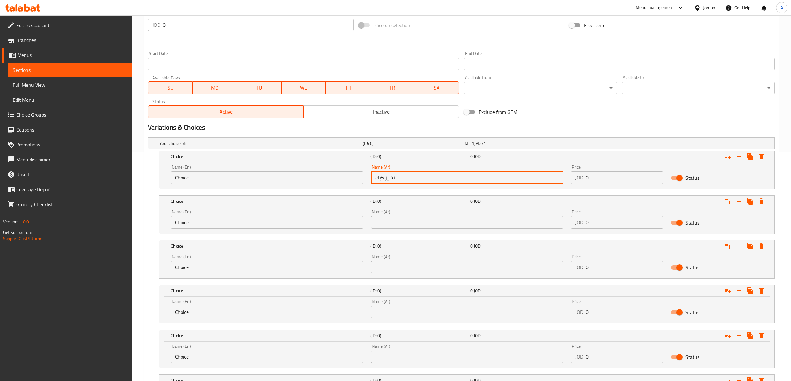
click at [375, 212] on div "Name (Ar) Name (Ar)" at bounding box center [467, 219] width 192 height 19
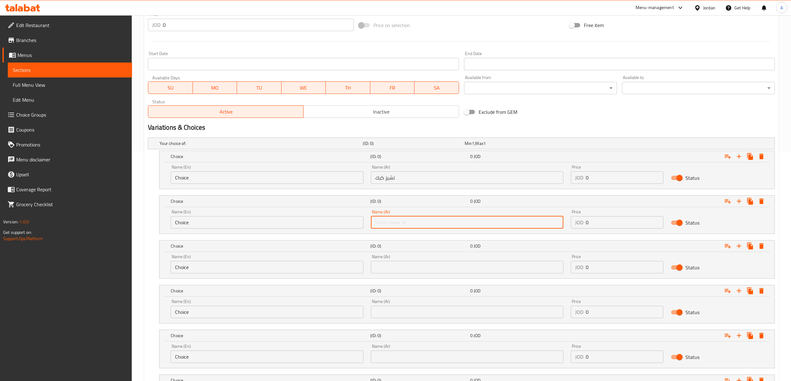
drag, startPoint x: 384, startPoint y: 219, endPoint x: 390, endPoint y: 222, distance: 6.4
click at [390, 222] on input "text" at bounding box center [467, 222] width 192 height 12
paste input "كروكان"
type input "كروكان"
click at [399, 258] on div "Name (Ar) Name (Ar)" at bounding box center [467, 264] width 192 height 19
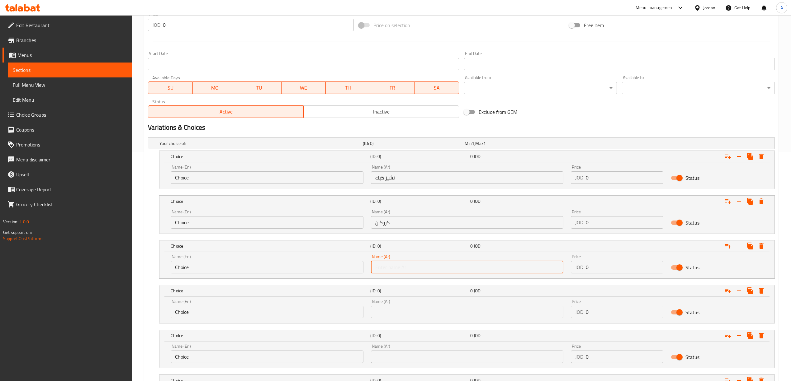
click at [403, 268] on input "text" at bounding box center [467, 267] width 192 height 12
paste input "نوتيلا"
type input "نوتيلا"
click at [393, 324] on div "Name (En) Choice Name (En) Name (Ar) Name (Ar) Price JOD 0 Price Status" at bounding box center [466, 310] width 615 height 26
click at [392, 311] on input "text" at bounding box center [467, 312] width 192 height 12
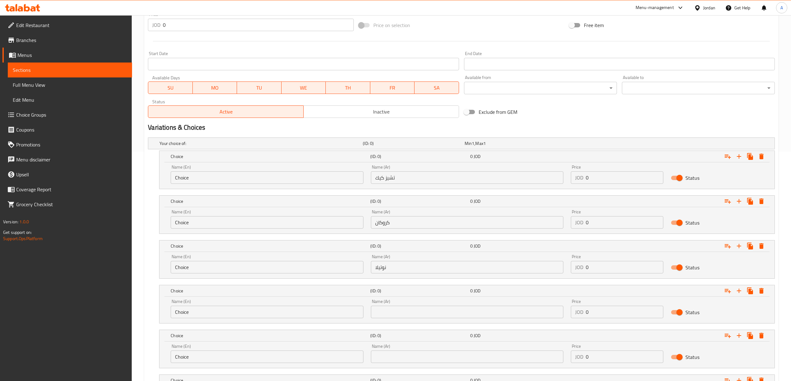
paste input "عربية"
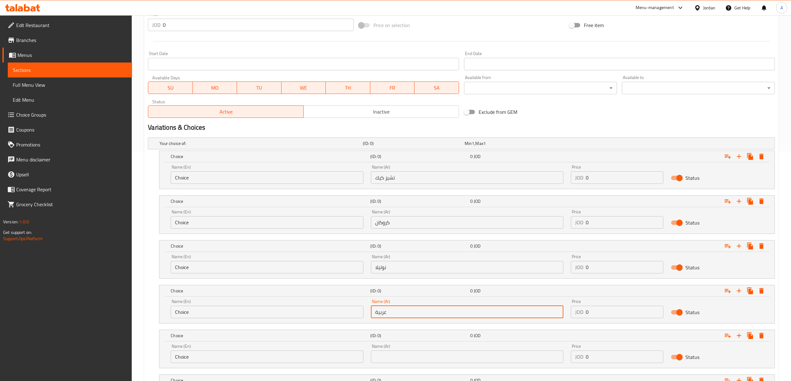
type input "عربية"
click at [404, 355] on input "text" at bounding box center [467, 357] width 192 height 12
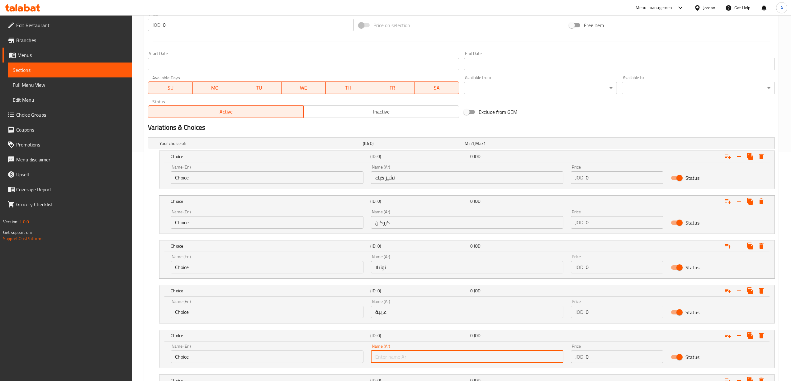
paste input "لوتس"
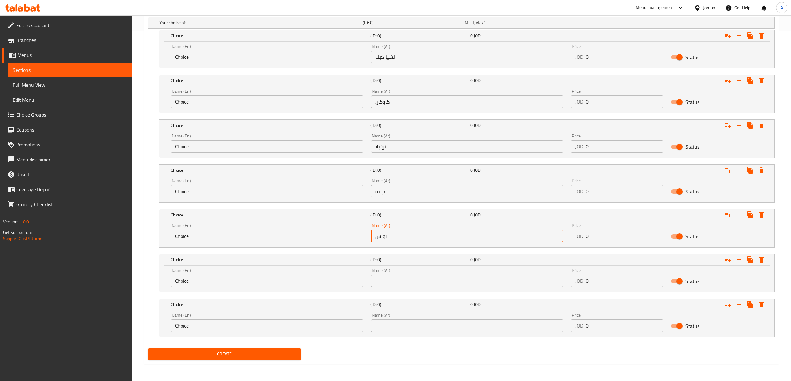
scroll to position [352, 0]
type input "لوتس"
click at [401, 278] on input "text" at bounding box center [467, 281] width 192 height 12
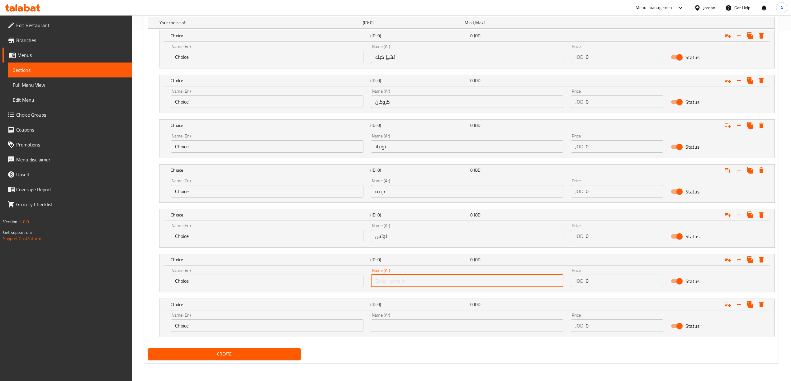
paste input "بلوبيري"
type input "بلوبيري"
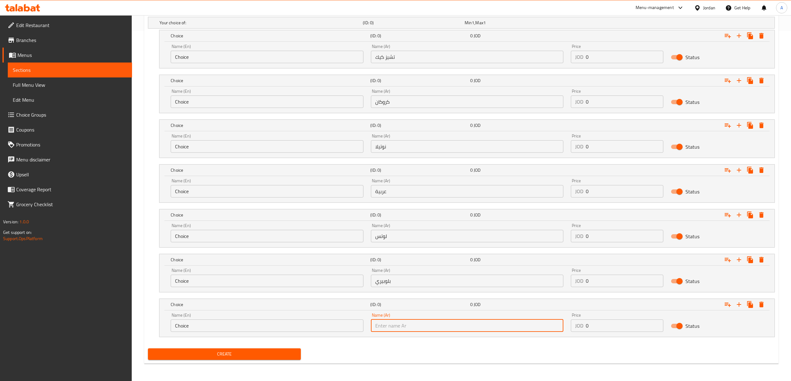
click at [395, 327] on input "text" at bounding box center [467, 326] width 192 height 12
paste input "فانيلا"
type input "فانيلا"
click at [255, 58] on input "Choice" at bounding box center [267, 57] width 192 height 12
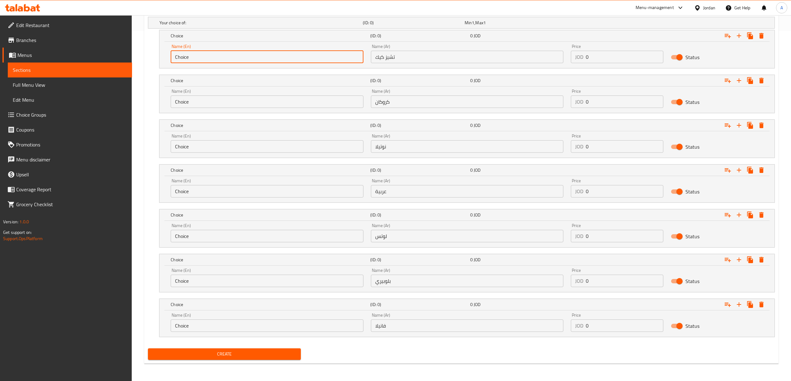
click at [255, 58] on input "Choice" at bounding box center [267, 57] width 192 height 12
paste input "eesecak"
type input "Cheesecake"
click at [211, 107] on div "Name (En) Choice Name (En)" at bounding box center [267, 98] width 200 height 26
click at [211, 103] on input "Choice" at bounding box center [267, 102] width 192 height 12
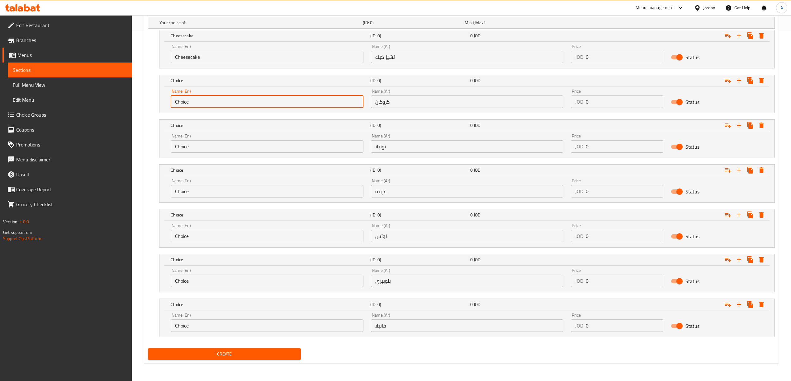
click at [211, 103] on input "Choice" at bounding box center [267, 102] width 192 height 12
paste input "roquant"
type input "Croquant"
click at [252, 145] on input "Choice" at bounding box center [267, 146] width 192 height 12
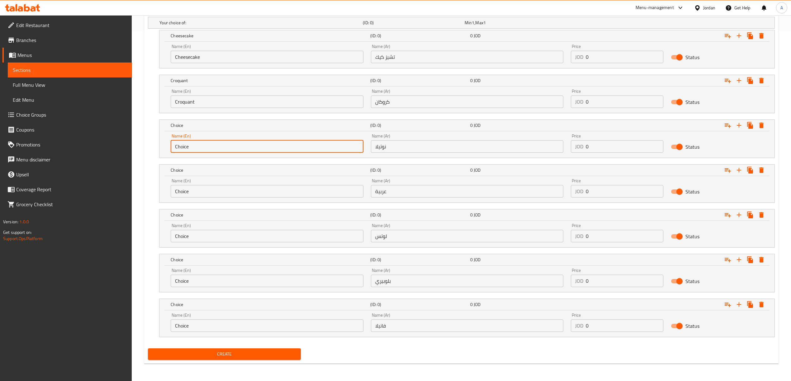
click at [252, 145] on input "Choice" at bounding box center [267, 146] width 192 height 12
paste input "Nutella"
type input "Nutella"
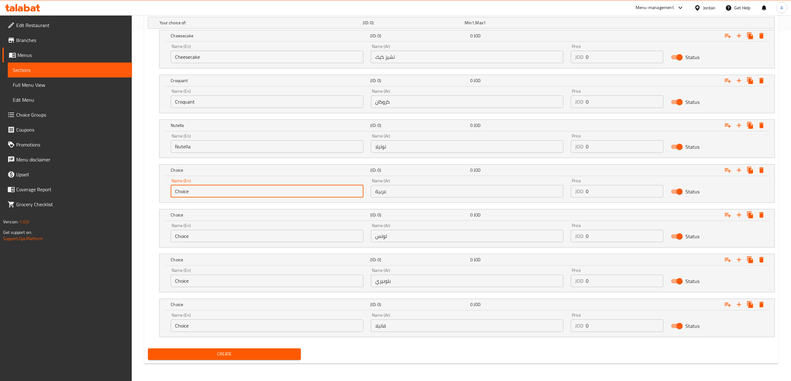
click at [224, 196] on input "Choice" at bounding box center [267, 191] width 192 height 12
paste input "Arabic"
type input "Arabic"
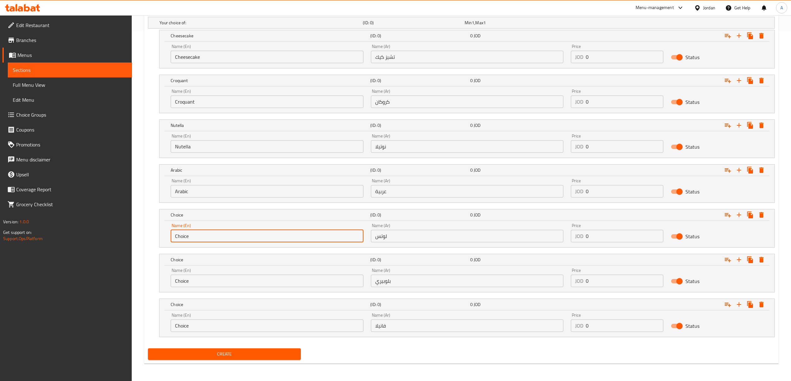
click at [196, 233] on input "Choice" at bounding box center [267, 236] width 192 height 12
paste input "Lotus"
type input "Lotus"
click at [210, 280] on input "Choice" at bounding box center [267, 281] width 192 height 12
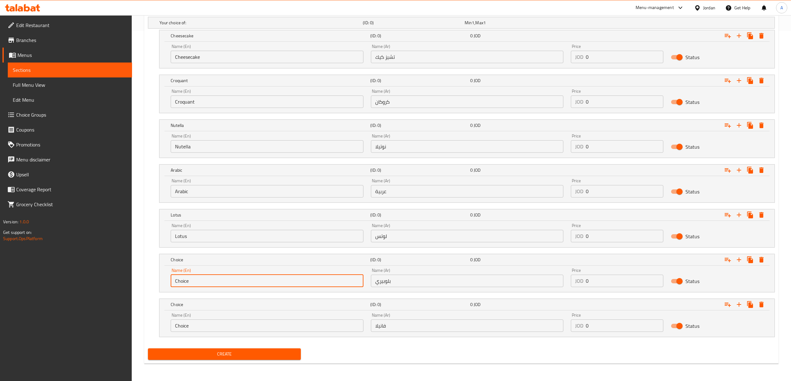
click at [210, 280] on input "Choice" at bounding box center [267, 281] width 192 height 12
paste input "Blueberry"
type input "Blueberry"
click at [200, 333] on div "Name (En) Choice Name (En)" at bounding box center [267, 323] width 200 height 26
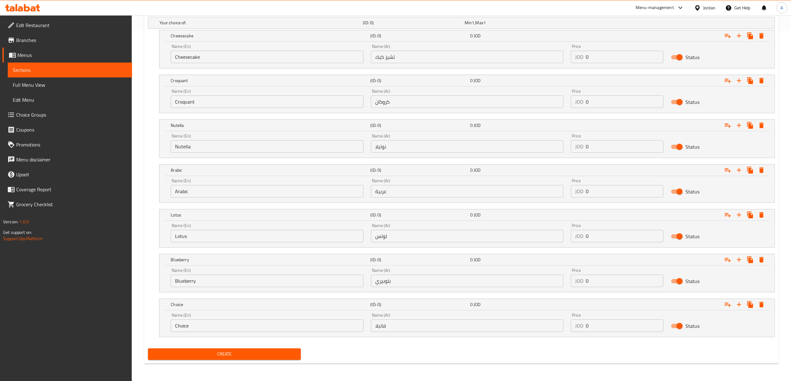
click at [200, 331] on input "Choice" at bounding box center [267, 326] width 192 height 12
paste input "Vanilla"
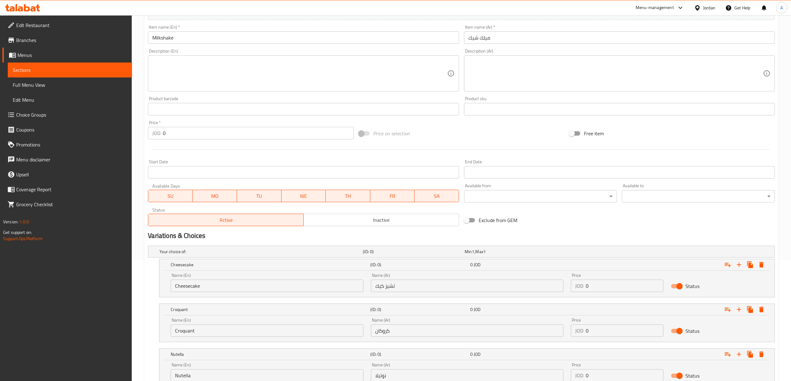
scroll to position [103, 0]
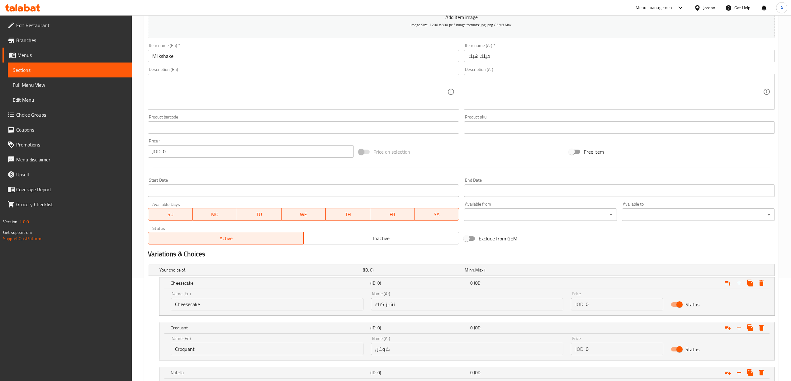
type input "Vanilla"
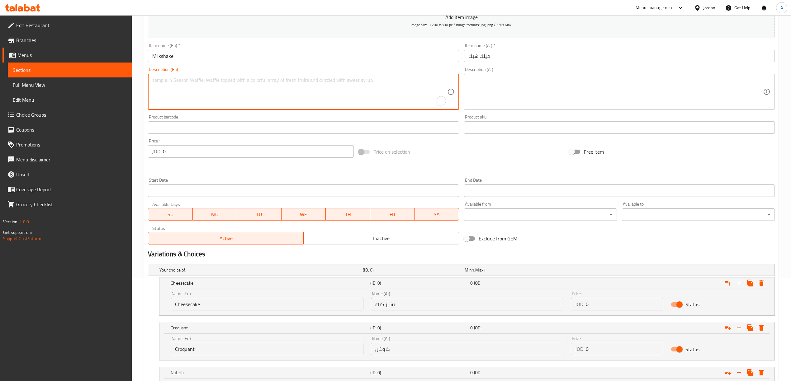
paste textarea "Cup 300m"
type textarea "Cup 300m"
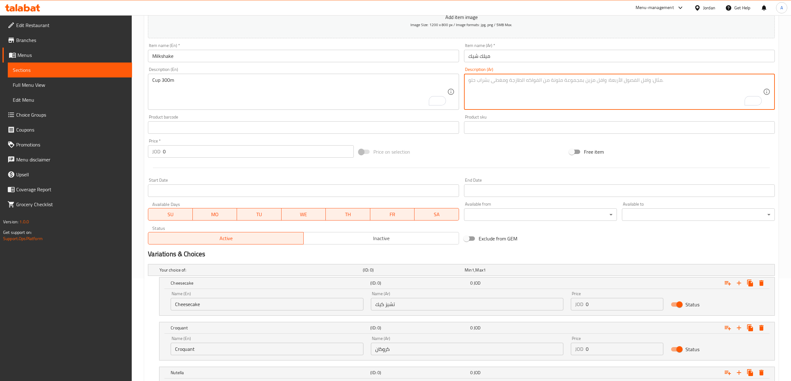
paste textarea "كأس 300 متر"
drag, startPoint x: 471, startPoint y: 85, endPoint x: 465, endPoint y: 86, distance: 6.6
click at [465, 86] on div "كأس 300 متر Description (Ar)" at bounding box center [619, 92] width 311 height 36
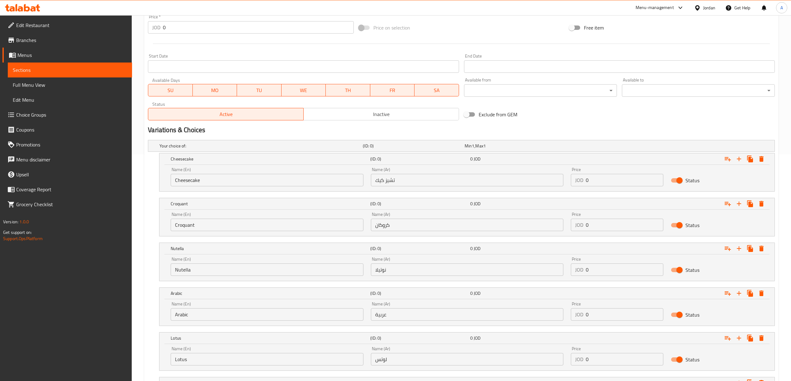
scroll to position [227, 0]
type textarea "كأس 300 م"
drag, startPoint x: 592, startPoint y: 175, endPoint x: 587, endPoint y: 176, distance: 5.5
click at [587, 176] on input "0" at bounding box center [625, 180] width 78 height 12
type input "2"
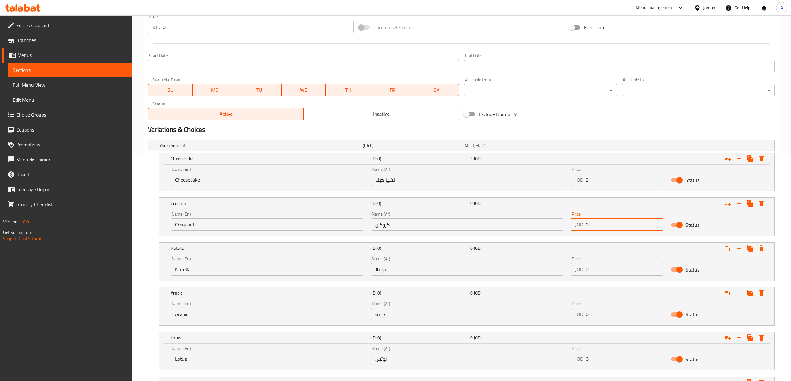
click at [621, 225] on input "0" at bounding box center [625, 225] width 78 height 12
click at [620, 227] on input "0" at bounding box center [625, 225] width 78 height 12
paste input "2"
drag, startPoint x: 610, startPoint y: 228, endPoint x: 575, endPoint y: 231, distance: 35.0
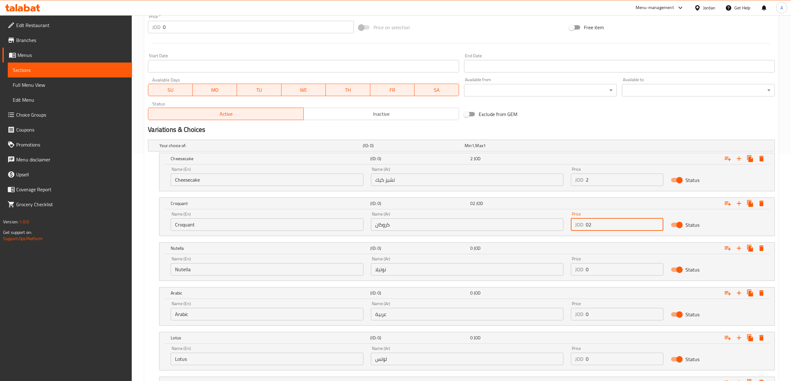
click at [575, 231] on div "JOD 02 Price" at bounding box center [617, 225] width 92 height 12
paste input "number"
type input "2"
drag, startPoint x: 611, startPoint y: 267, endPoint x: 585, endPoint y: 270, distance: 26.0
click at [585, 270] on div "JOD 0 Price" at bounding box center [617, 269] width 92 height 12
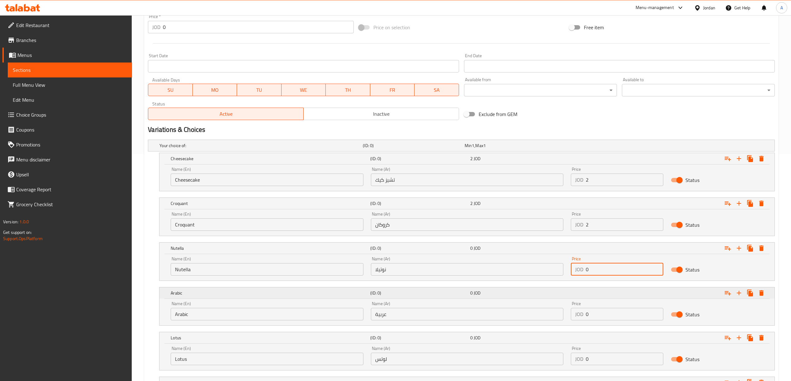
paste input "2"
type input "2"
drag, startPoint x: 605, startPoint y: 317, endPoint x: 581, endPoint y: 319, distance: 23.8
click at [581, 319] on div "JOD 0 Price" at bounding box center [617, 314] width 92 height 12
paste input "2"
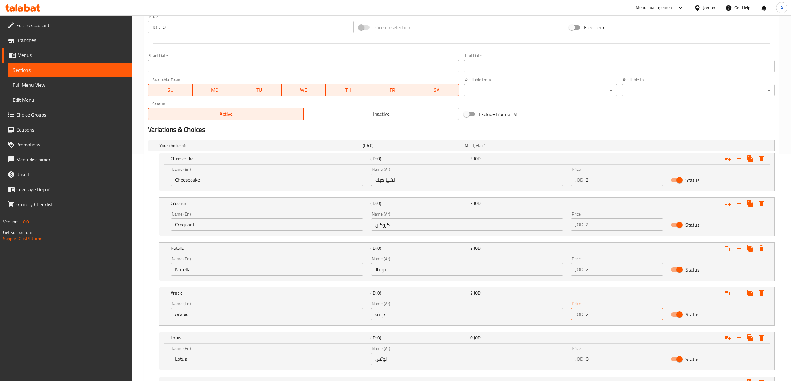
type input "2"
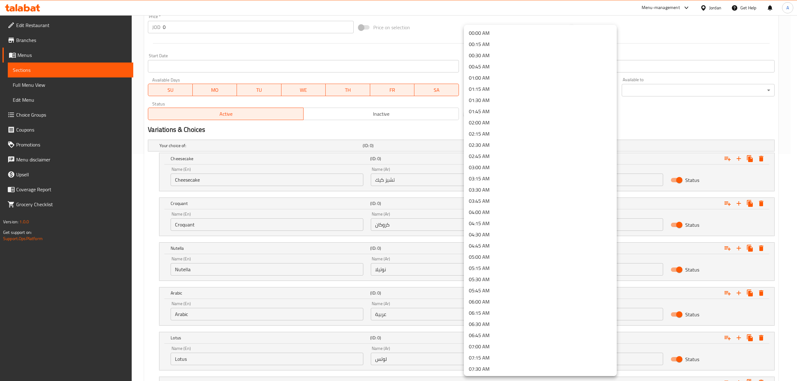
click at [647, 111] on div at bounding box center [398, 190] width 797 height 381
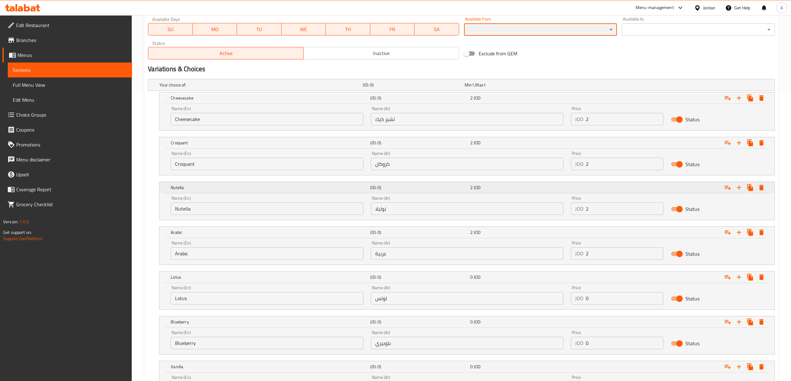
scroll to position [352, 0]
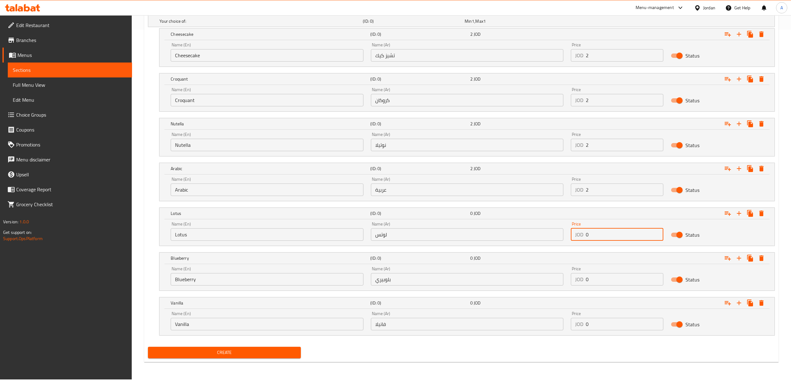
drag, startPoint x: 592, startPoint y: 240, endPoint x: 572, endPoint y: 245, distance: 20.5
click at [572, 245] on div "Price JOD 0 Price" at bounding box center [617, 231] width 100 height 26
paste input "2"
type input "2"
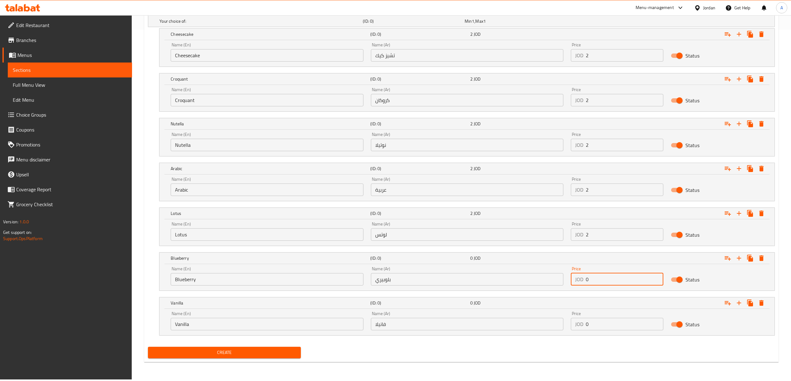
drag, startPoint x: 598, startPoint y: 278, endPoint x: 577, endPoint y: 281, distance: 21.1
click at [577, 281] on div "JOD 0 Price" at bounding box center [617, 279] width 92 height 12
paste input "2"
type input "2"
drag, startPoint x: 607, startPoint y: 326, endPoint x: 585, endPoint y: 330, distance: 22.2
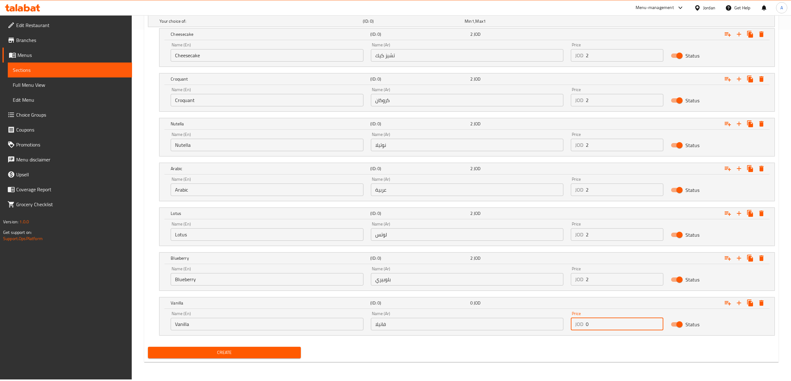
click at [586, 330] on input "0" at bounding box center [625, 324] width 78 height 12
paste input "2"
type input "2"
click at [148, 347] on button "Create" at bounding box center [224, 353] width 153 height 12
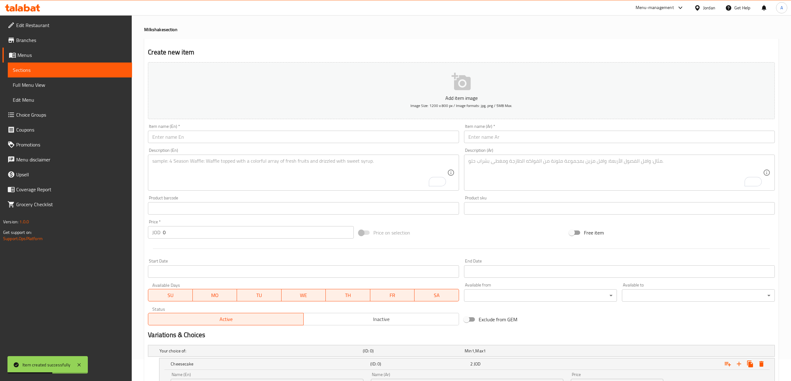
scroll to position [0, 0]
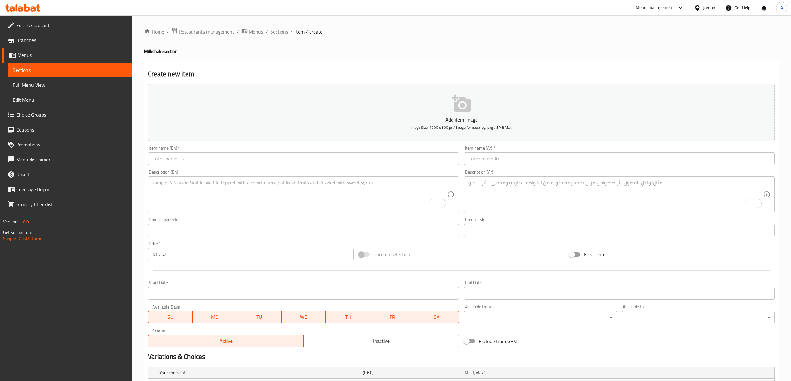
click at [286, 34] on span "Sections" at bounding box center [279, 31] width 18 height 7
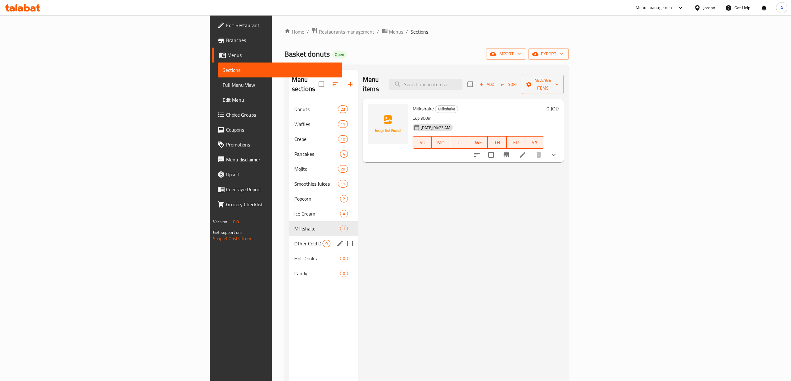
click at [289, 241] on div "Other Cold Drinks 0" at bounding box center [323, 243] width 69 height 15
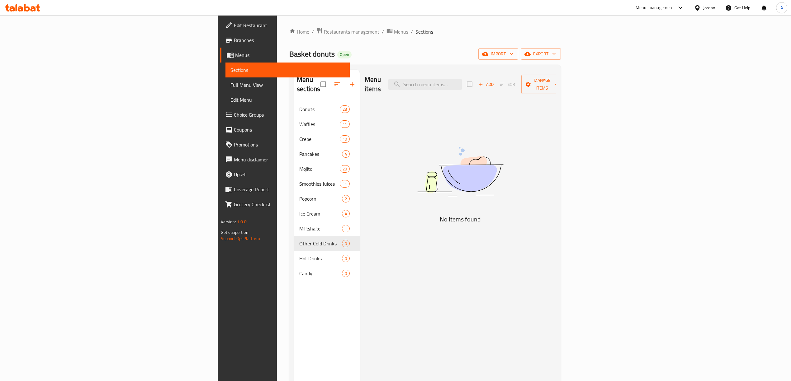
click at [494, 83] on span "Add" at bounding box center [486, 84] width 17 height 7
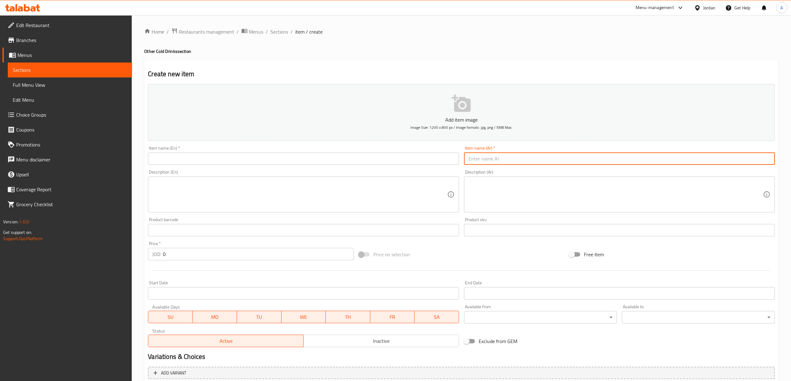
click at [475, 163] on input "text" at bounding box center [619, 159] width 311 height 12
paste input "مياه نستلة"
type input "مياه نستلة"
click at [292, 167] on div "Item name (En)   * Item name (En) *" at bounding box center [303, 156] width 316 height 24
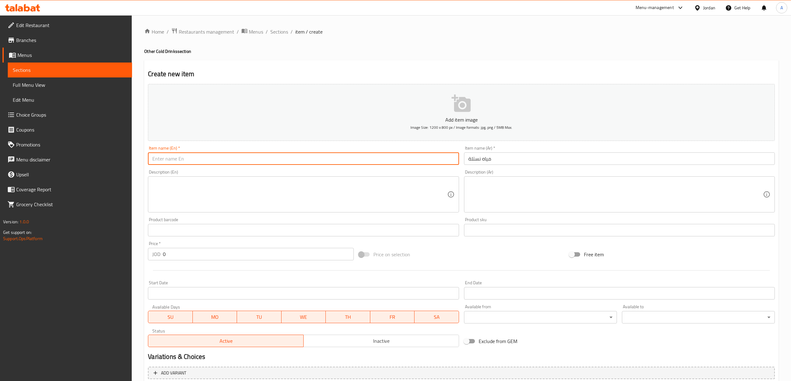
click at [296, 157] on input "text" at bounding box center [303, 159] width 311 height 12
paste input "Nestle Water"
type input "Nestle Water"
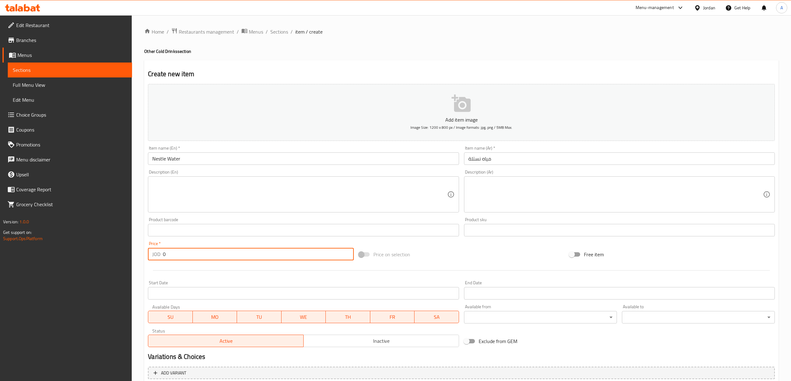
drag, startPoint x: 181, startPoint y: 258, endPoint x: 151, endPoint y: 257, distance: 30.6
click at [151, 257] on div "JOD 0 Price *" at bounding box center [251, 254] width 206 height 12
paste input ".50"
type input "0.50"
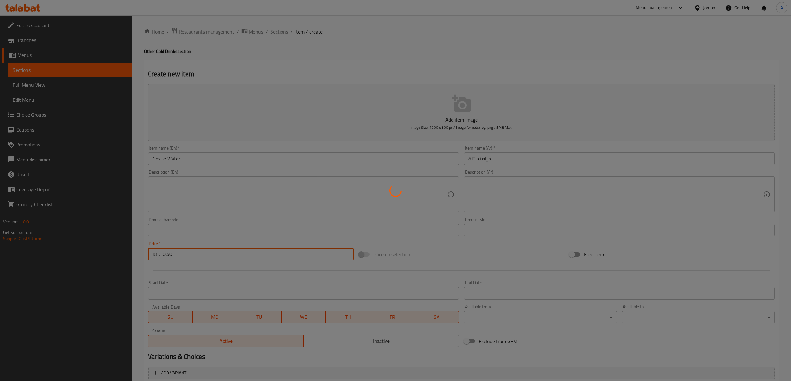
type input "0"
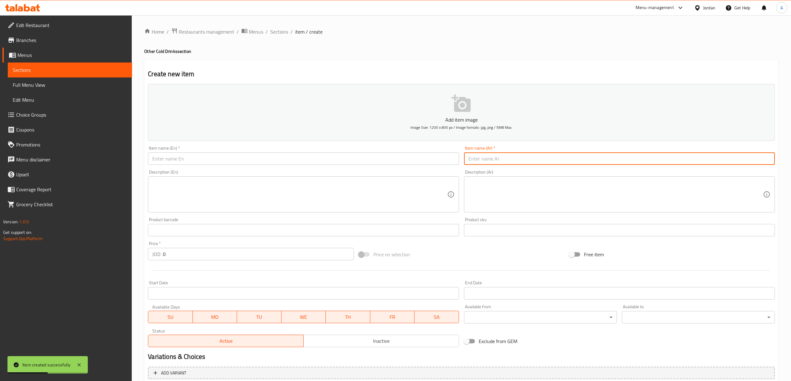
paste input "مياه غازية"
type input "مياه غازية"
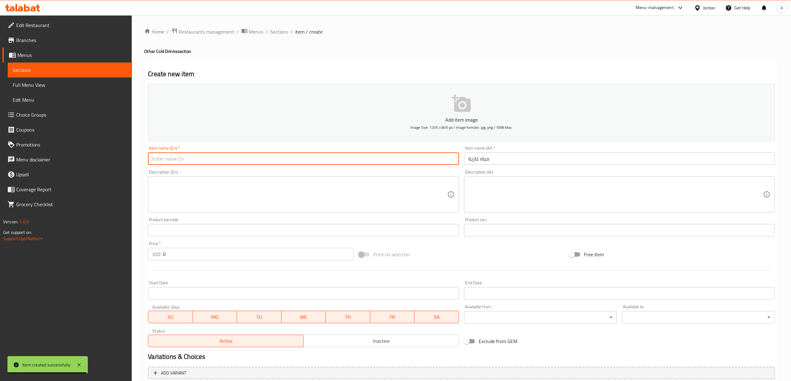
paste input "Sparkling Water"
type input "Sparkling Water"
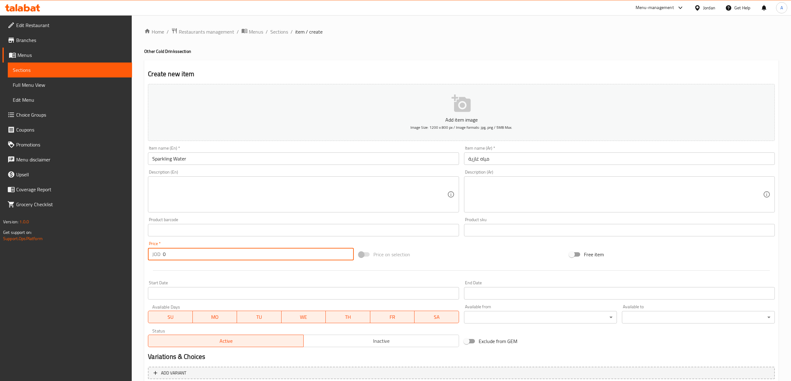
drag, startPoint x: 181, startPoint y: 257, endPoint x: 161, endPoint y: 257, distance: 19.6
click at [161, 257] on div "JOD 0 Price *" at bounding box center [251, 254] width 206 height 12
paste input ".50"
type input "0.50"
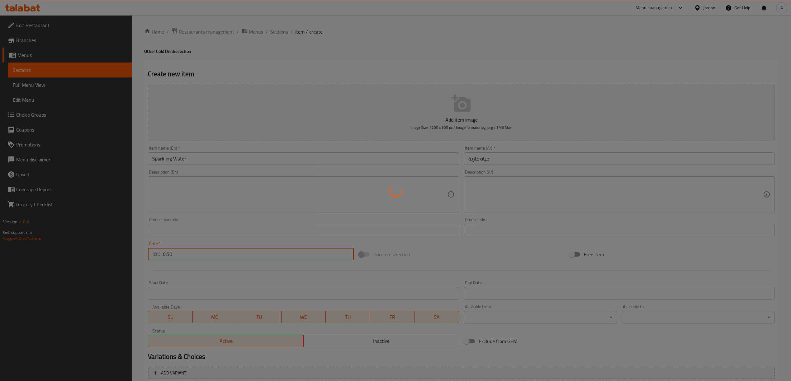
type input "0"
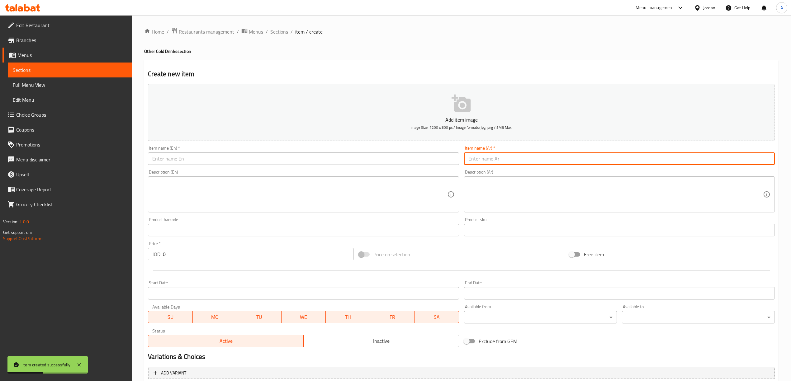
paste input "سفن اب"
type input "سفن اب"
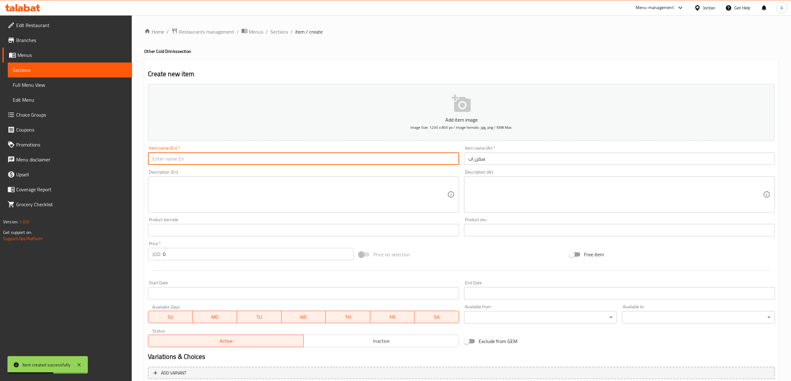
click at [366, 158] on input "text" at bounding box center [303, 159] width 311 height 12
click at [184, 181] on textarea at bounding box center [299, 195] width 295 height 30
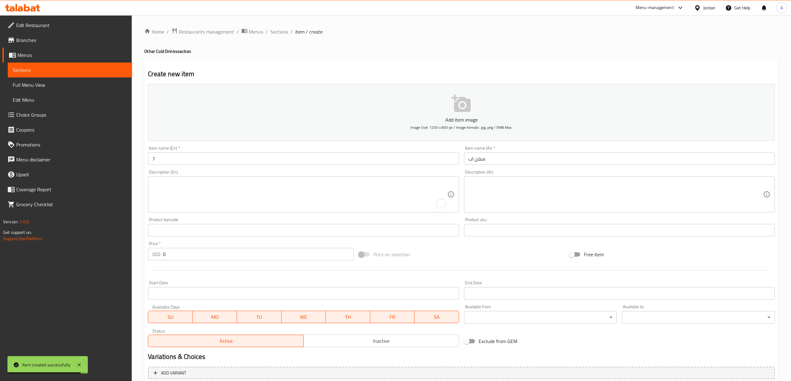
click at [205, 153] on div "Item name (En)   * 7 Item name (En) *" at bounding box center [303, 155] width 311 height 19
click at [192, 159] on input "7" at bounding box center [303, 159] width 311 height 12
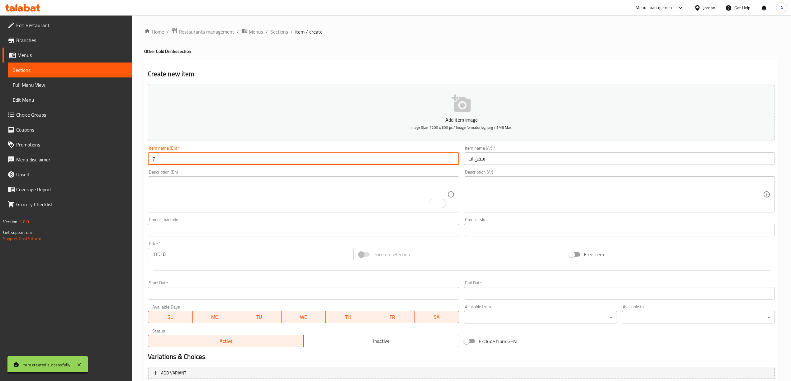
type input "7 Up"
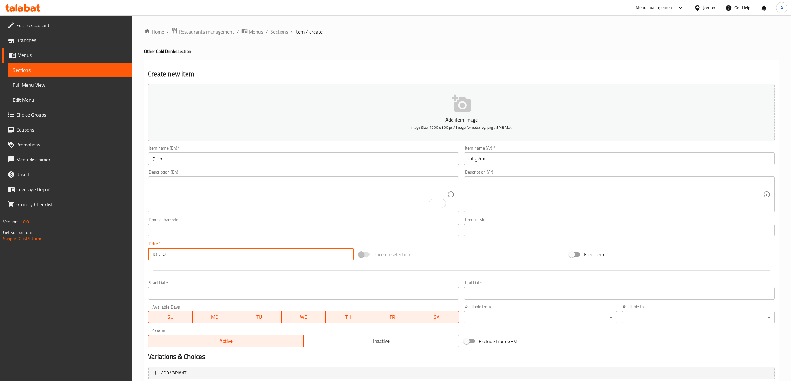
drag, startPoint x: 165, startPoint y: 258, endPoint x: 161, endPoint y: 257, distance: 4.2
click at [161, 257] on div "JOD 0 Price *" at bounding box center [251, 254] width 206 height 12
paste input ".30"
type input "0.30"
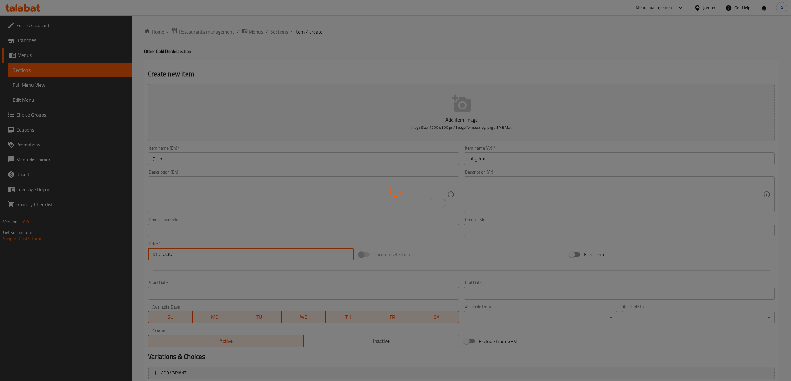
type input "0"
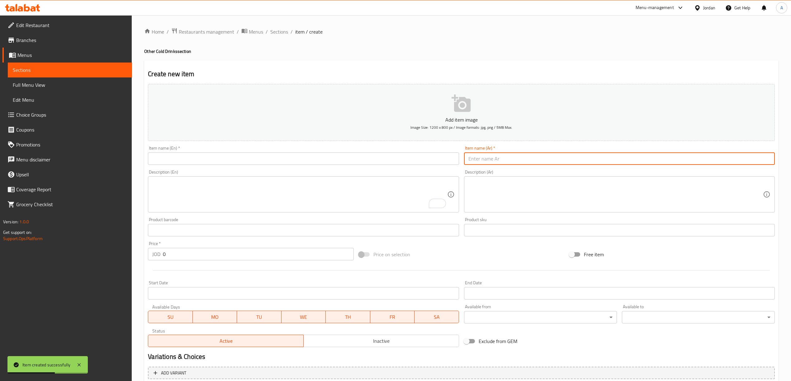
click at [483, 164] on input "text" at bounding box center [619, 159] width 311 height 12
paste input "بي ام"
type input "بي ام"
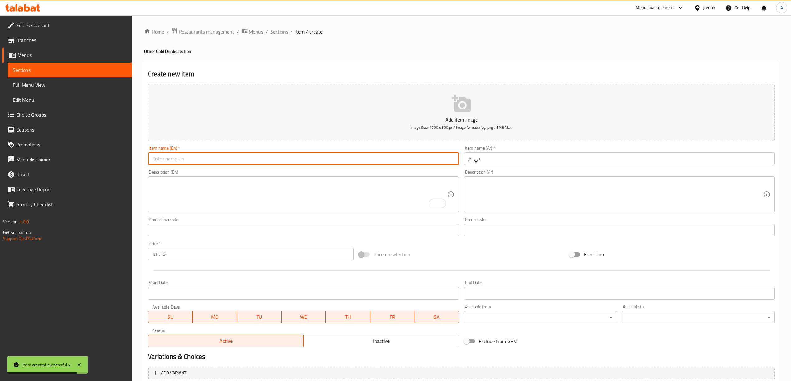
click at [288, 156] on input "text" at bounding box center [303, 159] width 311 height 12
paste input "BM"
type input "BM"
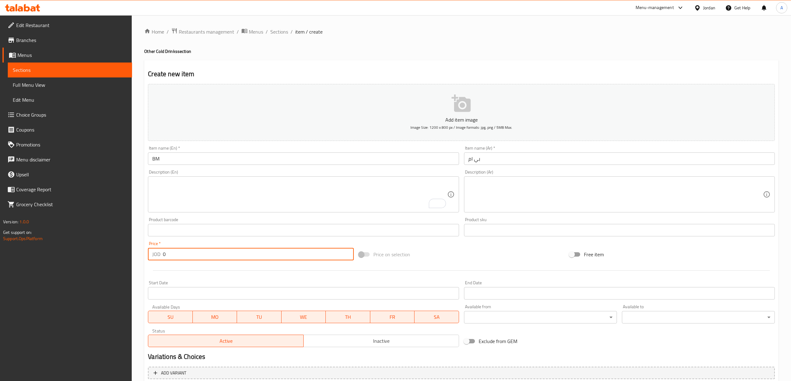
drag, startPoint x: 177, startPoint y: 253, endPoint x: 157, endPoint y: 258, distance: 20.8
click at [157, 258] on div "JOD 0 Price *" at bounding box center [251, 254] width 206 height 12
paste input ".50"
type input "0.50"
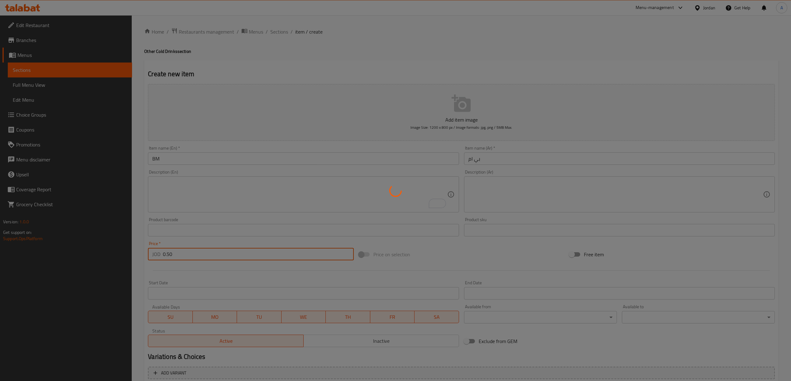
type input "0"
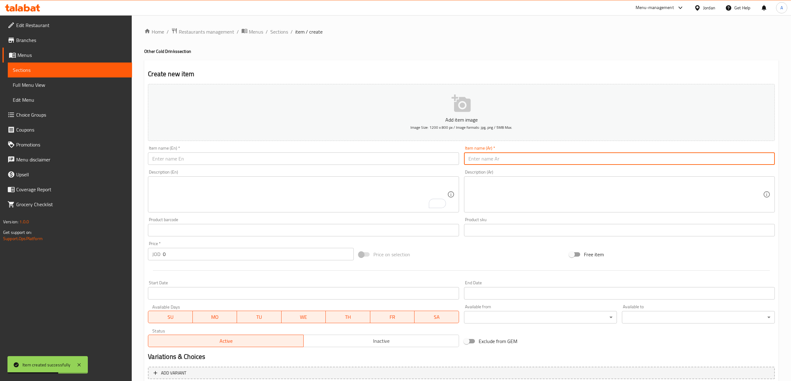
paste input "ريدبول"
type input "ريدبول"
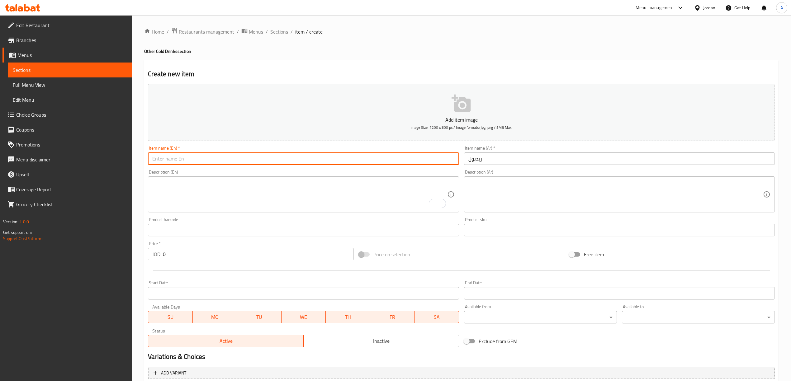
paste input "Red Bull"
type input "Red Bull"
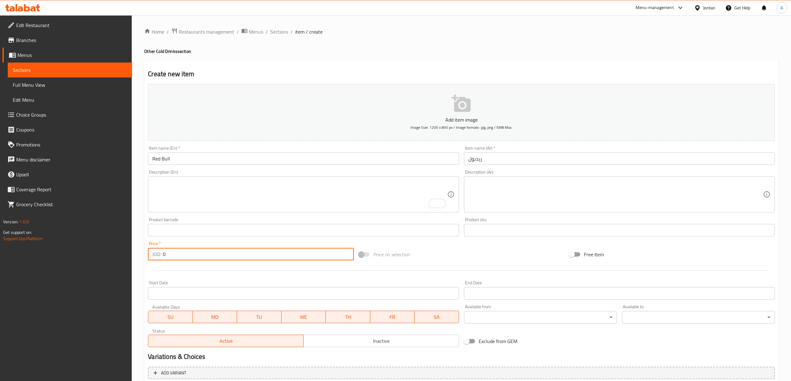
drag, startPoint x: 168, startPoint y: 257, endPoint x: 153, endPoint y: 253, distance: 14.7
click at [153, 253] on div "JOD 0 Price *" at bounding box center [251, 254] width 206 height 12
paste input "1.8"
type input "1.80"
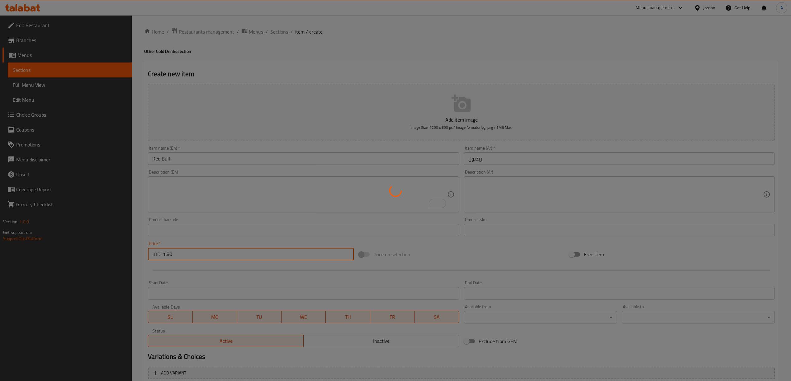
type input "0"
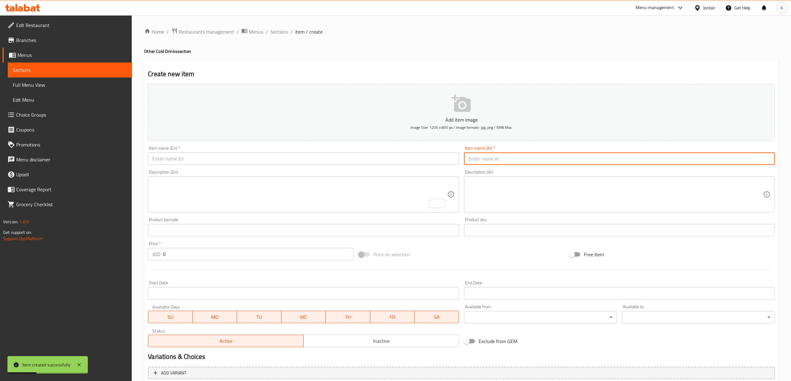
paste input "بوم بوم"
type input "بوم بوم"
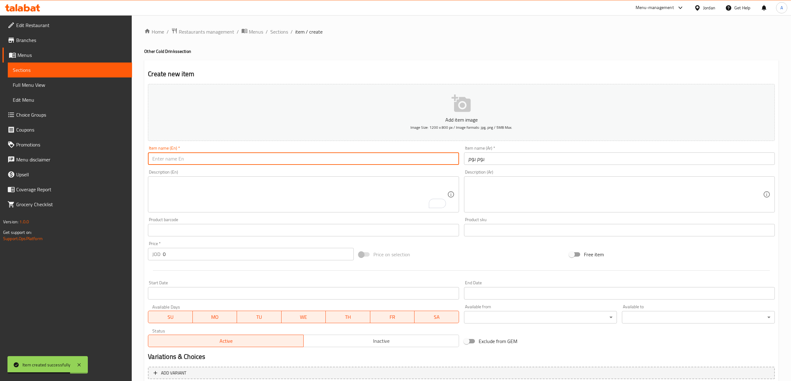
paste input "Boom Boom"
type input "Boom Boom"
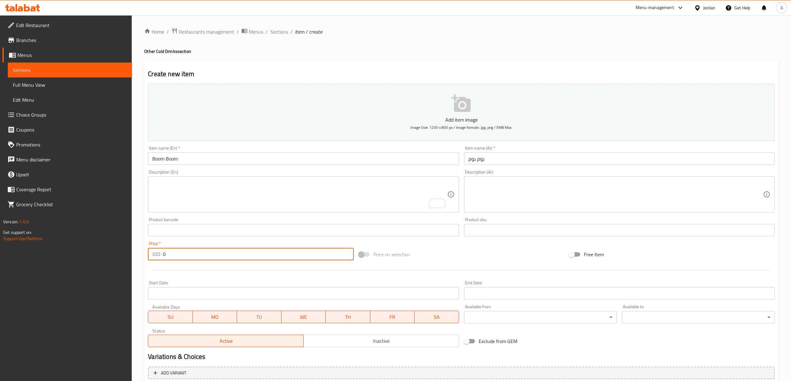
drag, startPoint x: 171, startPoint y: 256, endPoint x: 147, endPoint y: 256, distance: 23.7
click at [147, 256] on div "Price   * JOD 0 Price *" at bounding box center [250, 251] width 210 height 24
paste input ".80"
type input "0.80"
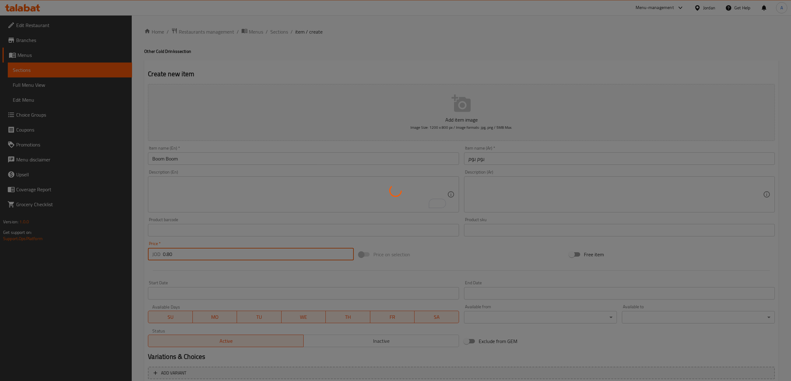
type input "0"
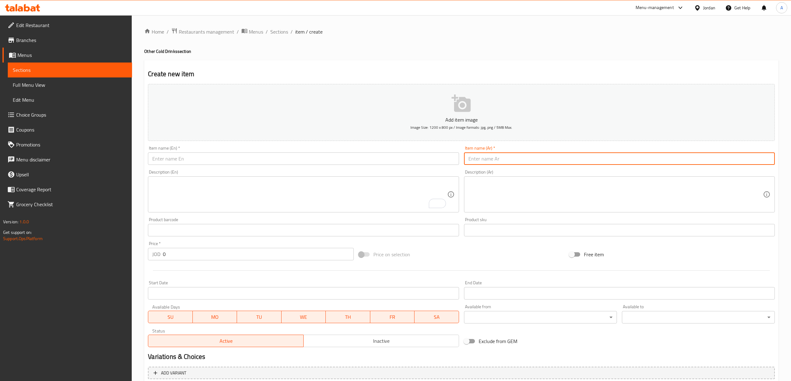
paste input "سبانش لاتيه"
type input "سبانش لاتيه"
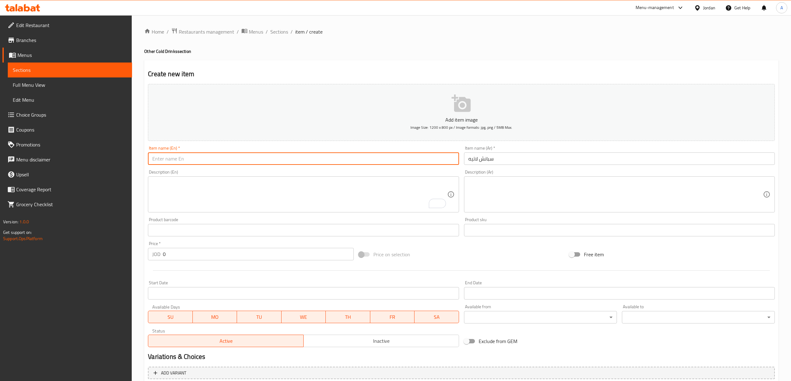
paste input "Spanish Latte"
type input "Spanish Latte"
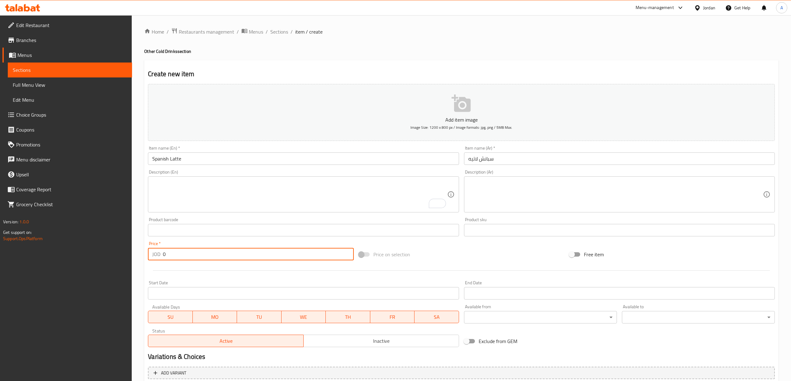
drag, startPoint x: 173, startPoint y: 259, endPoint x: 161, endPoint y: 258, distance: 12.5
click at [161, 258] on div "JOD 0 Price *" at bounding box center [251, 254] width 206 height 12
drag, startPoint x: 161, startPoint y: 257, endPoint x: 307, endPoint y: 261, distance: 146.1
click at [307, 261] on input "0" at bounding box center [258, 254] width 191 height 12
drag, startPoint x: 169, startPoint y: 252, endPoint x: 151, endPoint y: 252, distance: 18.1
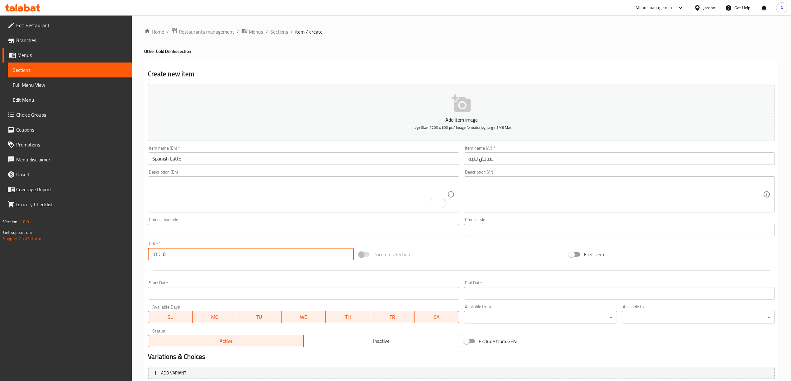
click at [151, 252] on div "JOD 0 Price *" at bounding box center [251, 254] width 206 height 12
paste input "2.0"
type input "2.00"
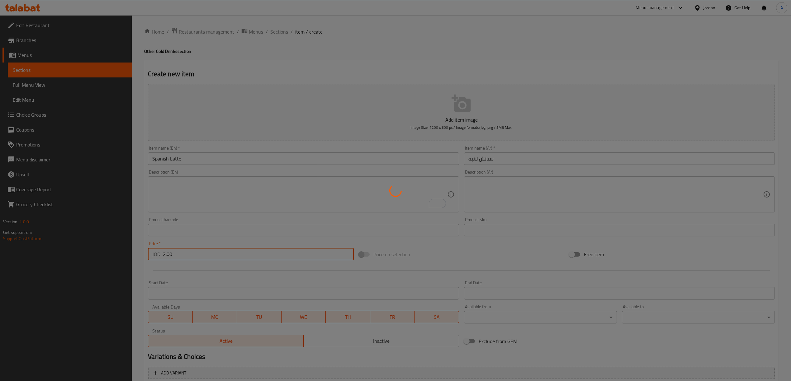
type input "0"
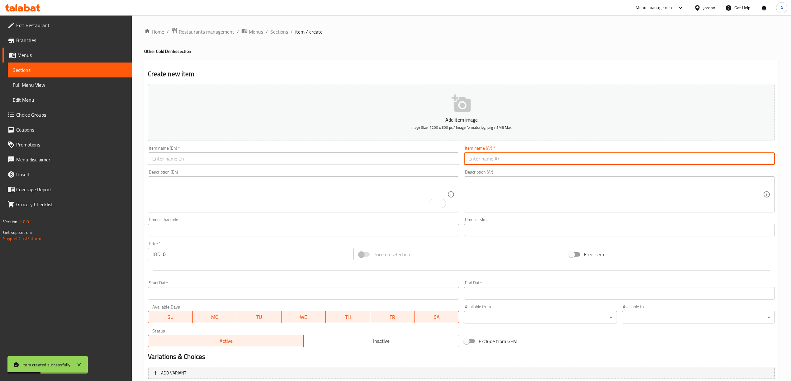
paste input "سلاش"
type input "سلاش"
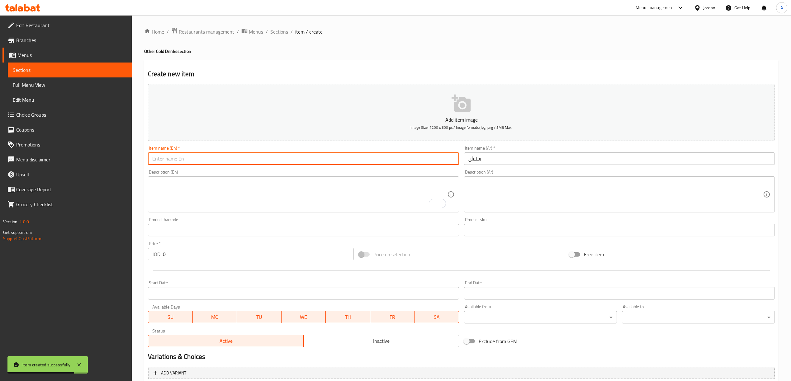
paste input "Slush"
type input "Slush"
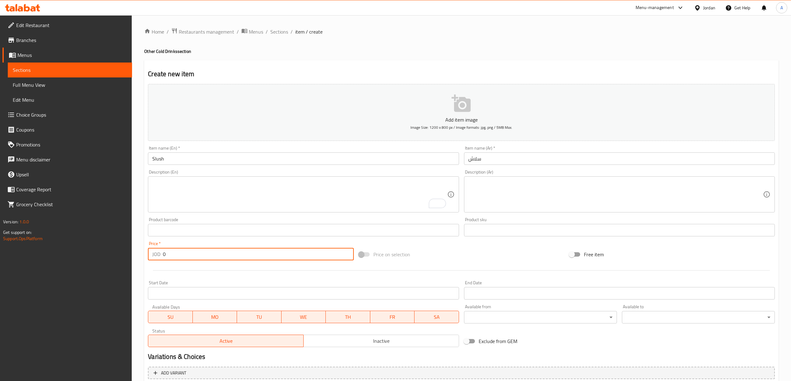
drag, startPoint x: 171, startPoint y: 257, endPoint x: 156, endPoint y: 257, distance: 14.9
click at [157, 256] on div "JOD 0 Price *" at bounding box center [251, 254] width 206 height 12
paste input "1.0"
type input "1.00"
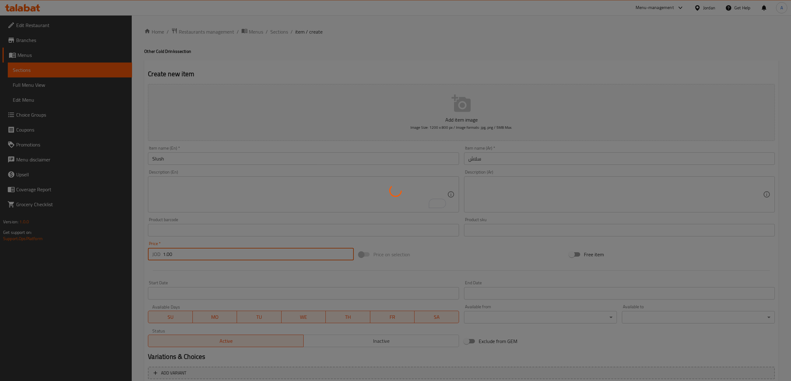
type input "0"
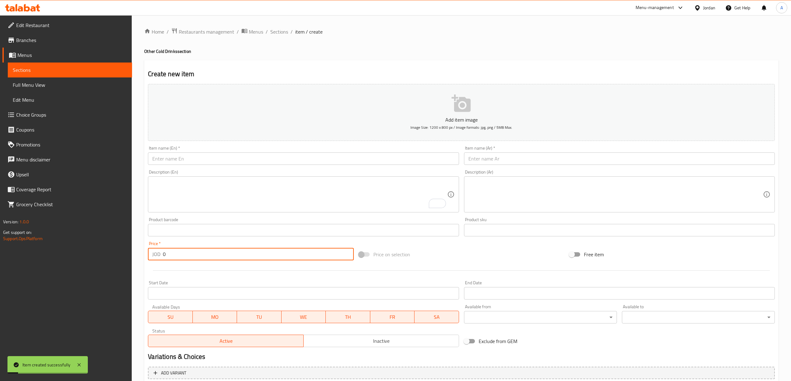
click at [277, 32] on span "Sections" at bounding box center [279, 31] width 18 height 7
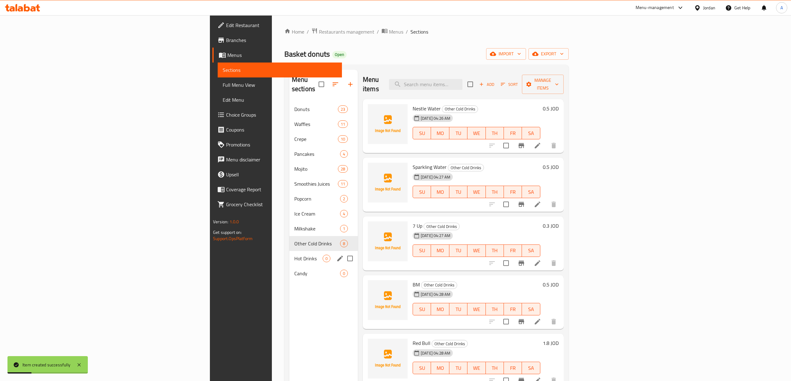
click at [289, 253] on div "Hot Drinks 0" at bounding box center [323, 258] width 69 height 15
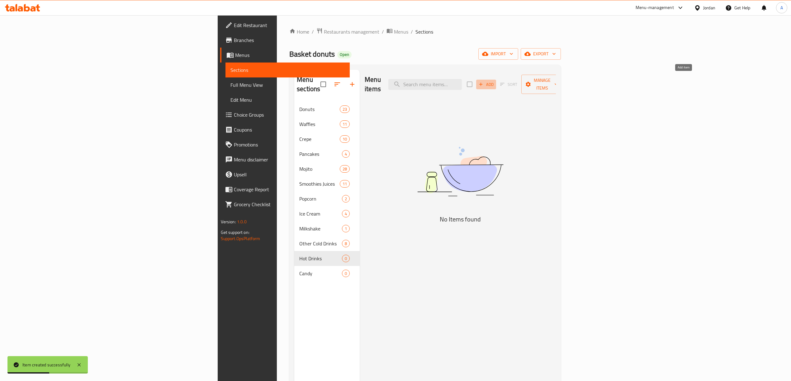
click at [484, 82] on icon "button" at bounding box center [481, 85] width 6 height 6
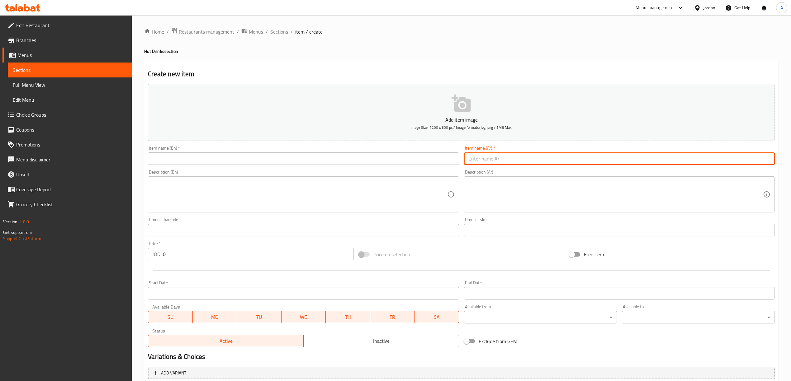
paste input "آمریکان کافی"
type input "آمریکان کافی"
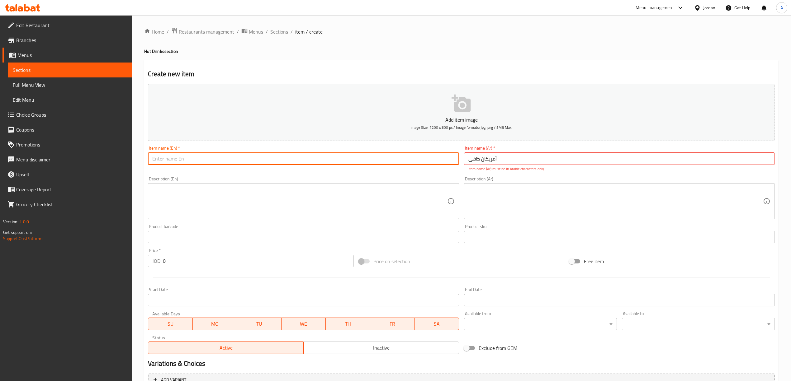
paste input "American Cafe"
type input "American Cafe"
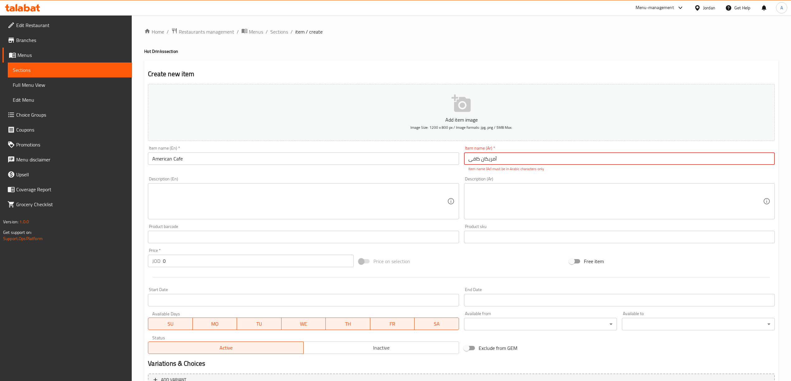
click at [466, 157] on input "آمریکان کافی" at bounding box center [619, 159] width 311 height 12
paste input "مریک"
click at [502, 215] on textarea at bounding box center [615, 202] width 295 height 30
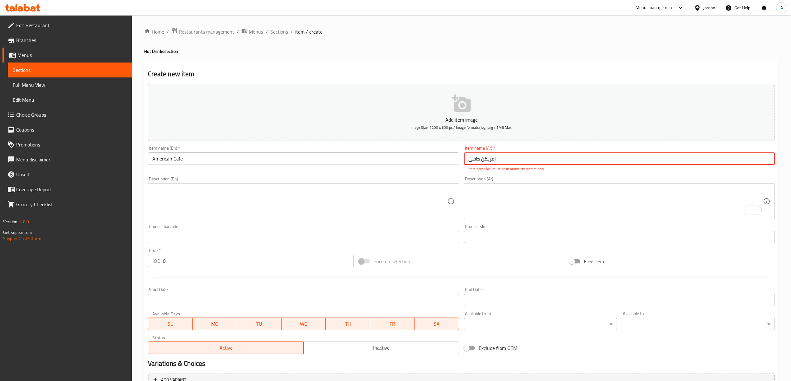
drag, startPoint x: 486, startPoint y: 159, endPoint x: 489, endPoint y: 160, distance: 3.1
click at [489, 160] on input "امریکن کافی" at bounding box center [619, 159] width 311 height 12
click at [471, 164] on input "امريکن کافی" at bounding box center [619, 159] width 311 height 12
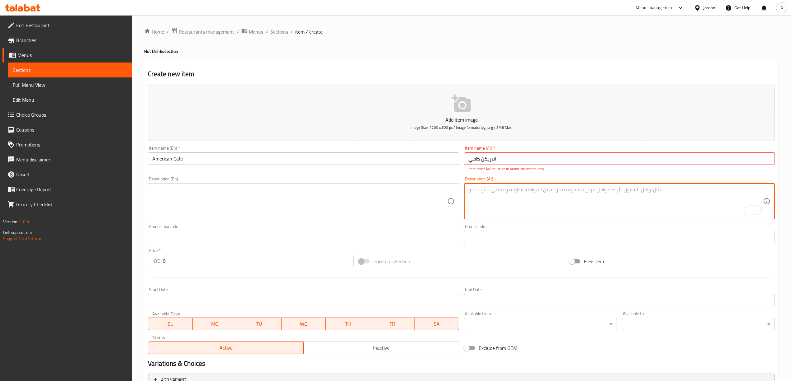
click at [487, 189] on textarea "To enrich screen reader interactions, please activate Accessibility in Grammarl…" at bounding box center [615, 202] width 295 height 30
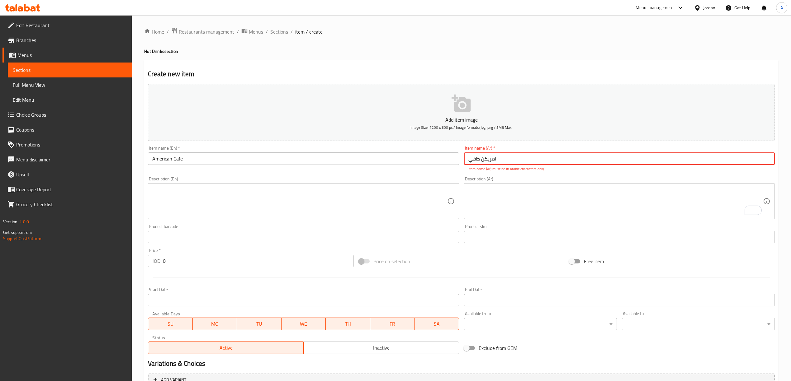
click at [489, 162] on input "امريکن کافي" at bounding box center [619, 159] width 311 height 12
click at [245, 159] on input "American Cafe" at bounding box center [303, 159] width 311 height 12
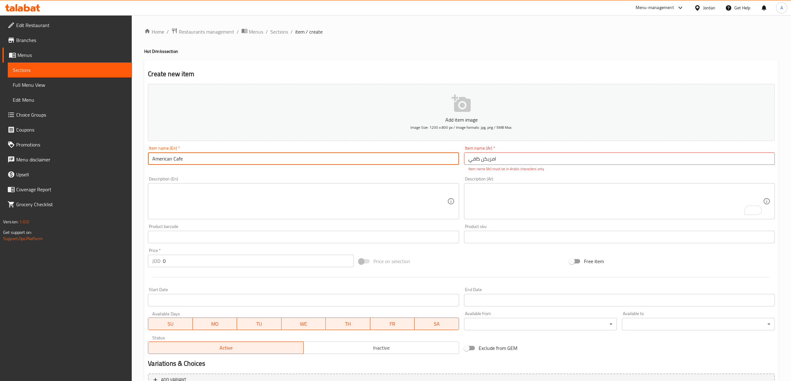
click at [245, 159] on input "American Cafe" at bounding box center [303, 159] width 311 height 12
click at [489, 163] on input "امريکن کافي" at bounding box center [619, 159] width 311 height 12
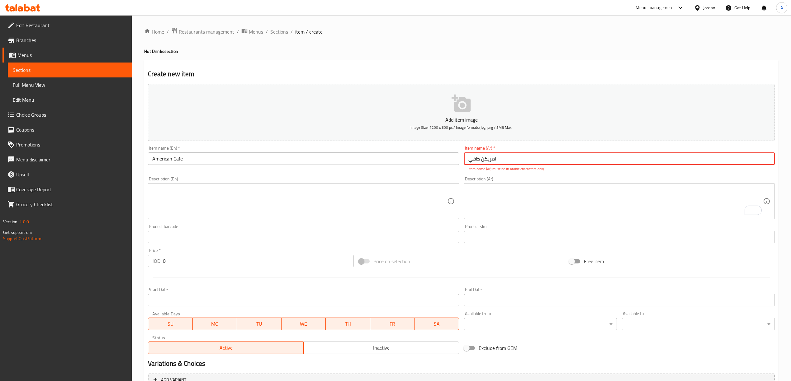
click at [489, 163] on input "امريکن کافي" at bounding box center [619, 159] width 311 height 12
paste input "قهوة أمريكية"
type input "قهوة أمريكية"
click at [503, 198] on textarea "To enrich screen reader interactions, please activate Accessibility in Grammarl…" at bounding box center [615, 202] width 295 height 30
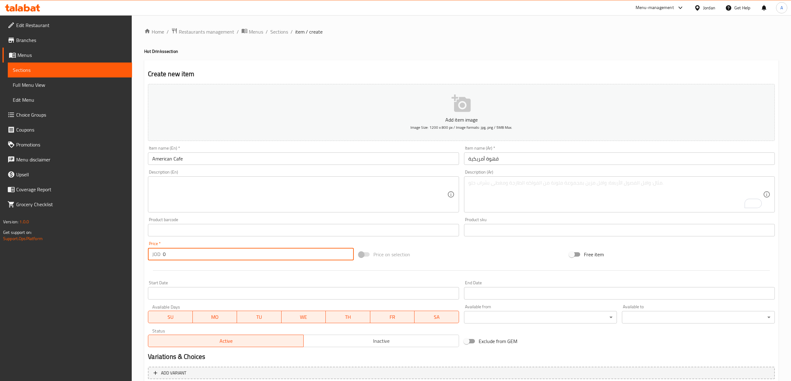
drag, startPoint x: 168, startPoint y: 257, endPoint x: 154, endPoint y: 252, distance: 14.9
click at [154, 252] on div "JOD 0 Price *" at bounding box center [251, 254] width 206 height 12
paste input "1.0"
type input "1.00"
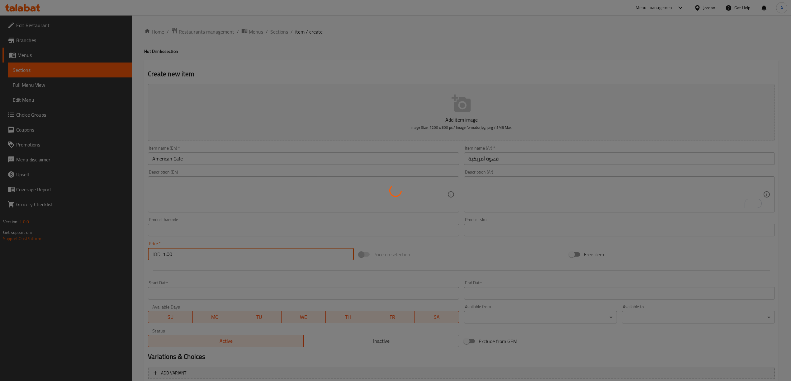
type input "0"
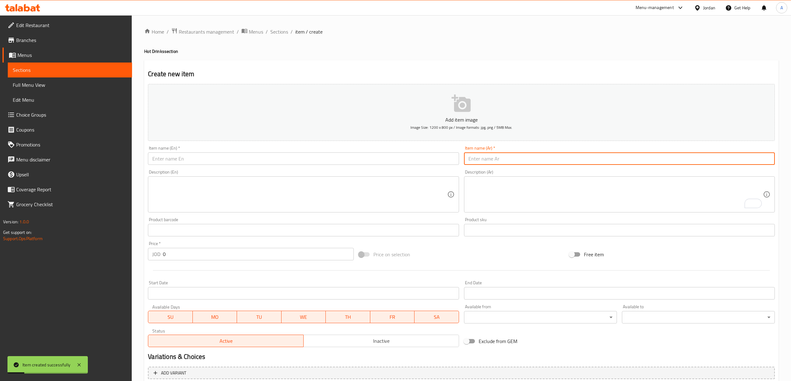
click at [504, 157] on input "text" at bounding box center [619, 159] width 311 height 12
paste input "قهوة تركي"
type input "قهوة تركي"
click at [317, 161] on input "text" at bounding box center [303, 159] width 311 height 12
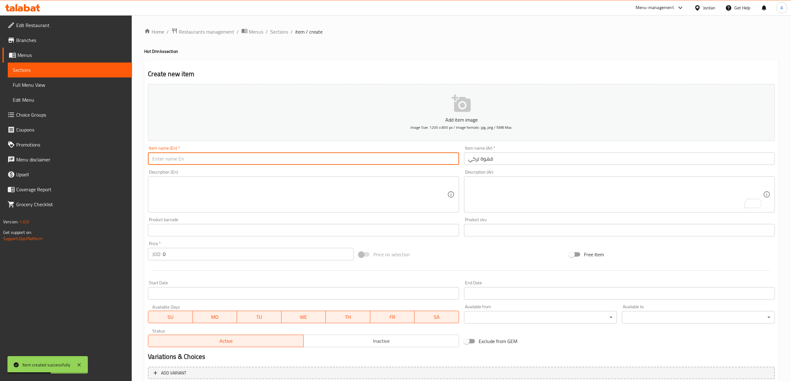
paste input "Turkish Coffee"
type input "Turkish Coffee"
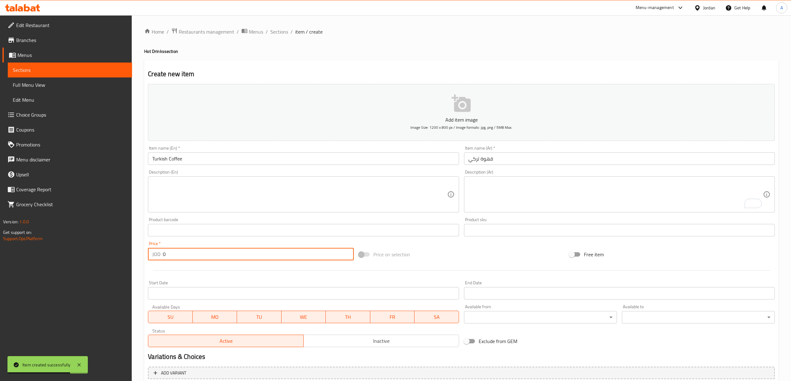
drag, startPoint x: 182, startPoint y: 253, endPoint x: 147, endPoint y: 244, distance: 36.6
click at [147, 244] on div "Price   * JOD 0 Price *" at bounding box center [250, 251] width 210 height 24
paste input "1.0"
type input "1.00"
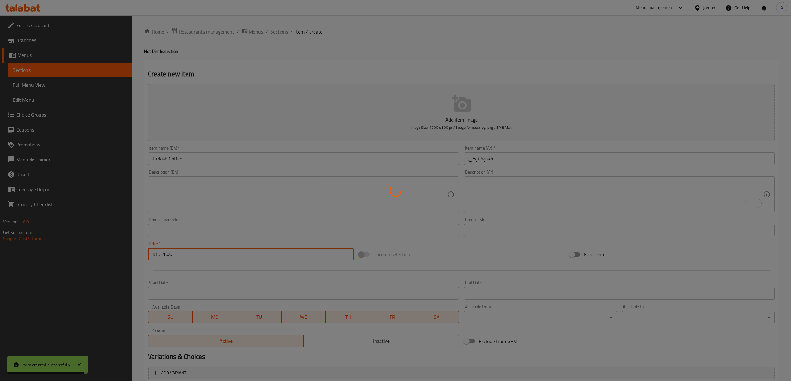
type input "0"
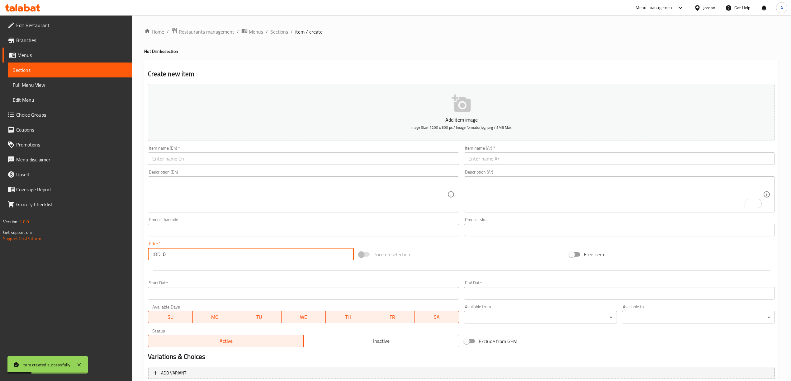
click at [280, 31] on span "Sections" at bounding box center [279, 31] width 18 height 7
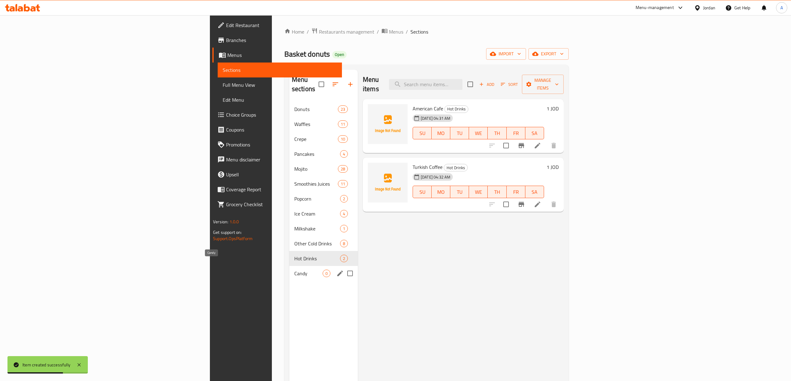
click at [294, 270] on span "Candy" at bounding box center [308, 273] width 28 height 7
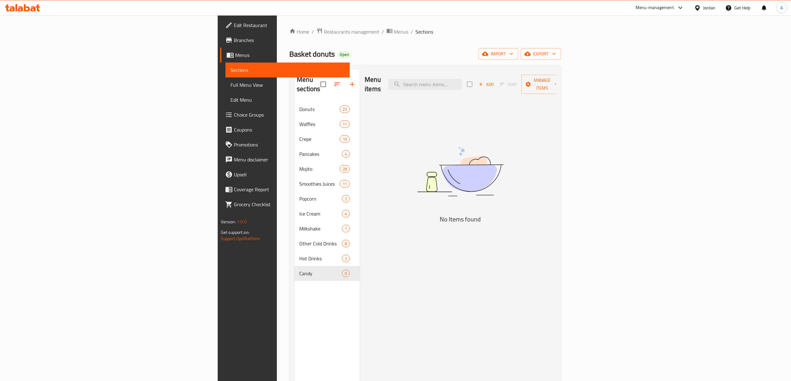
click at [484, 82] on icon "button" at bounding box center [481, 85] width 6 height 6
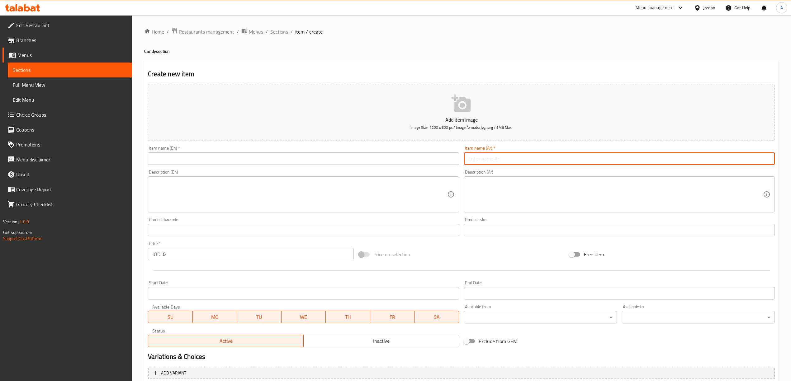
paste input "كاندي"
type input "كاندي"
click at [152, 49] on h4 "Candy section" at bounding box center [461, 51] width 634 height 6
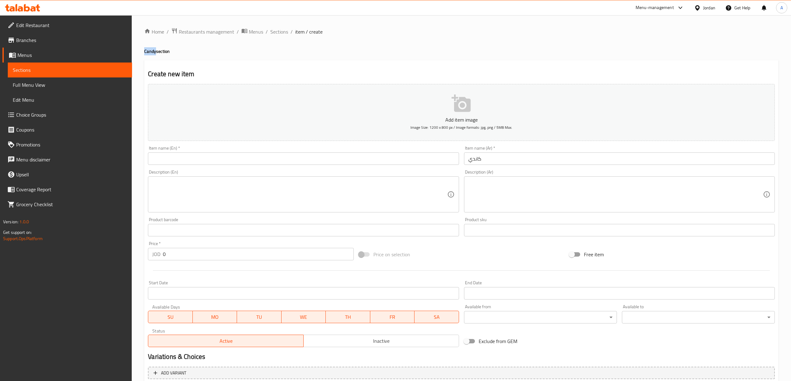
click at [152, 49] on h4 "Candy section" at bounding box center [461, 51] width 634 height 6
copy h4 "Candy"
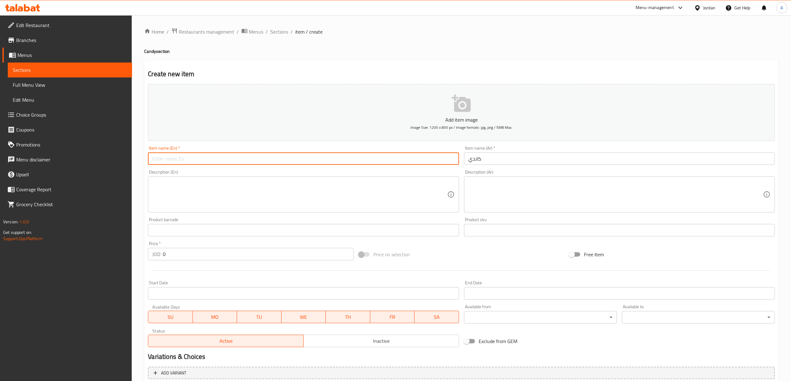
paste input "Candy"
type input "Candy"
click at [208, 201] on textarea at bounding box center [299, 195] width 295 height 30
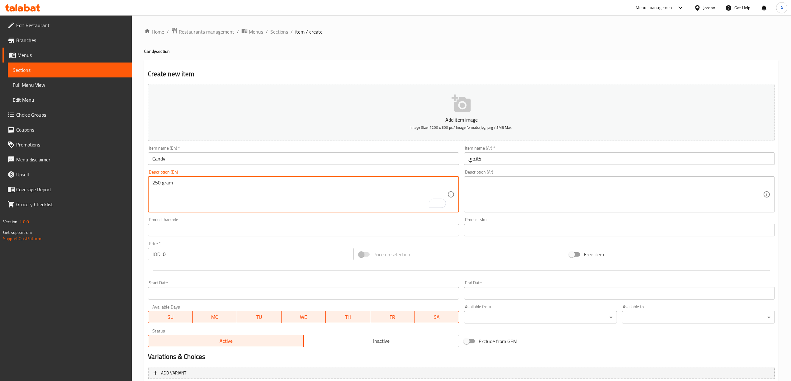
type textarea "250 gram"
click at [480, 178] on div "Description (Ar) Description (Ar)" at bounding box center [619, 192] width 316 height 48
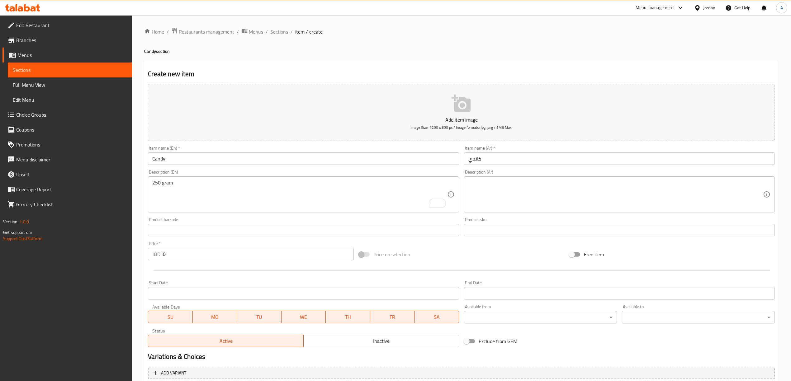
click at [483, 191] on textarea at bounding box center [615, 195] width 295 height 30
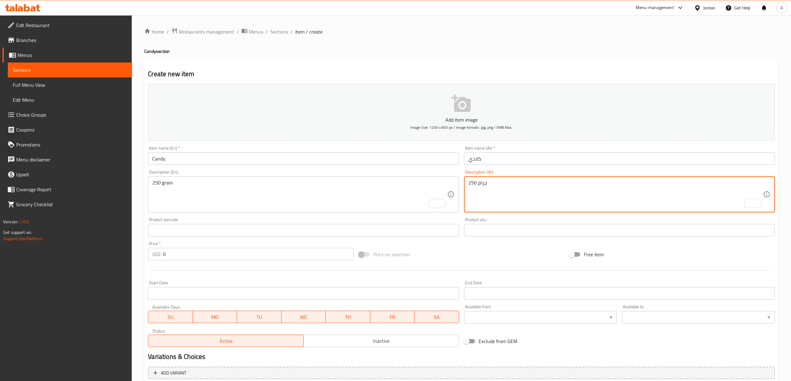
type textarea "250 جرام"
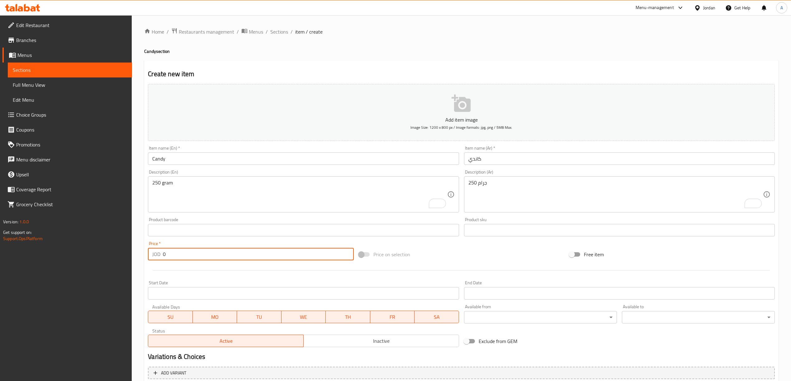
drag, startPoint x: 181, startPoint y: 255, endPoint x: 159, endPoint y: 259, distance: 21.9
click at [159, 259] on div "JOD 0 Price *" at bounding box center [251, 254] width 206 height 12
paste input "2.0"
type input "2.00"
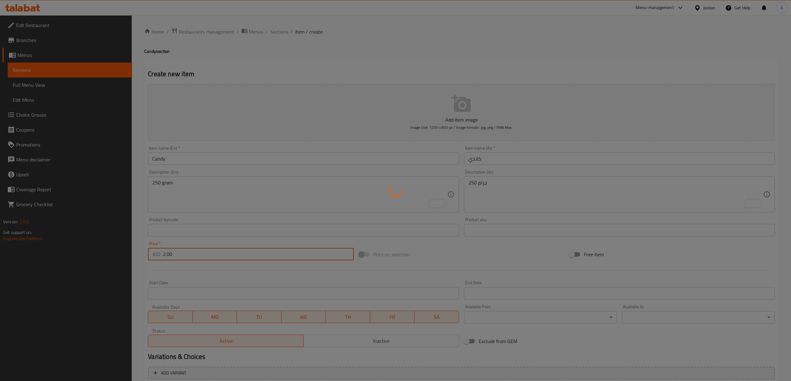
type input "0"
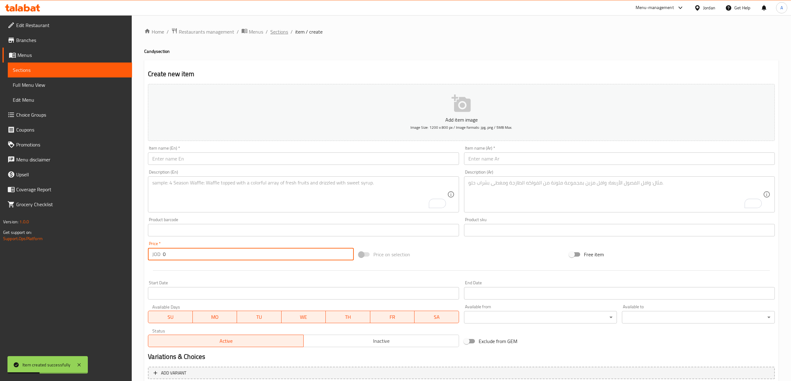
click at [277, 35] on span "Sections" at bounding box center [279, 31] width 18 height 7
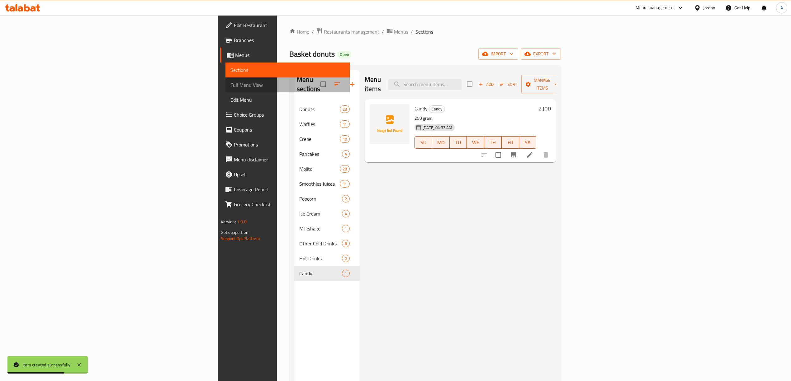
click at [230, 84] on span "Full Menu View" at bounding box center [287, 84] width 114 height 7
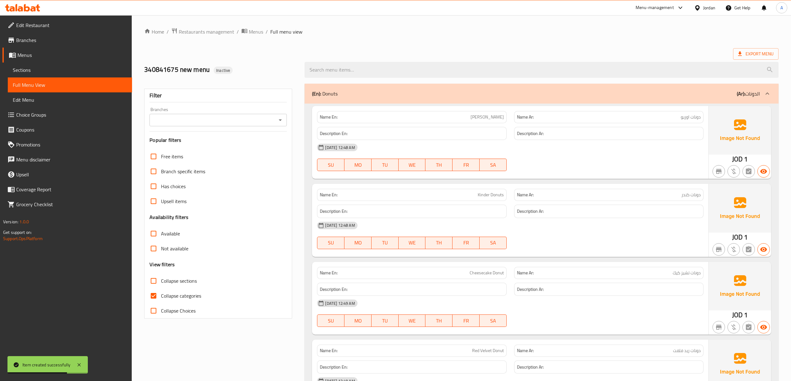
click at [220, 116] on input "Branches" at bounding box center [212, 120] width 123 height 9
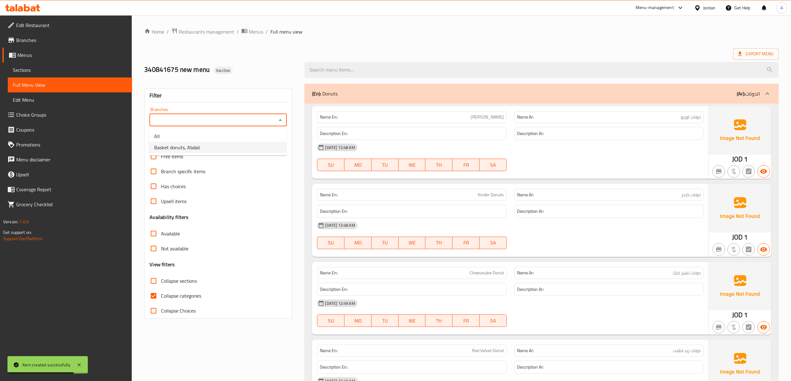
click at [211, 143] on li "Basket donuts, Abdali" at bounding box center [217, 147] width 137 height 11
type input "Basket donuts, Abdali"
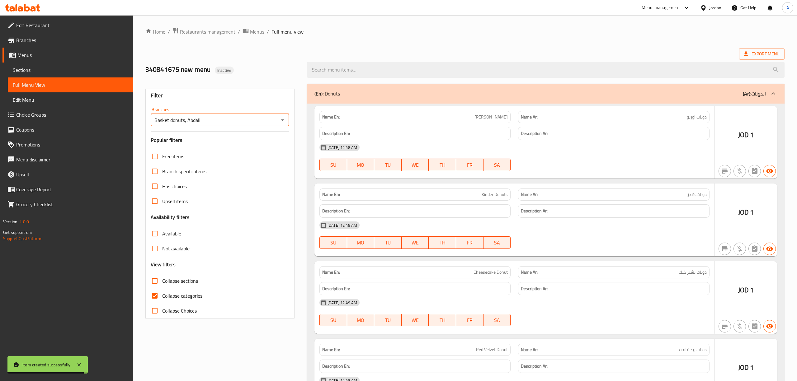
click at [158, 298] on div at bounding box center [398, 190] width 797 height 381
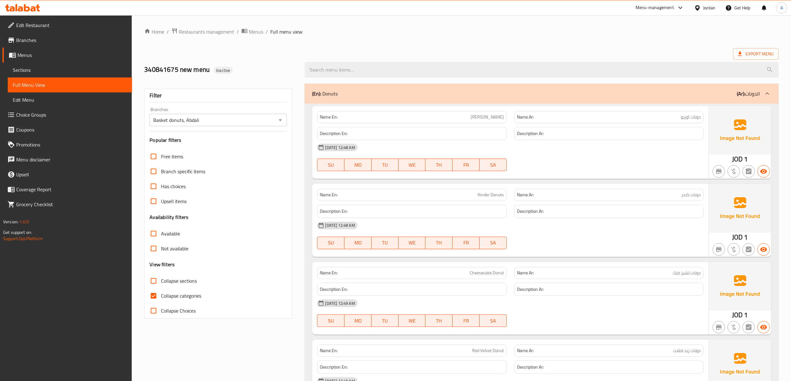
click at [153, 296] on input "Collapse categories" at bounding box center [153, 296] width 15 height 15
checkbox input "false"
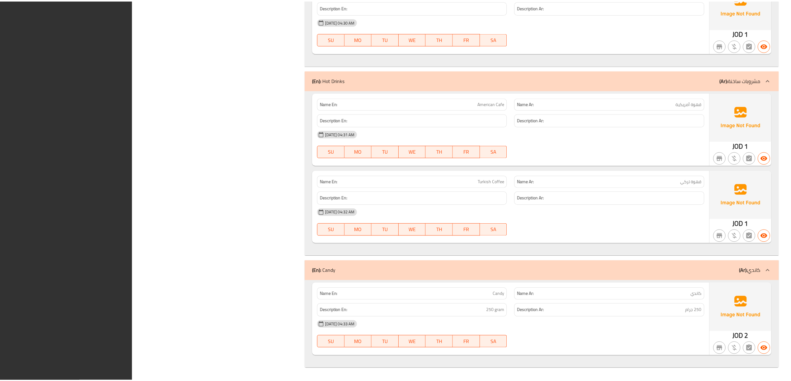
scroll to position [10226, 0]
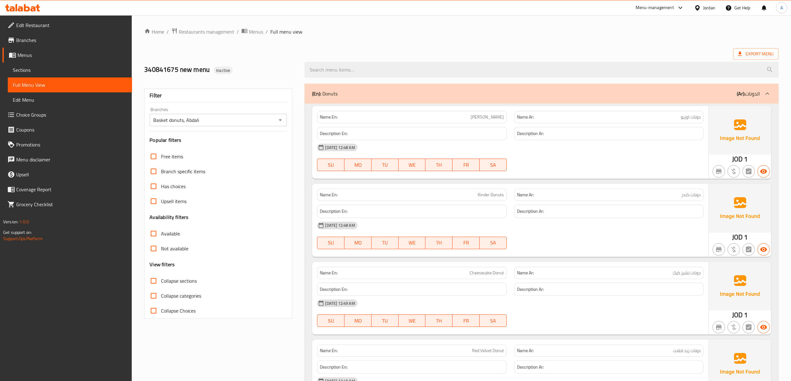
click at [704, 6] on div "Jordan" at bounding box center [709, 7] width 12 height 7
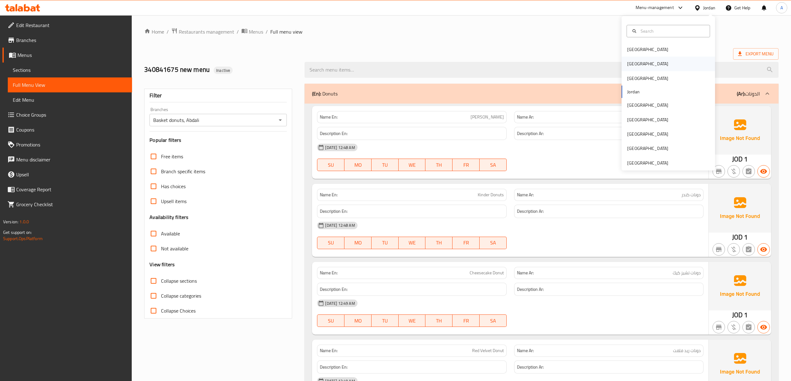
click at [655, 66] on div "[GEOGRAPHIC_DATA]" at bounding box center [668, 64] width 93 height 14
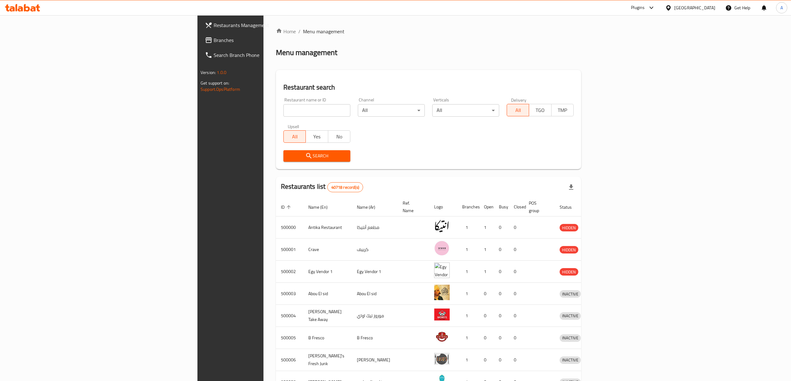
click at [214, 37] on span "Branches" at bounding box center [269, 39] width 111 height 7
